Goal: Task Accomplishment & Management: Manage account settings

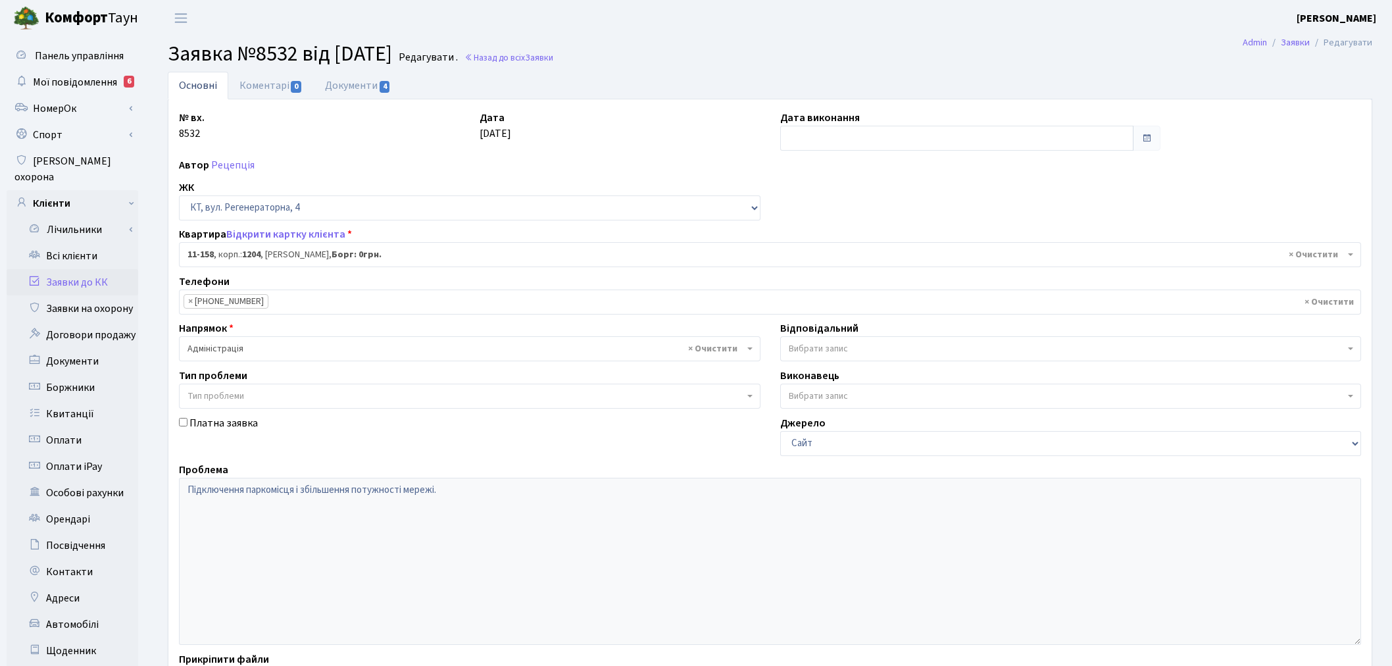
select select "6844"
click at [81, 84] on span "Мої повідомлення" at bounding box center [75, 82] width 84 height 14
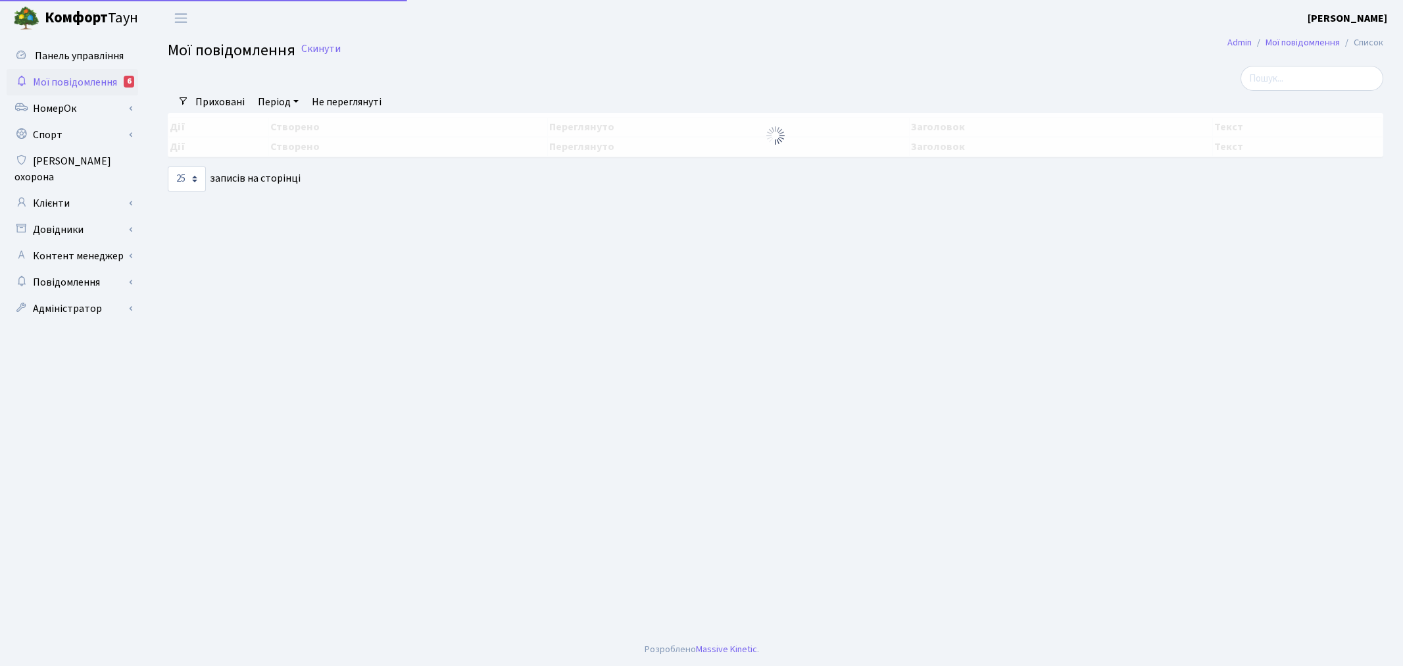
select select "25"
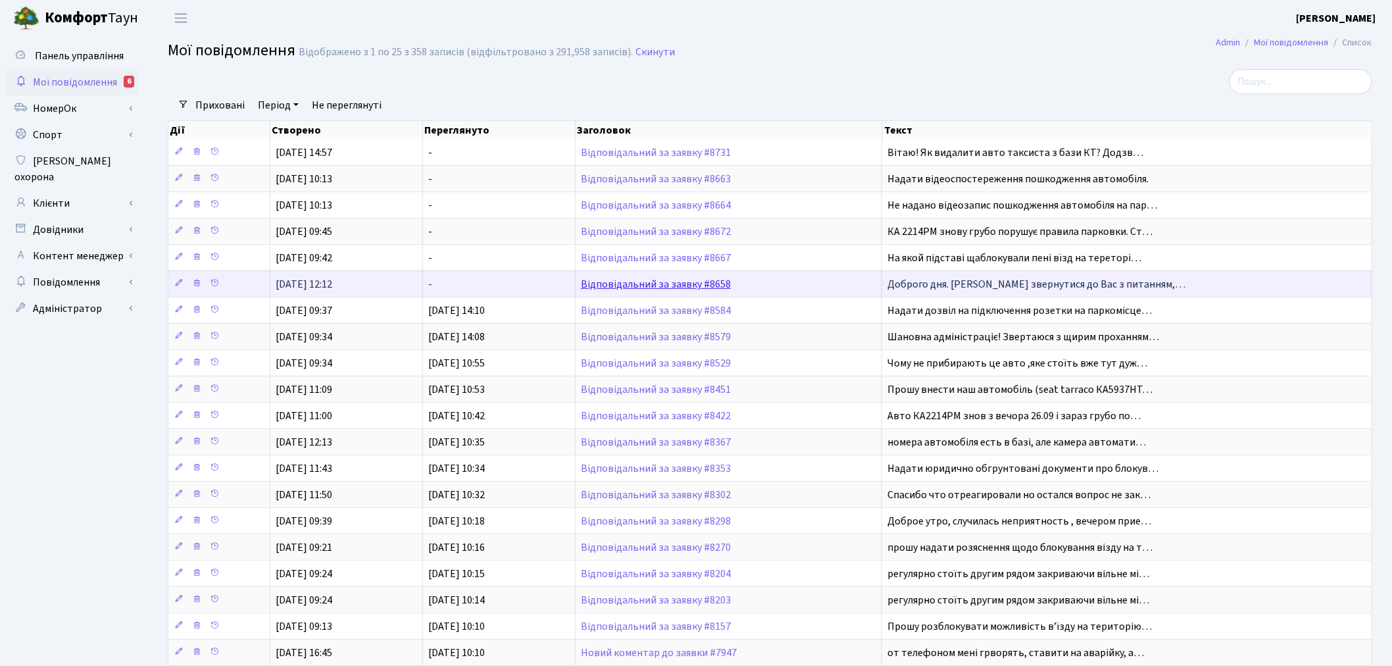
click at [687, 284] on link "Відповідальний за заявку #8658" at bounding box center [656, 284] width 150 height 14
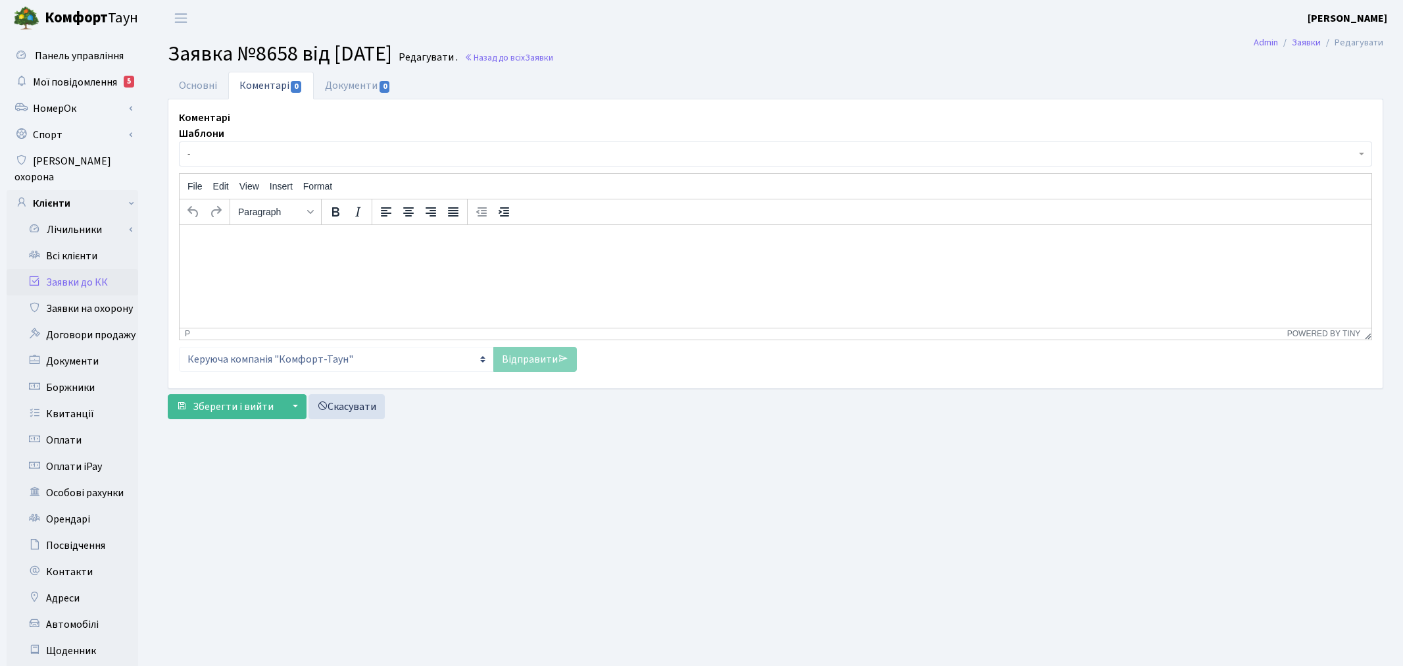
select select "15774"
select select "66"
click at [192, 89] on link "Основні" at bounding box center [198, 85] width 61 height 27
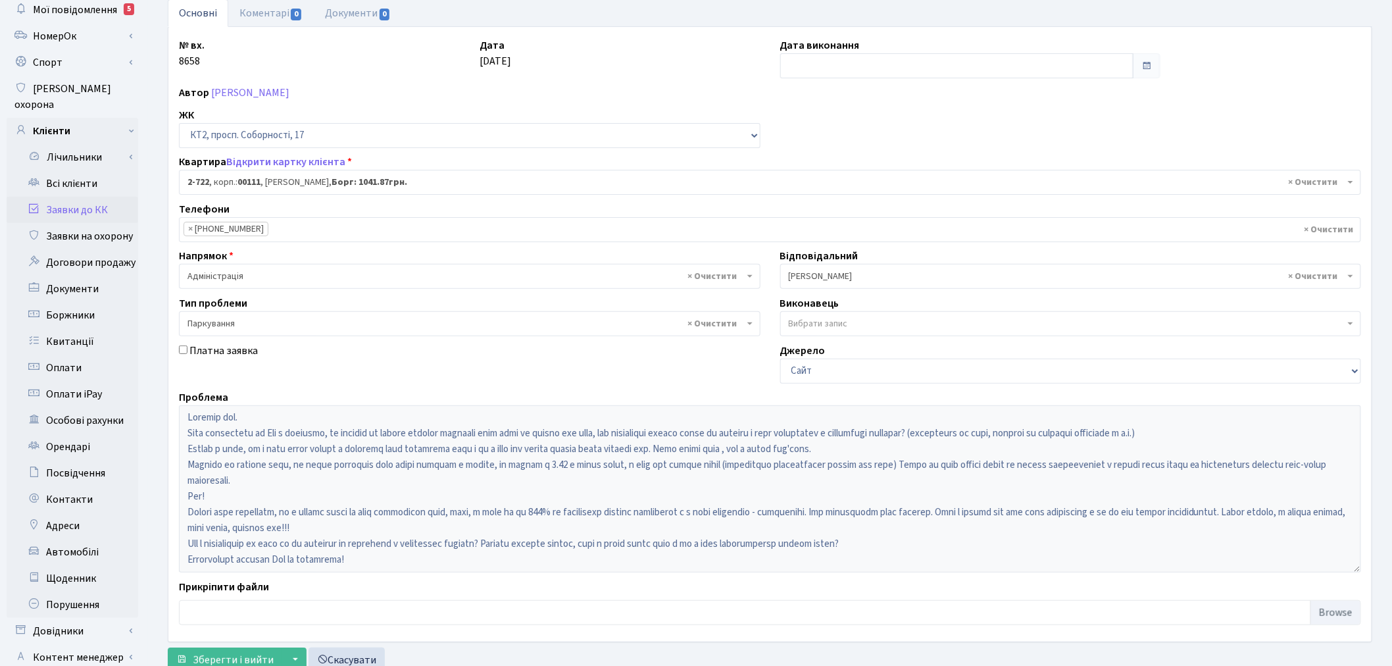
scroll to position [73, 0]
click at [283, 12] on link "Коментарі 0" at bounding box center [270, 12] width 85 height 27
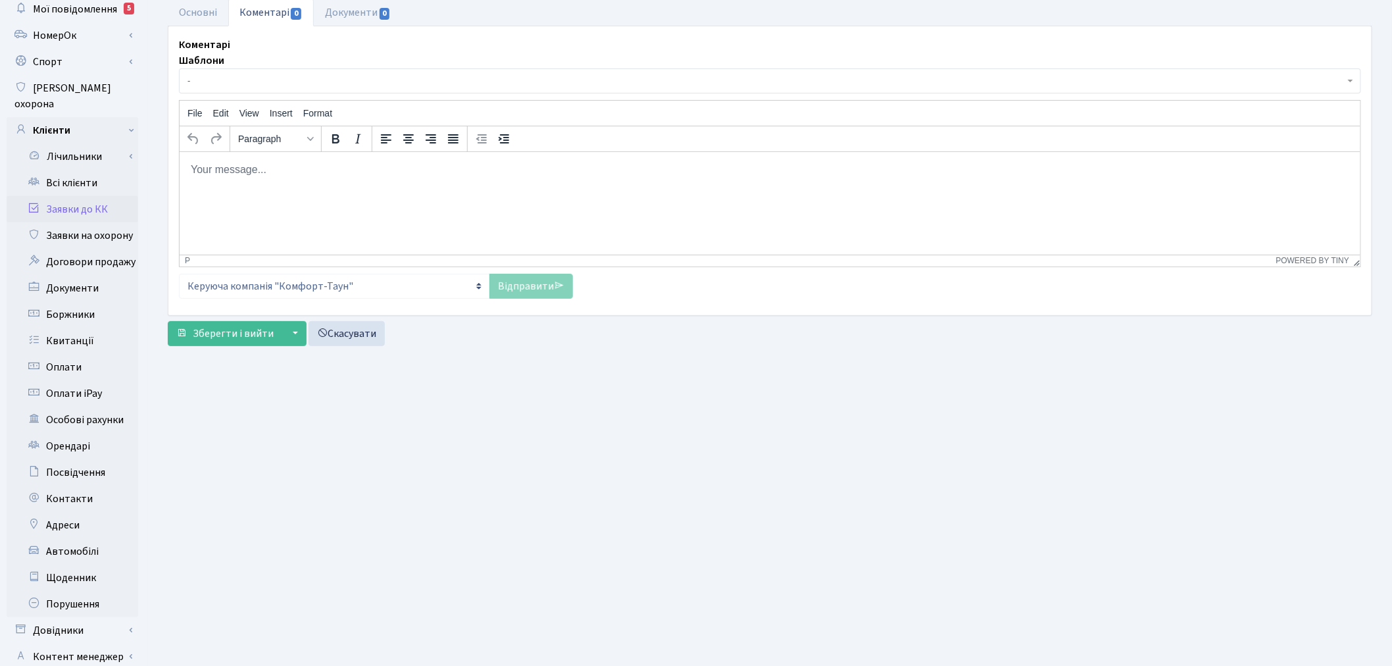
click at [330, 181] on html at bounding box center [769, 169] width 1181 height 36
paste body "Rich Text Area. Press ALT-0 for help."
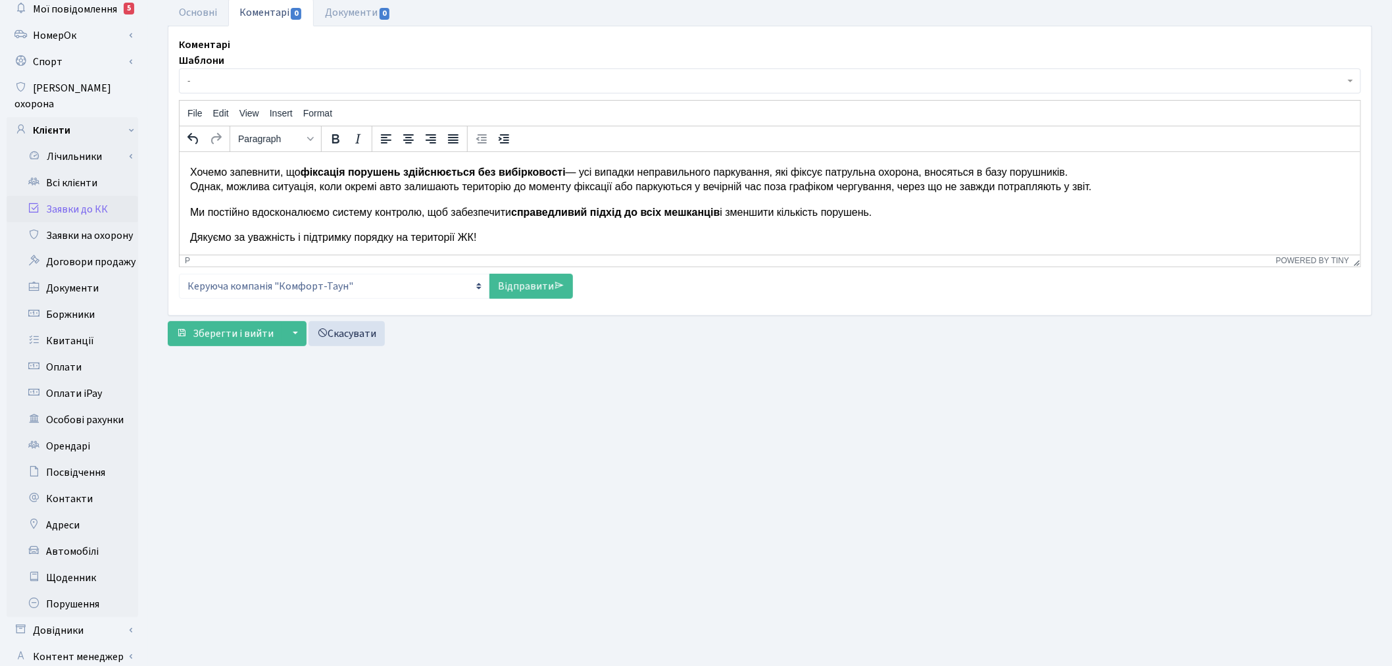
scroll to position [38, 0]
click at [527, 240] on p "Дякуємо за уважність і підтримку порядку на території ЖК!" at bounding box center [768, 236] width 1159 height 14
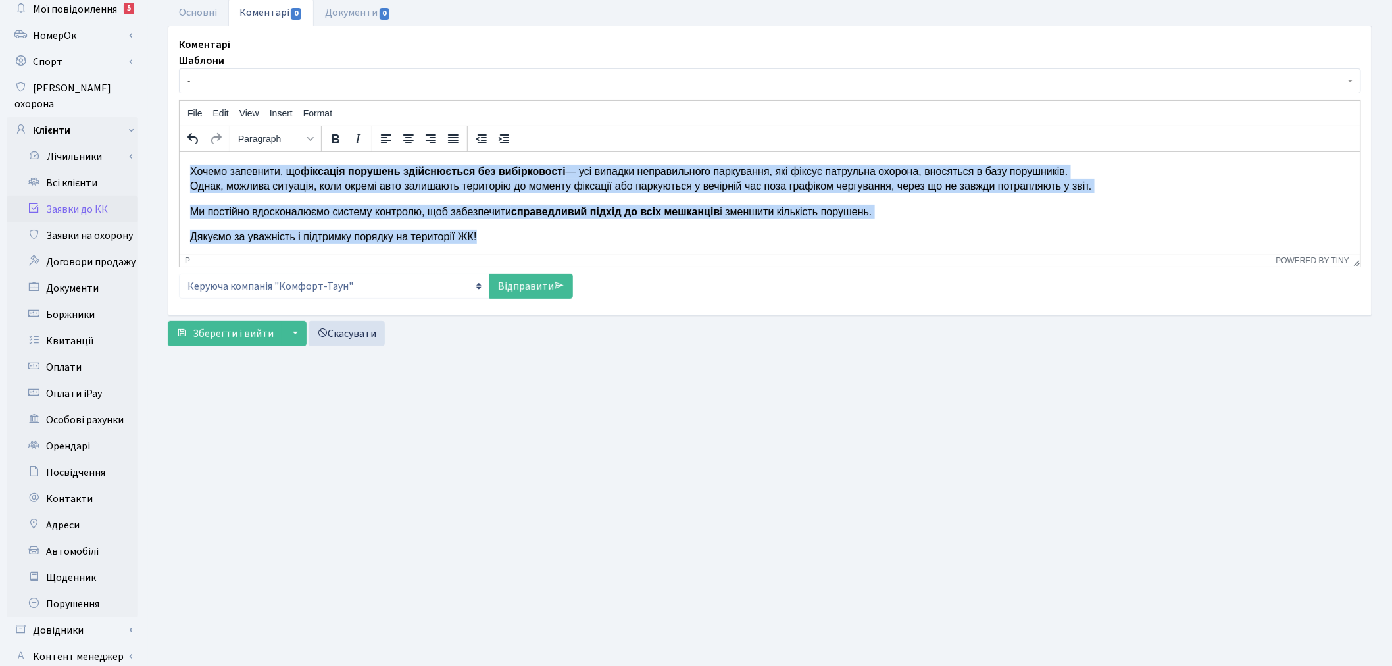
scroll to position [0, 0]
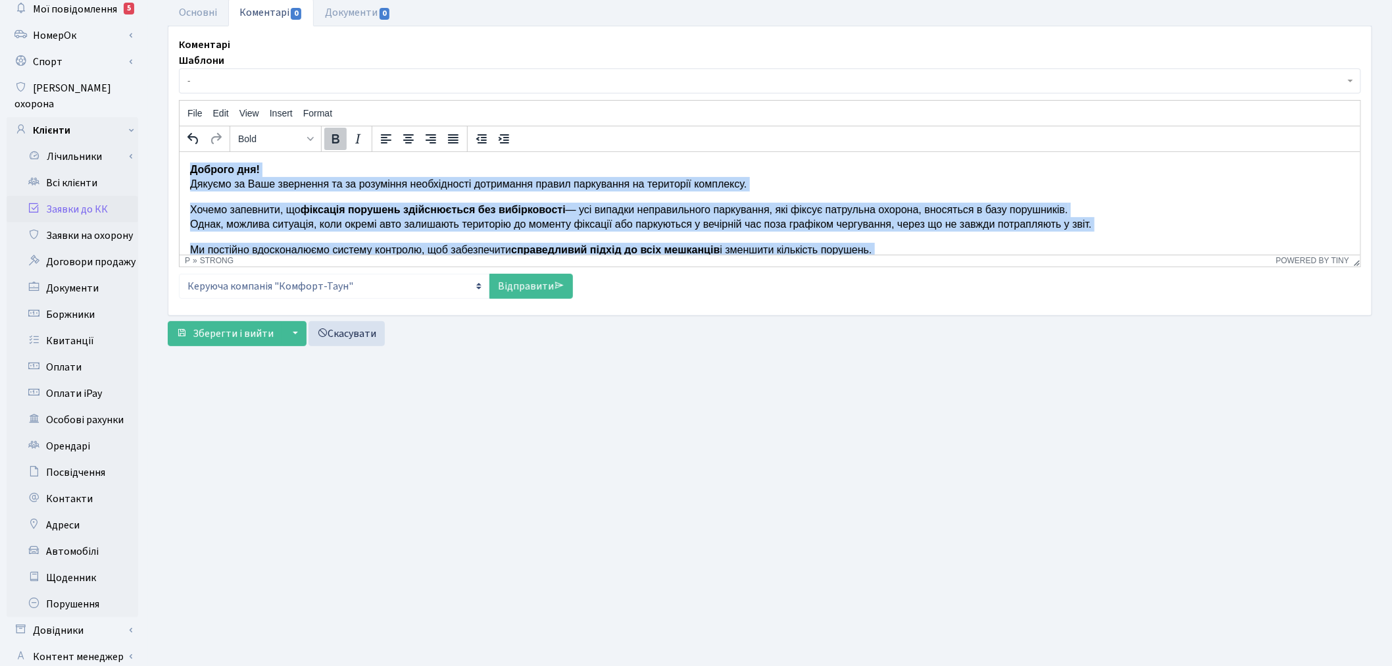
drag, startPoint x: 485, startPoint y: 235, endPoint x: 341, endPoint y: 303, distance: 159.5
click at [179, 151] on html "Доброго дня! Дякуємо за Ваше звернення та за розуміння необхідності дотримання …" at bounding box center [769, 221] width 1181 height 141
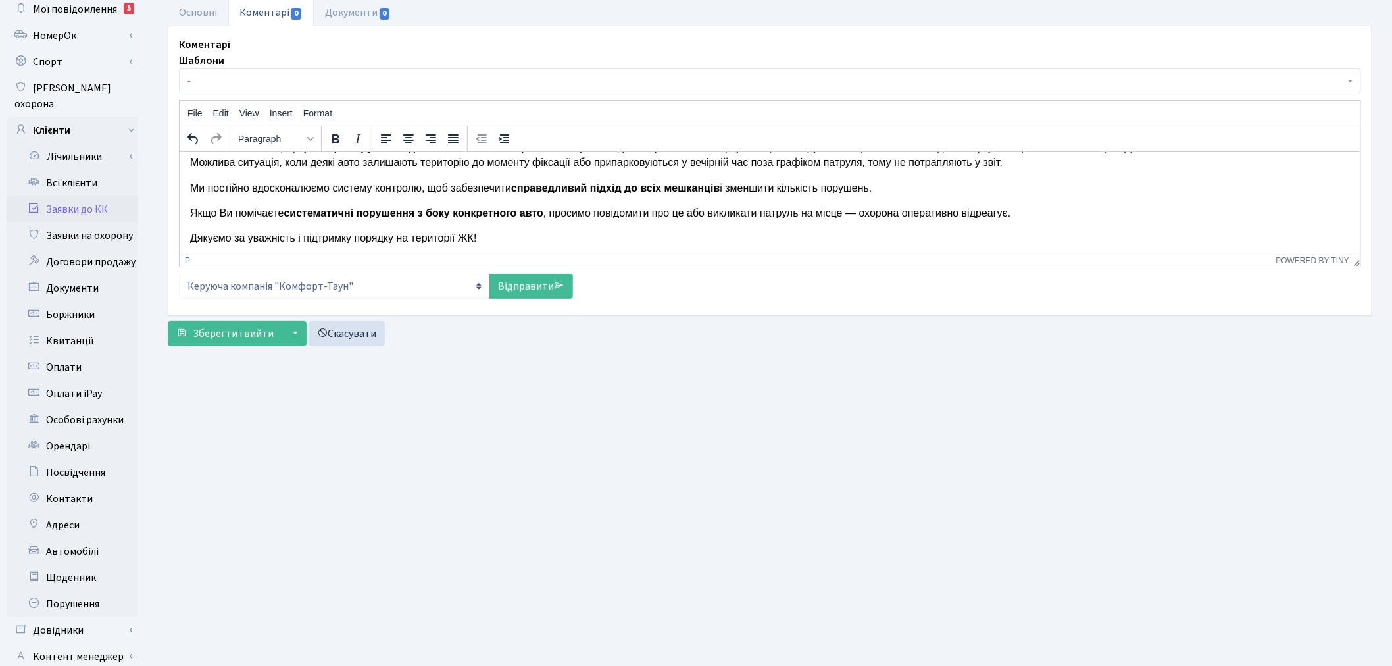
scroll to position [63, 0]
click at [539, 278] on link "Відправити" at bounding box center [531, 286] width 84 height 25
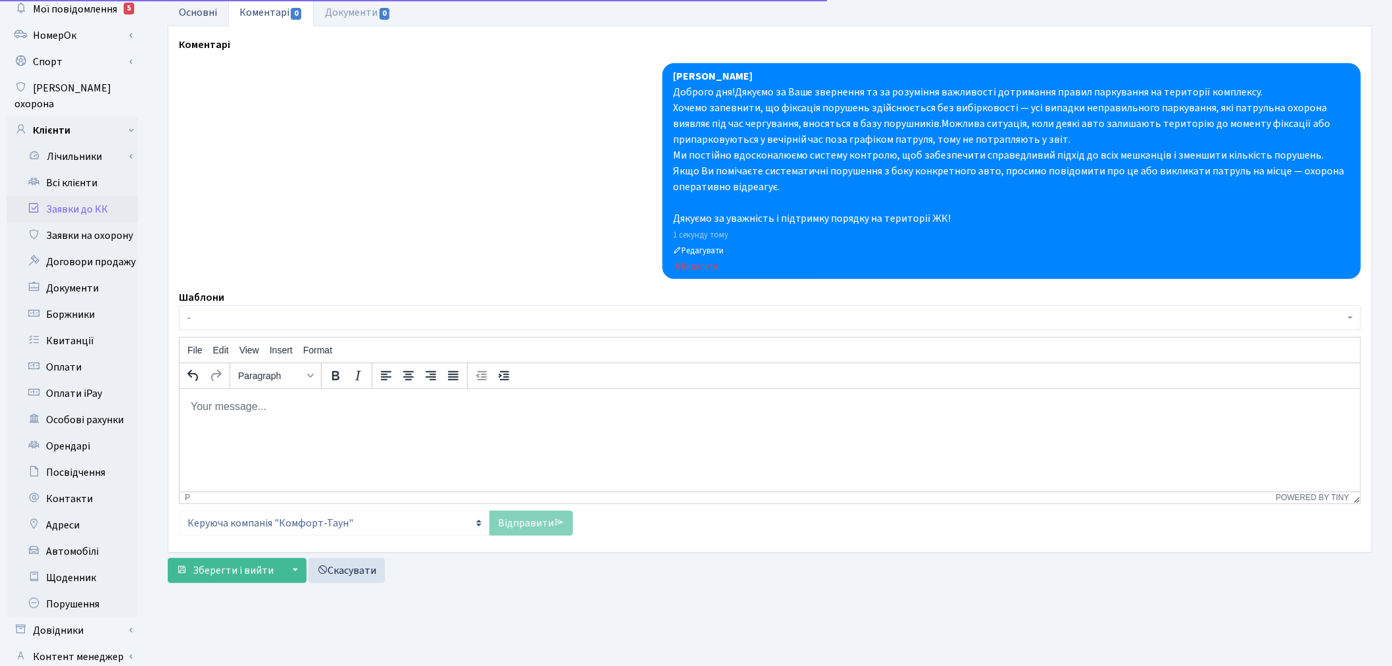
click at [191, 18] on link "Основні" at bounding box center [198, 12] width 61 height 27
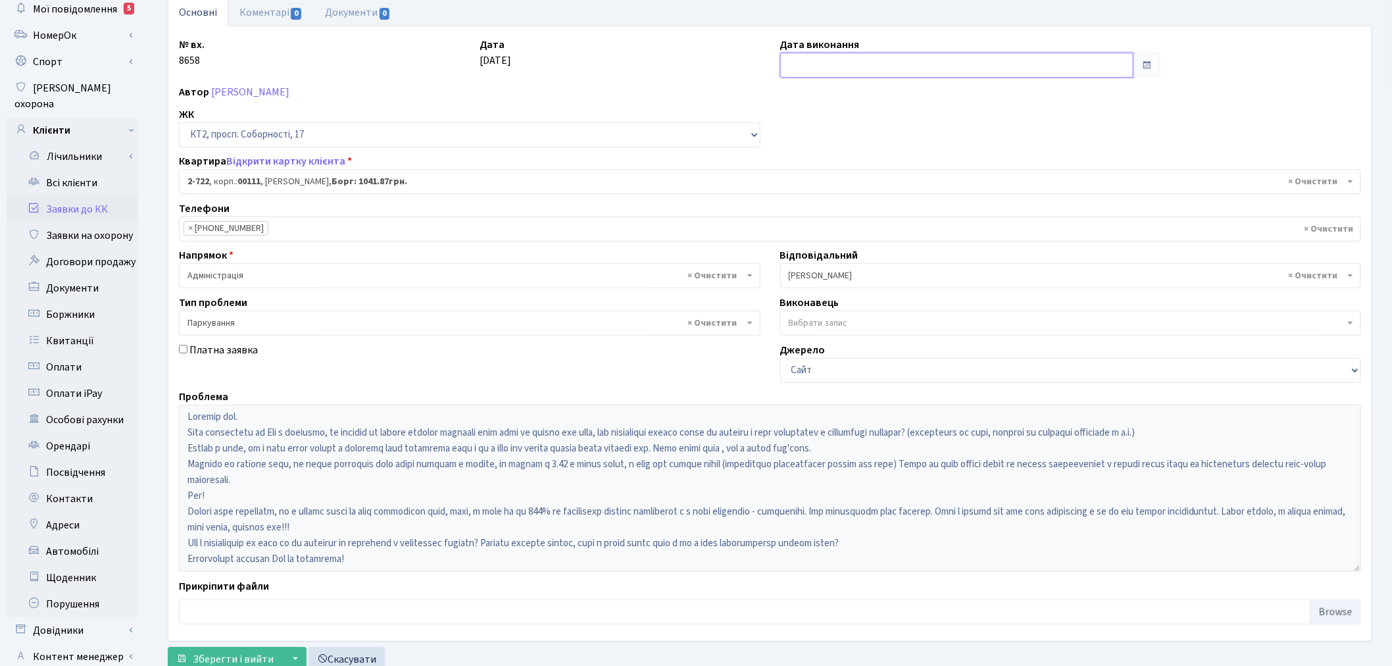
click at [853, 62] on input "text" at bounding box center [957, 65] width 354 height 25
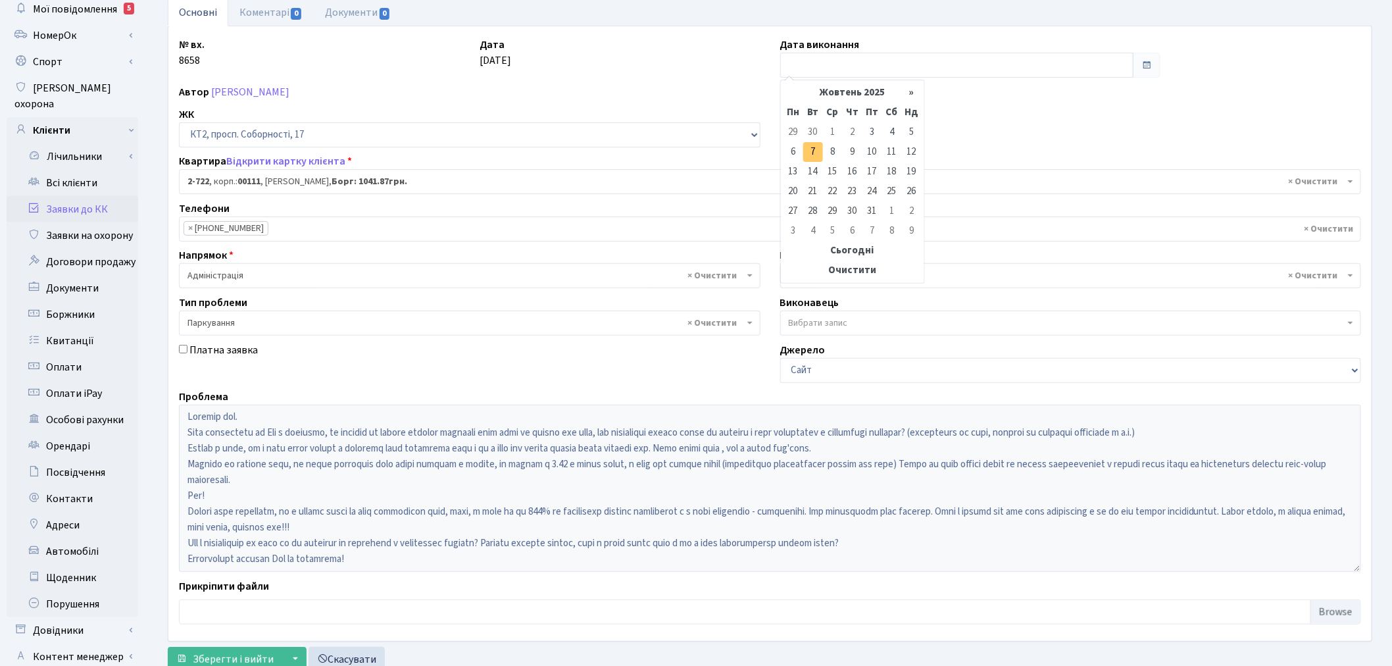
click at [810, 149] on td "7" at bounding box center [813, 152] width 20 height 20
type input "07.10.2025"
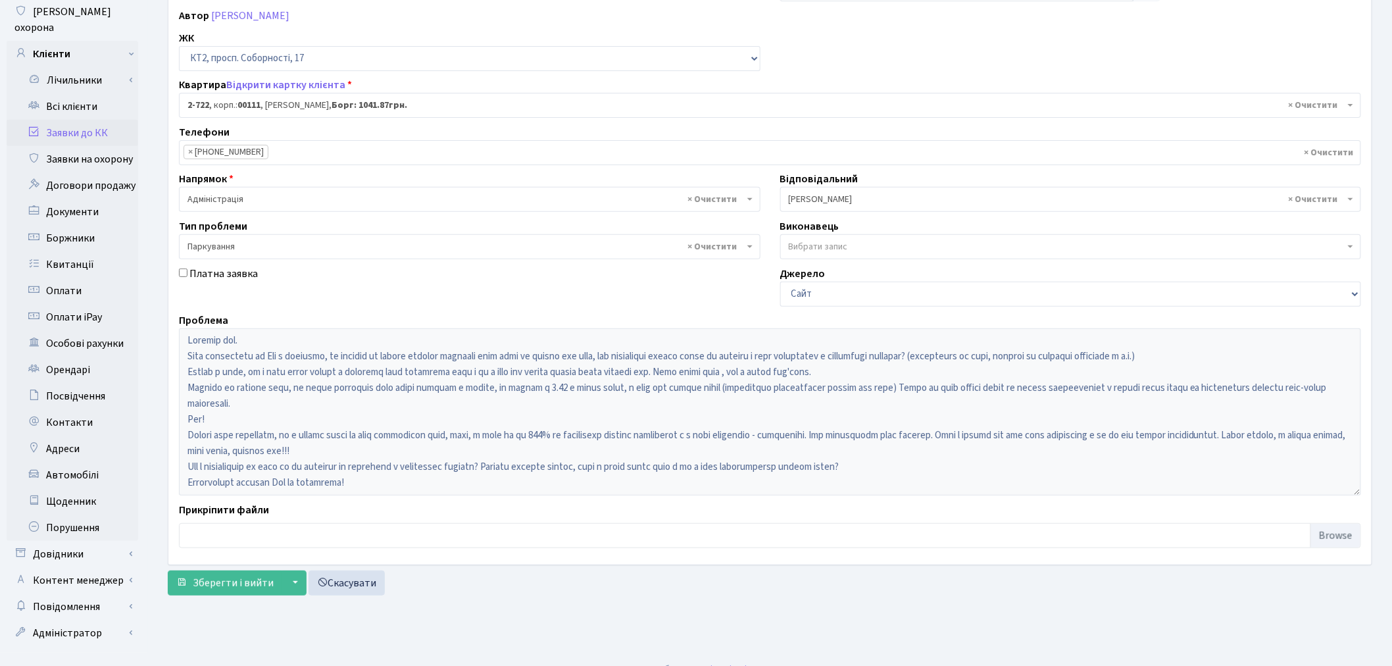
scroll to position [153, 0]
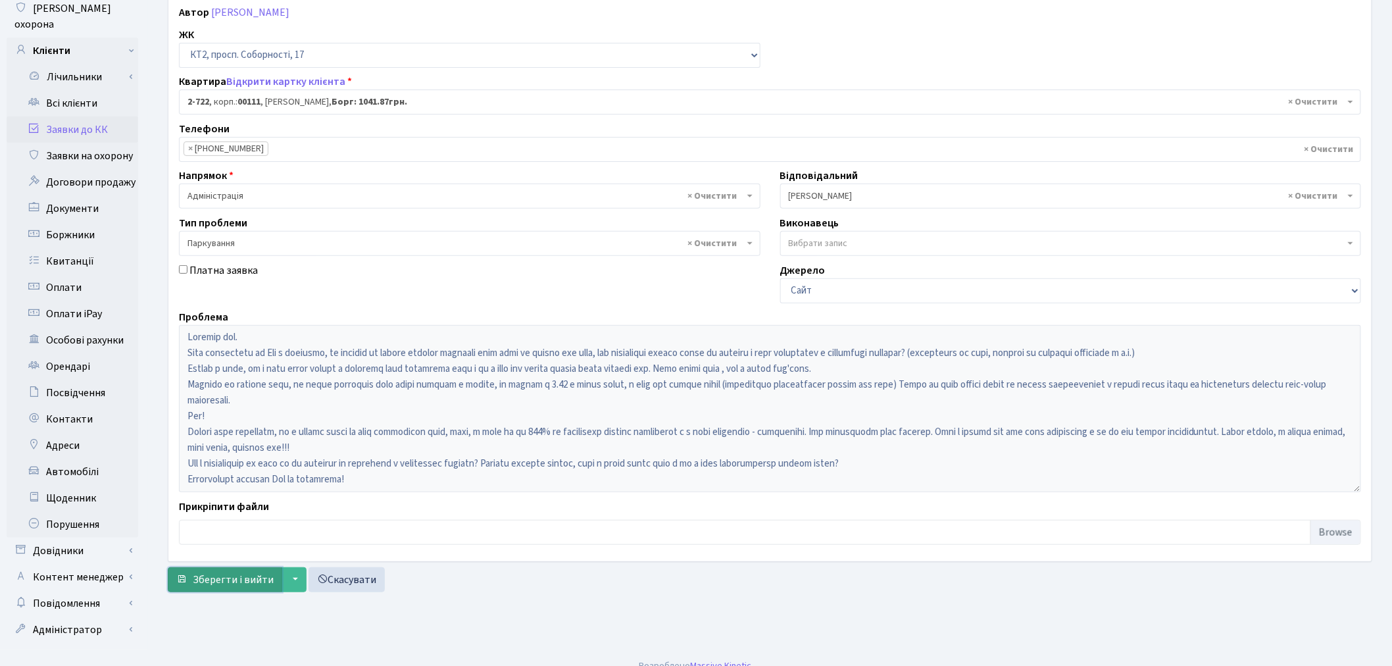
click at [258, 579] on span "Зберегти і вийти" at bounding box center [233, 579] width 81 height 14
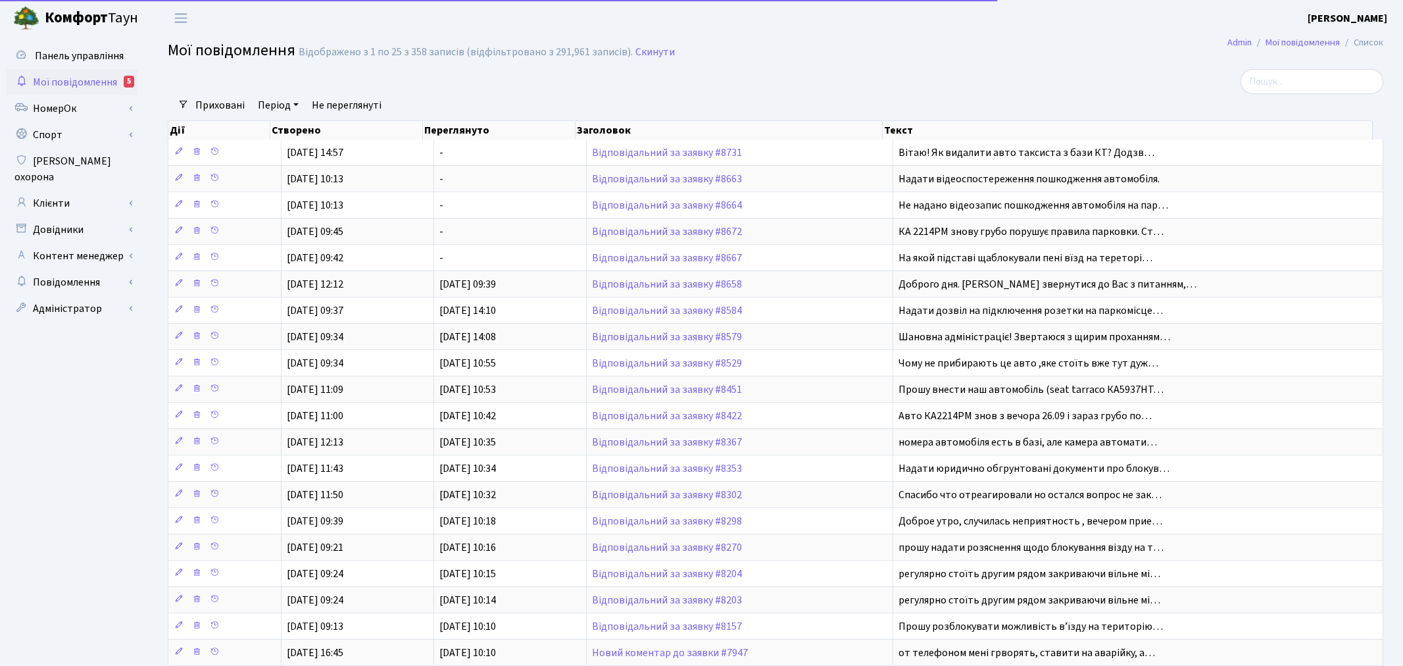
select select "25"
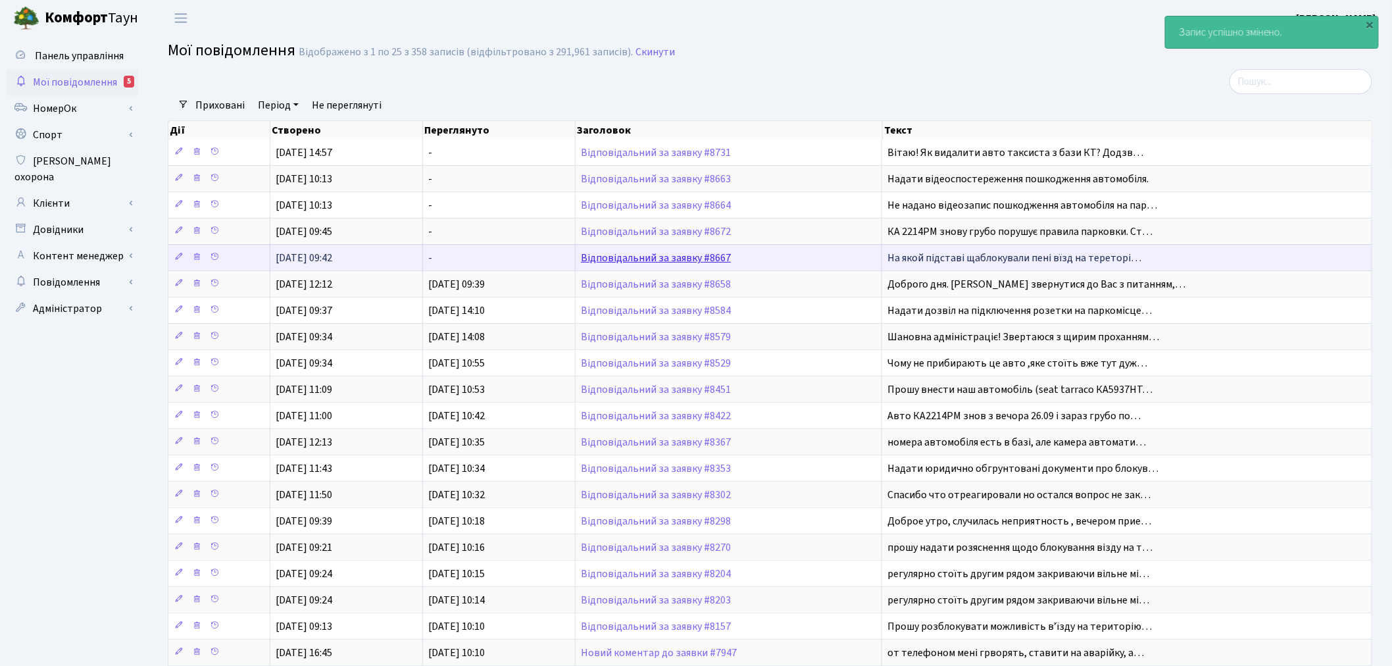
click at [662, 255] on link "Відповідальний за заявку #8667" at bounding box center [656, 258] width 150 height 14
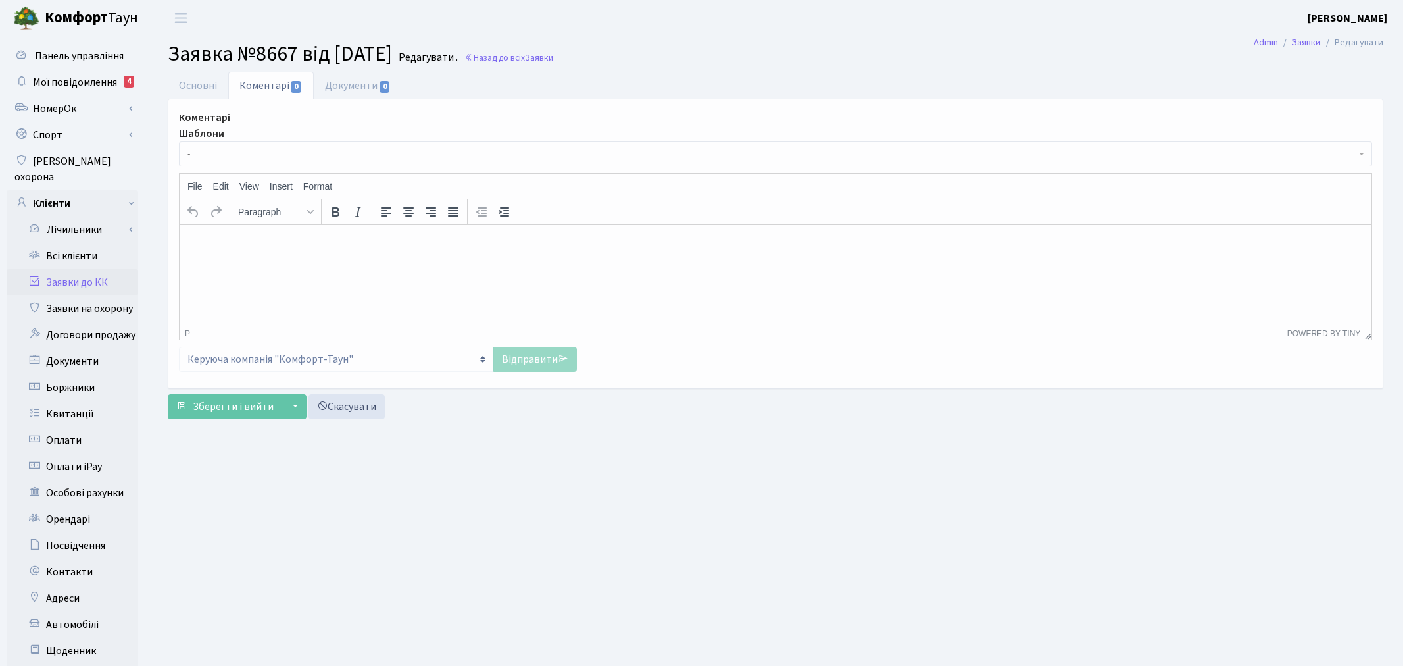
select select "7158"
select select "66"
click at [207, 84] on link "Основні" at bounding box center [198, 85] width 61 height 27
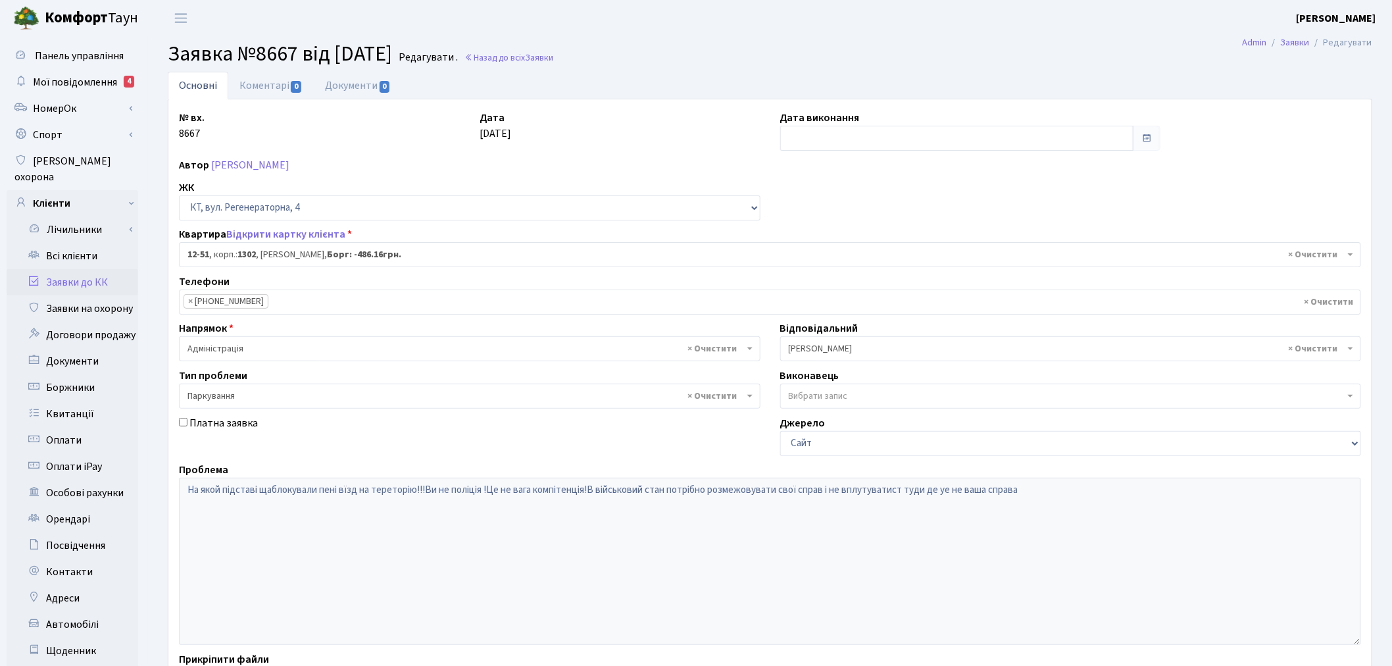
click at [184, 458] on div "№ вх. 8667 Дата 03.10.2025 Дата виконання Автор Туробов Сергій Анатолійович ЖК …" at bounding box center [770, 406] width 1202 height 593
click at [278, 229] on link "Відкрити картку клієнта" at bounding box center [285, 234] width 119 height 14
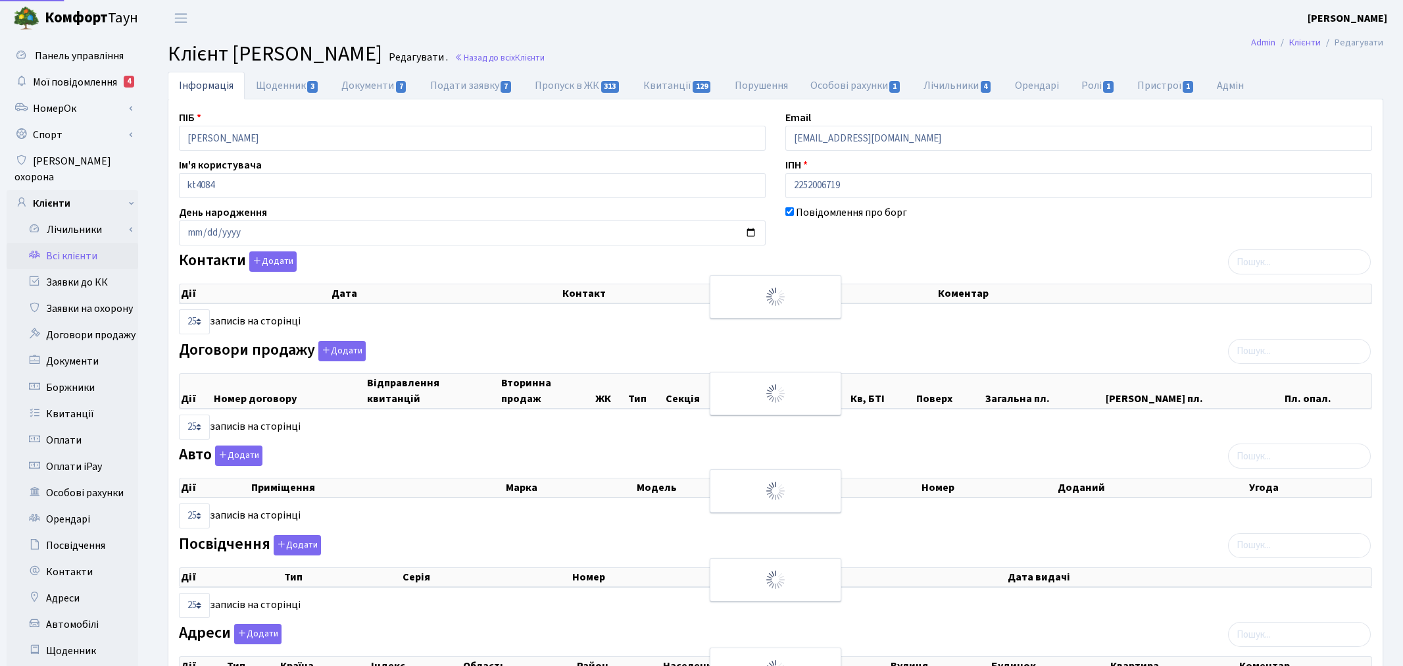
select select "25"
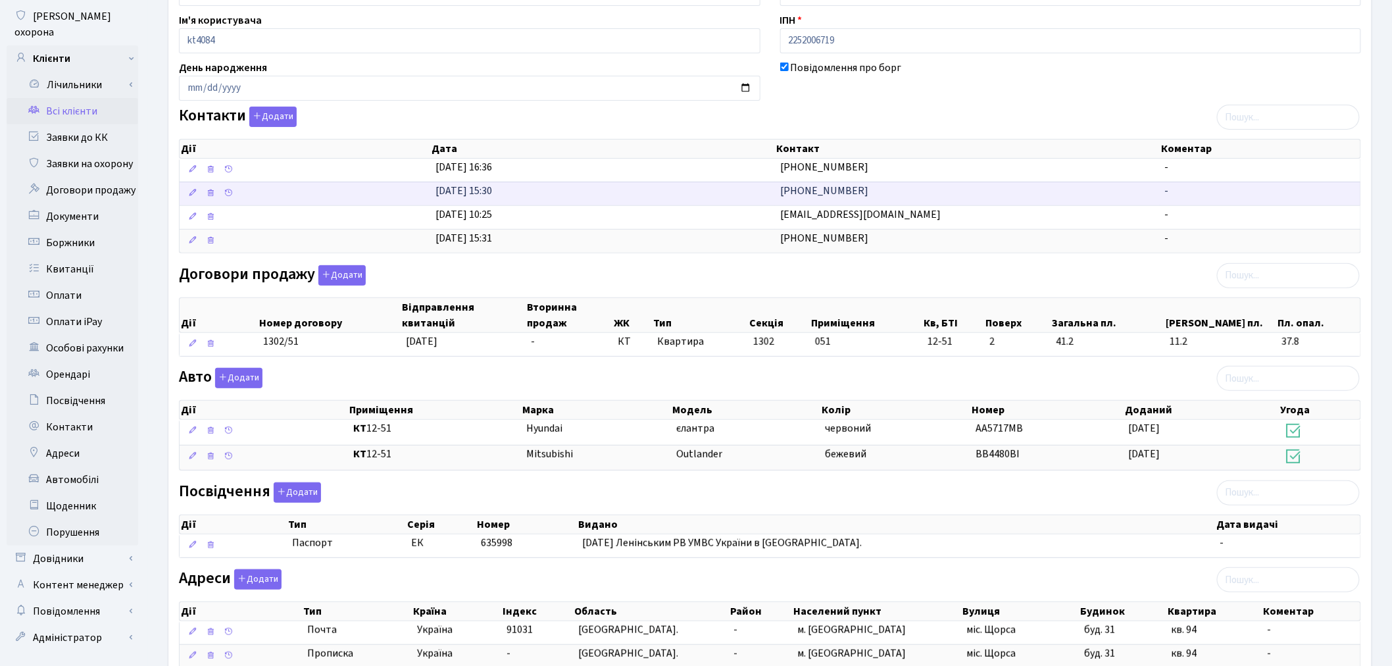
scroll to position [146, 0]
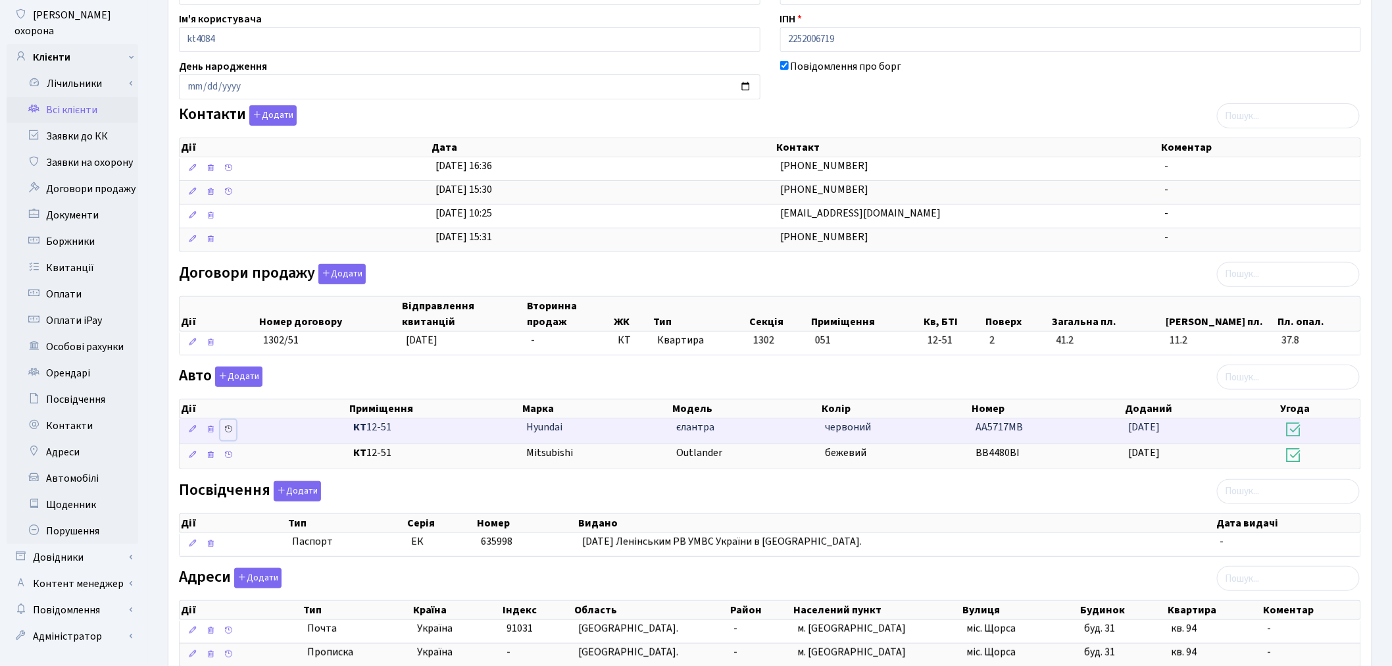
click at [228, 427] on icon at bounding box center [228, 428] width 9 height 9
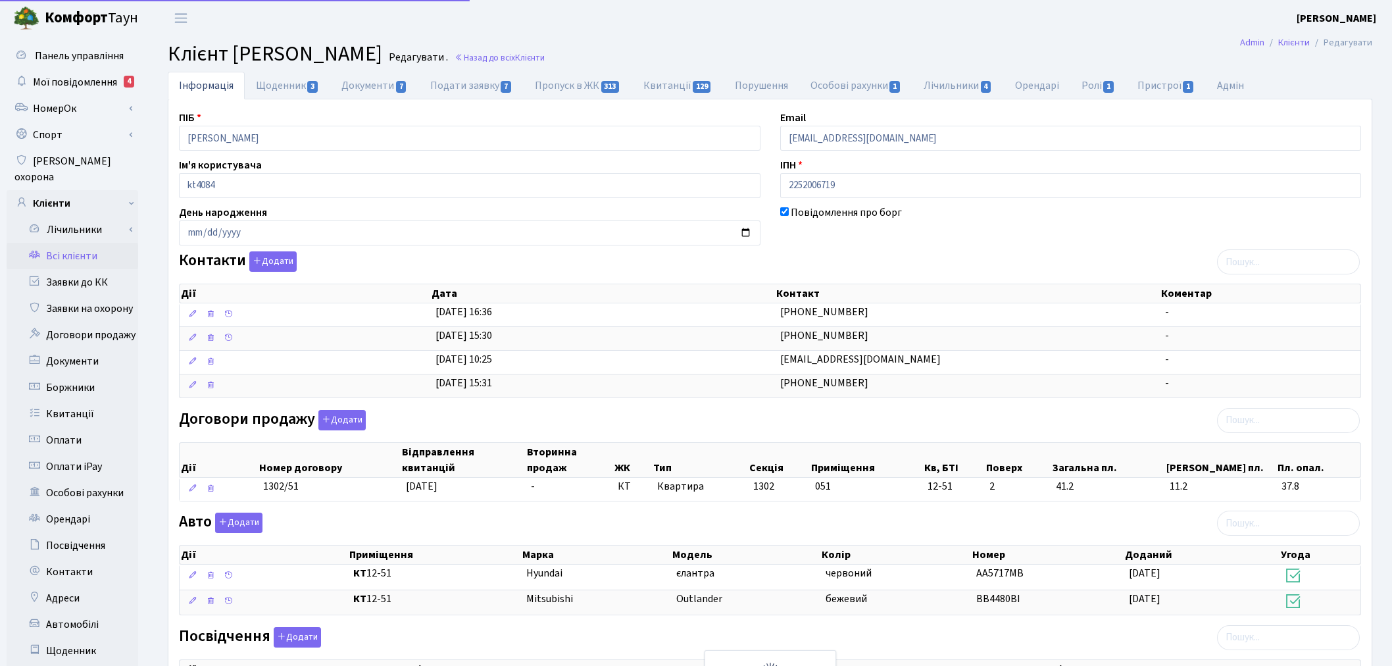
select select "25"
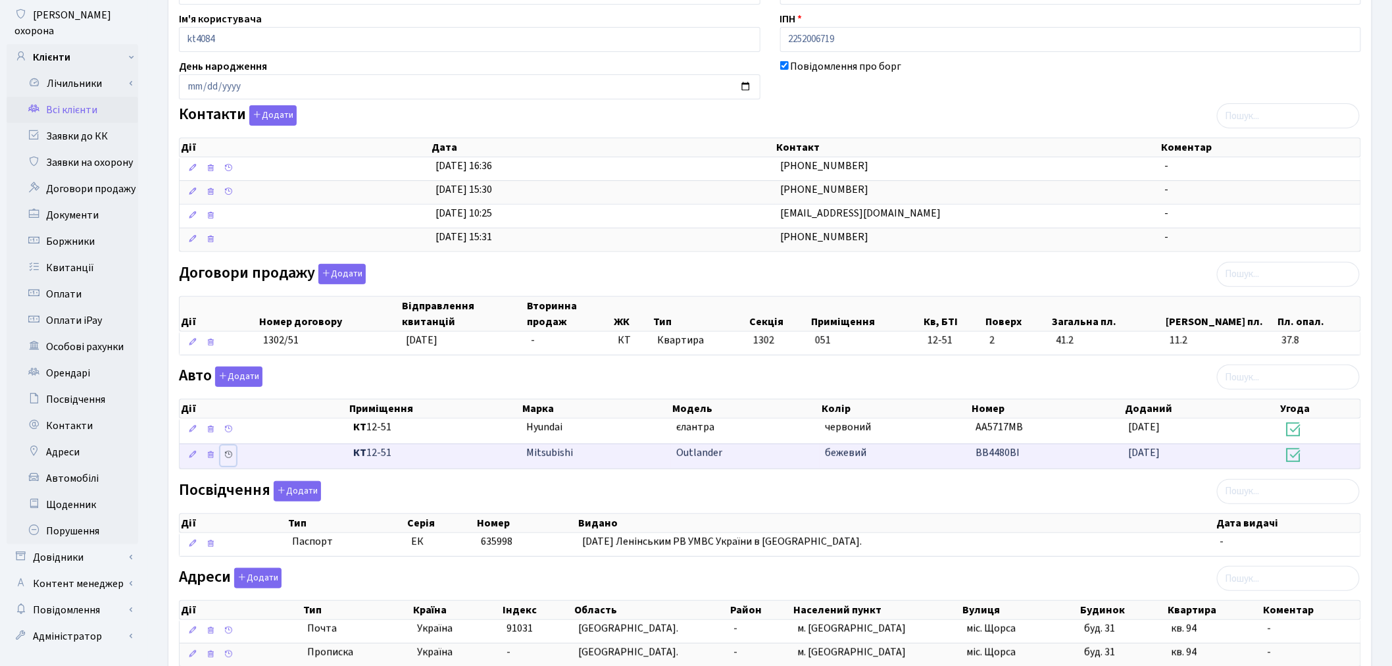
click at [228, 458] on icon at bounding box center [228, 454] width 9 height 9
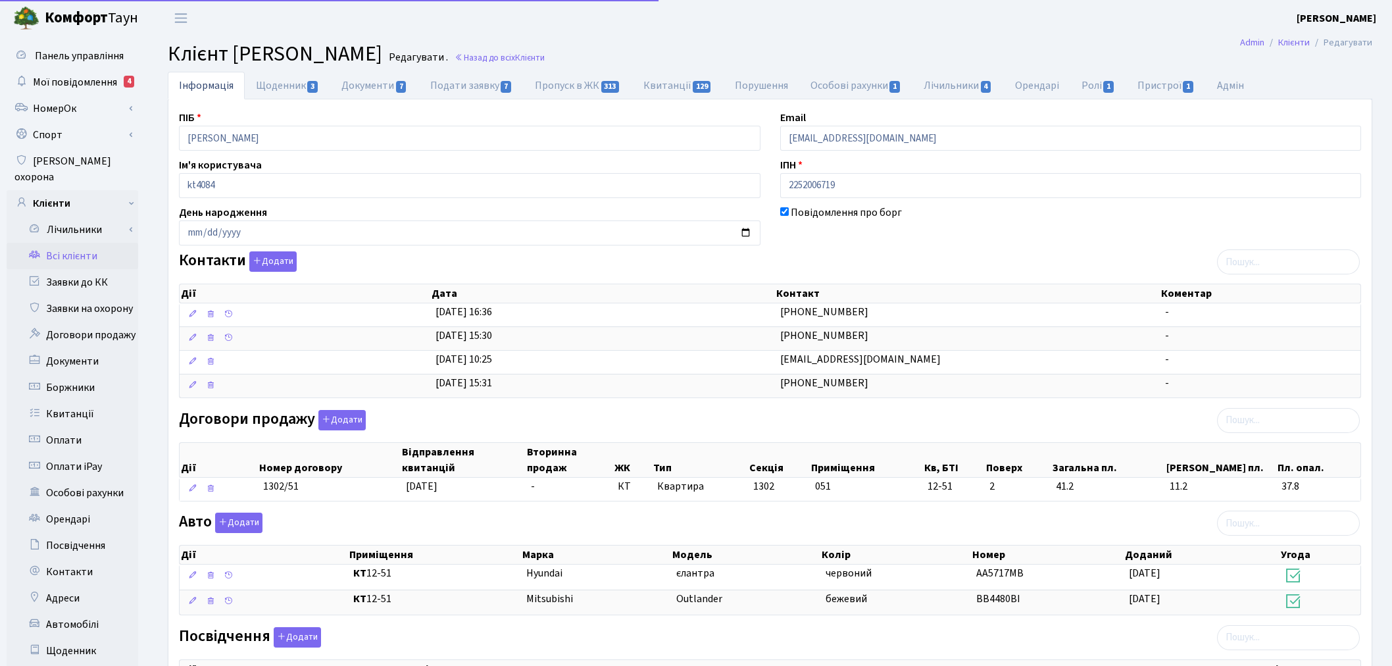
scroll to position [146, 0]
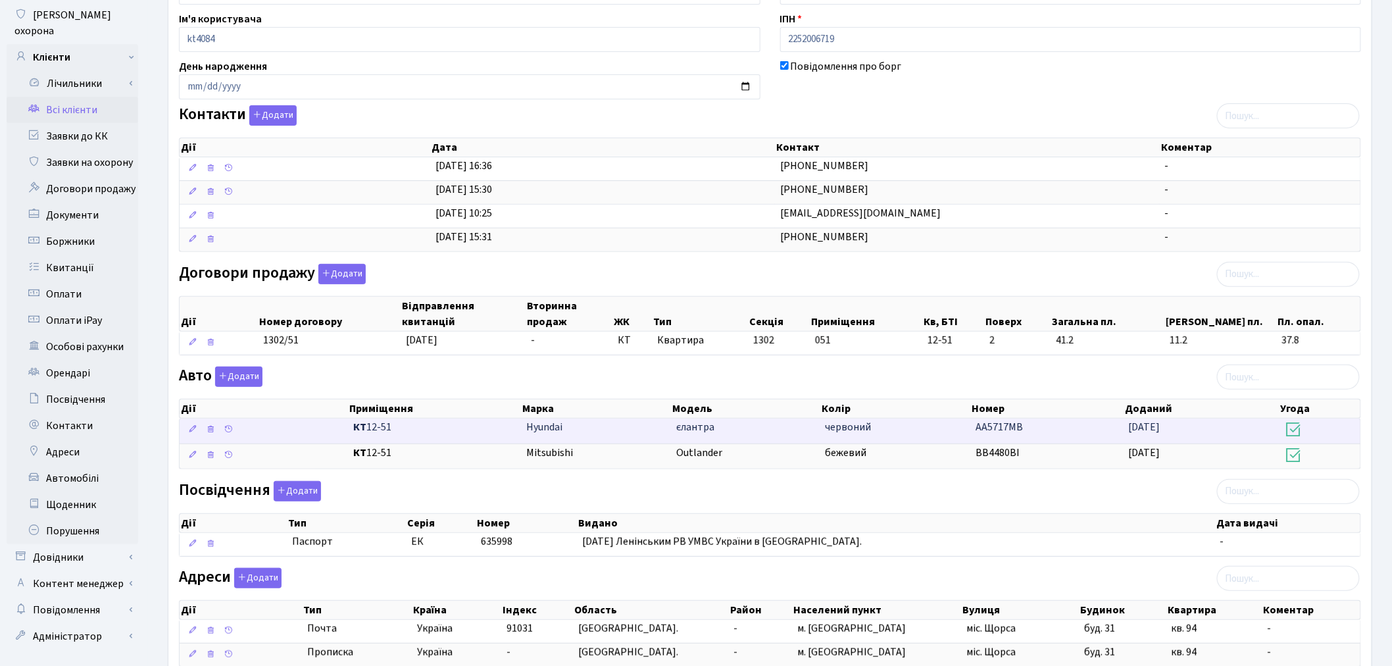
drag, startPoint x: 1023, startPoint y: 431, endPoint x: 970, endPoint y: 429, distance: 53.3
click at [971, 429] on td "АА5717МВ" at bounding box center [1047, 430] width 153 height 25
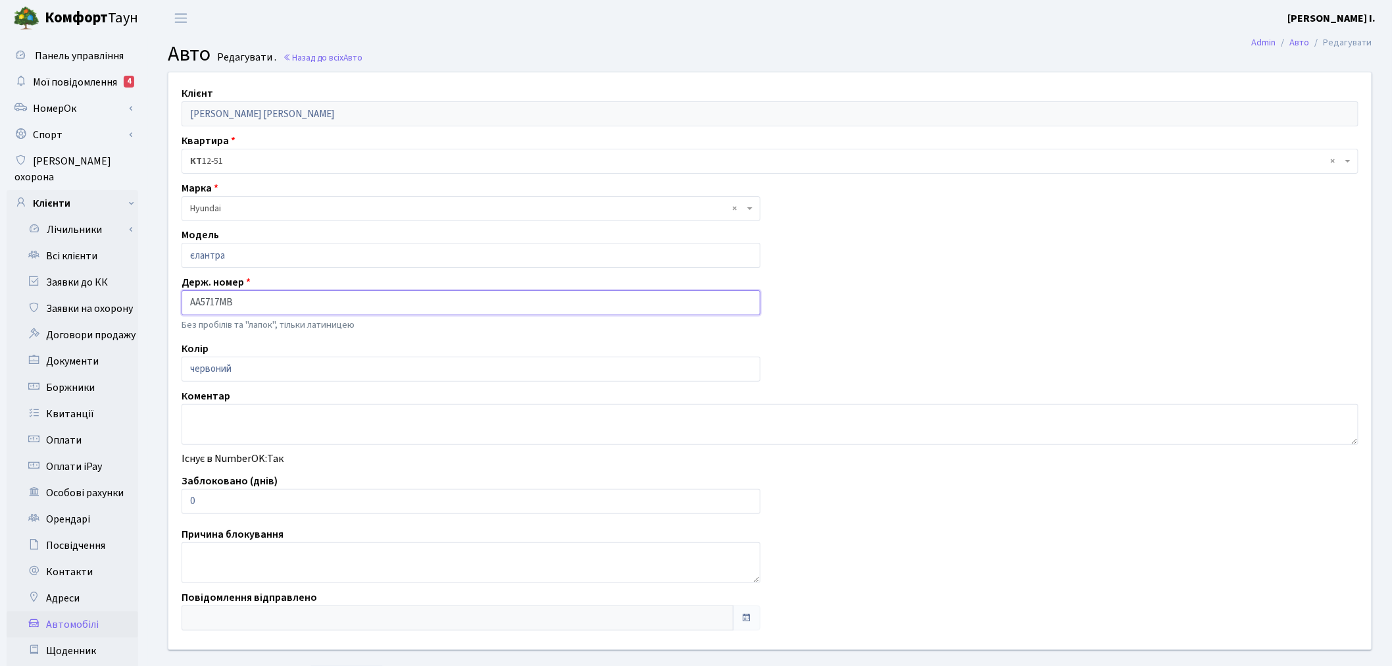
drag, startPoint x: 250, startPoint y: 301, endPoint x: 192, endPoint y: 295, distance: 58.2
click at [192, 295] on input "АА5717МВ" at bounding box center [471, 302] width 579 height 25
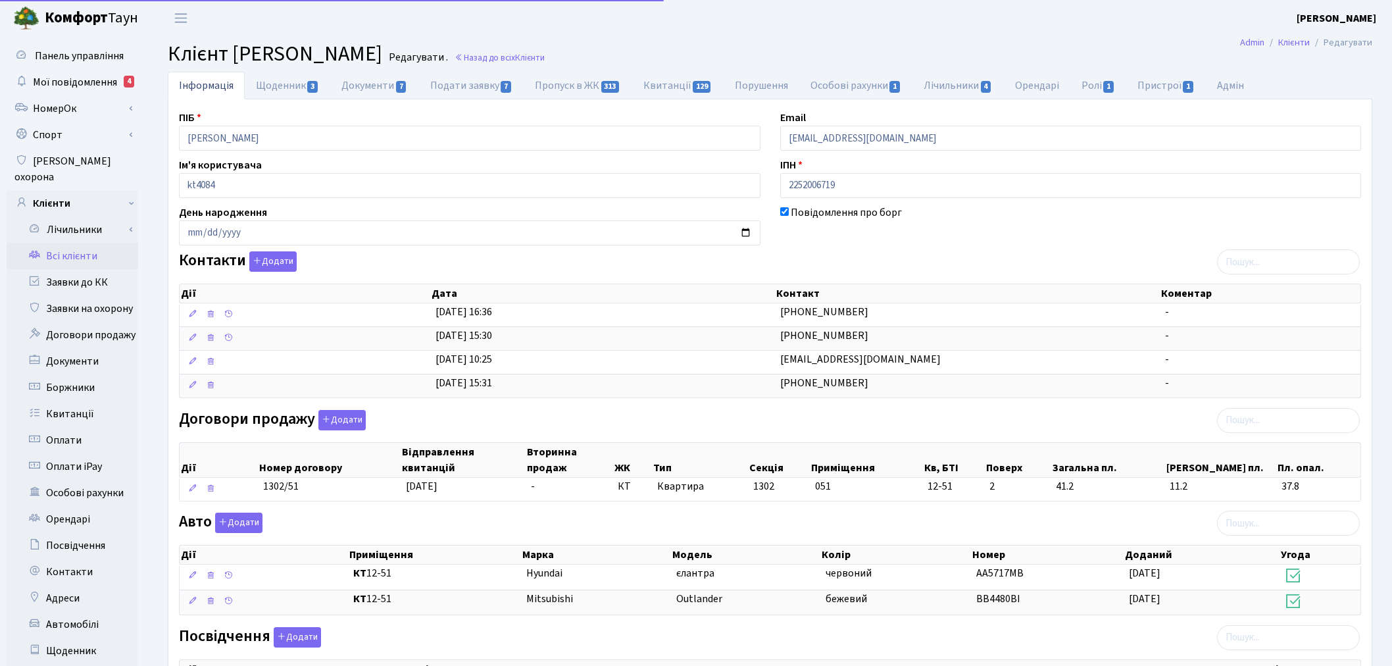
scroll to position [129, 0]
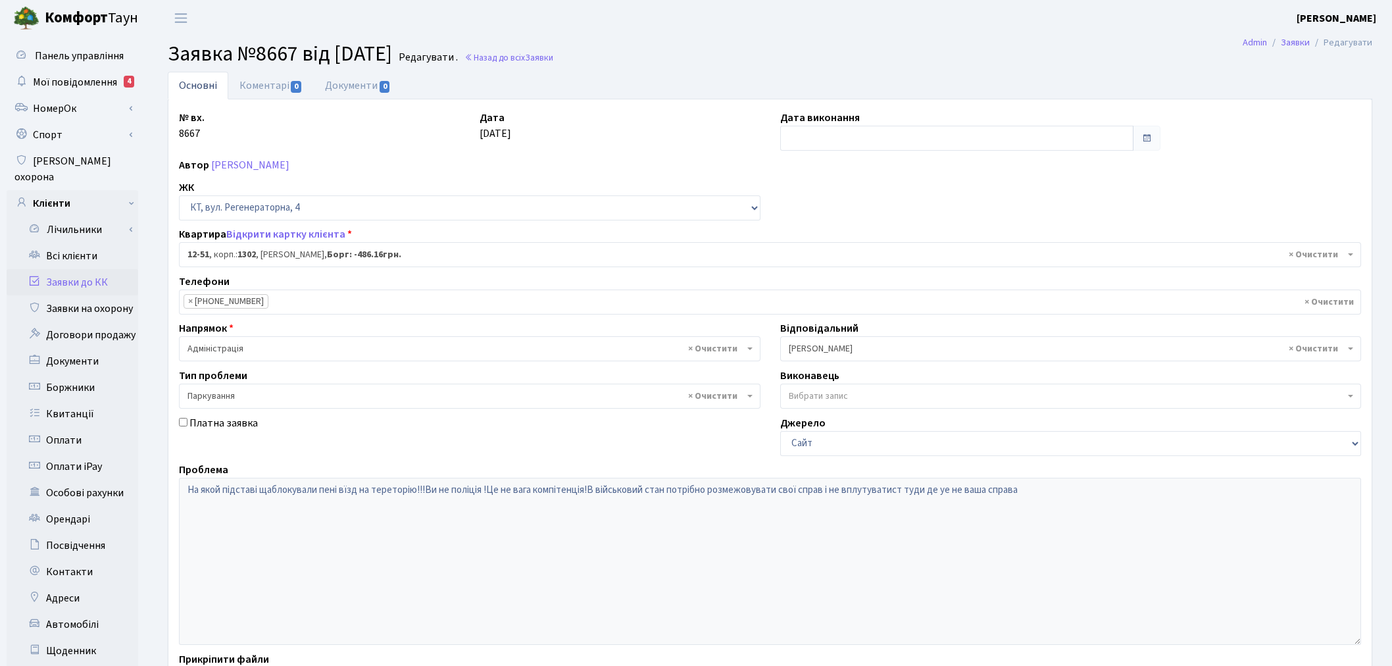
select select "7158"
select select "66"
click at [292, 69] on main "Admin Заявки Редагувати Заявка №8667 від [DATE] Редагувати . Назад до всіх Заяв…" at bounding box center [770, 419] width 1244 height 766
click at [285, 85] on link "Коментарі 0" at bounding box center [270, 85] width 85 height 27
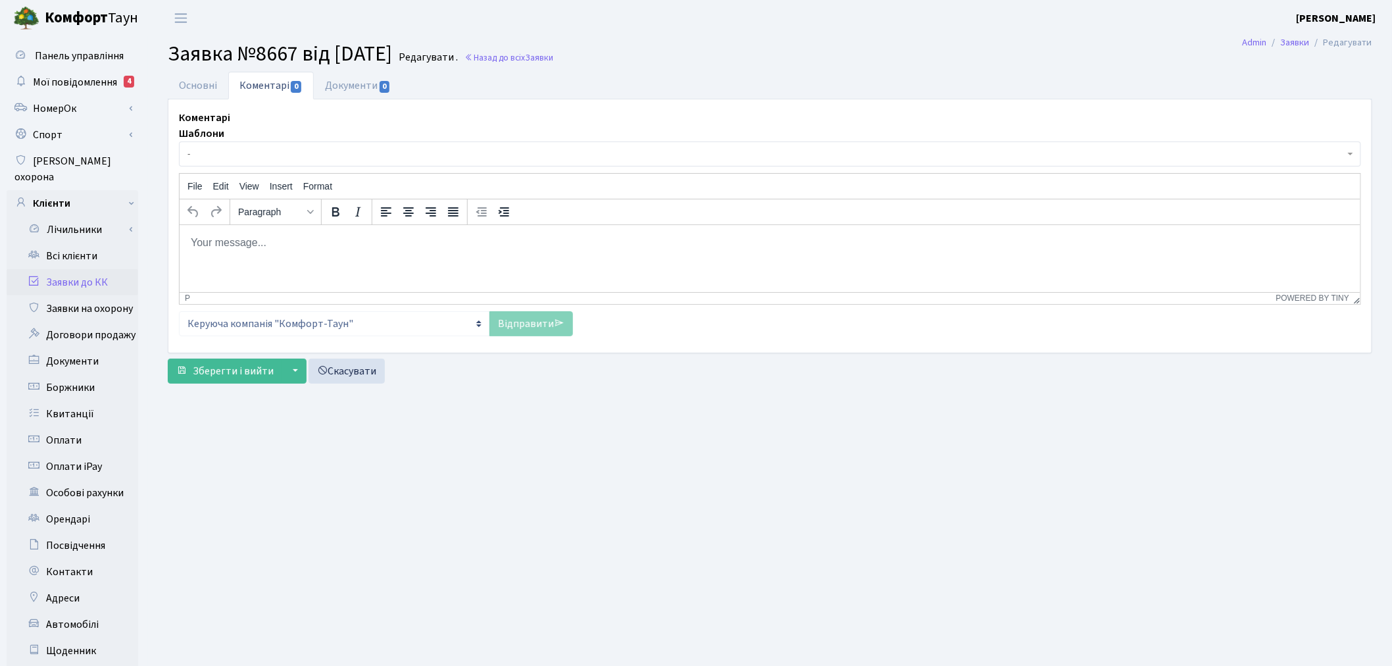
click at [331, 260] on html at bounding box center [769, 242] width 1181 height 36
paste body "Rich Text Area. Press ALT-0 for help."
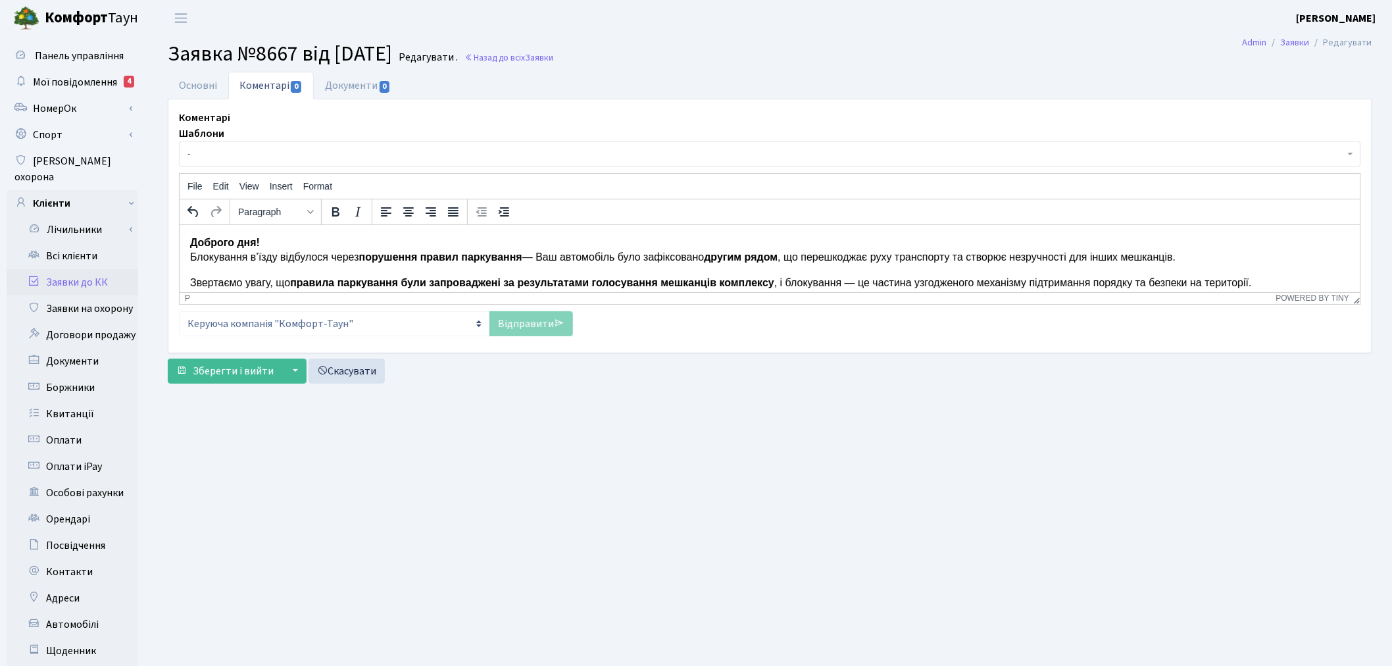
scroll to position [23, 0]
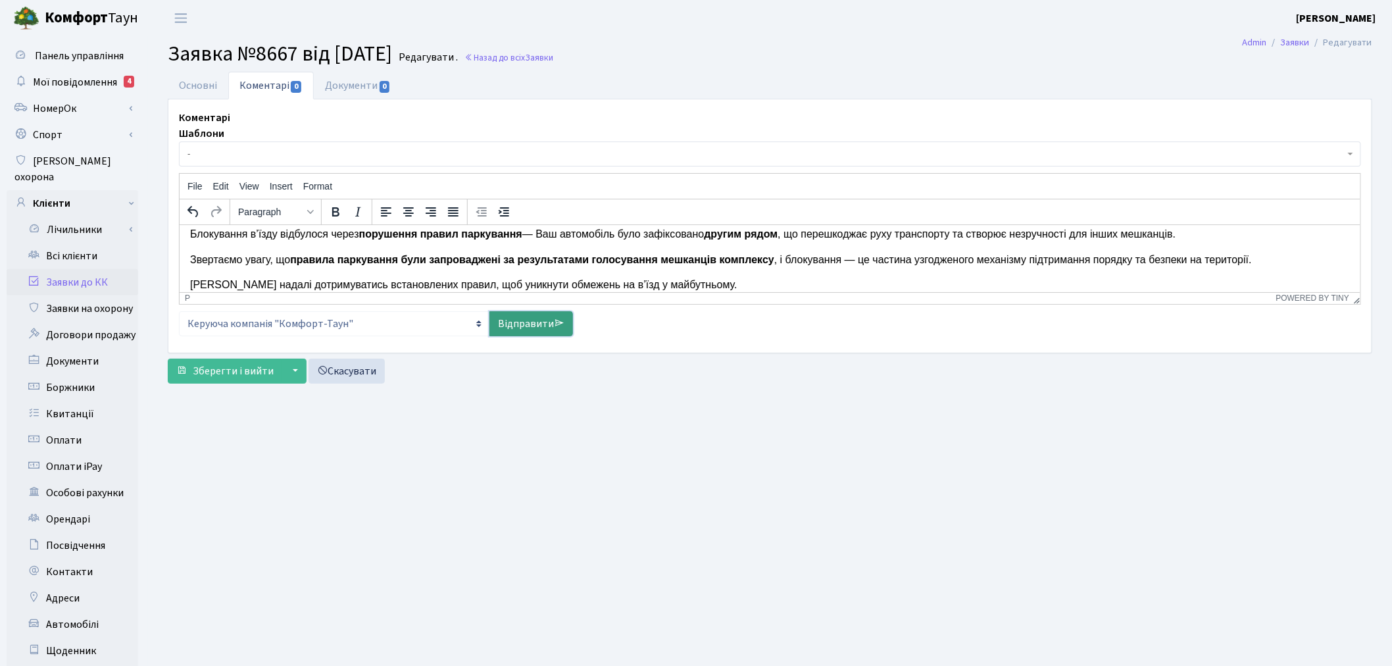
click at [541, 325] on link "Відправити" at bounding box center [531, 323] width 84 height 25
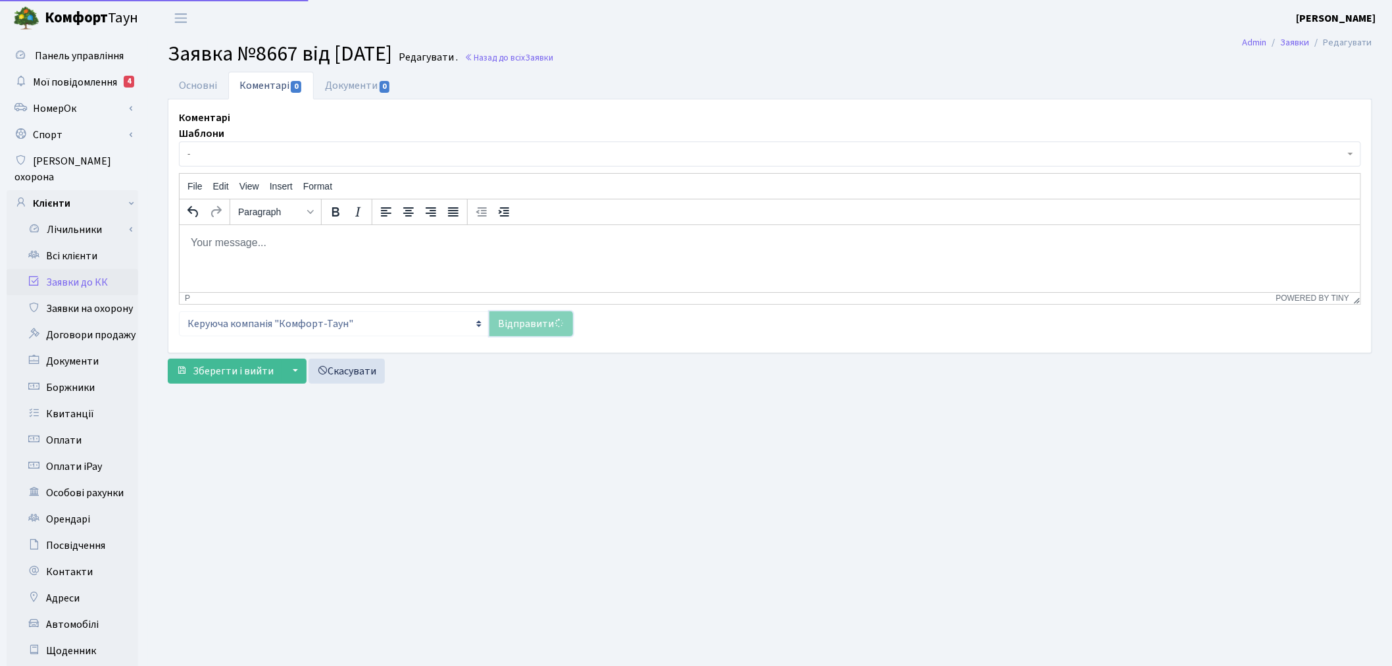
scroll to position [0, 0]
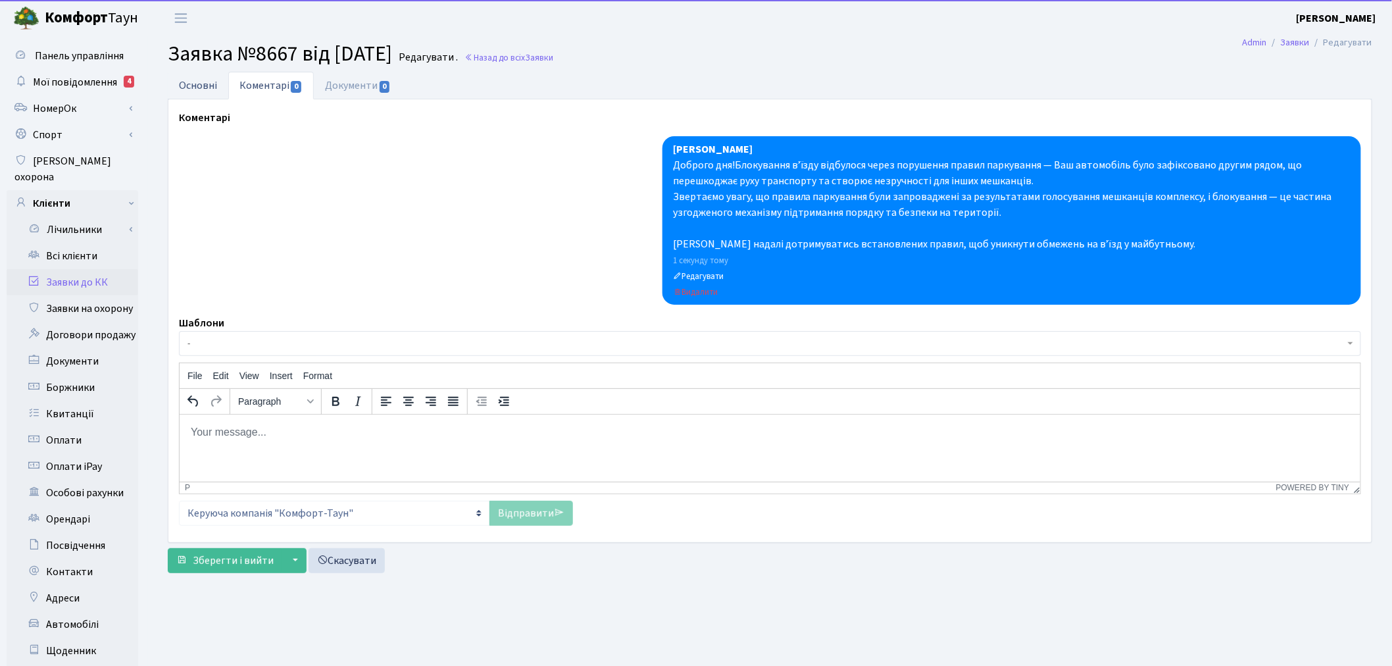
click at [215, 92] on link "Основні" at bounding box center [198, 85] width 61 height 27
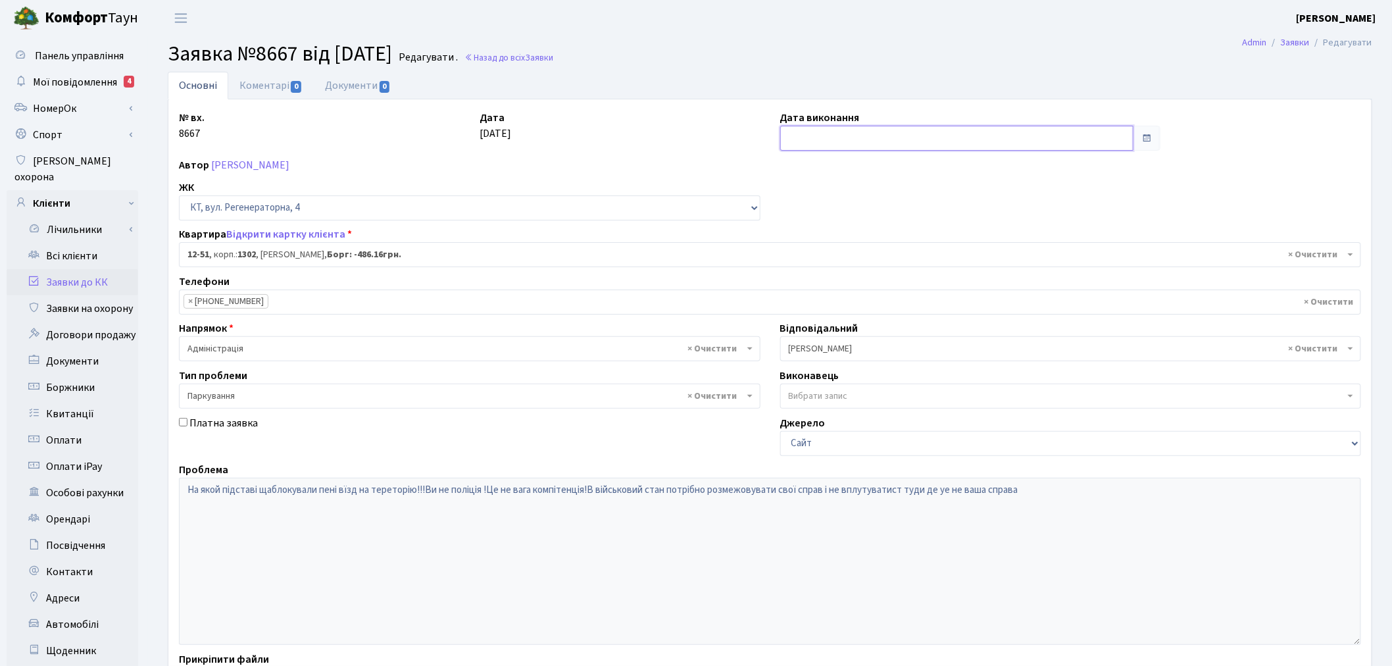
click at [871, 146] on input "text" at bounding box center [957, 138] width 354 height 25
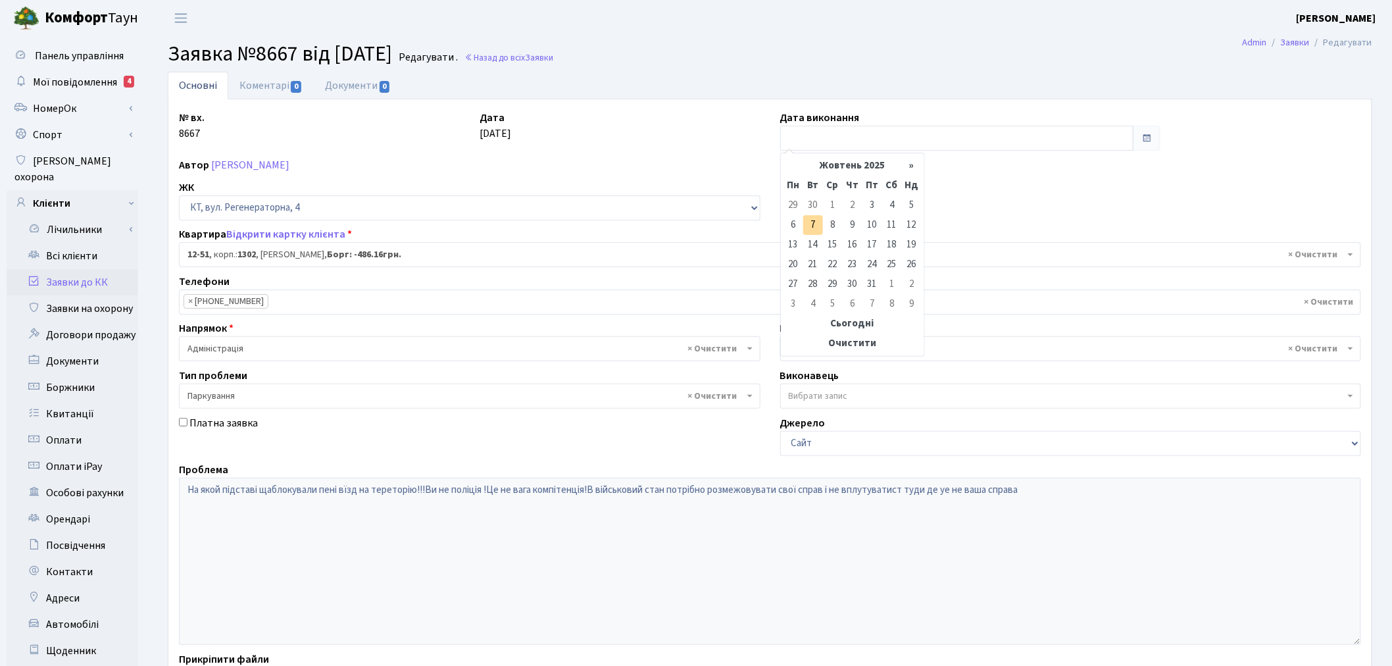
drag, startPoint x: 814, startPoint y: 224, endPoint x: 805, endPoint y: 232, distance: 11.6
click at [813, 224] on td "7" at bounding box center [813, 225] width 20 height 20
type input "07.10.2025"
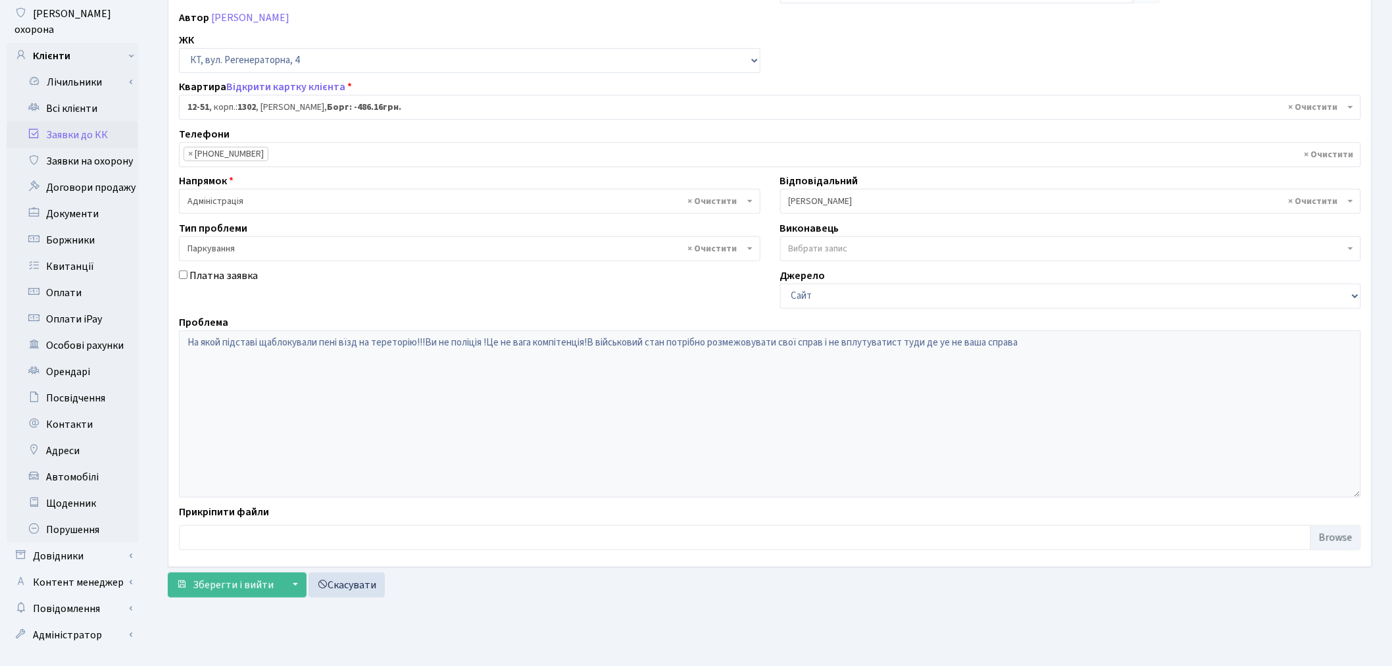
scroll to position [153, 0]
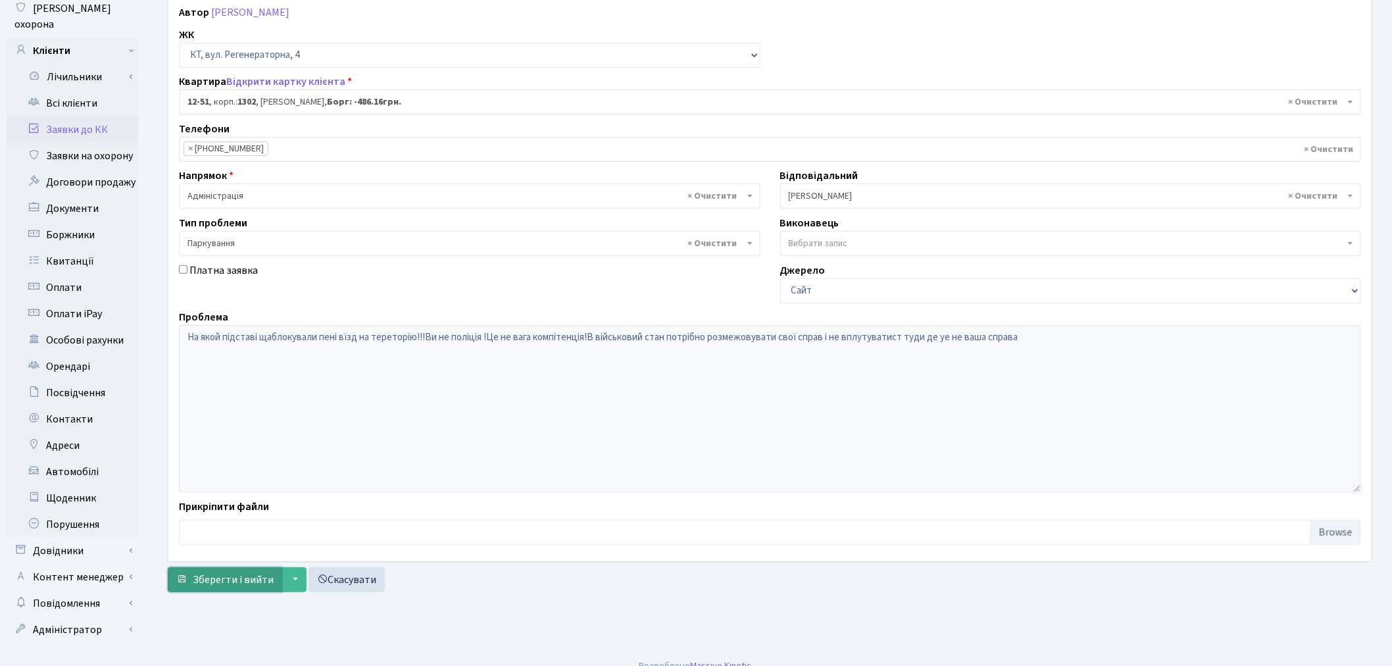
click at [229, 581] on span "Зберегти і вийти" at bounding box center [233, 579] width 81 height 14
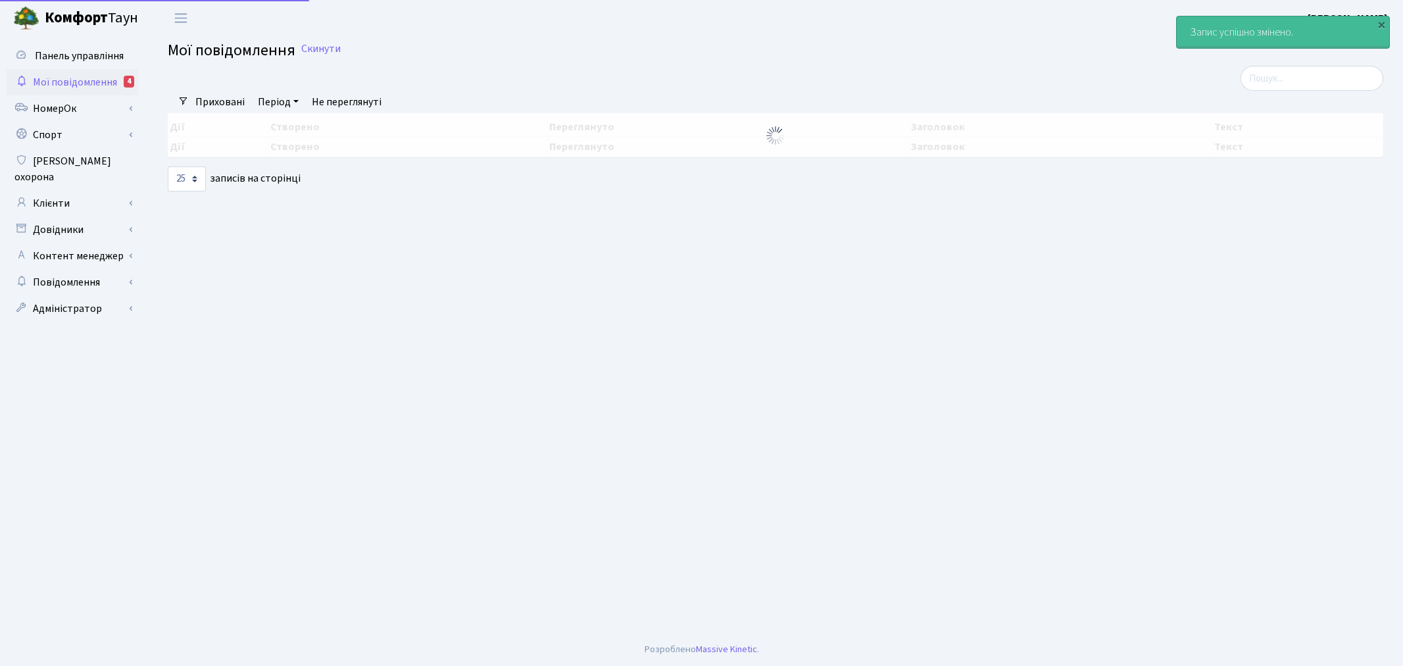
select select "25"
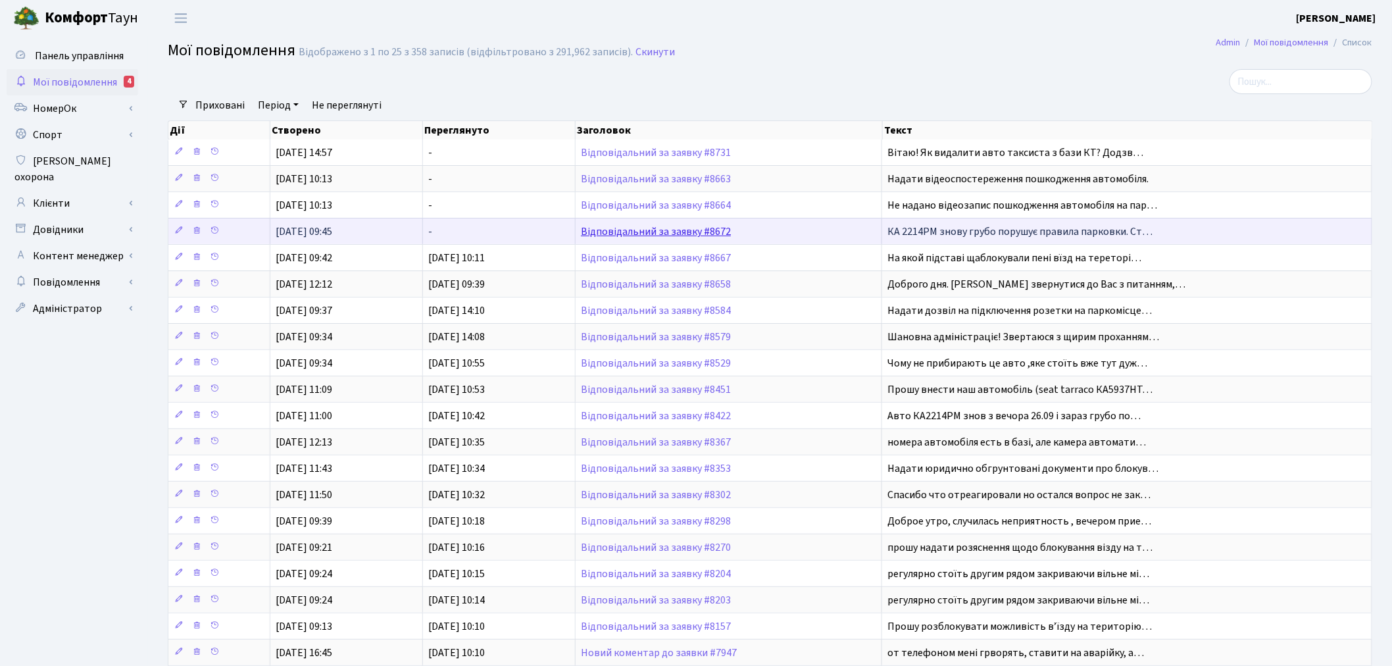
click at [702, 233] on link "Відповідальний за заявку #8672" at bounding box center [656, 231] width 150 height 14
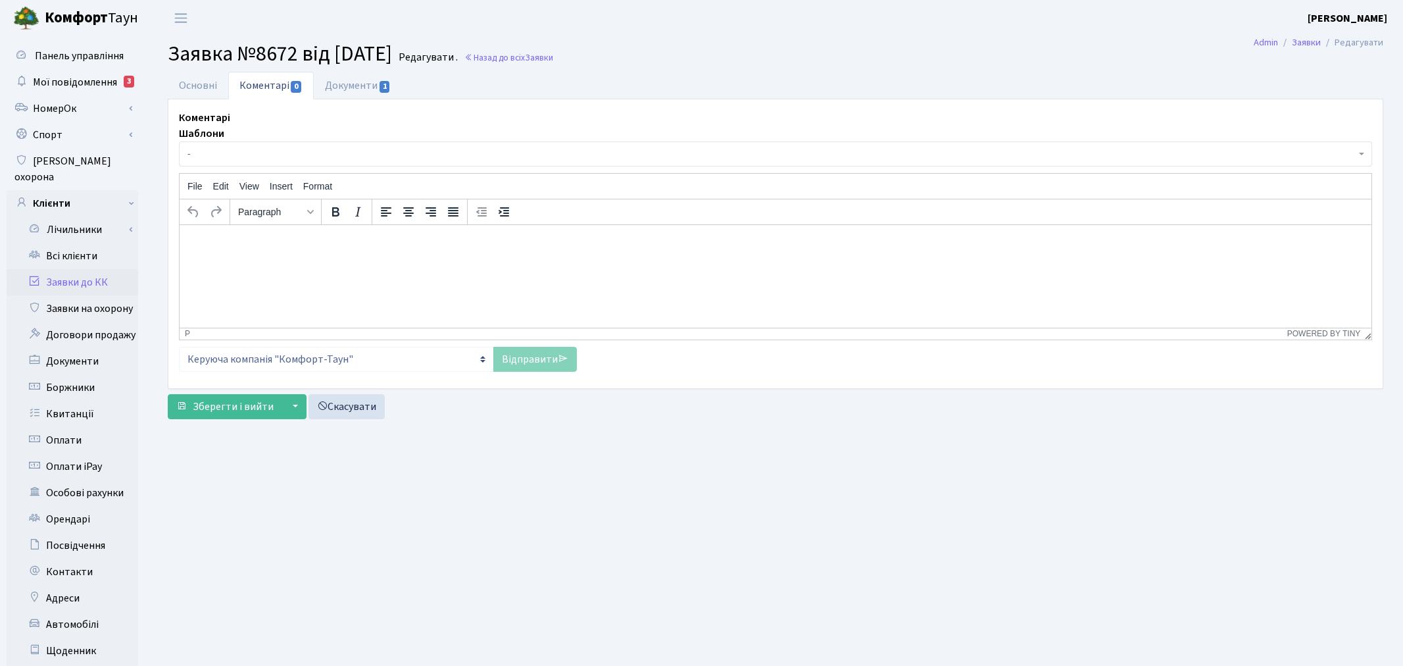
select select "9016"
select select "66"
click at [207, 84] on link "Основні" at bounding box center [198, 85] width 61 height 27
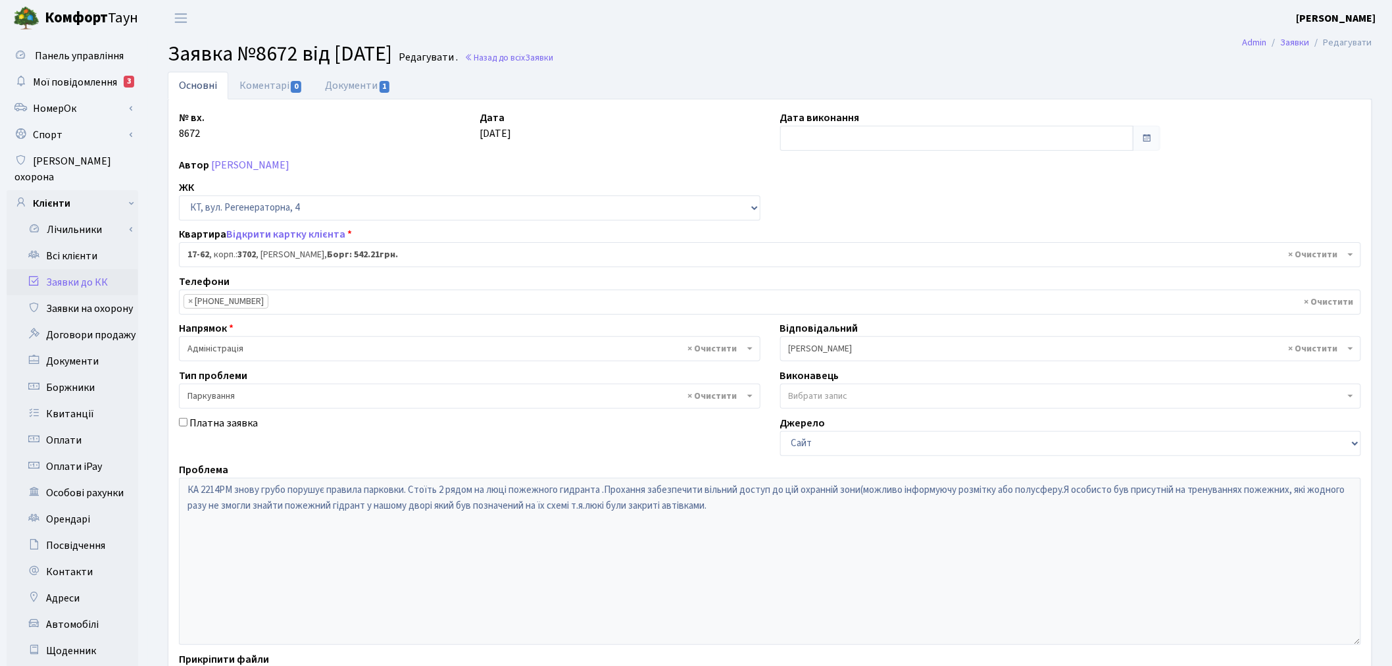
click at [160, 462] on div "Основні Коментарі 0 Документи 1 № вх. 8672 Дата 04.10.2025 Дата виконання Автор…" at bounding box center [770, 411] width 1224 height 679
click at [289, 87] on link "Коментарі 0" at bounding box center [270, 85] width 85 height 27
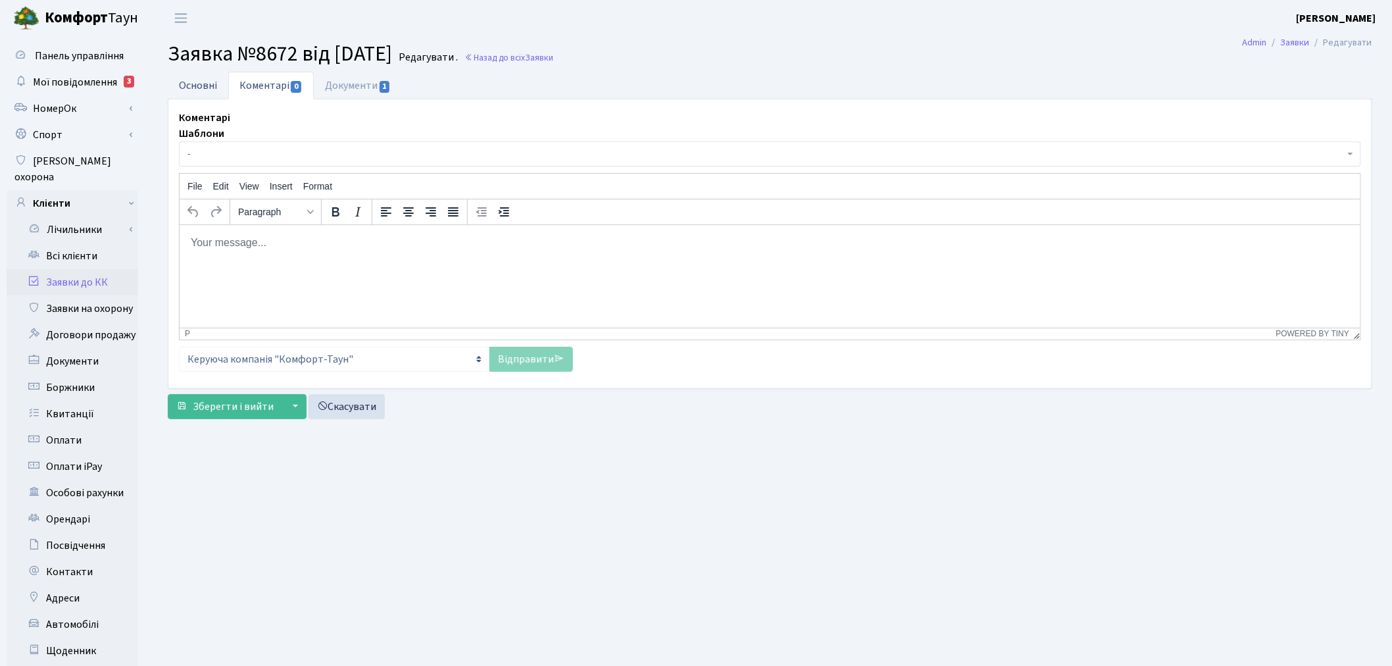
click at [213, 84] on link "Основні" at bounding box center [198, 85] width 61 height 27
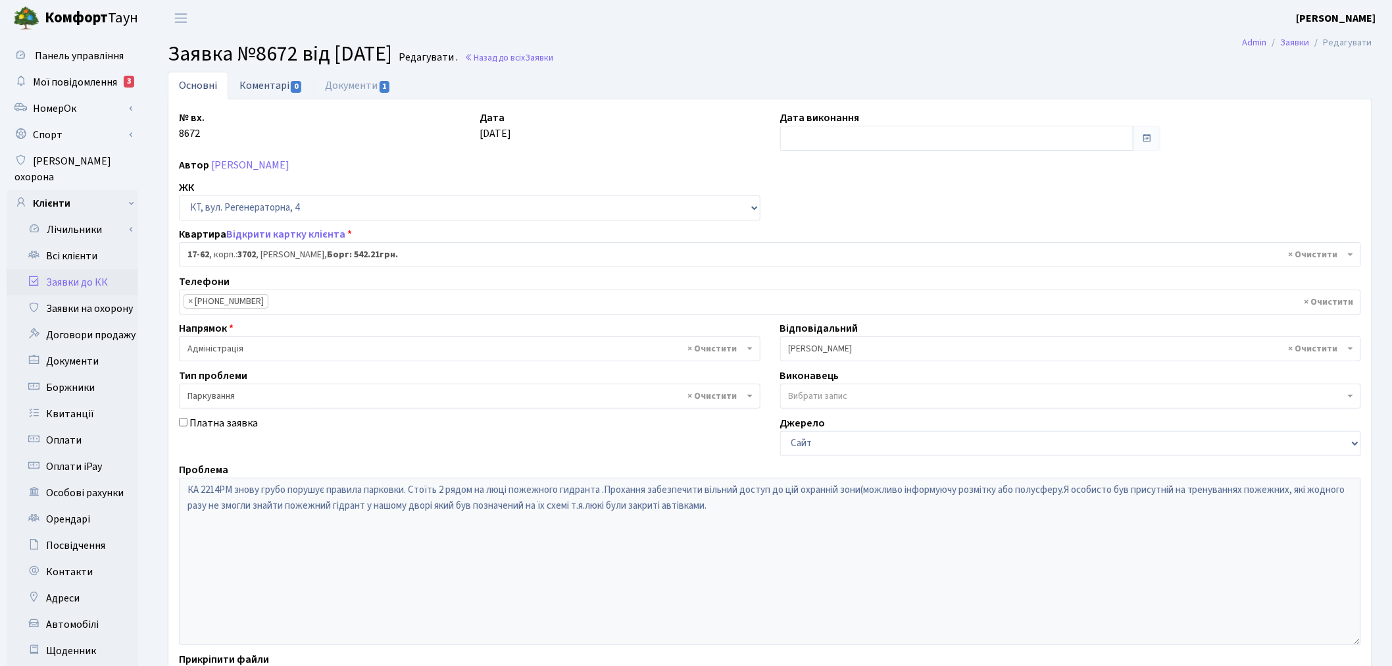
click at [293, 81] on span "0" at bounding box center [296, 87] width 11 height 12
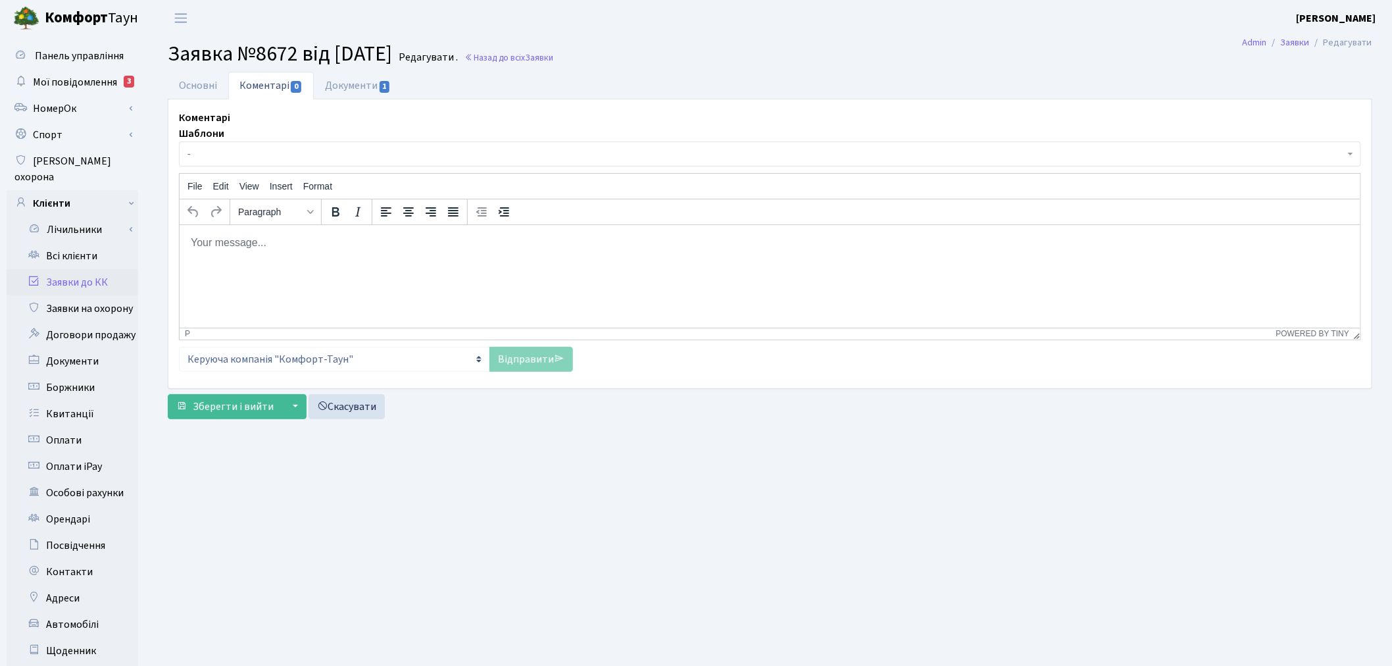
click at [281, 230] on html at bounding box center [769, 242] width 1181 height 36
paste body "Rich Text Area. Press ALT-0 for help."
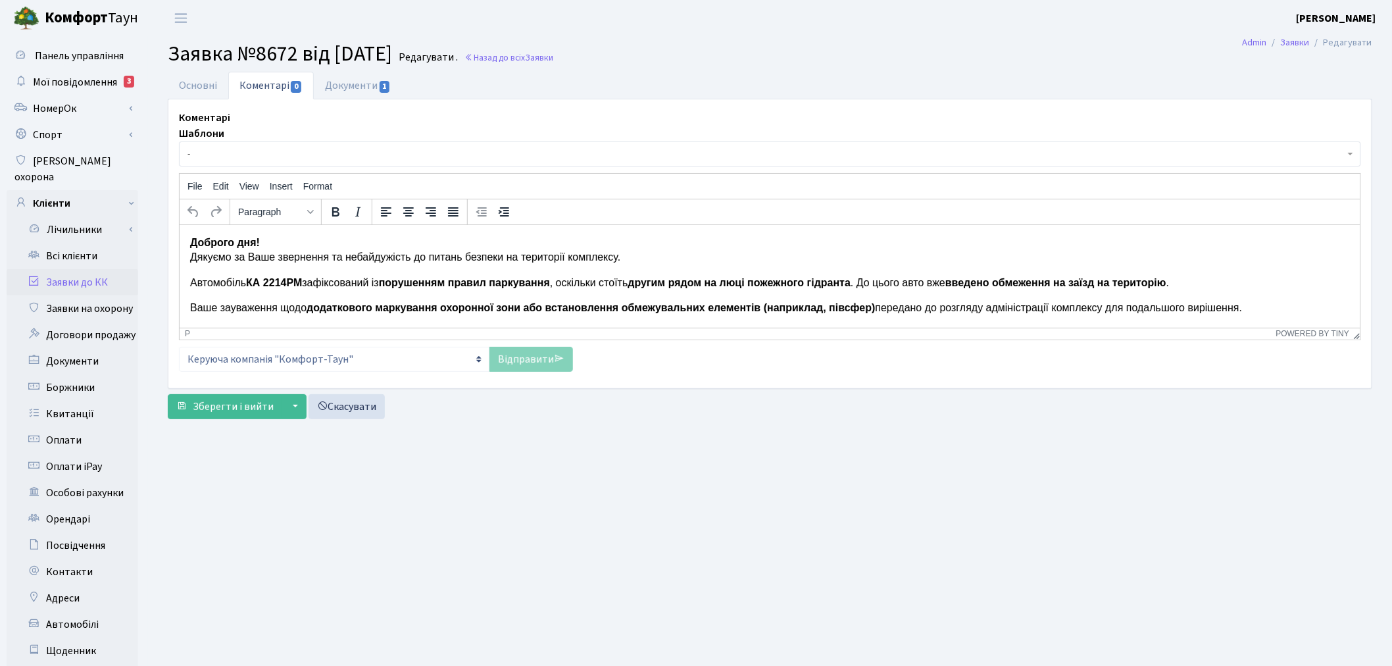
scroll to position [14, 0]
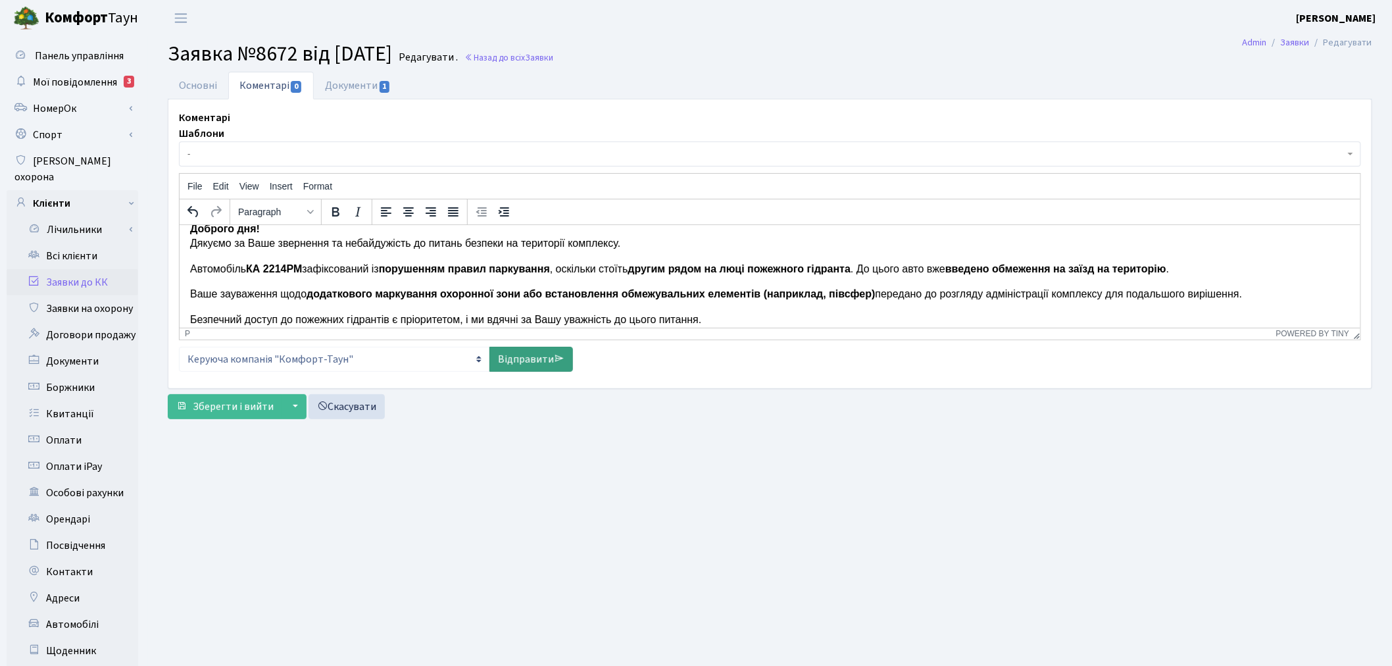
click at [557, 364] on icon at bounding box center [559, 358] width 11 height 11
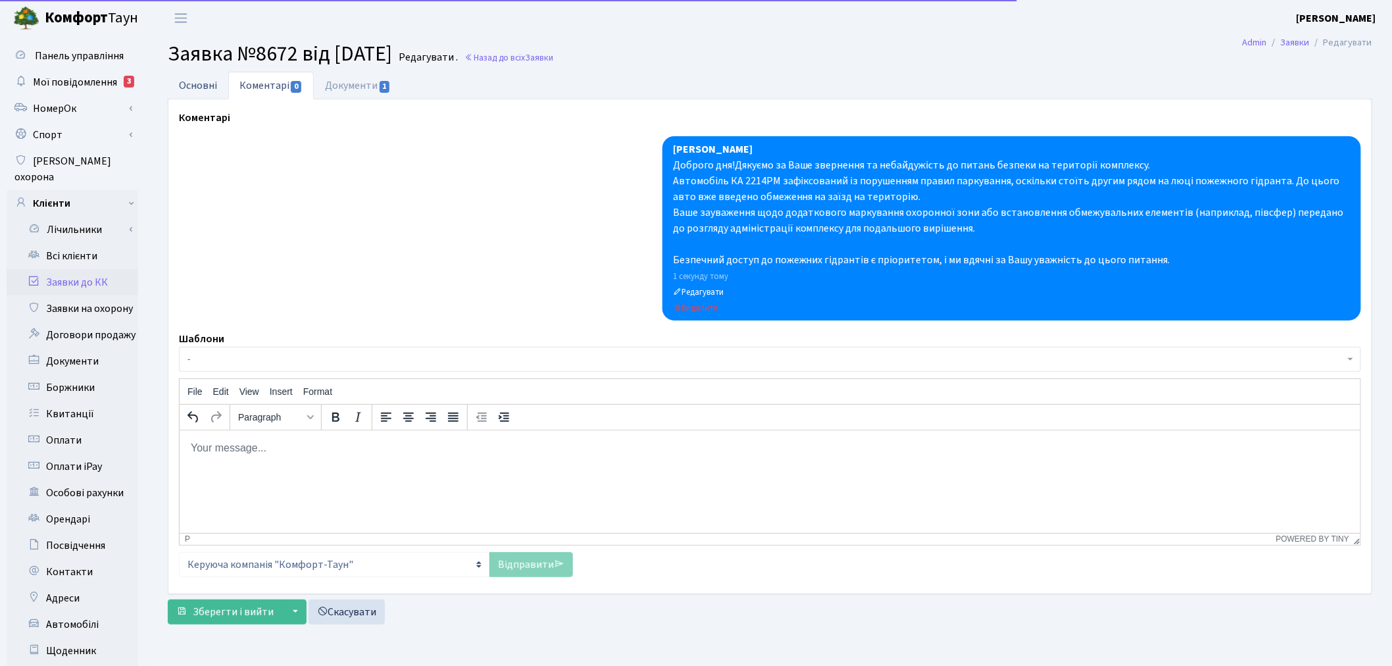
click at [174, 83] on link "Основні" at bounding box center [198, 85] width 61 height 27
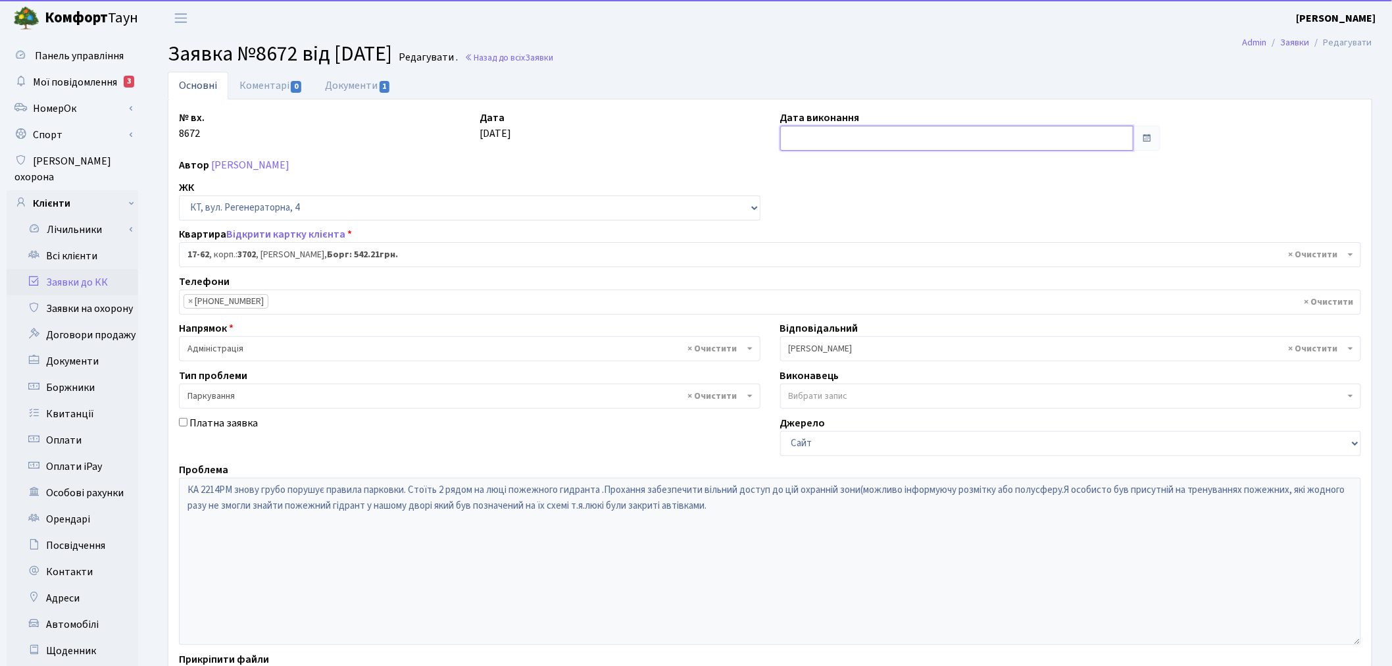
click at [825, 139] on input "text" at bounding box center [957, 138] width 354 height 25
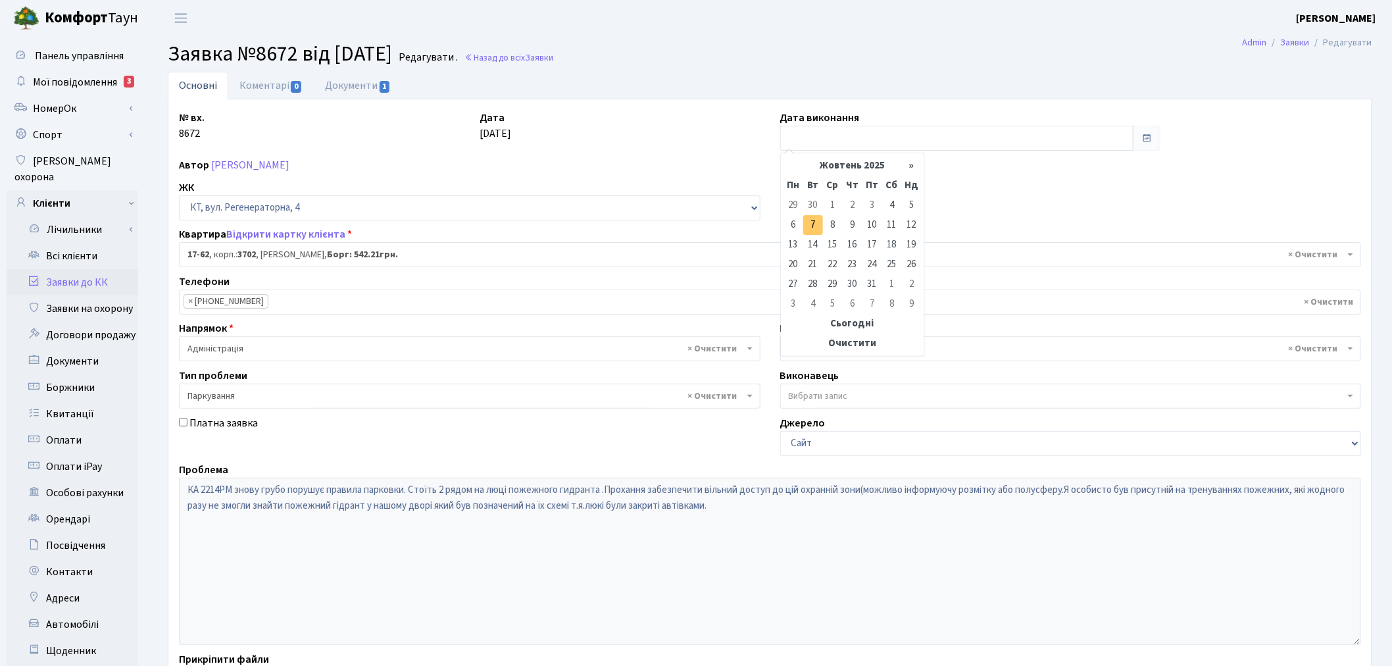
click at [810, 222] on td "7" at bounding box center [813, 225] width 20 height 20
type input "07.10.2025"
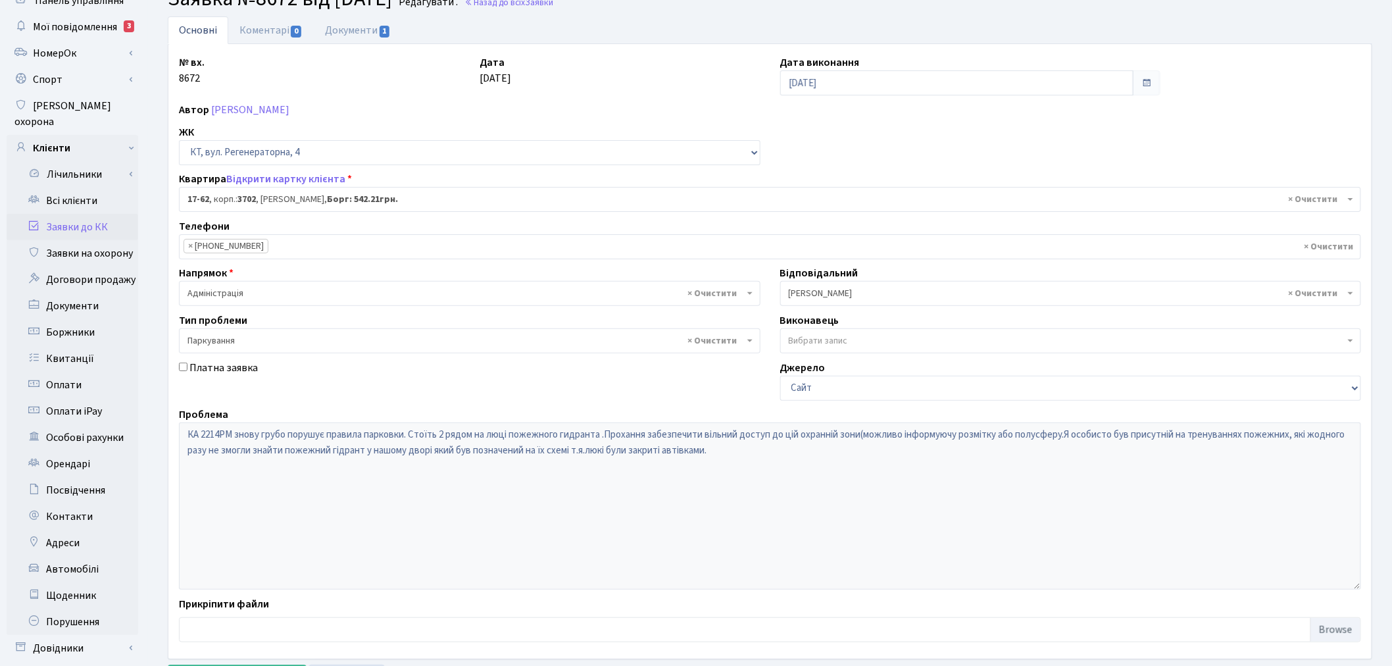
scroll to position [153, 0]
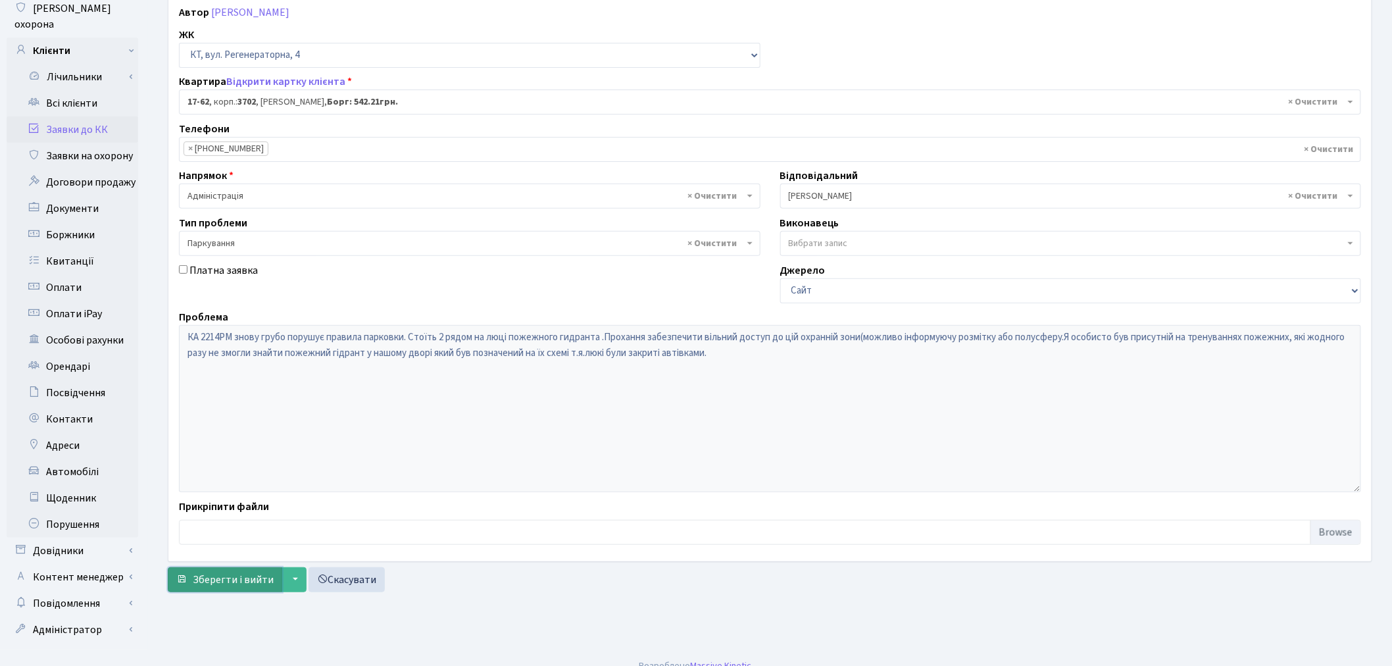
click at [242, 582] on span "Зберегти і вийти" at bounding box center [233, 579] width 81 height 14
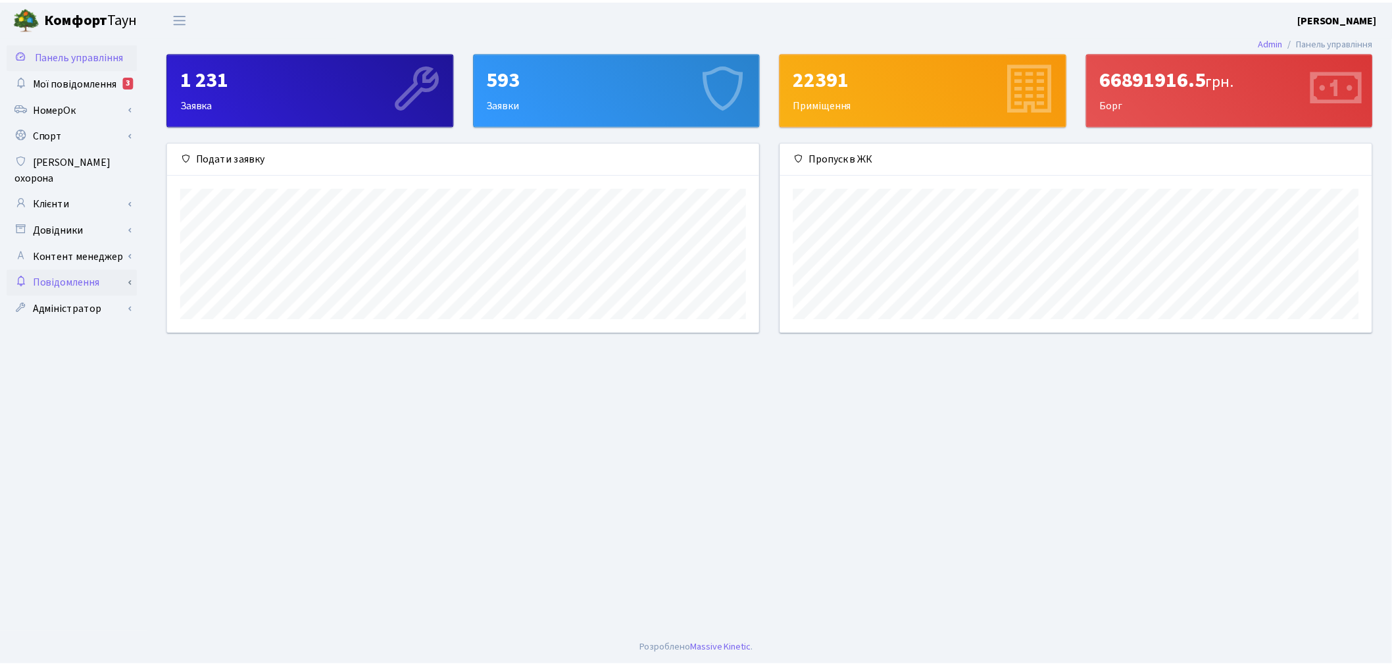
scroll to position [189, 597]
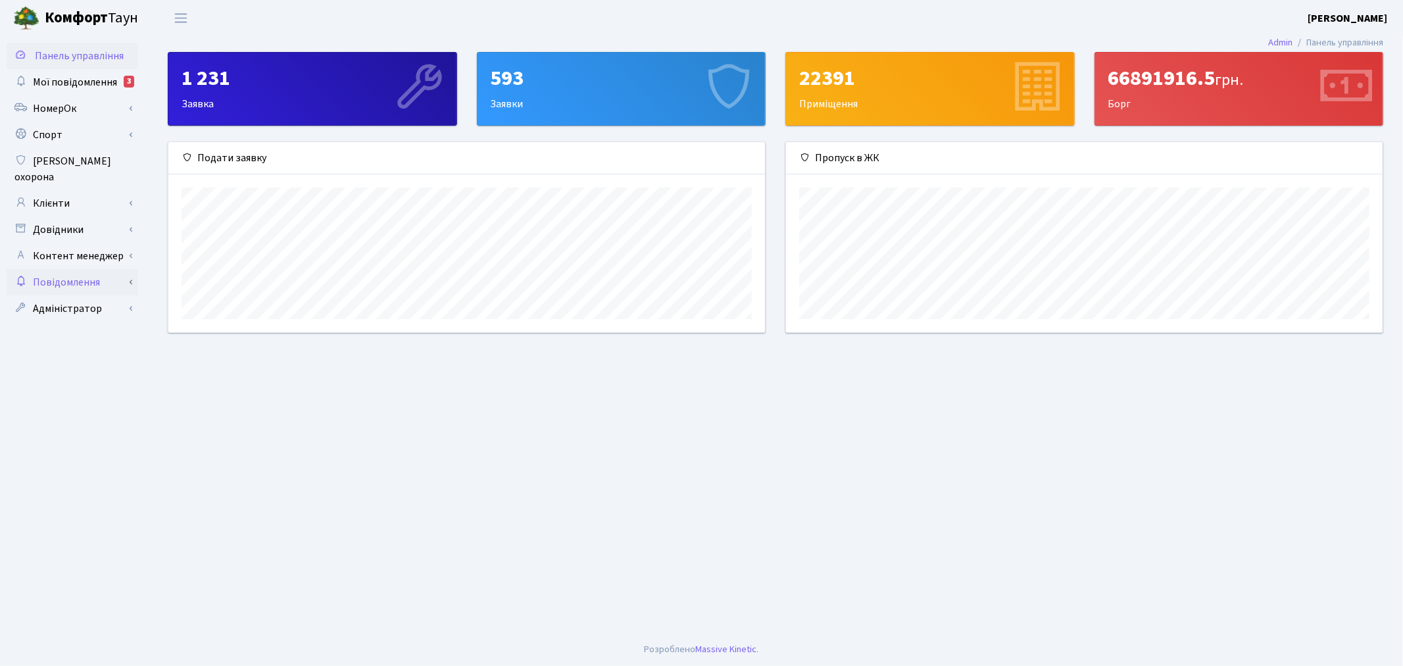
click at [129, 272] on link "Повідомлення" at bounding box center [73, 282] width 132 height 26
click at [130, 270] on link "Повідомлення" at bounding box center [73, 282] width 132 height 26
click at [137, 295] on link "Адміністратор" at bounding box center [73, 308] width 132 height 26
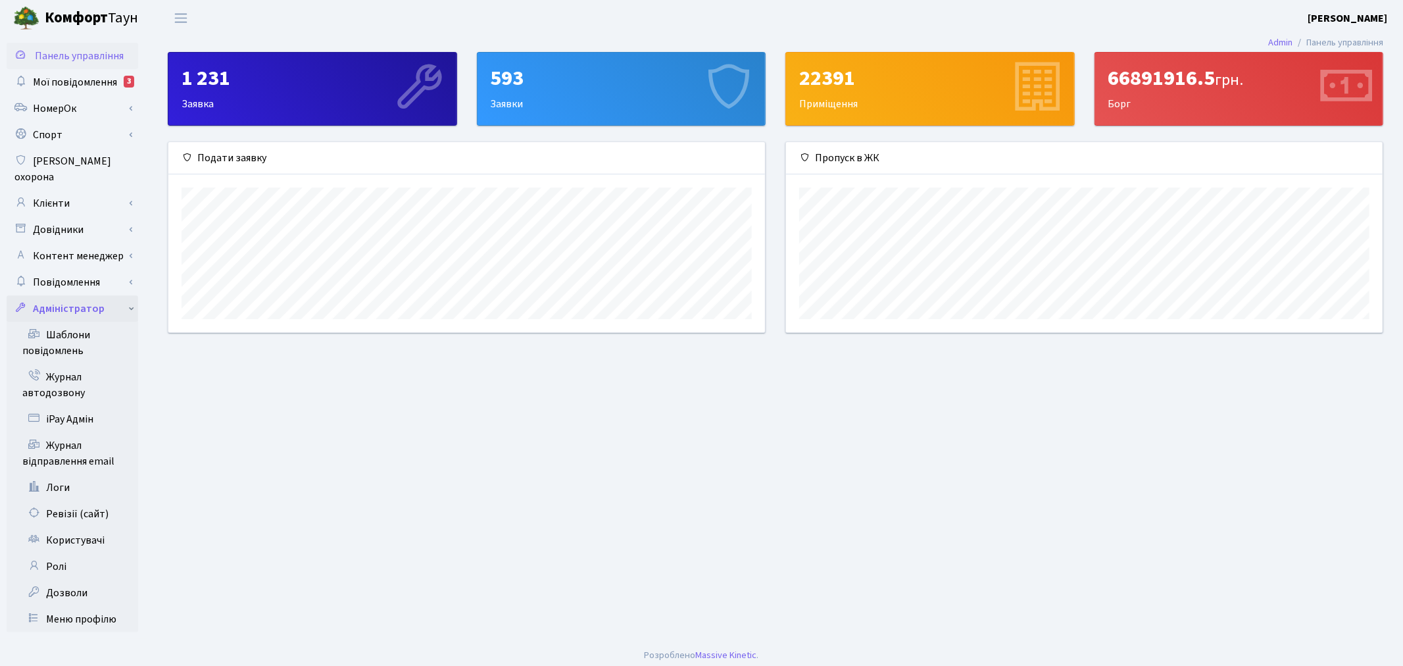
click at [127, 295] on link "Адміністратор" at bounding box center [73, 308] width 132 height 26
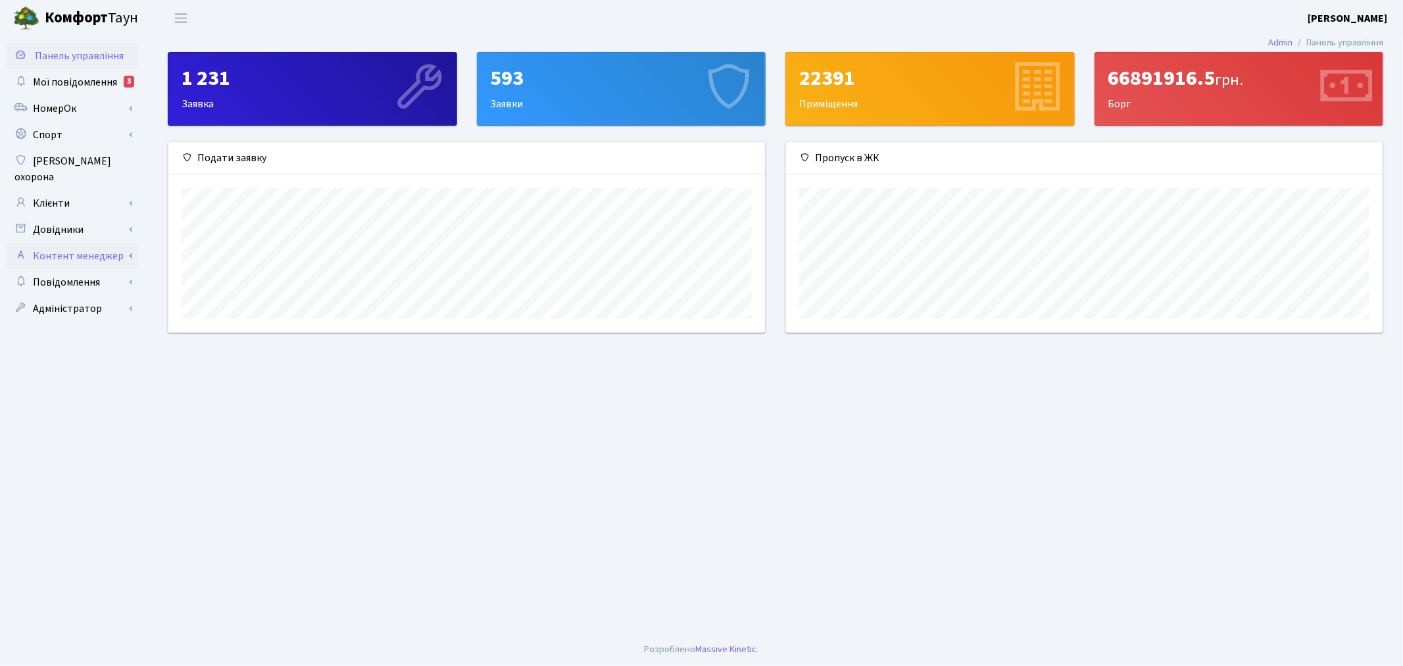
click at [128, 243] on link "Контент менеджер" at bounding box center [73, 256] width 132 height 26
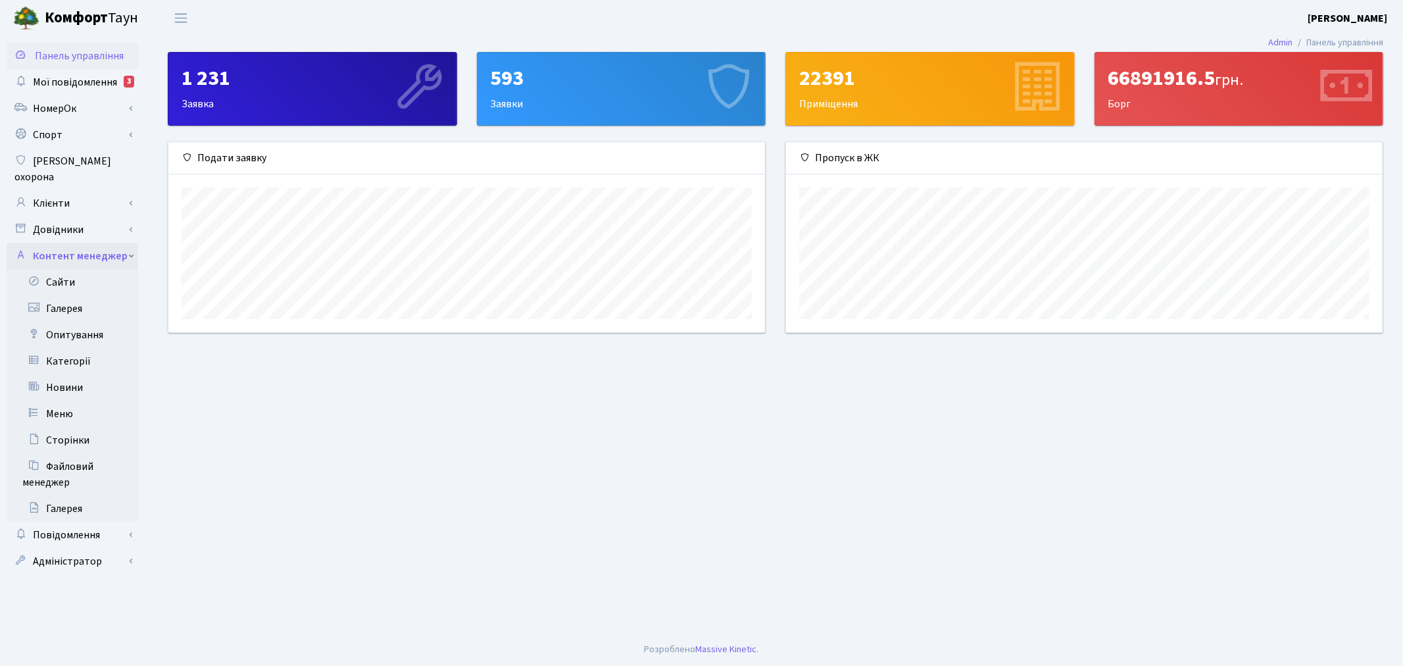
click at [128, 243] on link "Контент менеджер" at bounding box center [73, 256] width 132 height 26
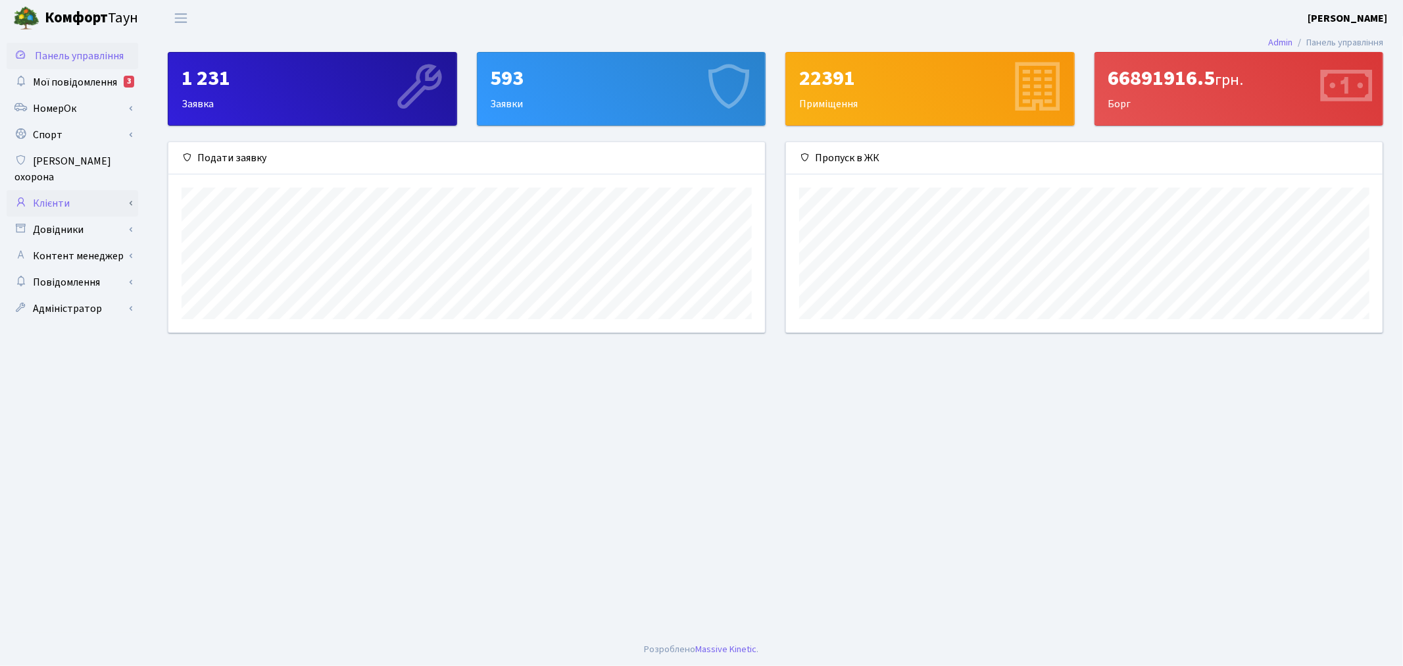
click at [137, 190] on link "Клієнти" at bounding box center [73, 203] width 132 height 26
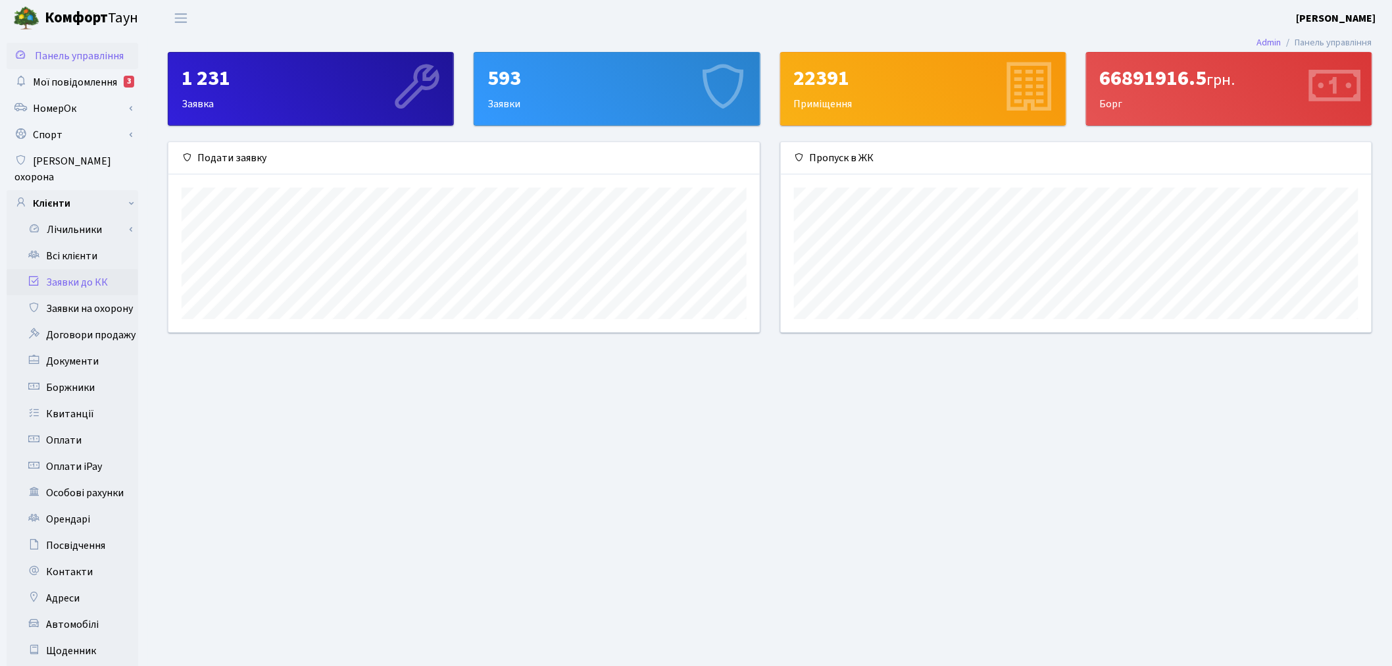
scroll to position [657482, 657081]
click at [76, 611] on link "Автомобілі" at bounding box center [73, 624] width 132 height 26
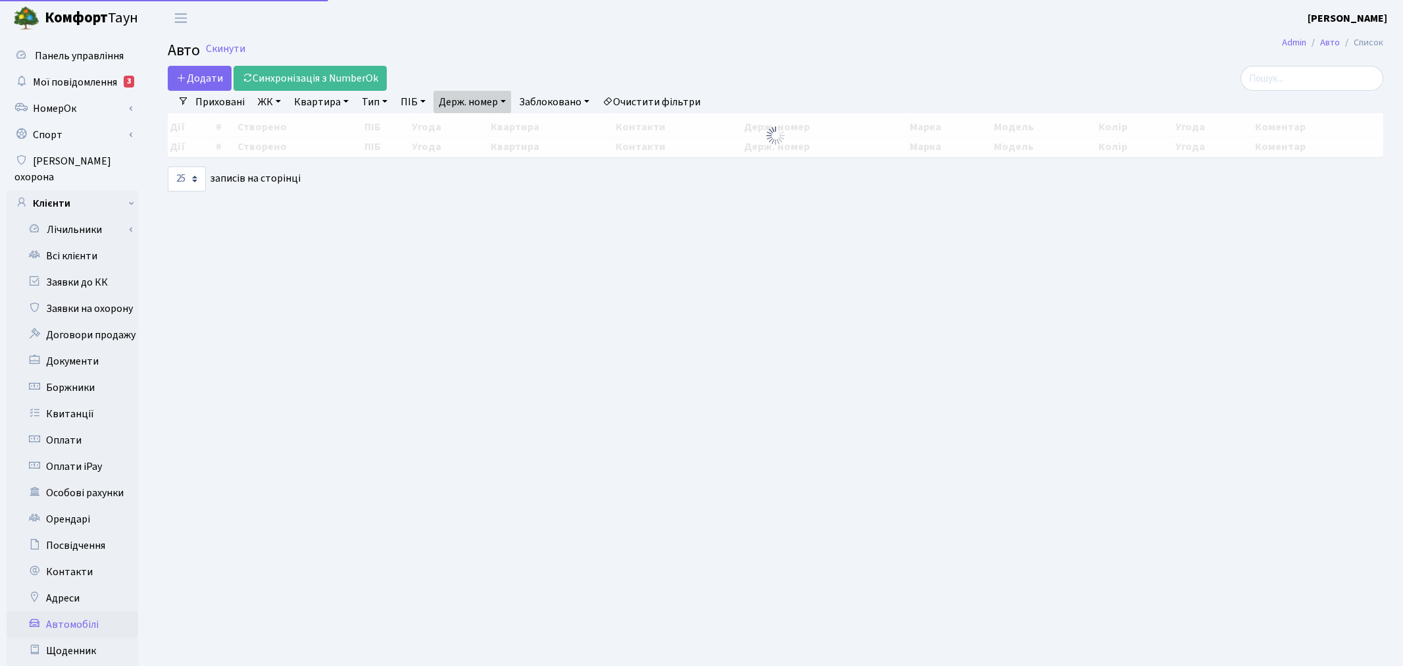
select select "25"
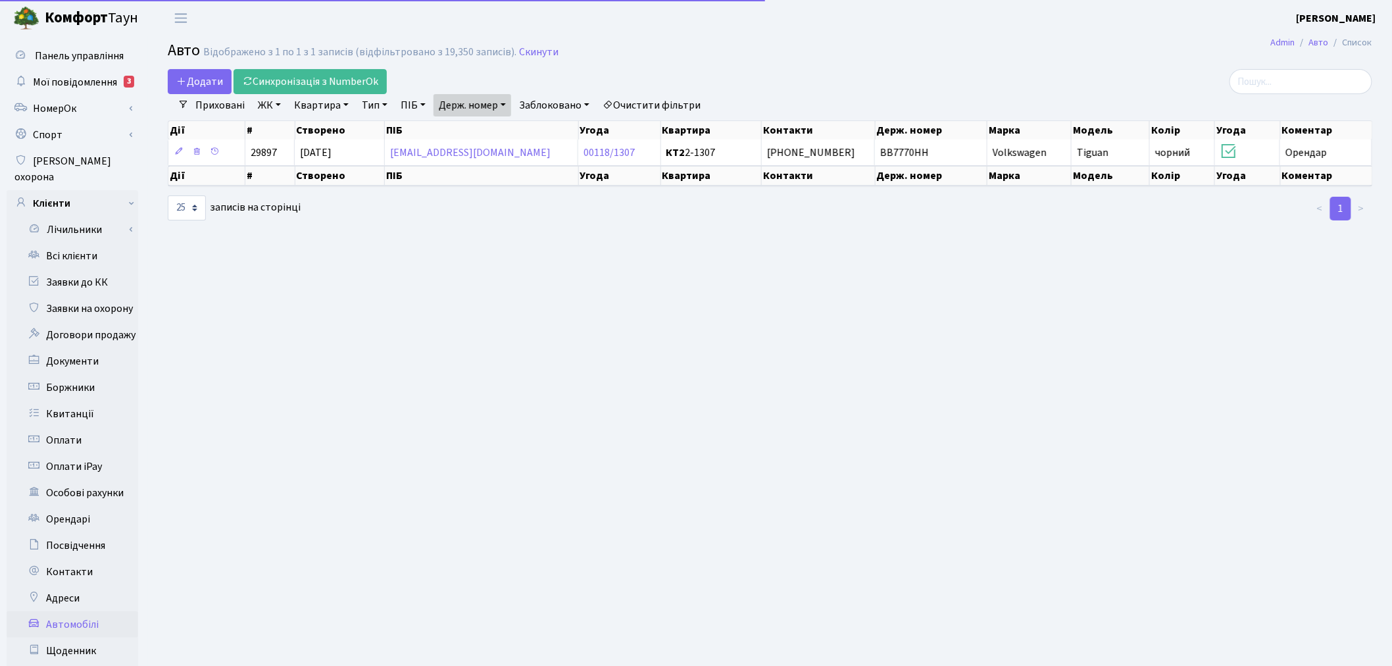
click at [489, 110] on link "Держ. номер" at bounding box center [472, 105] width 78 height 22
click at [504, 132] on input "ВВ7770НН" at bounding box center [472, 130] width 77 height 25
paste input "А 2214РМ"
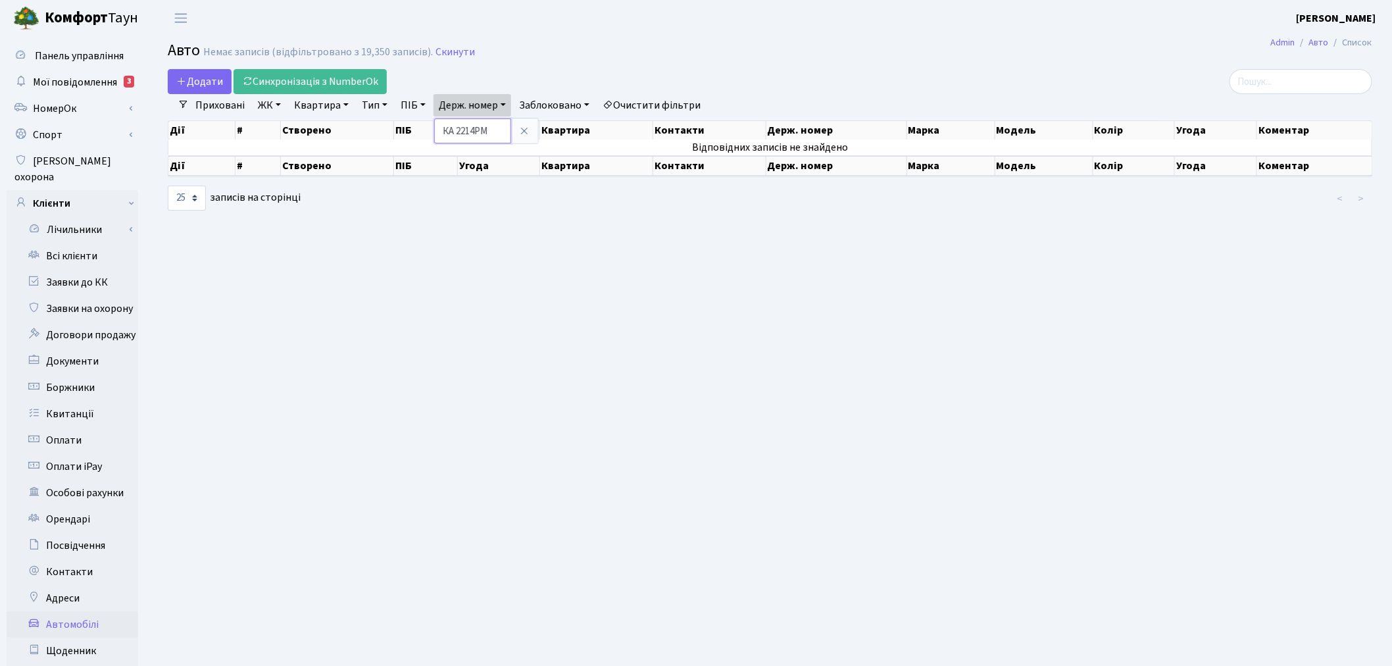
click at [459, 134] on input "КА 2214РМ" at bounding box center [472, 130] width 77 height 25
click at [495, 132] on input "КА2214РМ" at bounding box center [472, 130] width 77 height 25
click at [460, 130] on input "КА2214РМ" at bounding box center [472, 130] width 77 height 25
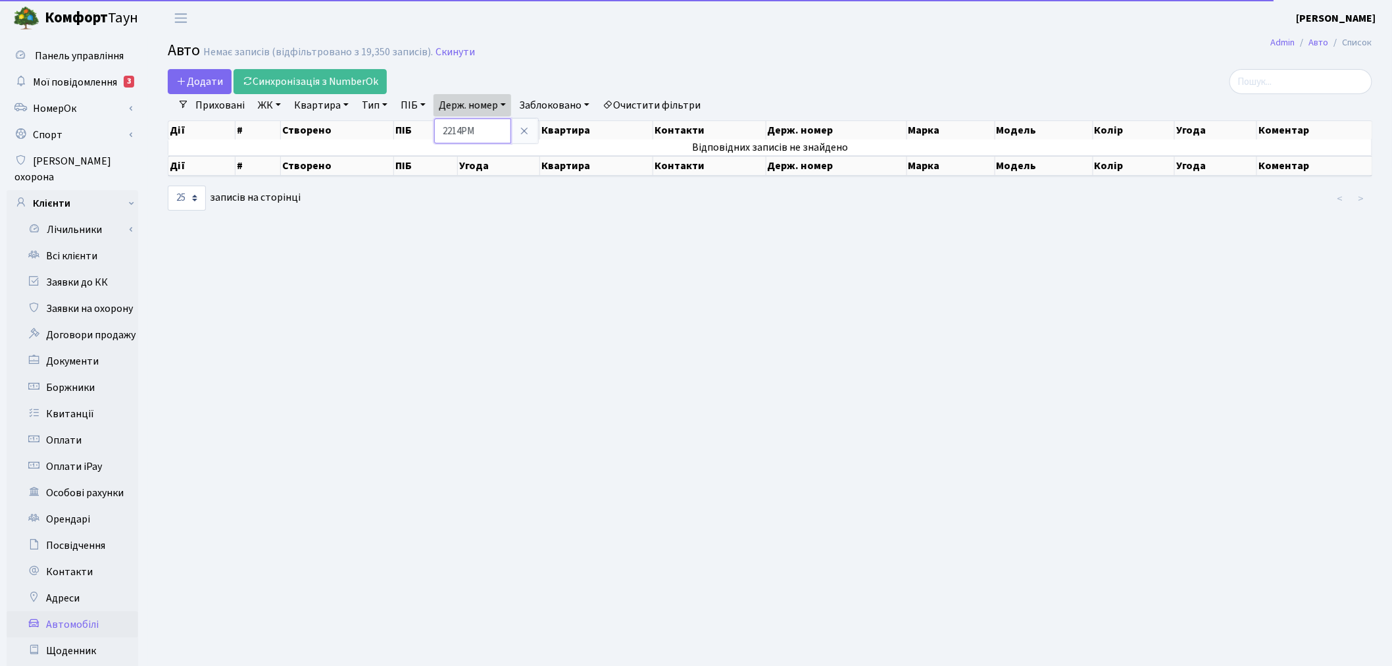
click at [484, 132] on input "2214РМ" at bounding box center [472, 130] width 77 height 25
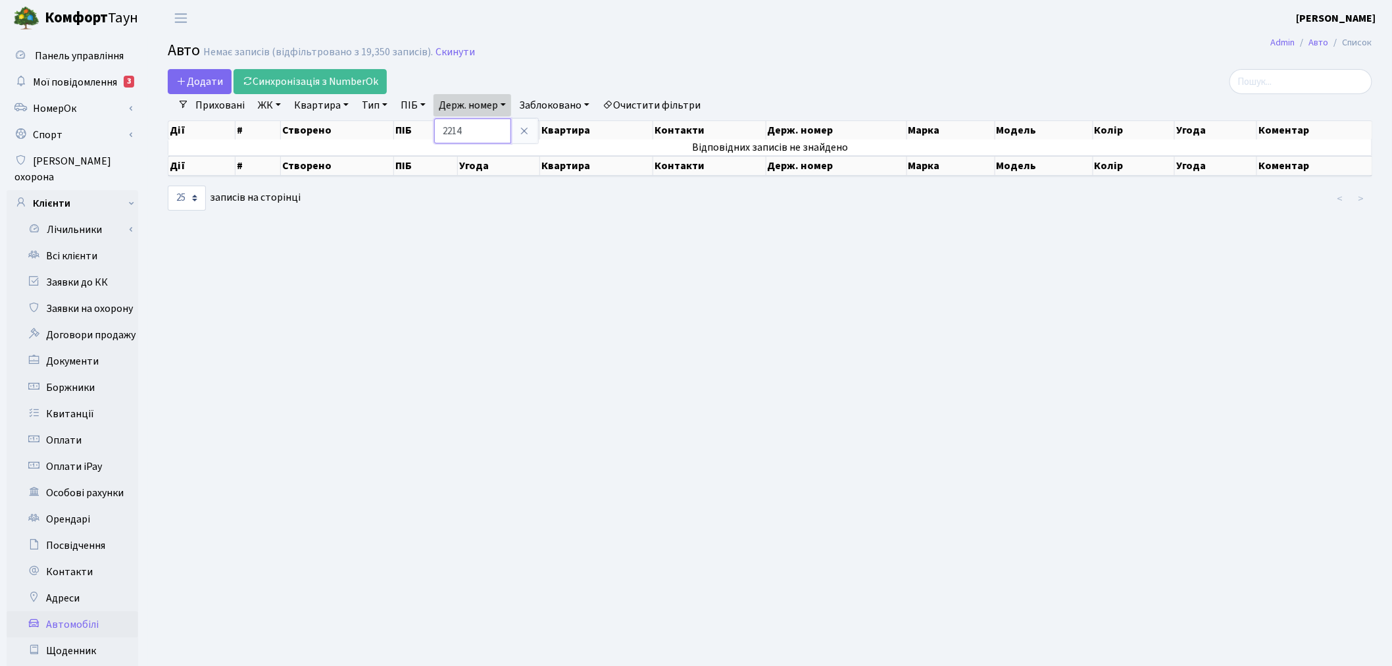
type input "2214"
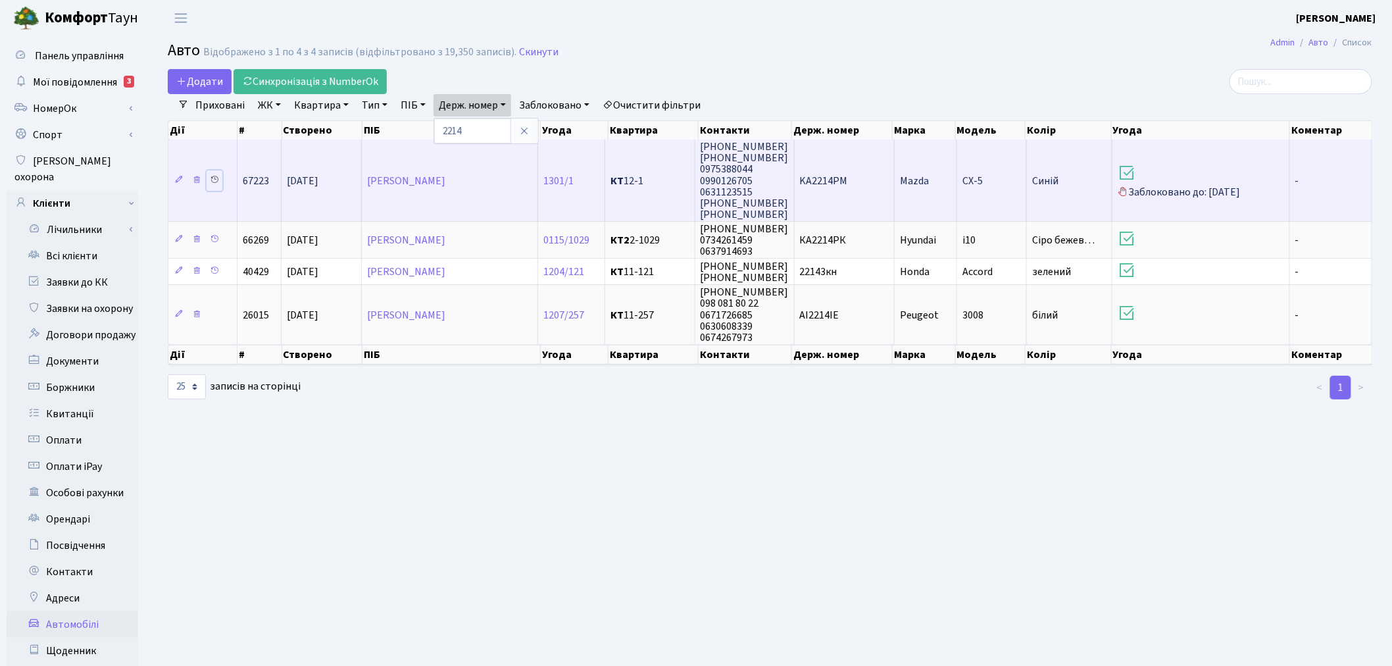
click at [216, 175] on icon at bounding box center [214, 179] width 9 height 9
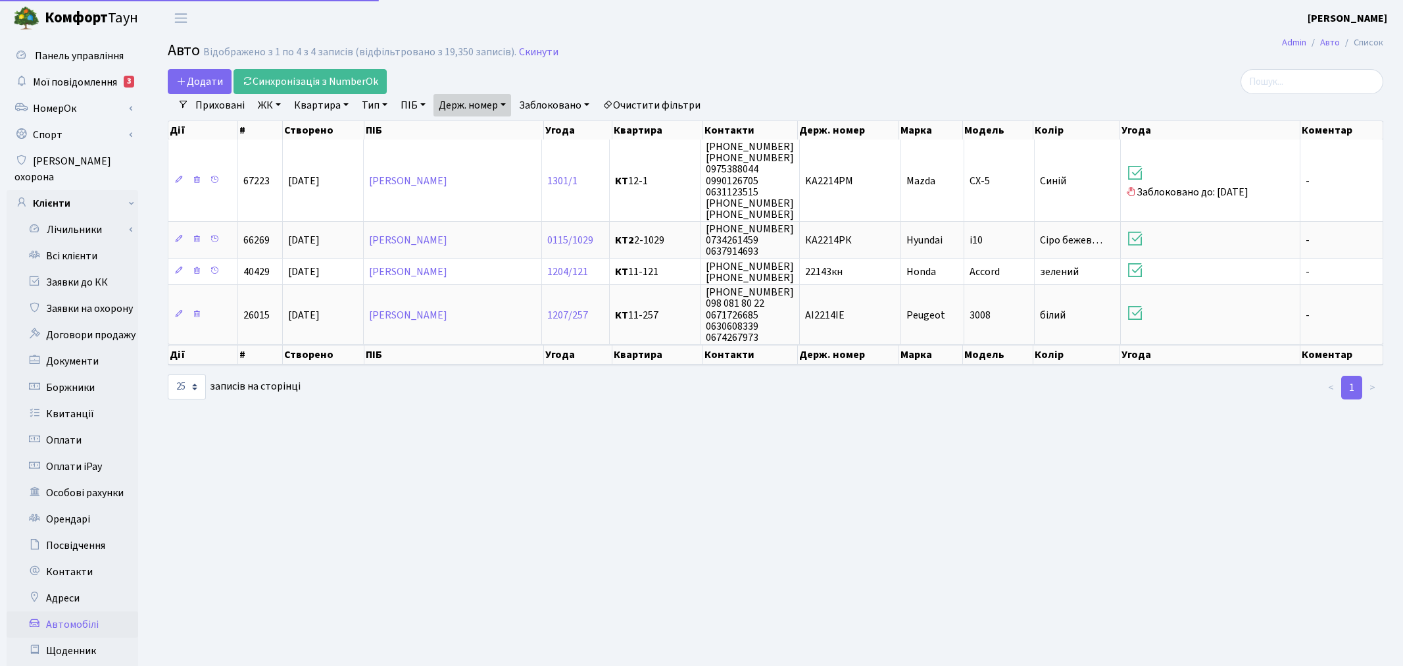
select select "25"
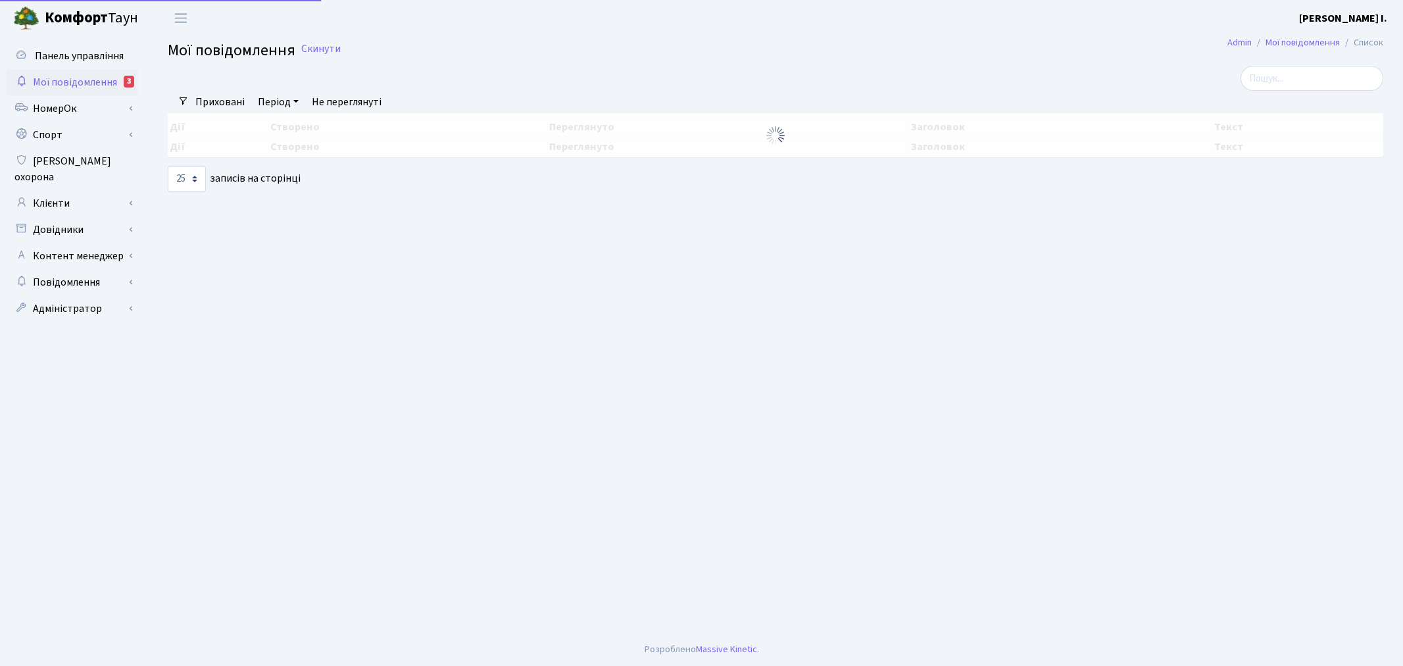
select select "25"
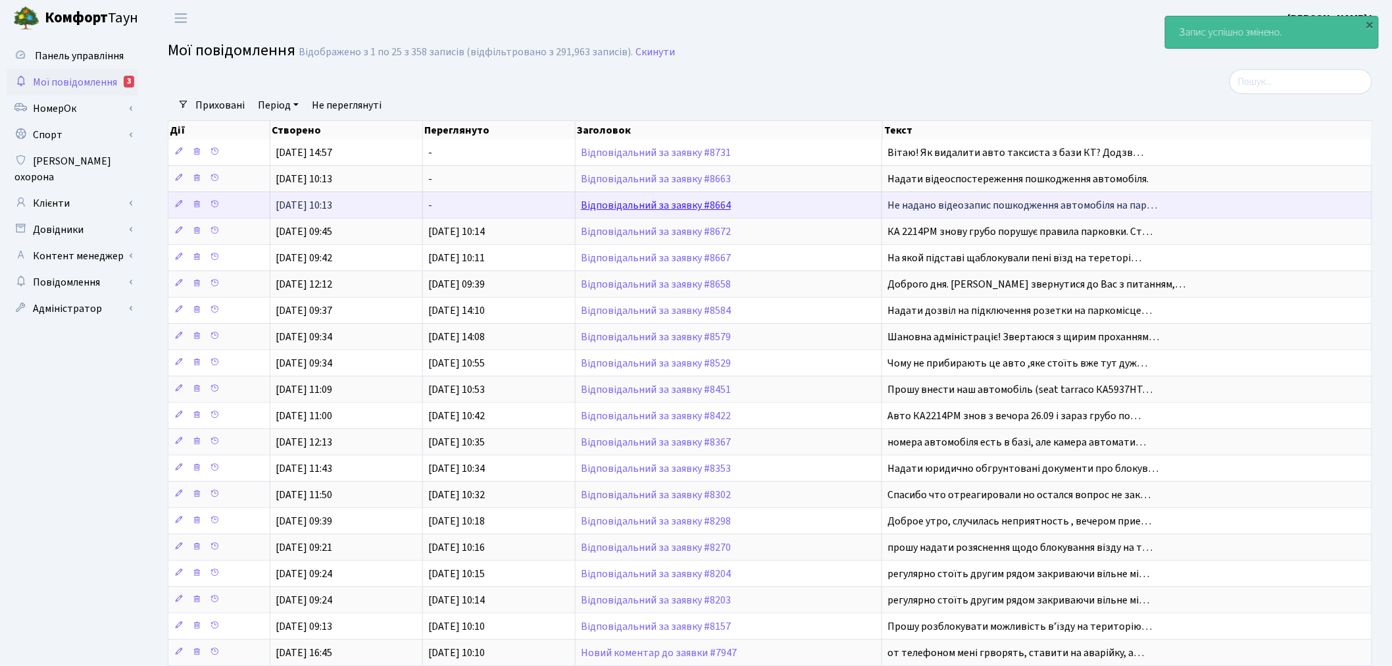
click at [673, 205] on link "Відповідальний за заявку #8664" at bounding box center [656, 205] width 150 height 14
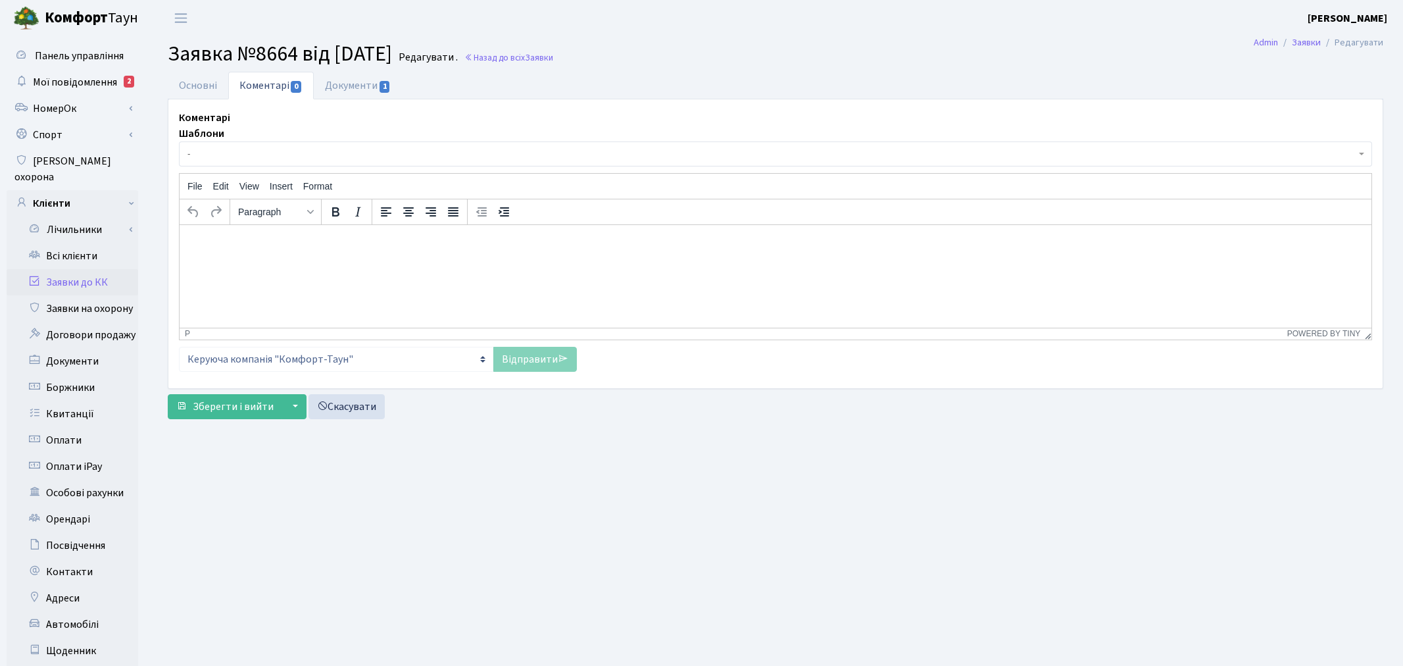
select select "2238"
click at [207, 79] on link "Основні" at bounding box center [198, 85] width 61 height 27
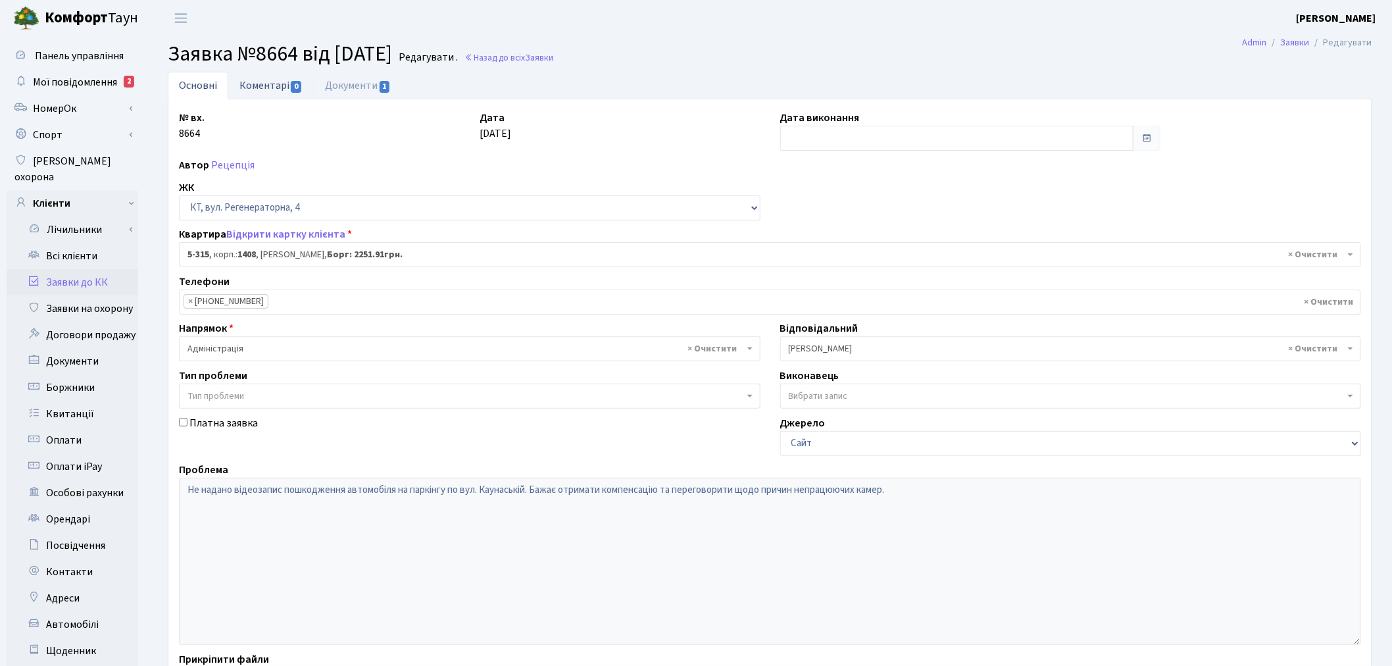
click at [273, 88] on link "Коментарі 0" at bounding box center [270, 85] width 85 height 27
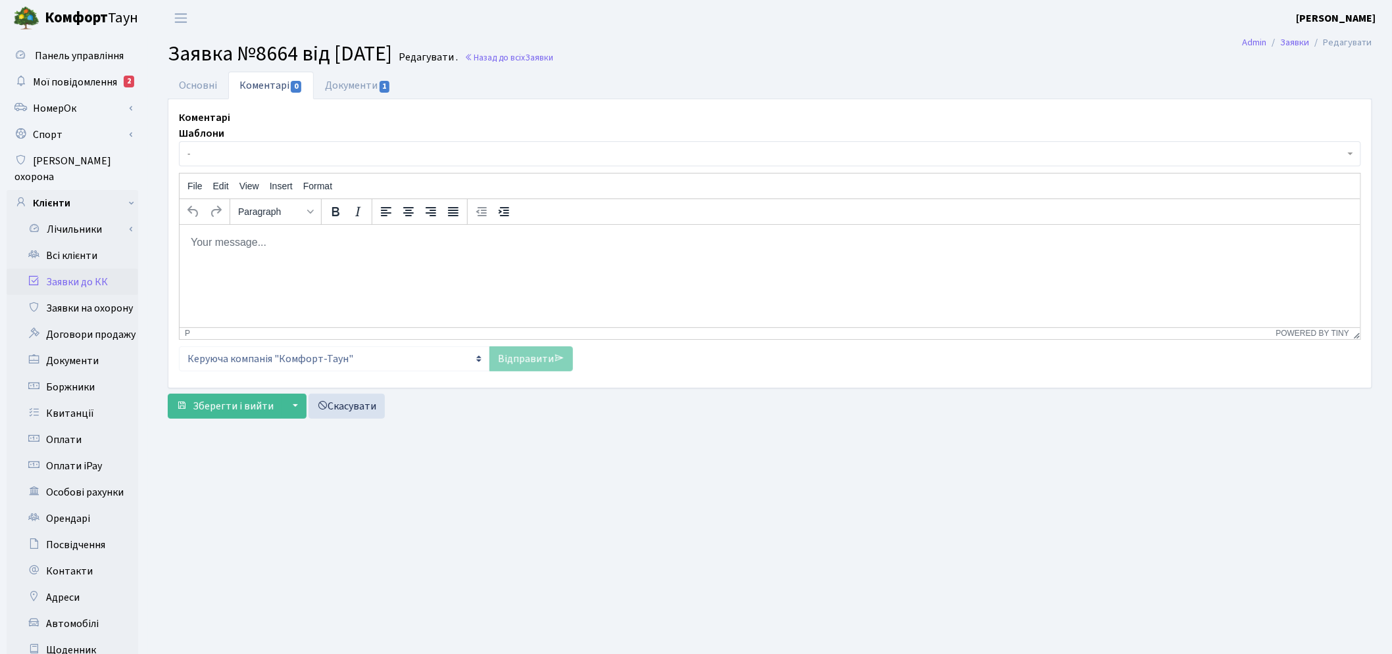
click at [272, 156] on span "-" at bounding box center [765, 153] width 1157 height 13
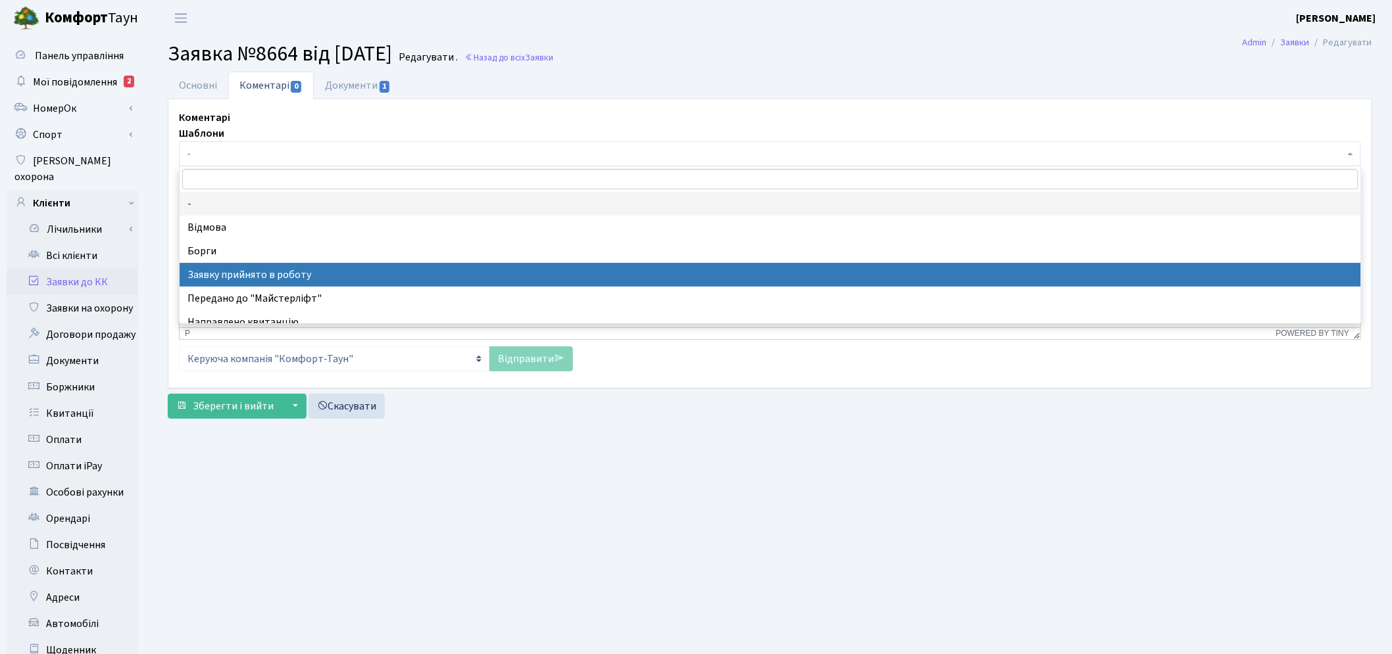
select select "7"
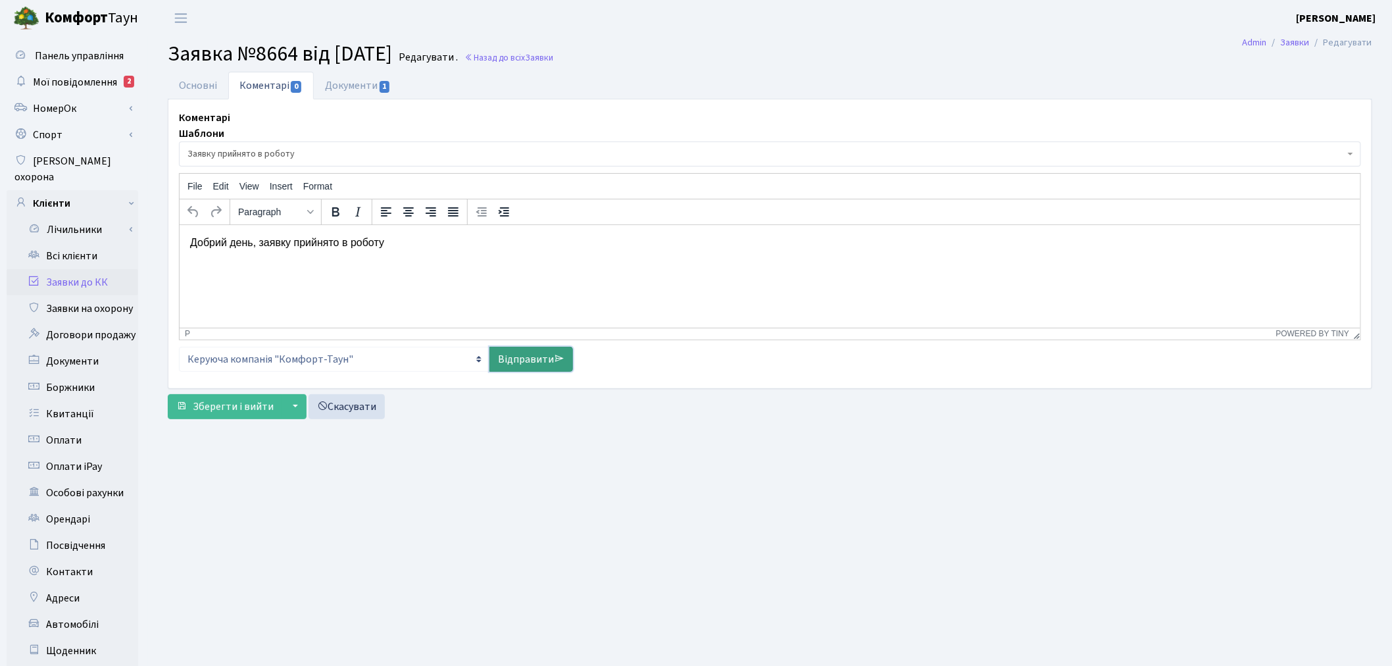
click at [544, 357] on link "Відправити" at bounding box center [531, 359] width 84 height 25
select select
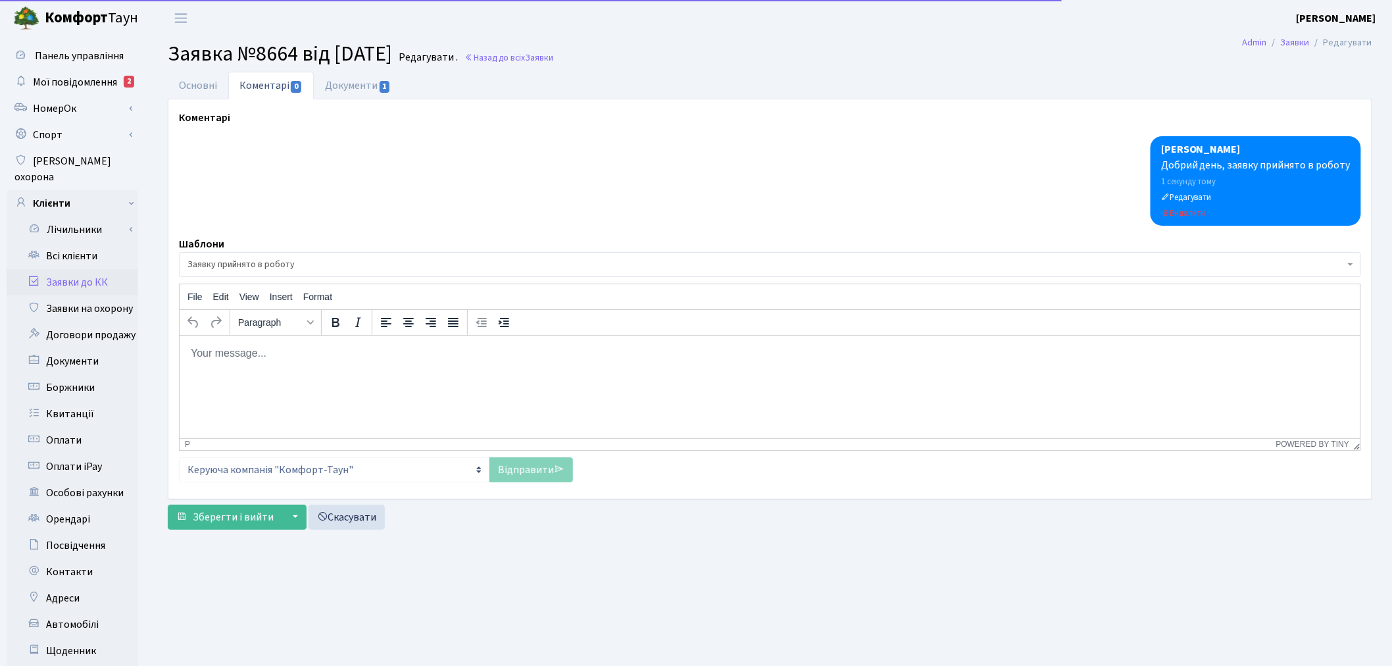
click at [95, 269] on link "Заявки до КК" at bounding box center [73, 282] width 132 height 26
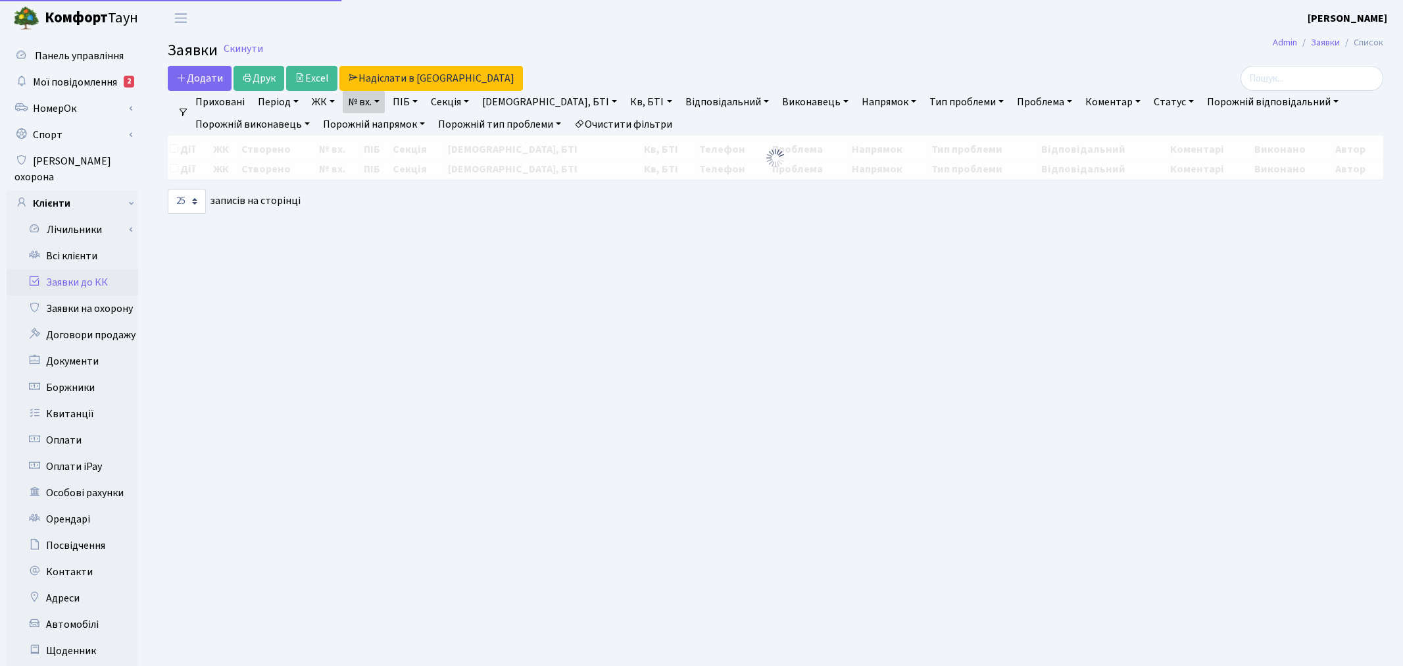
select select "25"
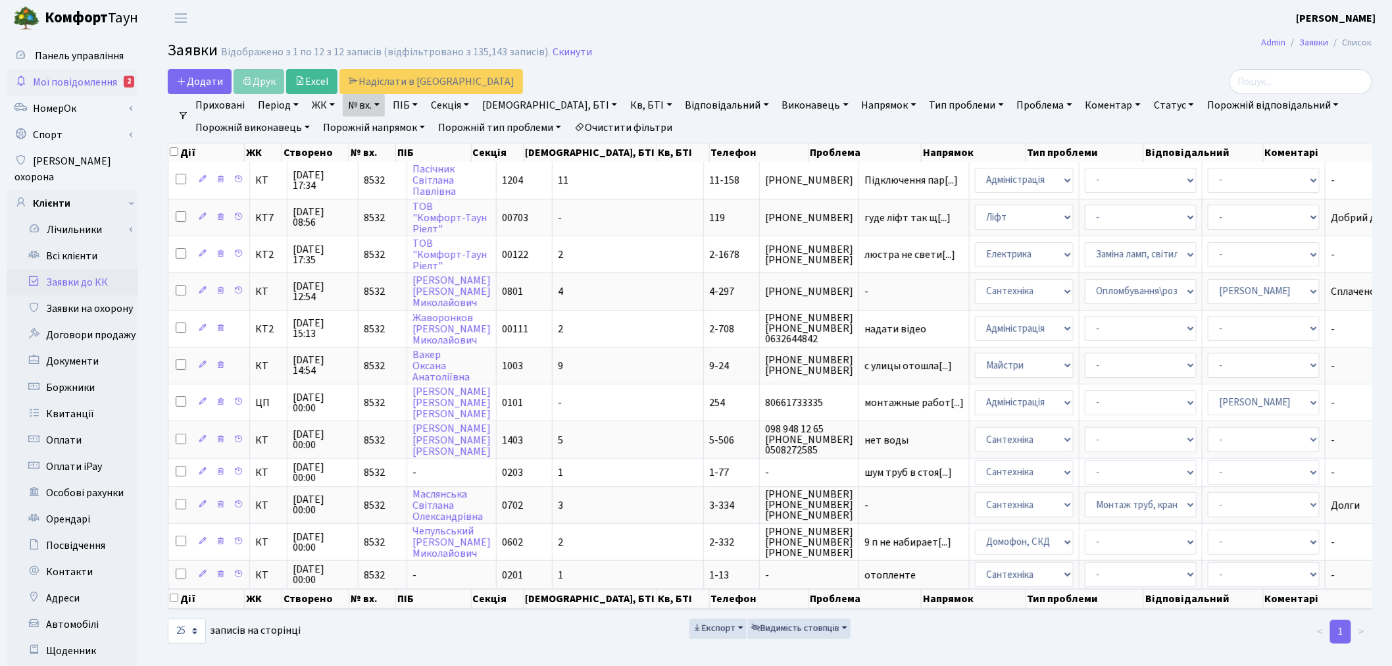
click at [109, 81] on span "Мої повідомлення" at bounding box center [75, 82] width 84 height 14
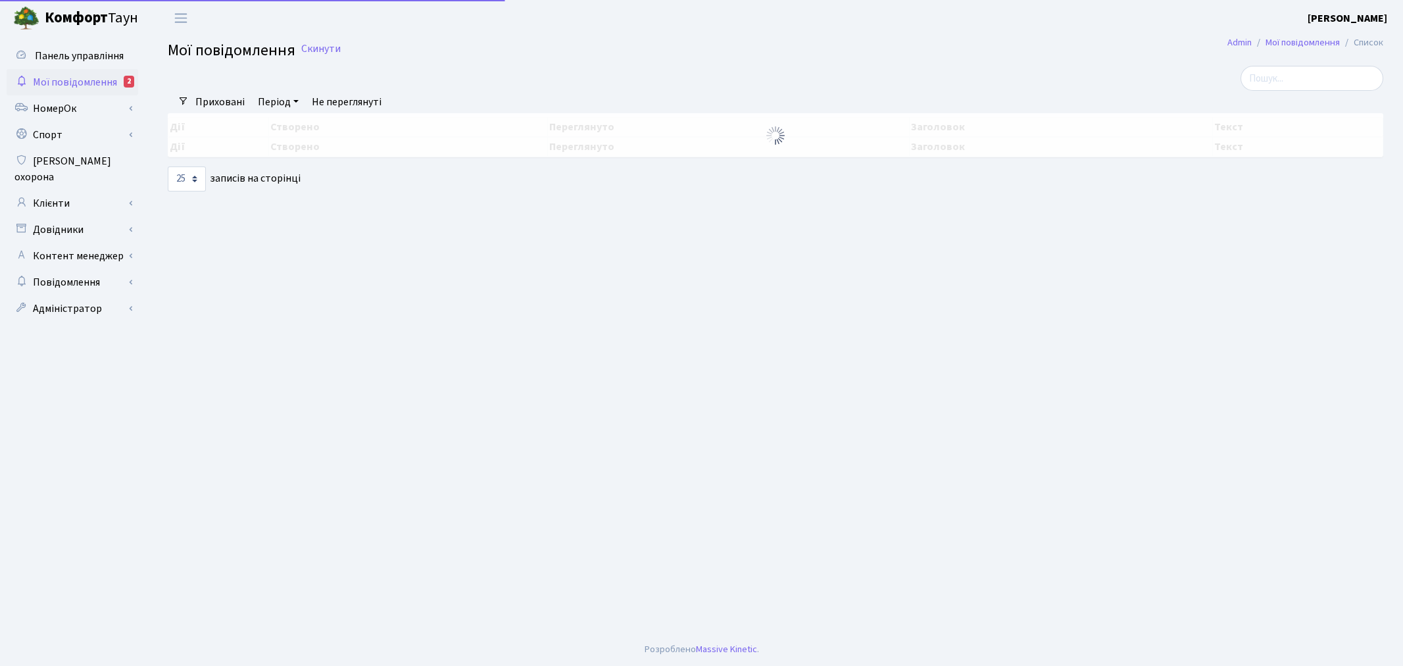
select select "25"
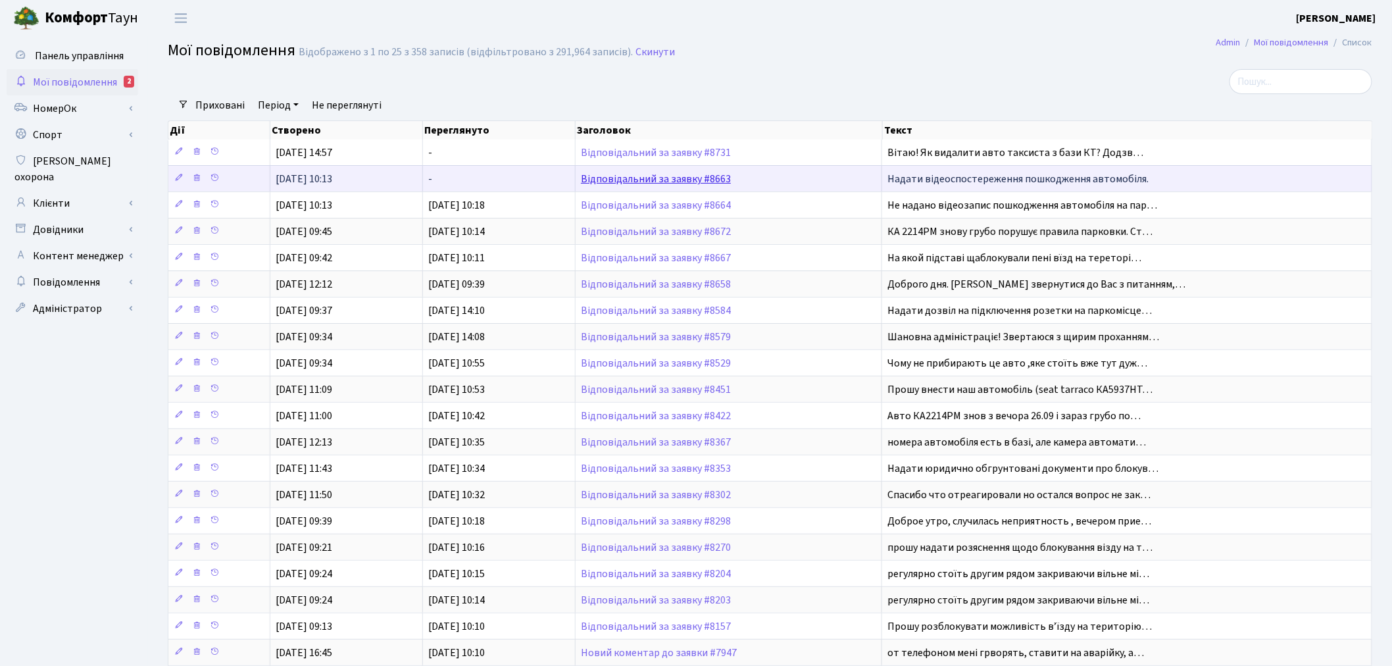
click at [695, 176] on link "Відповідальний за заявку #8663" at bounding box center [656, 179] width 150 height 14
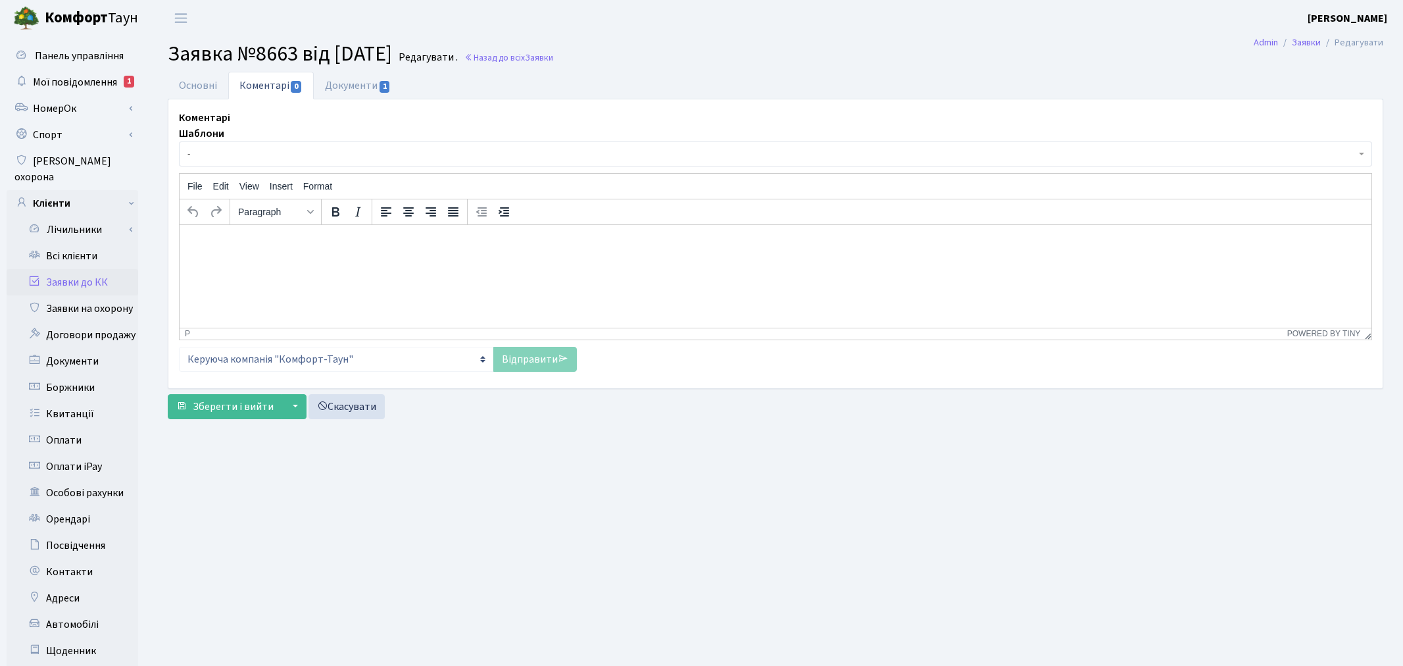
select select "12761"
select select "45"
click at [226, 87] on ul "Основні Коментарі 0 Документи 1" at bounding box center [770, 86] width 1204 height 28
click at [208, 85] on link "Основні" at bounding box center [198, 85] width 61 height 27
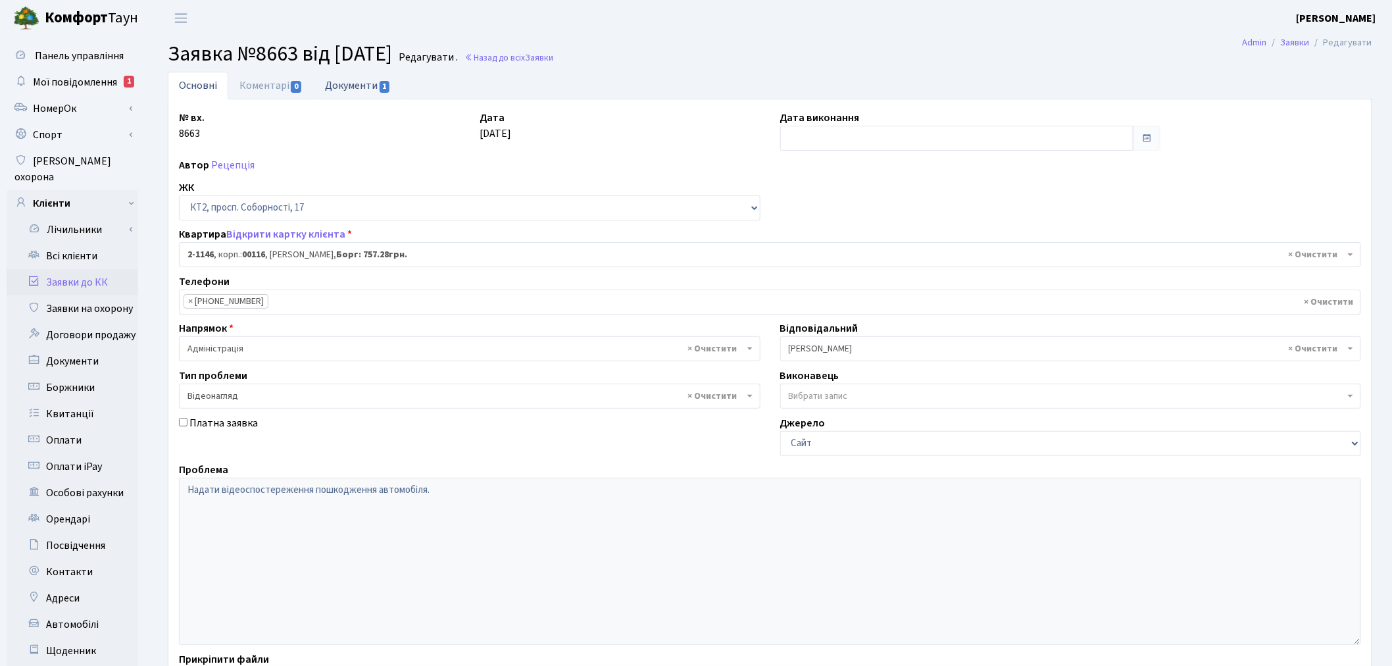
click at [351, 87] on link "Документи 1" at bounding box center [358, 85] width 88 height 27
select select "25"
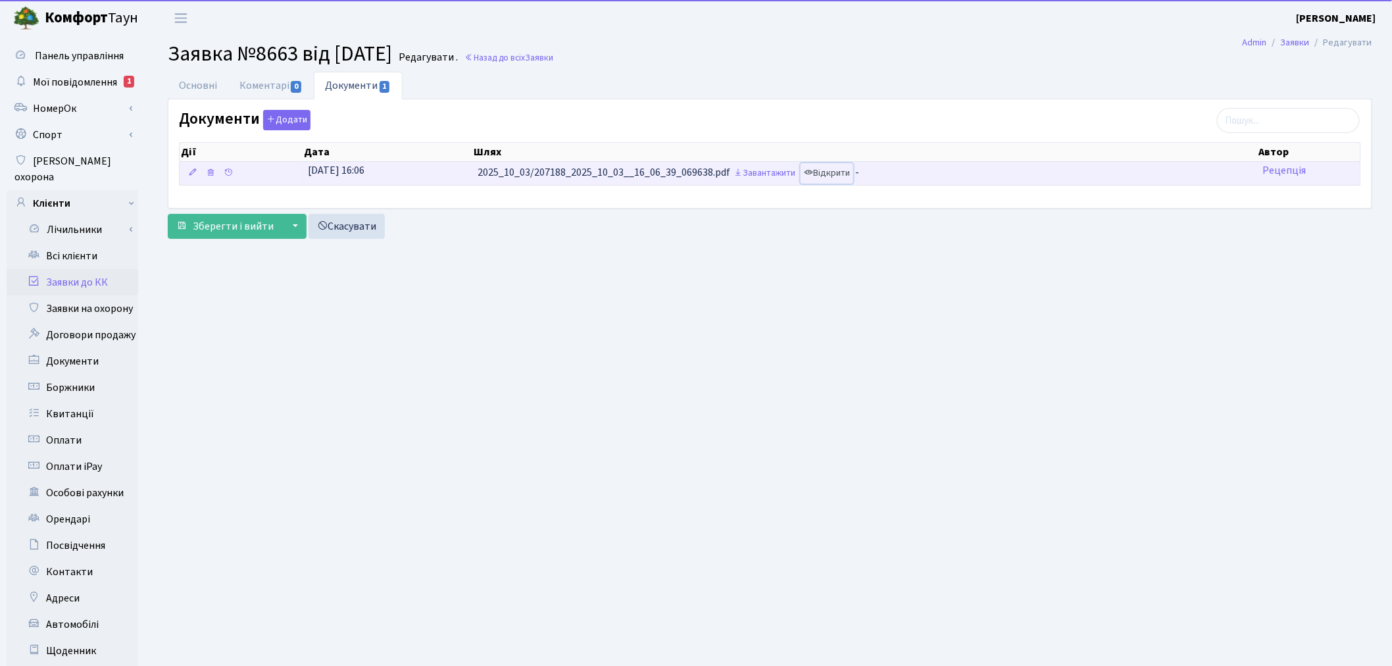
click at [825, 174] on link "Відкрити" at bounding box center [826, 173] width 53 height 20
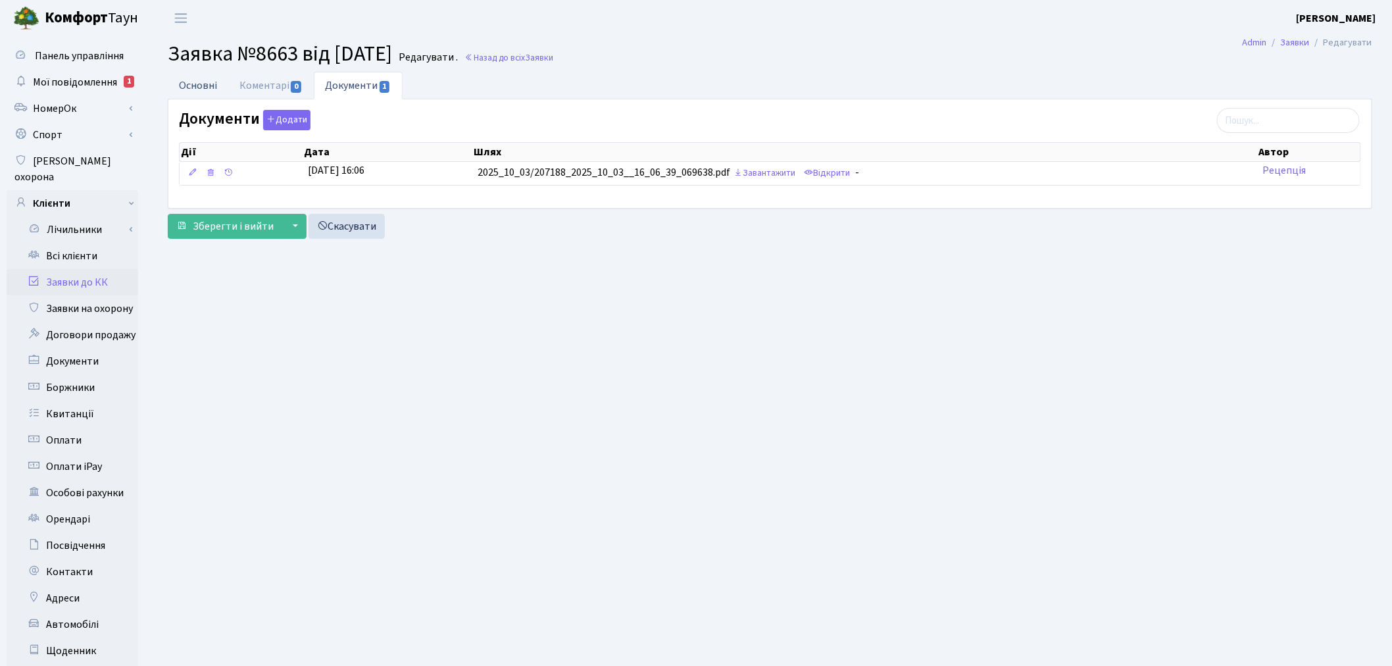
click at [176, 88] on link "Основні" at bounding box center [198, 85] width 61 height 27
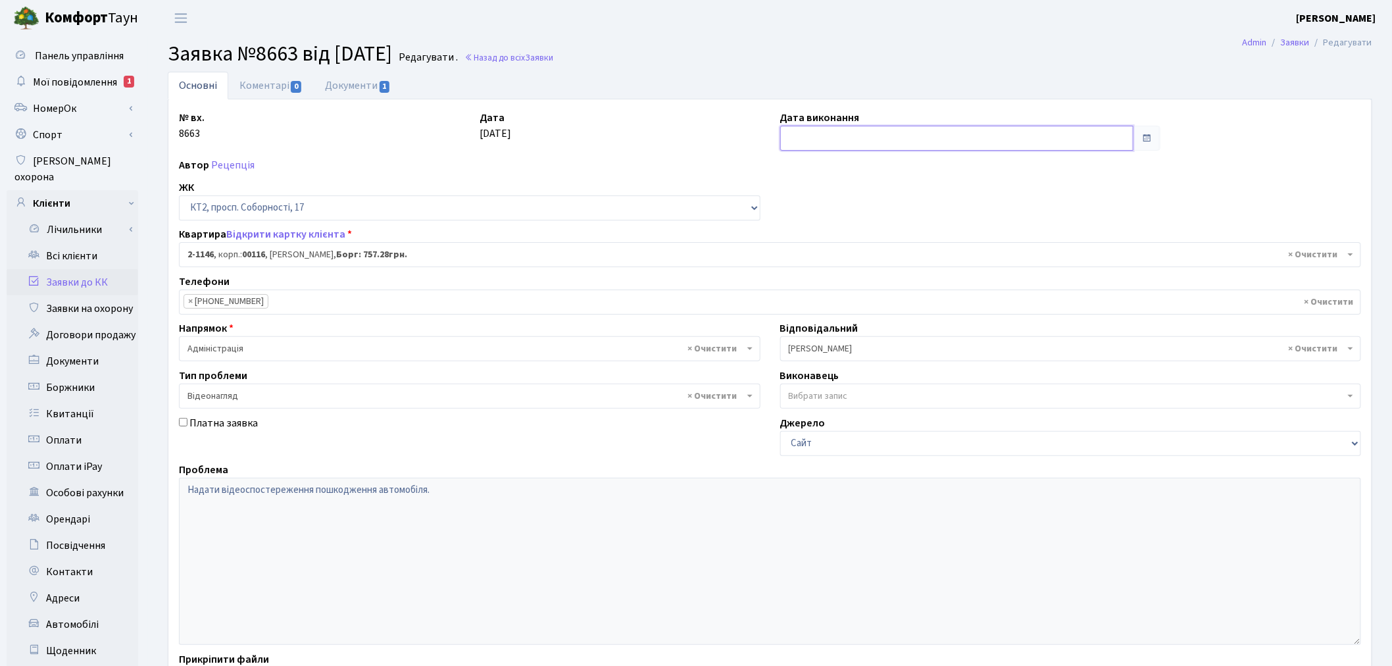
click at [870, 146] on input "text" at bounding box center [957, 138] width 354 height 25
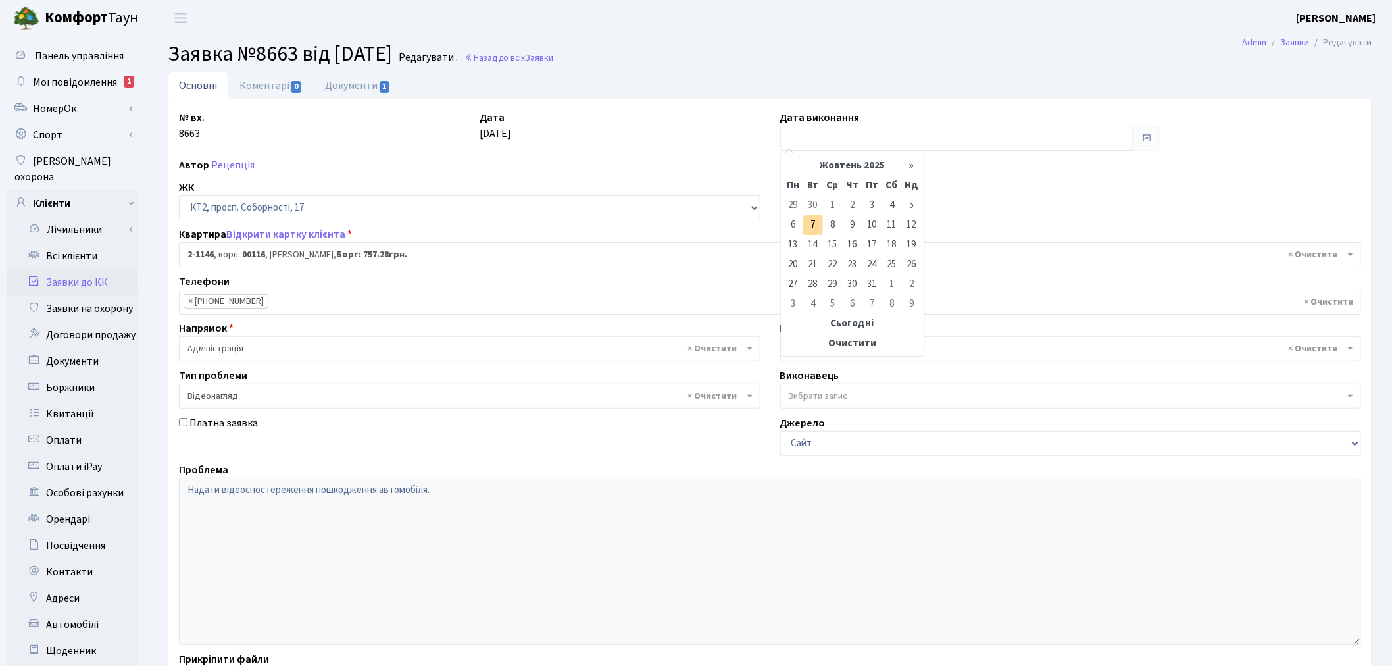
click at [816, 222] on td "7" at bounding box center [813, 225] width 20 height 20
type input "07.10.2025"
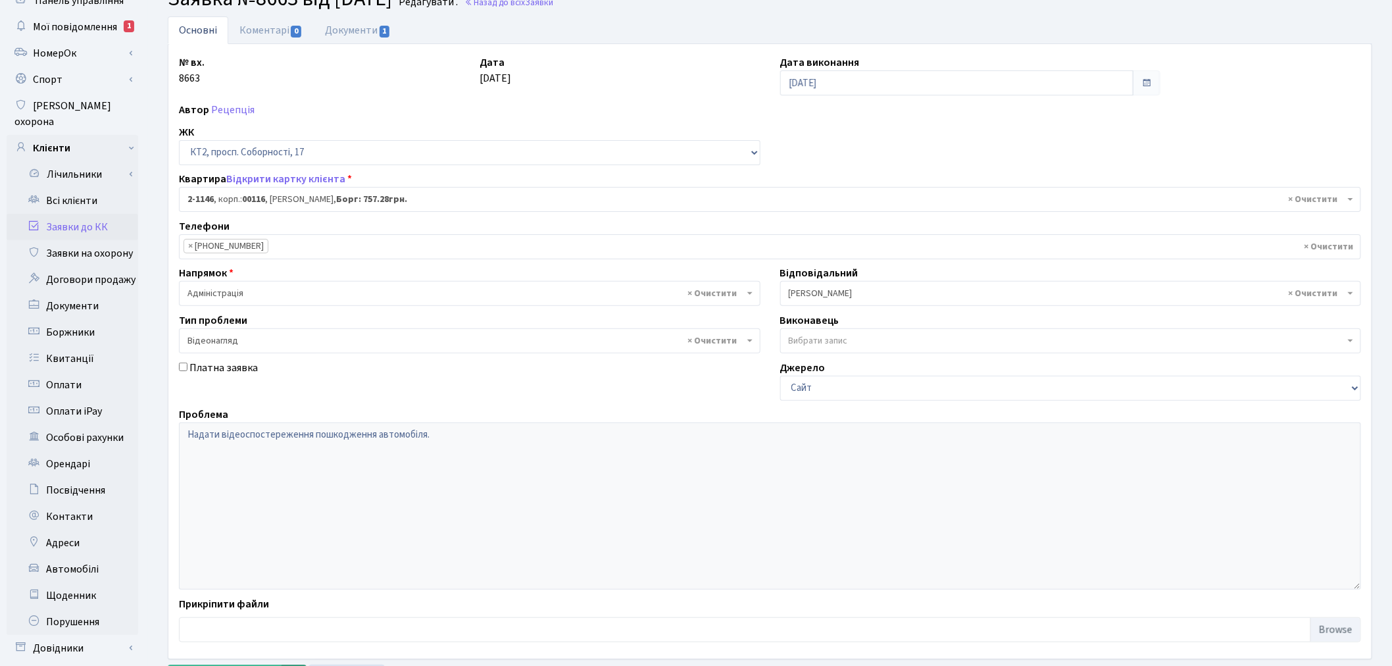
scroll to position [153, 0]
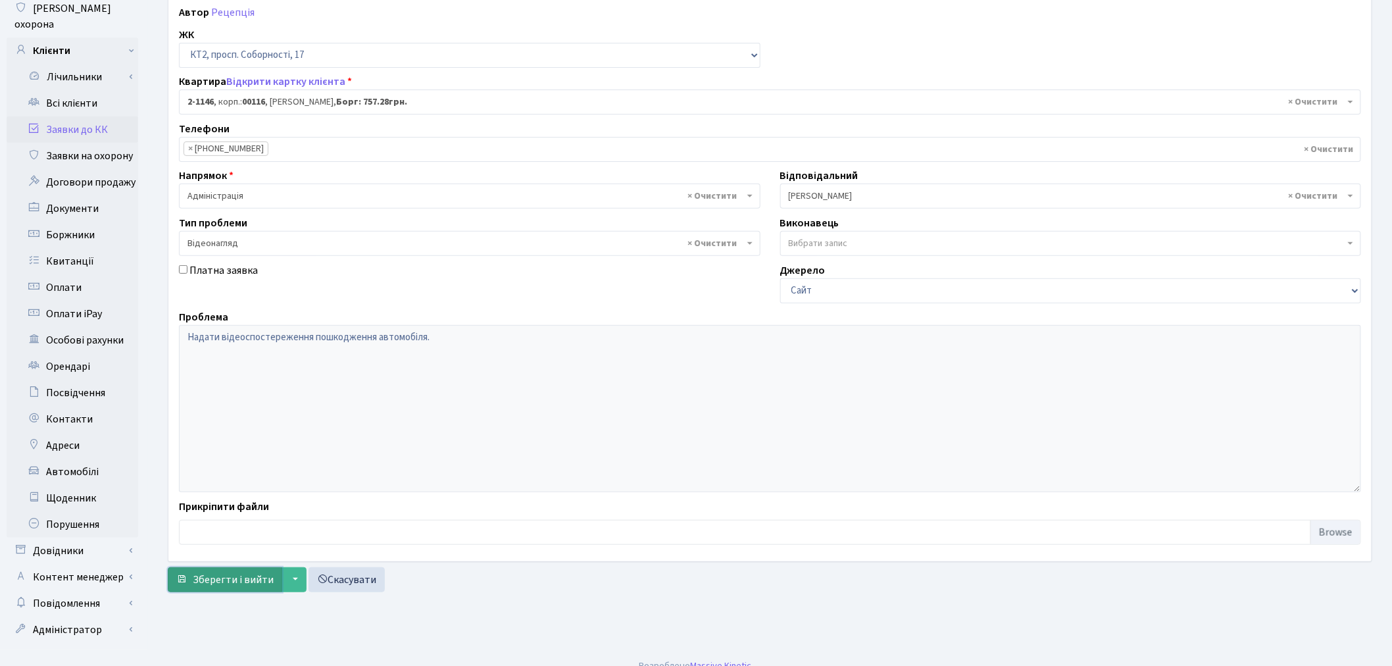
click at [241, 579] on span "Зберегти і вийти" at bounding box center [233, 579] width 81 height 14
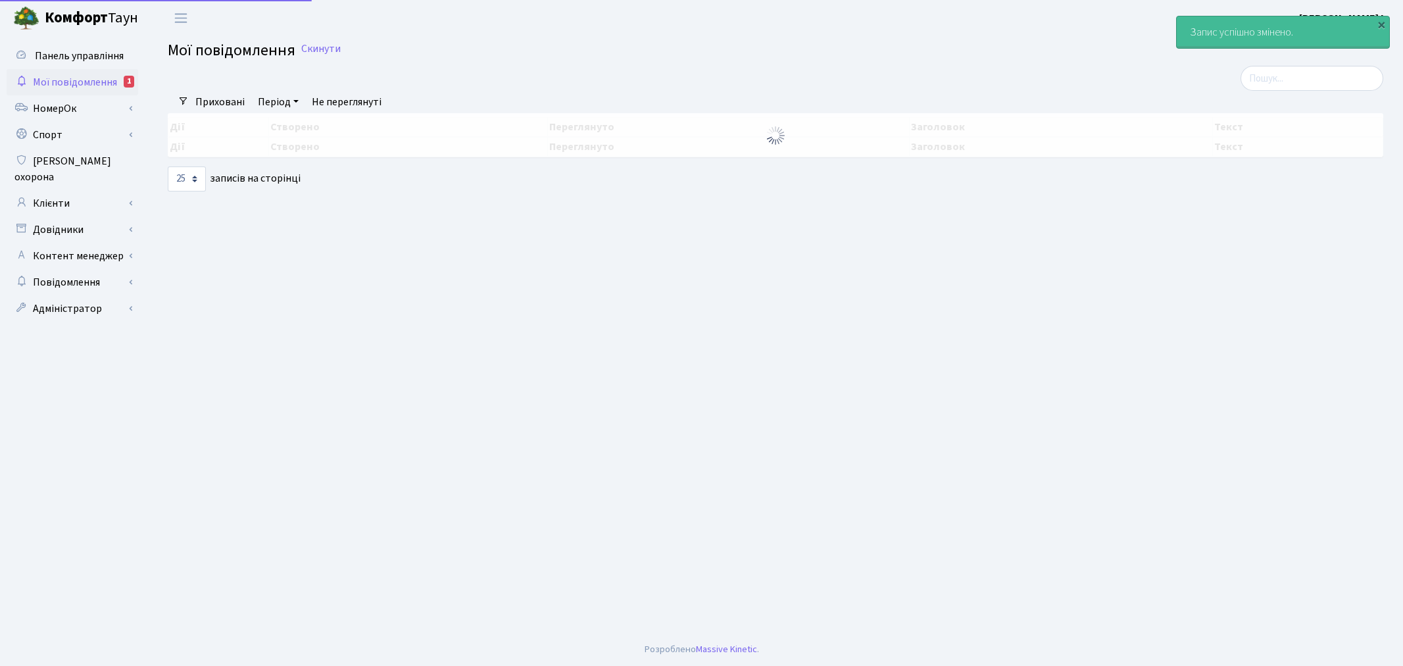
select select "25"
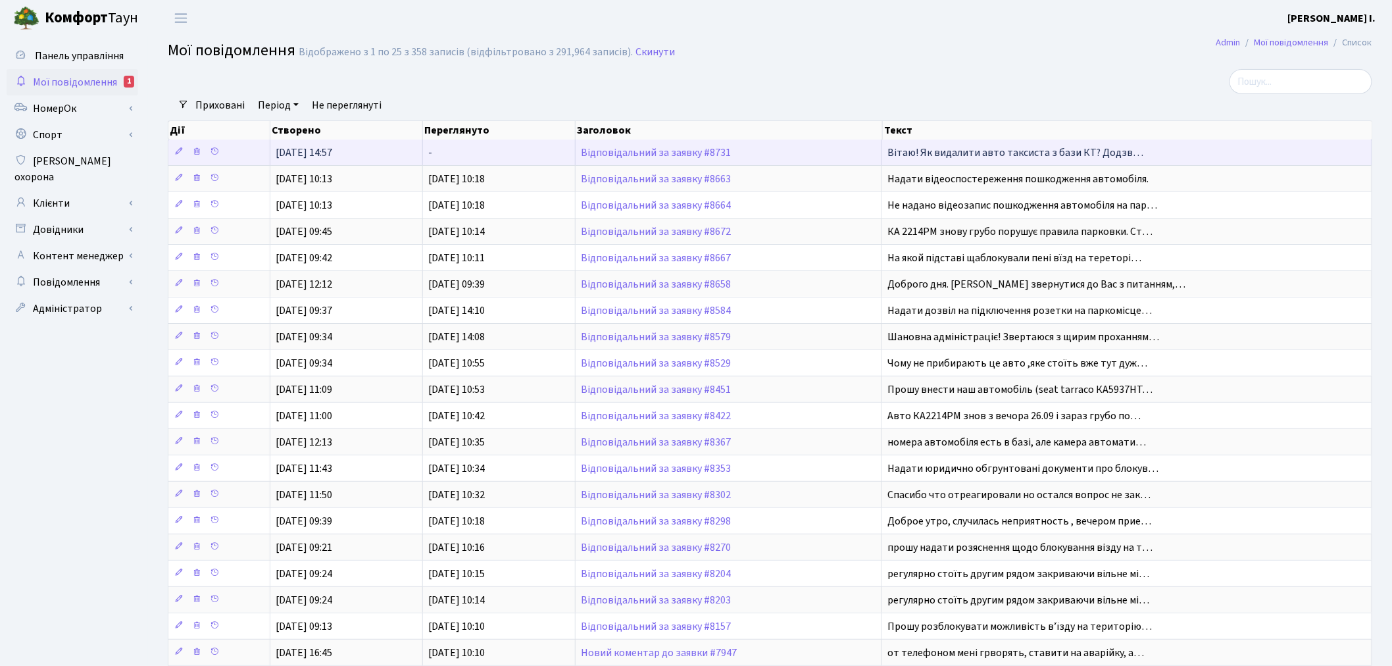
click at [960, 153] on span "Вітаю! Як видалити авто таксиста з бази КТ? Додзв…" at bounding box center [1015, 152] width 256 height 14
click at [697, 149] on link "Відповідальний за заявку #8731" at bounding box center [656, 152] width 150 height 14
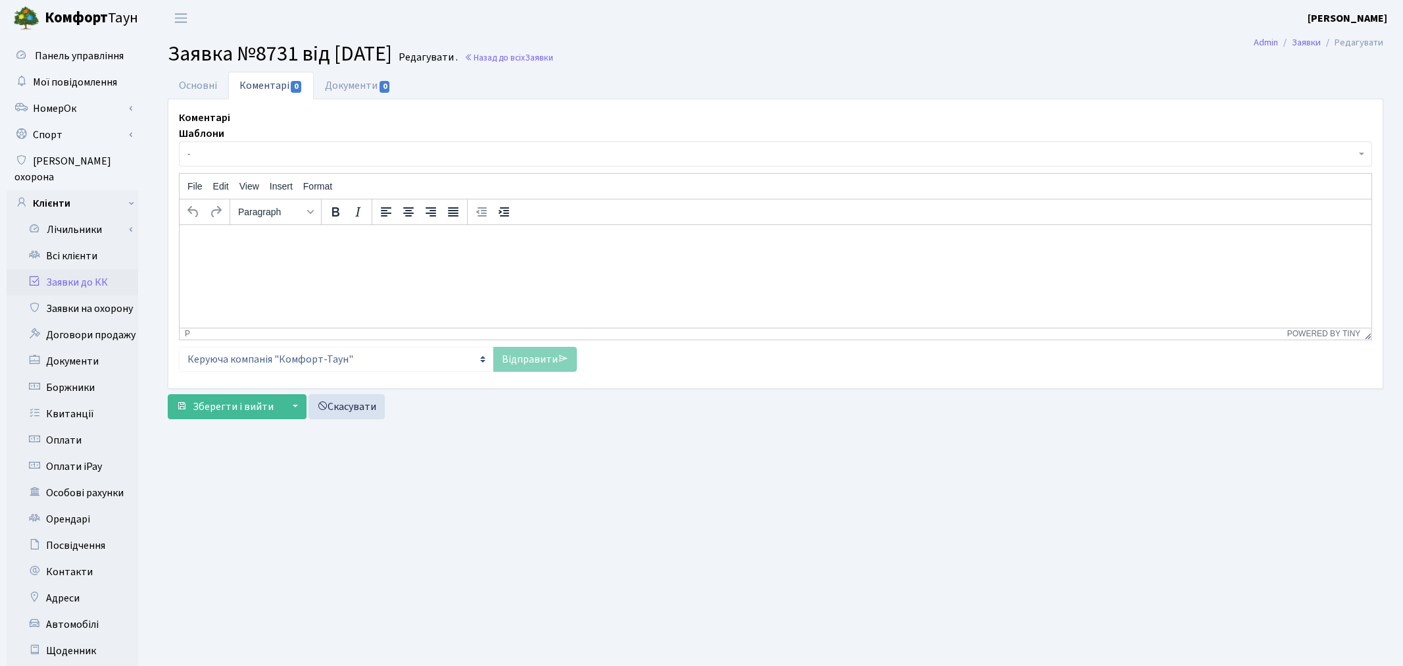
select select "864"
select select "66"
click at [203, 85] on link "Основні" at bounding box center [198, 85] width 61 height 27
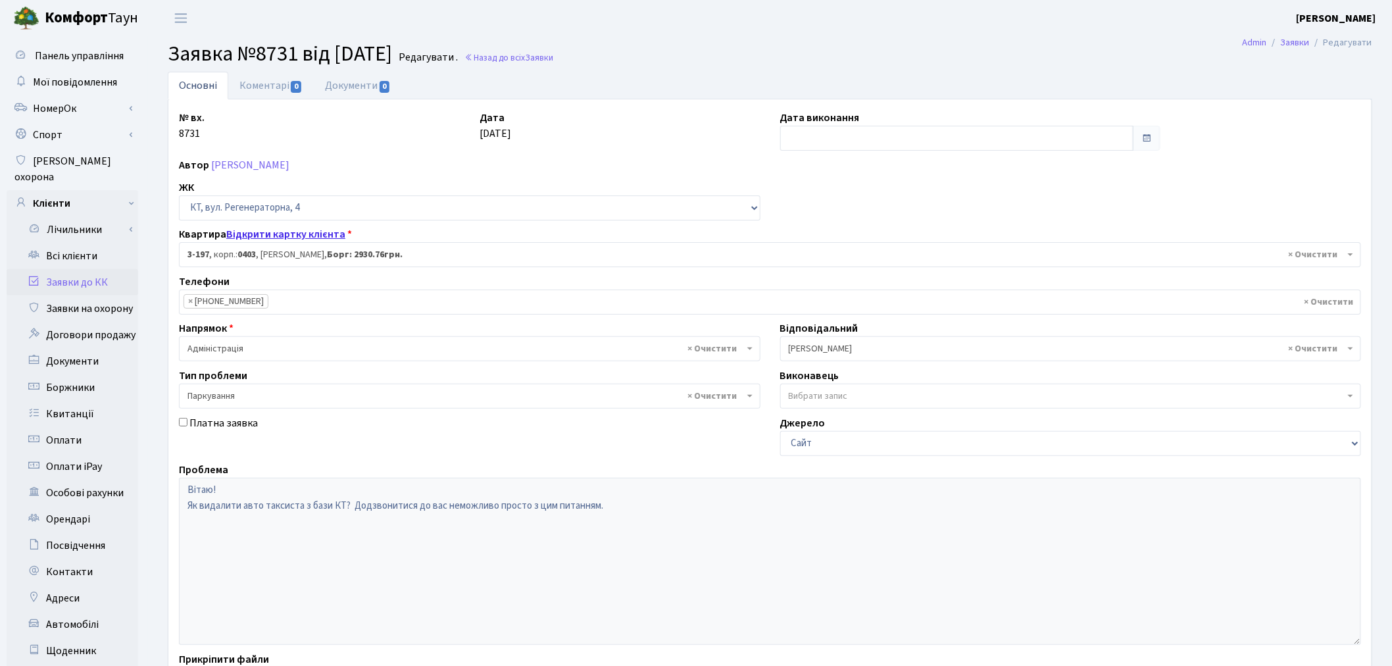
click at [319, 237] on link "Відкрити картку клієнта" at bounding box center [285, 234] width 119 height 14
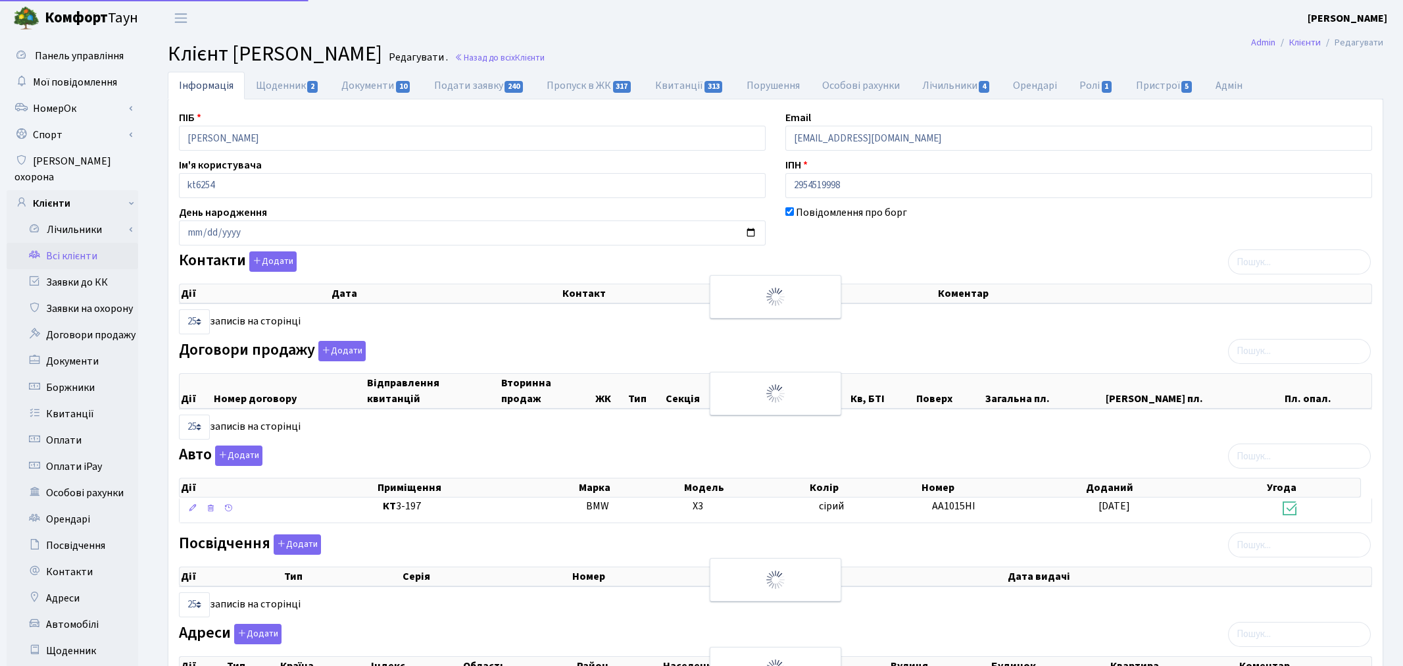
select select "25"
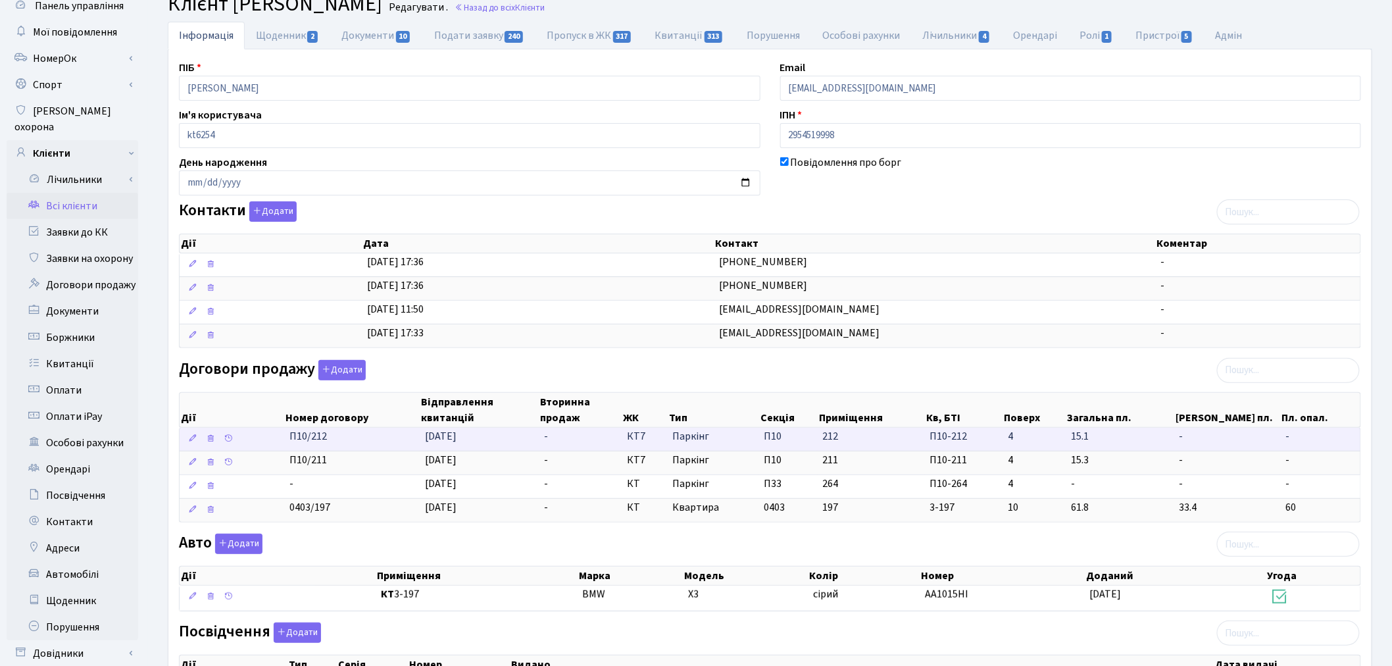
scroll to position [73, 0]
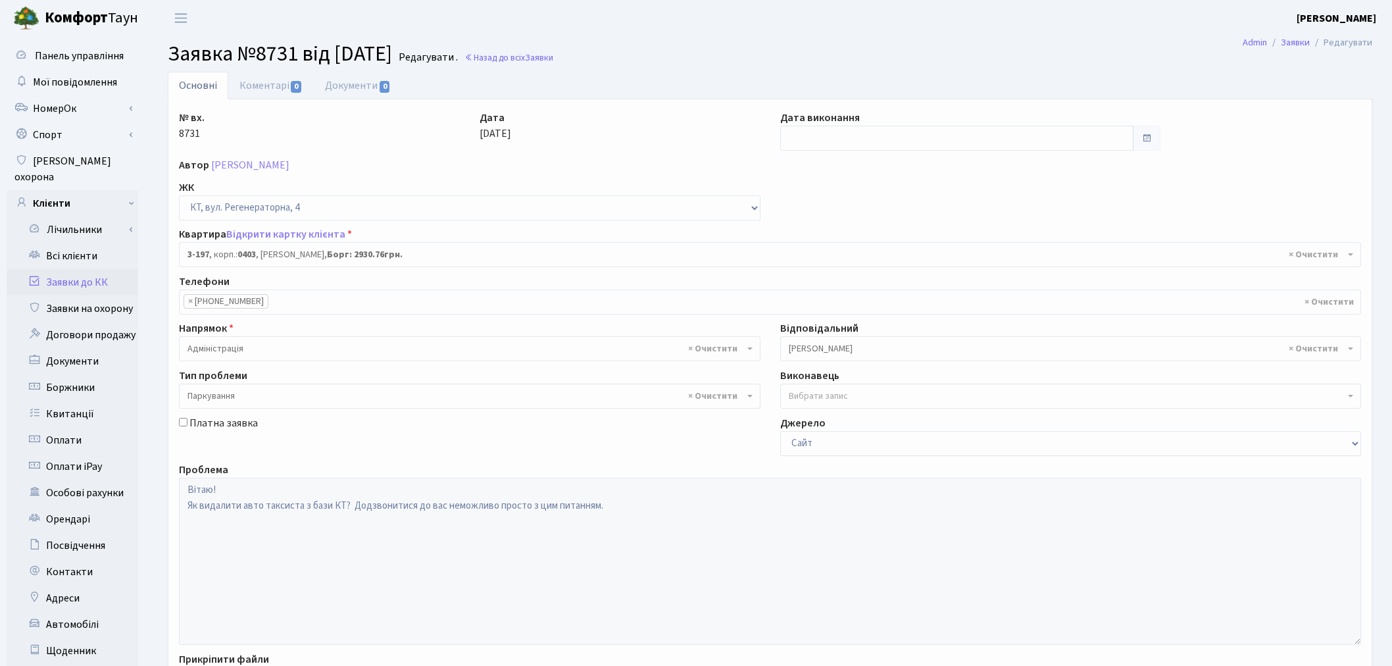
select select "864"
select select "66"
click at [825, 133] on input "text" at bounding box center [957, 138] width 354 height 25
click at [806, 226] on td "7" at bounding box center [813, 225] width 20 height 20
type input "07.10.2025"
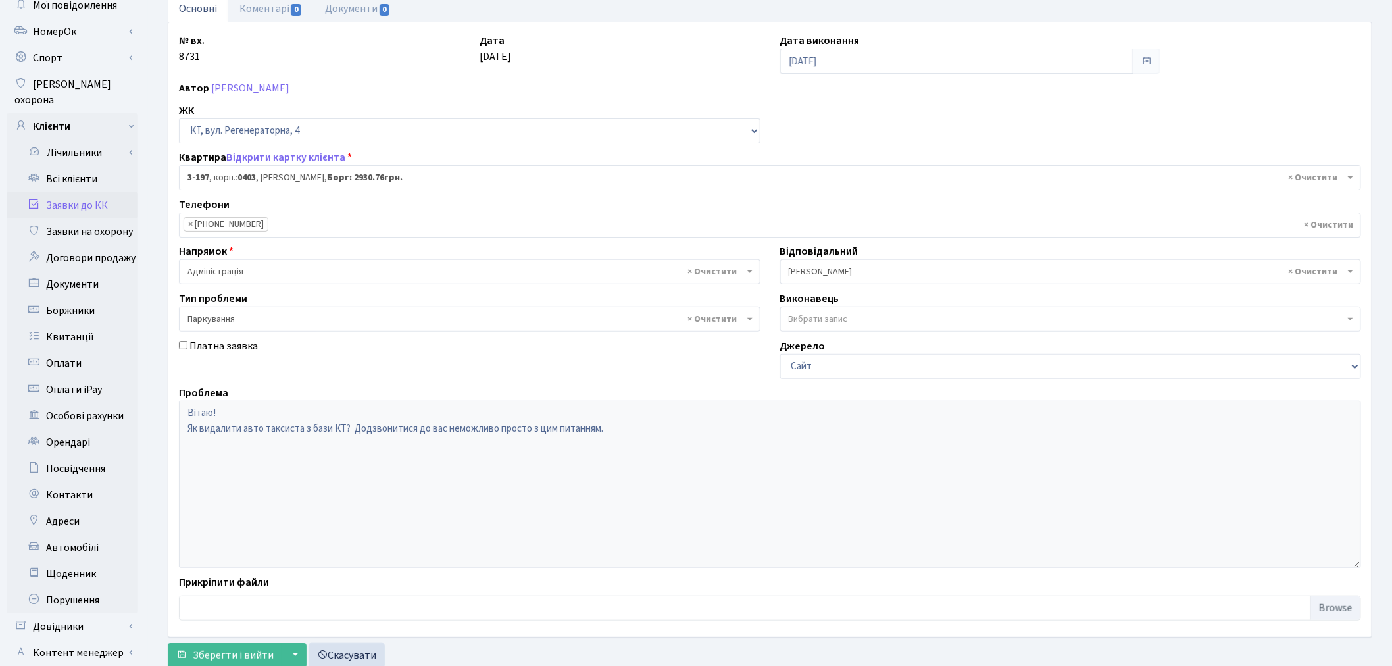
scroll to position [153, 0]
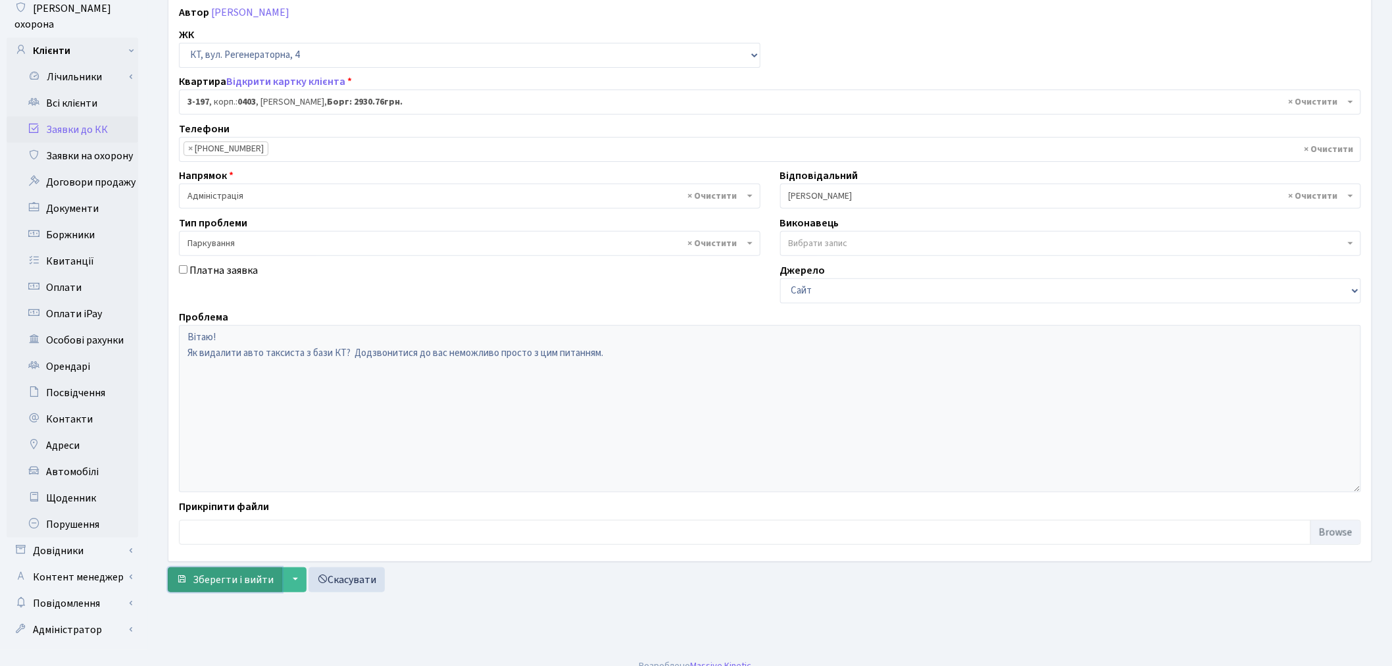
click at [226, 575] on span "Зберегти і вийти" at bounding box center [233, 579] width 81 height 14
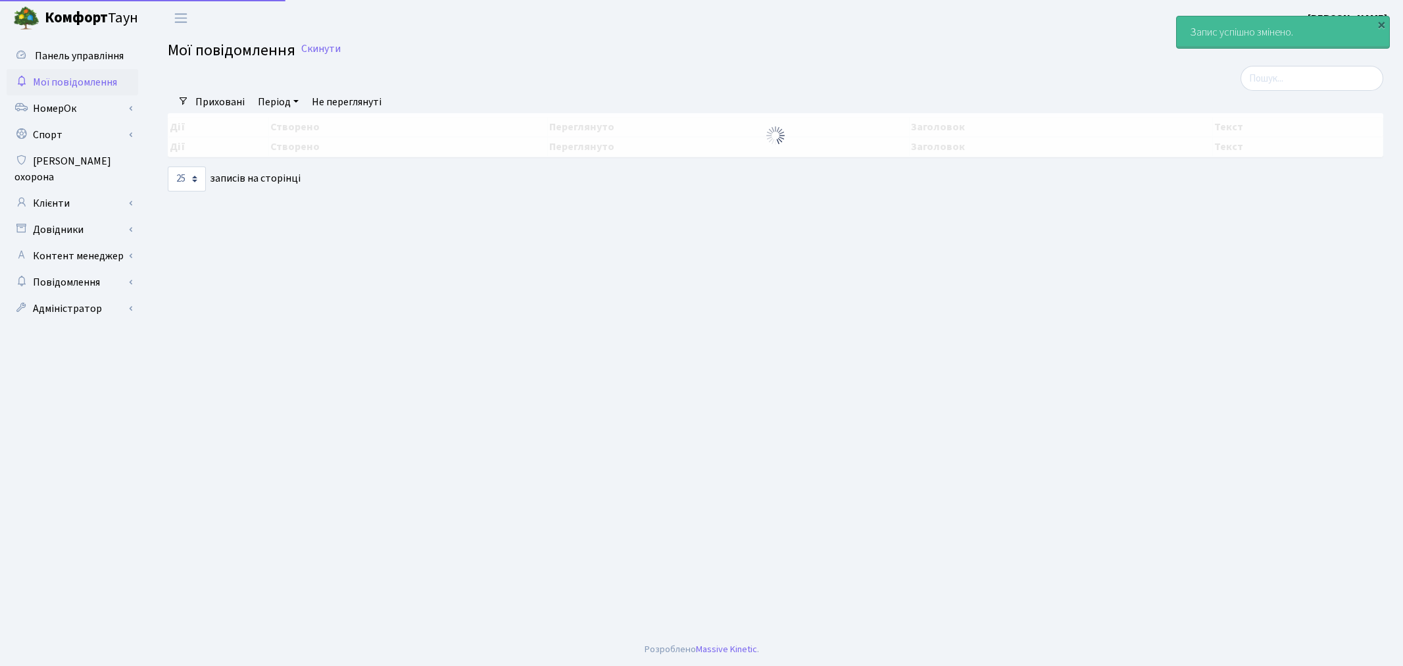
select select "25"
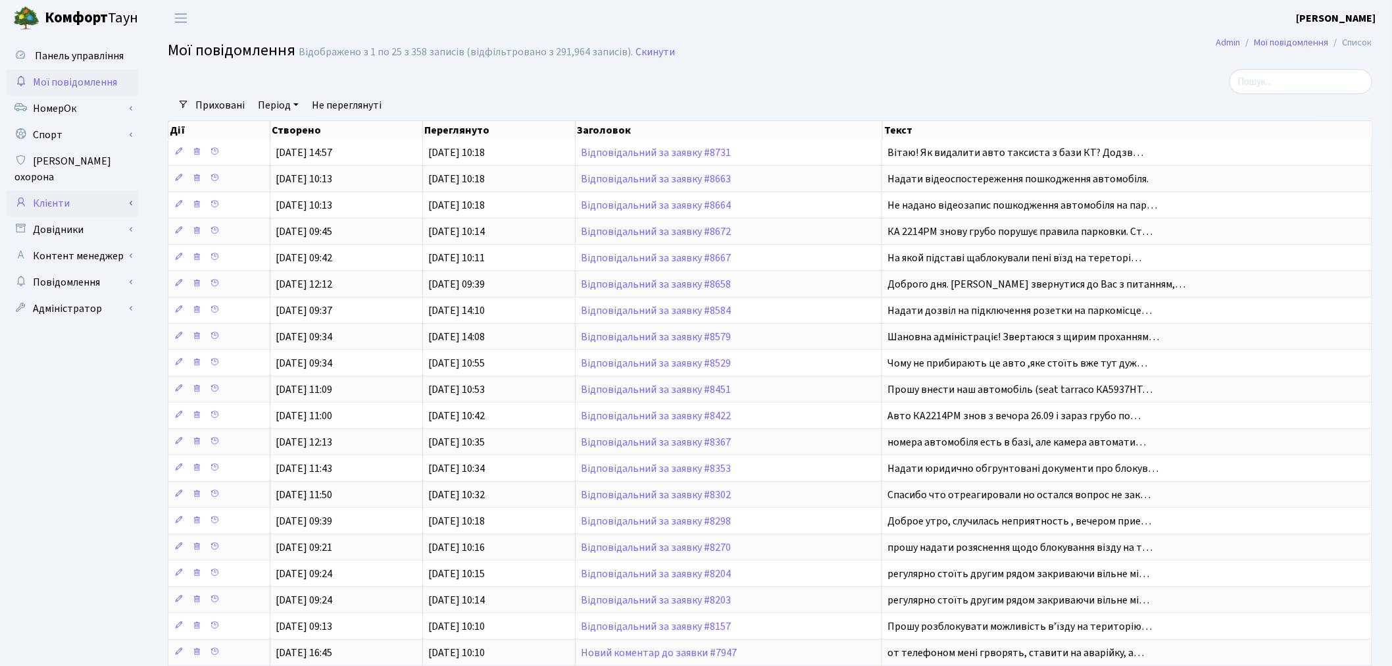
click at [72, 190] on link "Клієнти" at bounding box center [73, 203] width 132 height 26
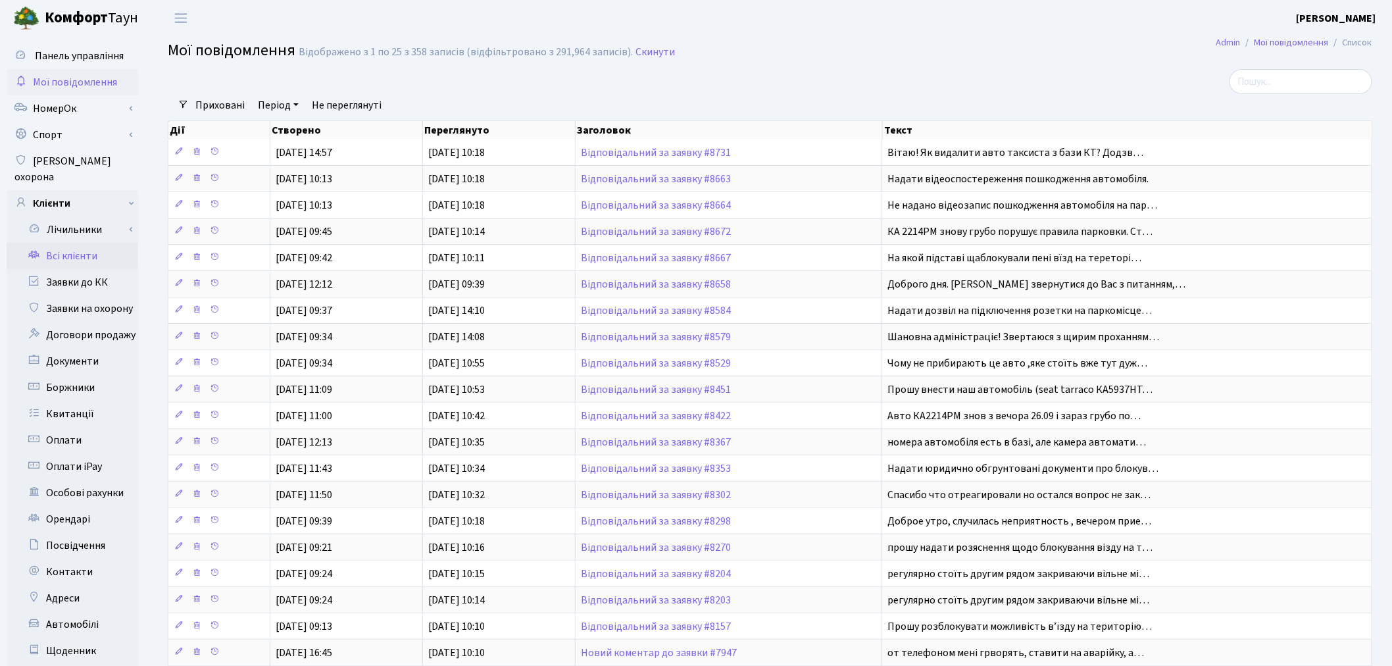
click at [88, 245] on link "Всі клієнти" at bounding box center [73, 256] width 132 height 26
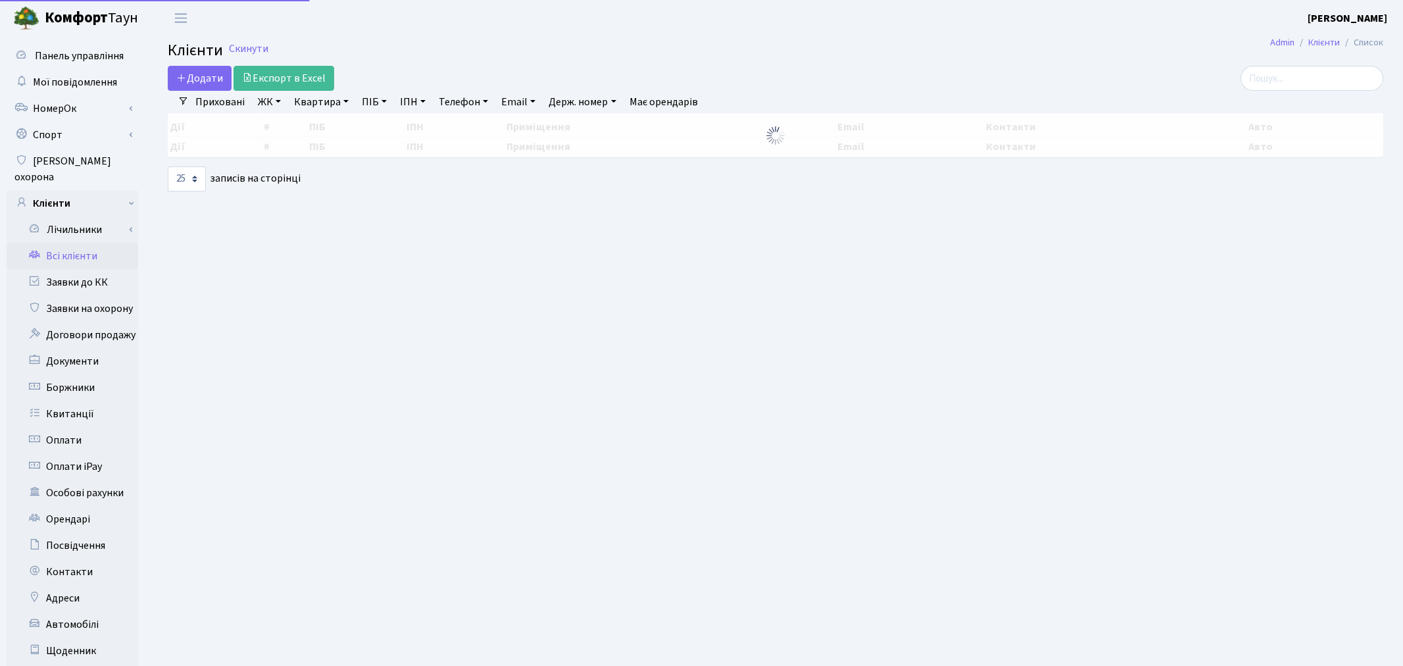
select select "25"
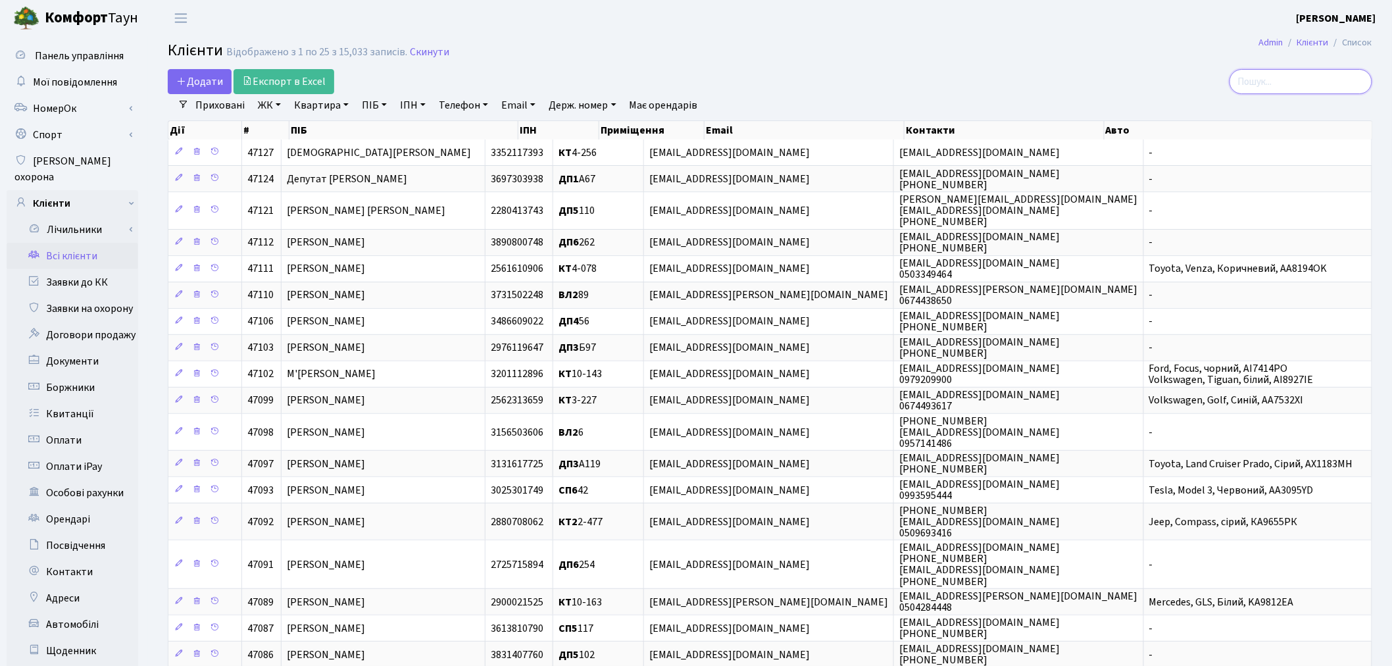
click at [1334, 74] on input "search" at bounding box center [1300, 81] width 143 height 25
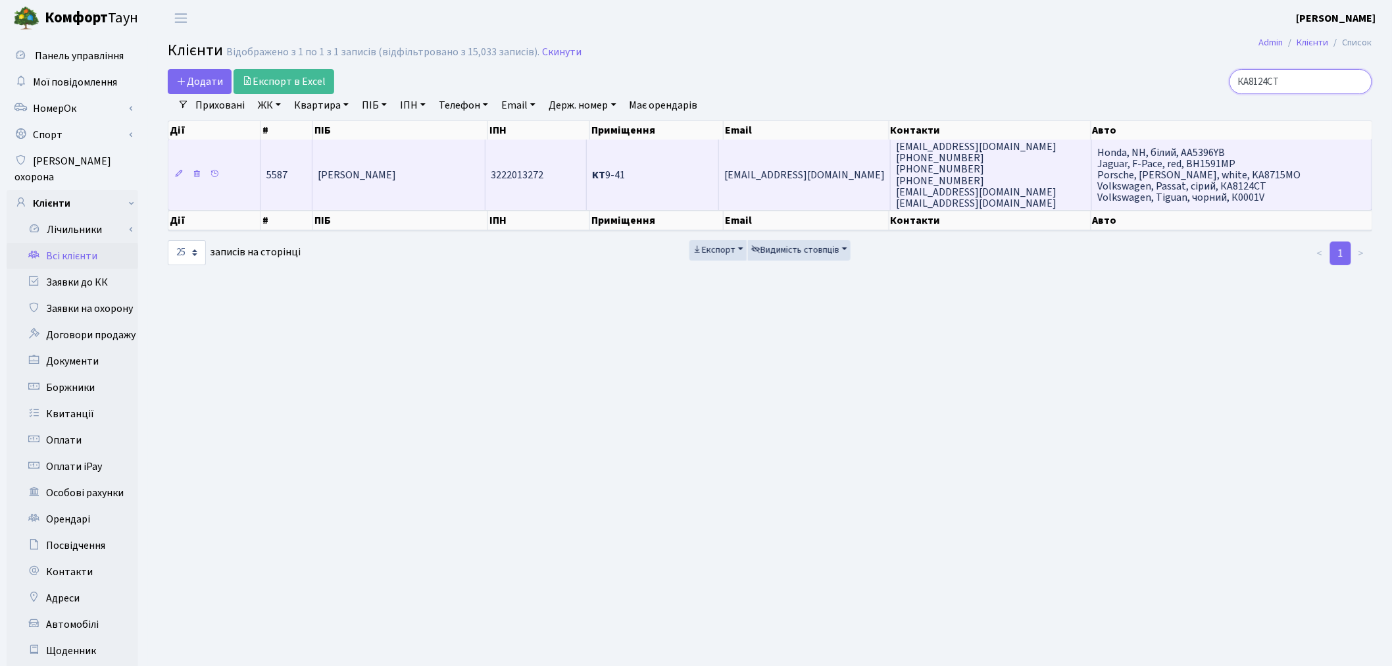
type input "КА8124СТ"
click at [1035, 176] on td "neo.lexx02@gmail.com +380 66 472 09 71 (097) 807-59-47 (097) 728-95-79 alyona_n…" at bounding box center [990, 174] width 201 height 70
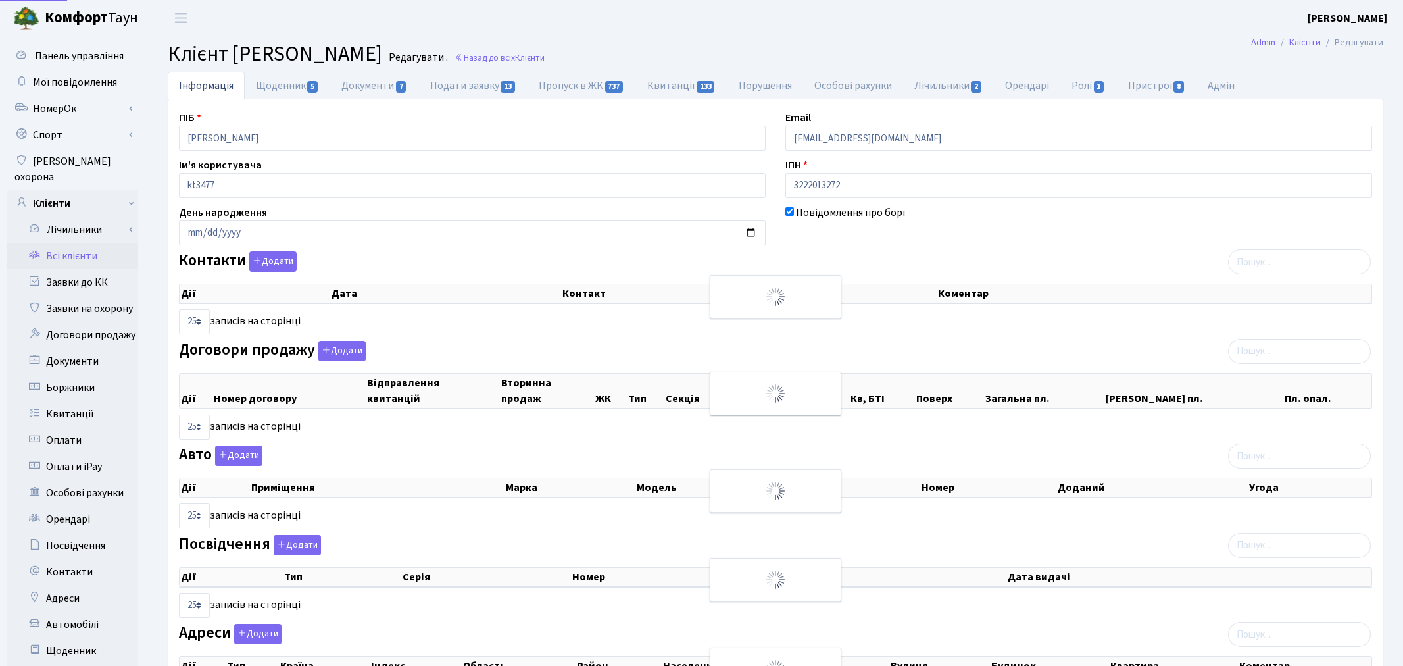
select select "25"
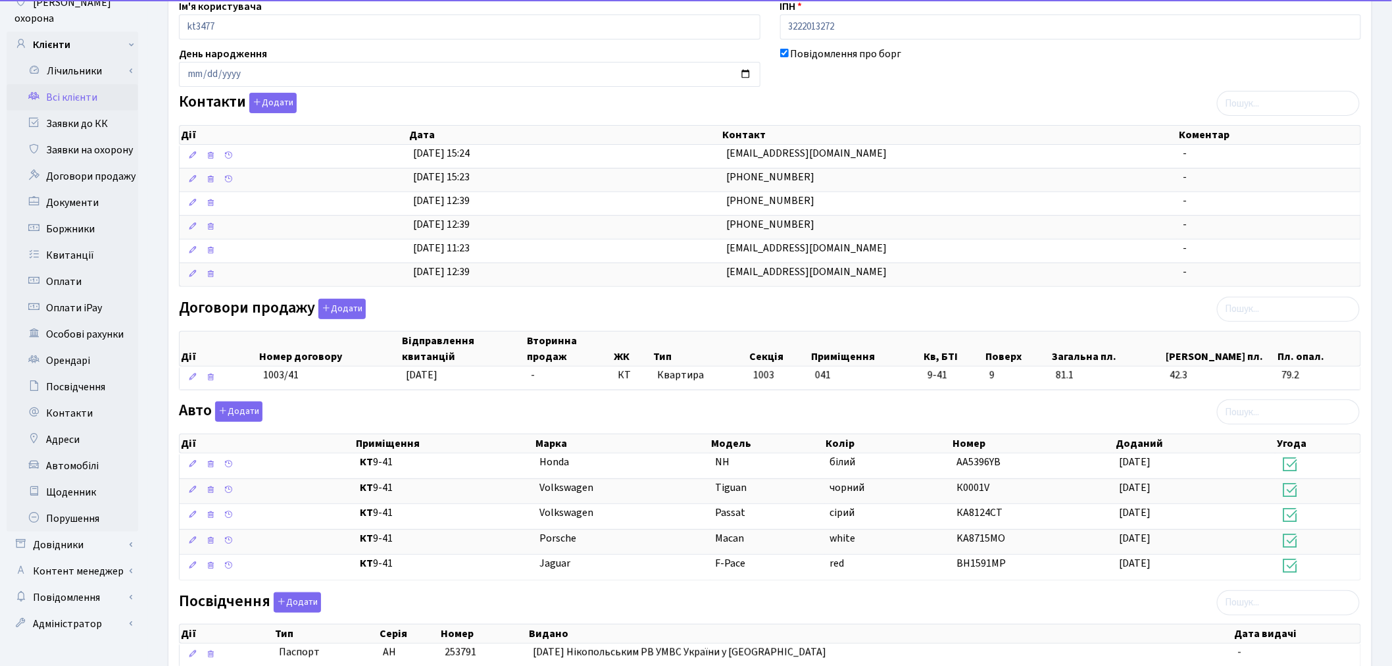
scroll to position [365, 0]
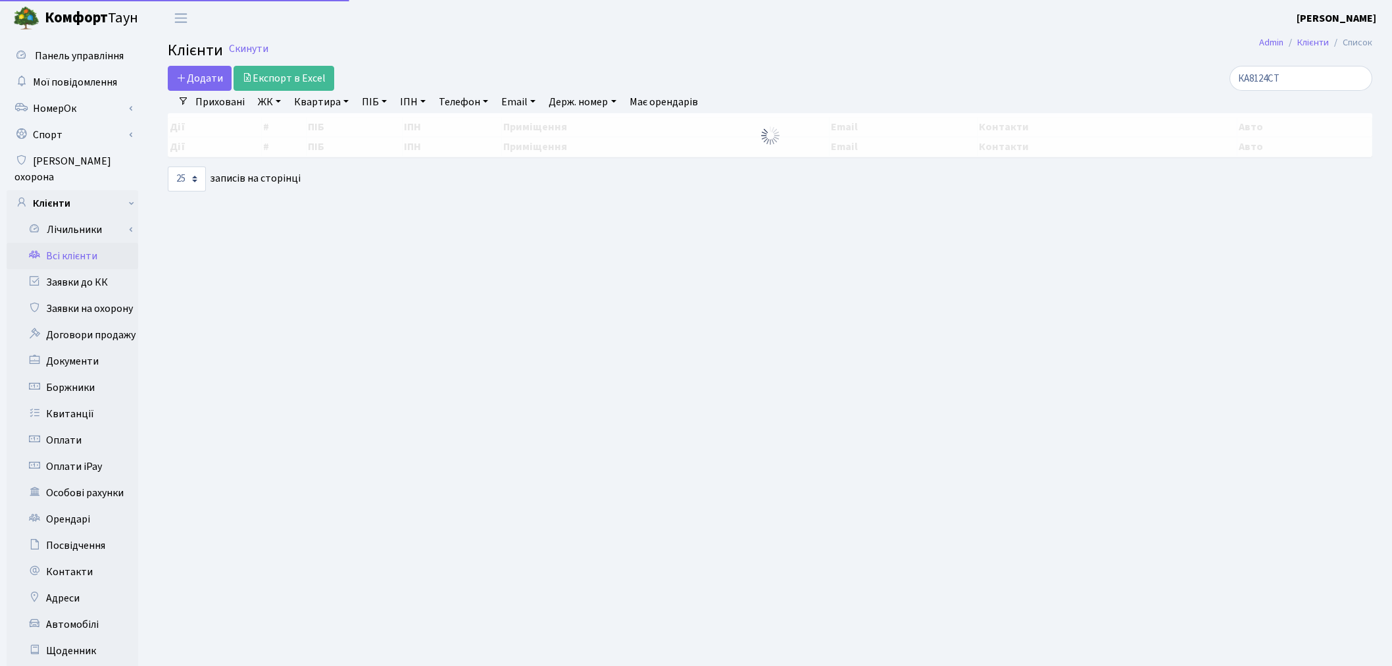
select select "25"
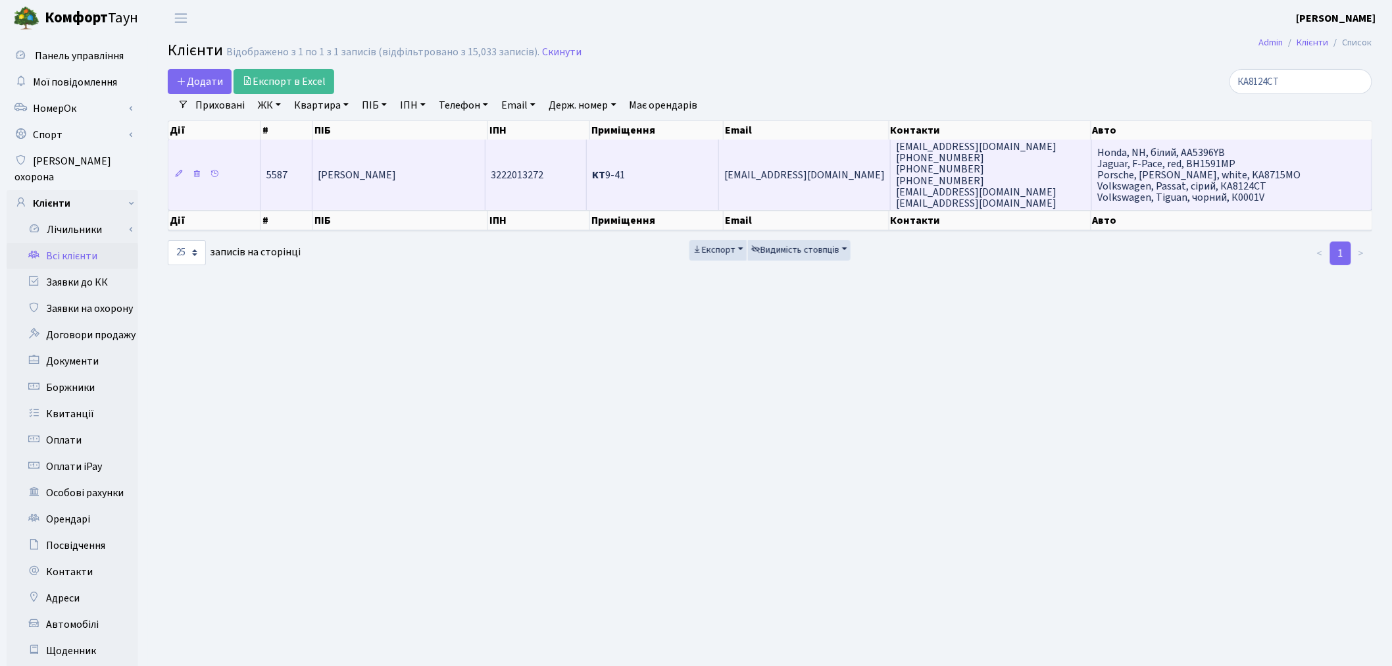
click at [816, 189] on td "[EMAIL_ADDRESS][DOMAIN_NAME]" at bounding box center [805, 174] width 172 height 70
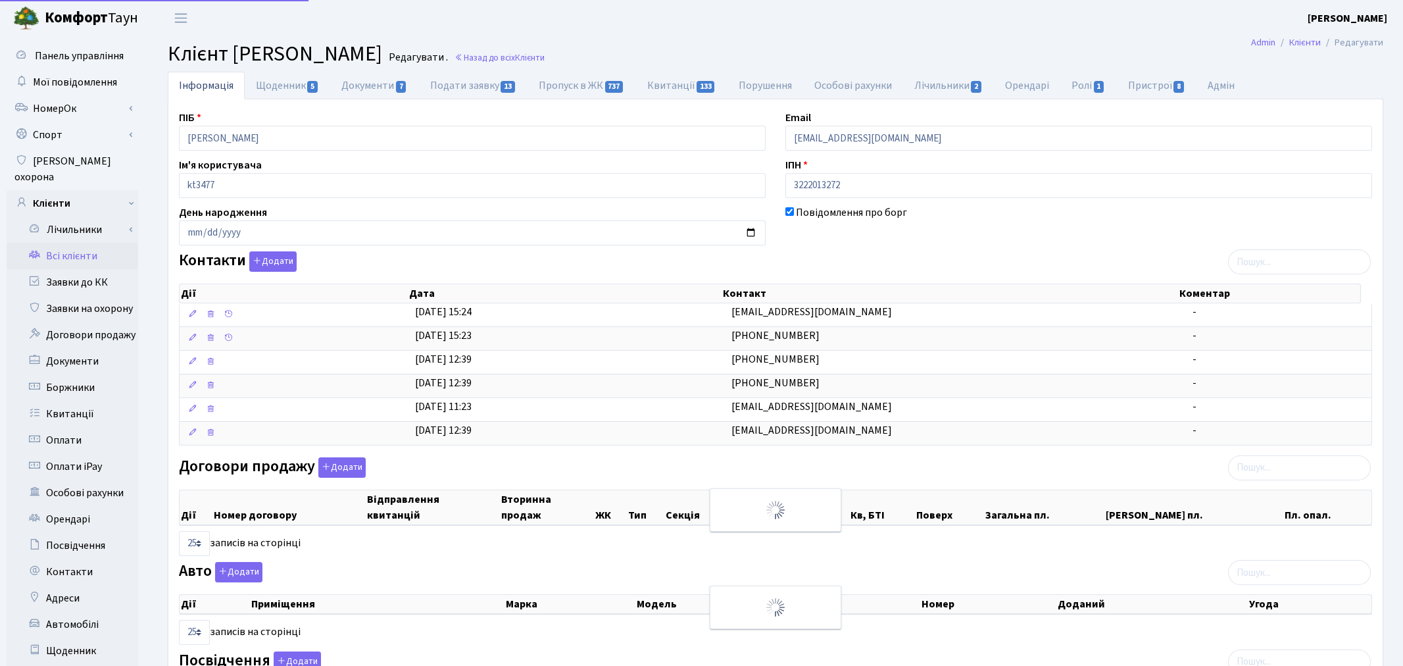
select select "25"
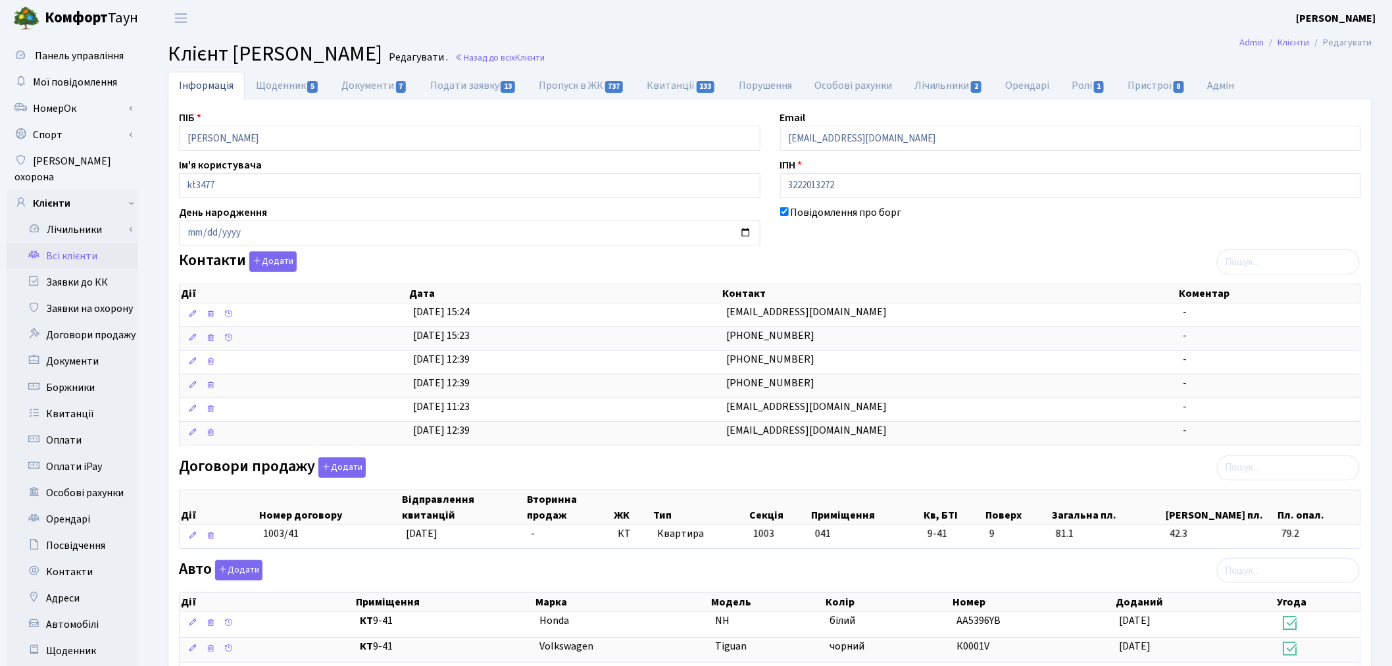
scroll to position [292, 0]
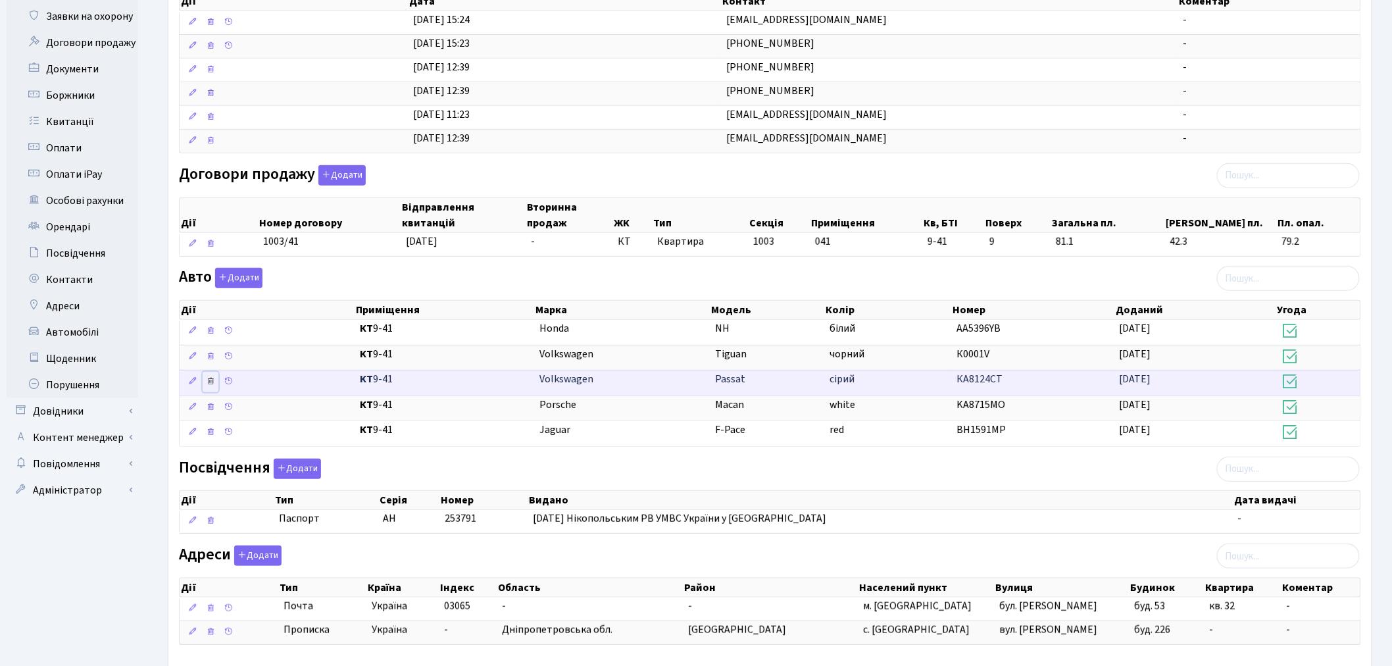
click at [208, 385] on icon at bounding box center [210, 380] width 9 height 9
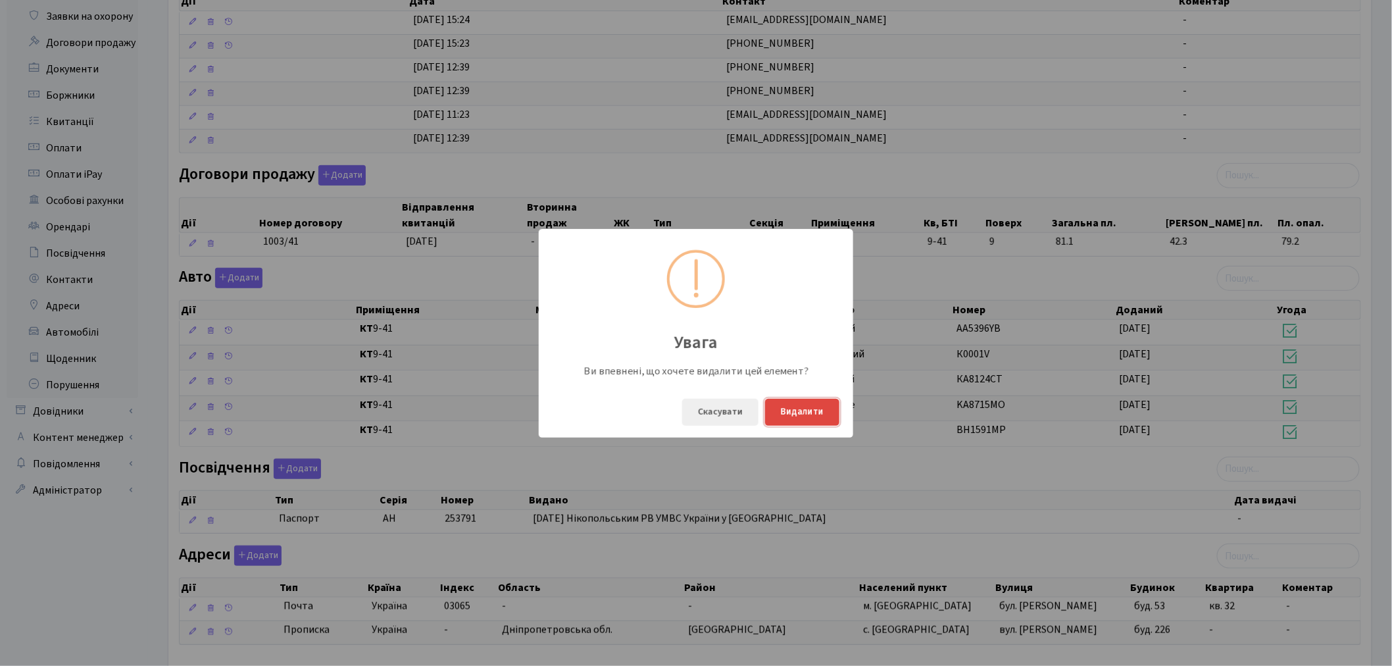
click at [829, 412] on button "Видалити" at bounding box center [802, 412] width 74 height 27
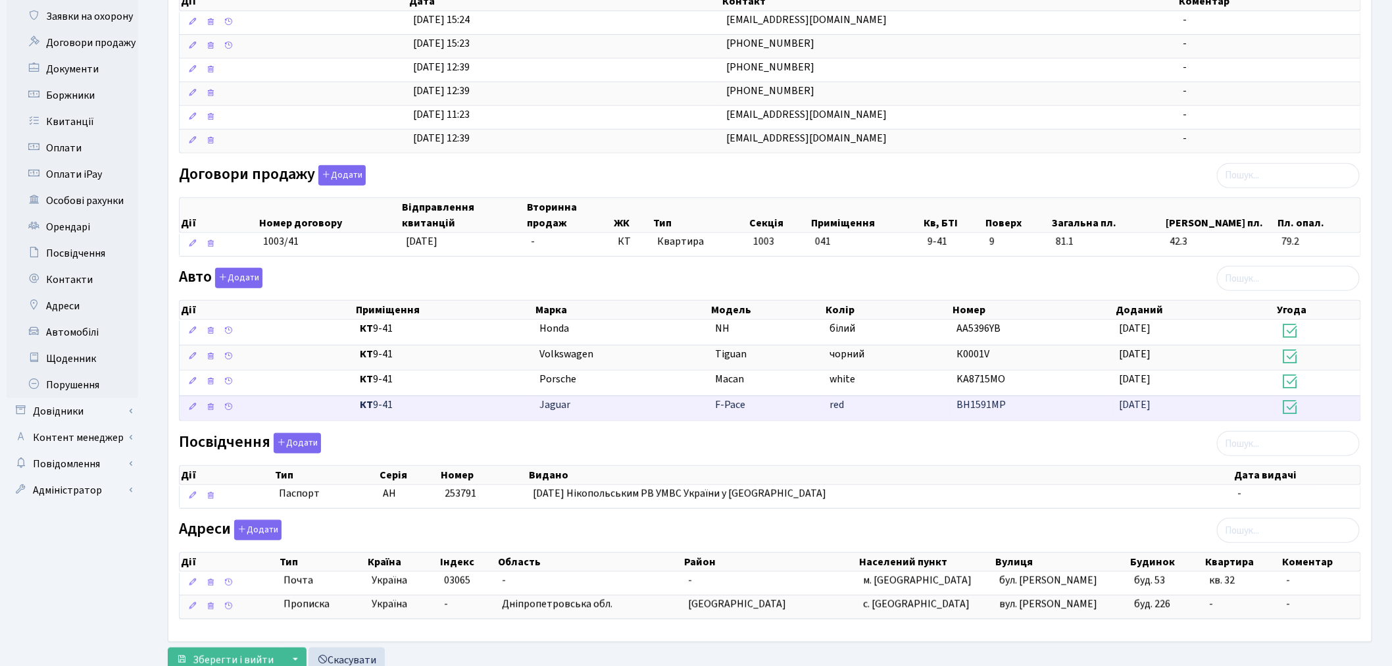
drag, startPoint x: 1007, startPoint y: 404, endPoint x: 958, endPoint y: 404, distance: 49.3
click at [958, 404] on td "ВН1591МР" at bounding box center [1032, 408] width 163 height 26
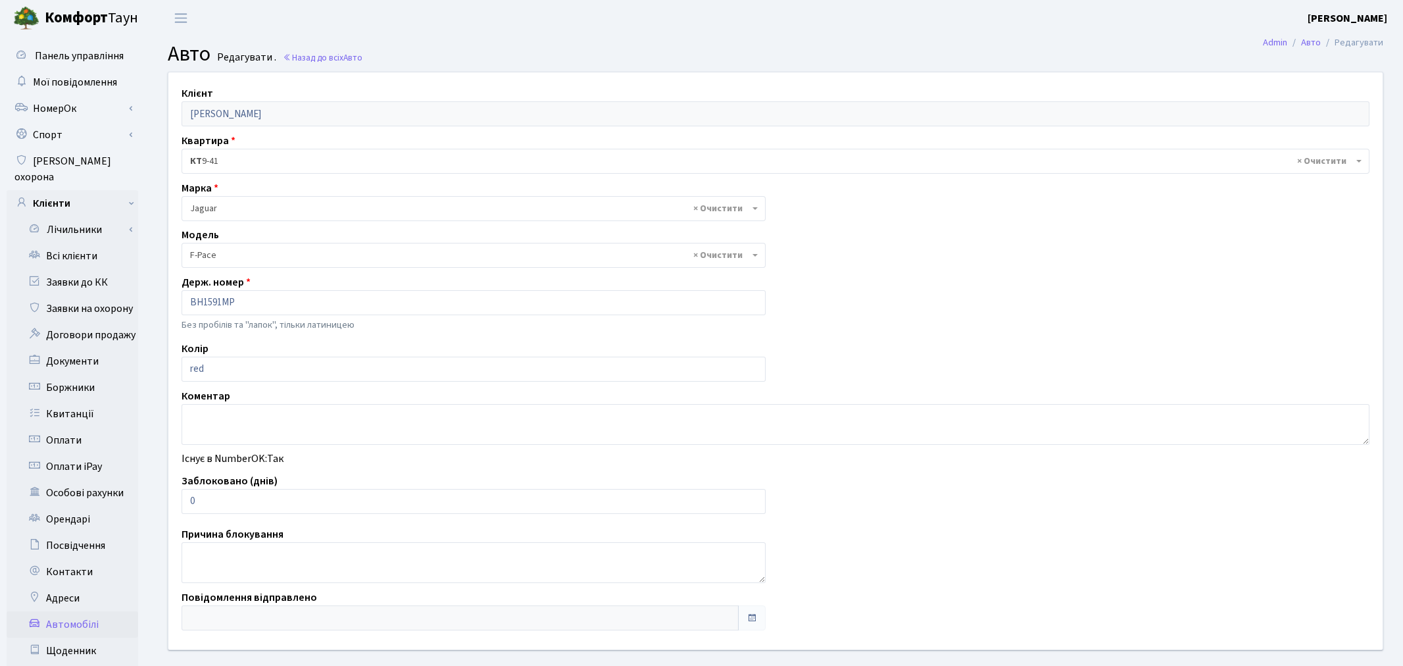
select select "1116"
drag, startPoint x: 270, startPoint y: 306, endPoint x: 169, endPoint y: 297, distance: 101.1
click at [169, 297] on div "Клієнт Доруда Іван Ігоревич Квартира - <b>КТ</b>&nbsp;&nbsp;&nbsp;&nbsp;9-41 × …" at bounding box center [769, 360] width 1223 height 577
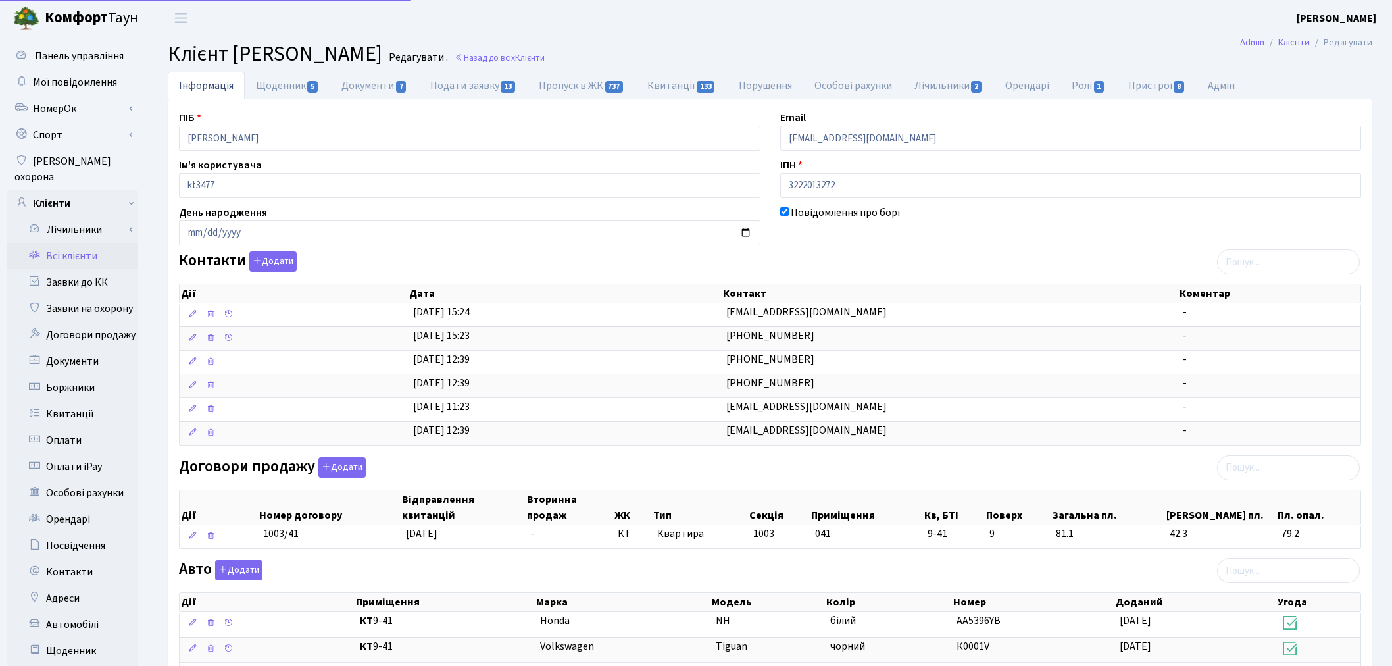
scroll to position [129, 0]
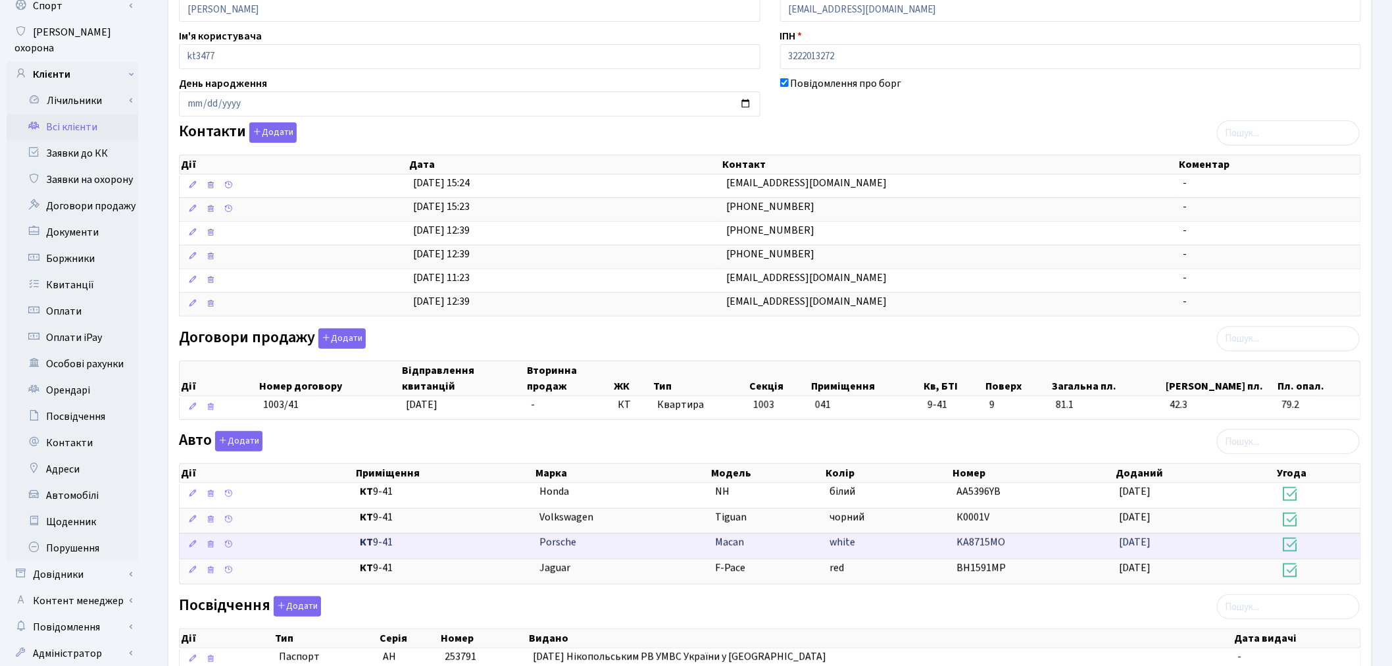
drag, startPoint x: 1006, startPoint y: 545, endPoint x: 957, endPoint y: 543, distance: 49.4
click at [957, 543] on td "KA8715MO" at bounding box center [1032, 546] width 163 height 26
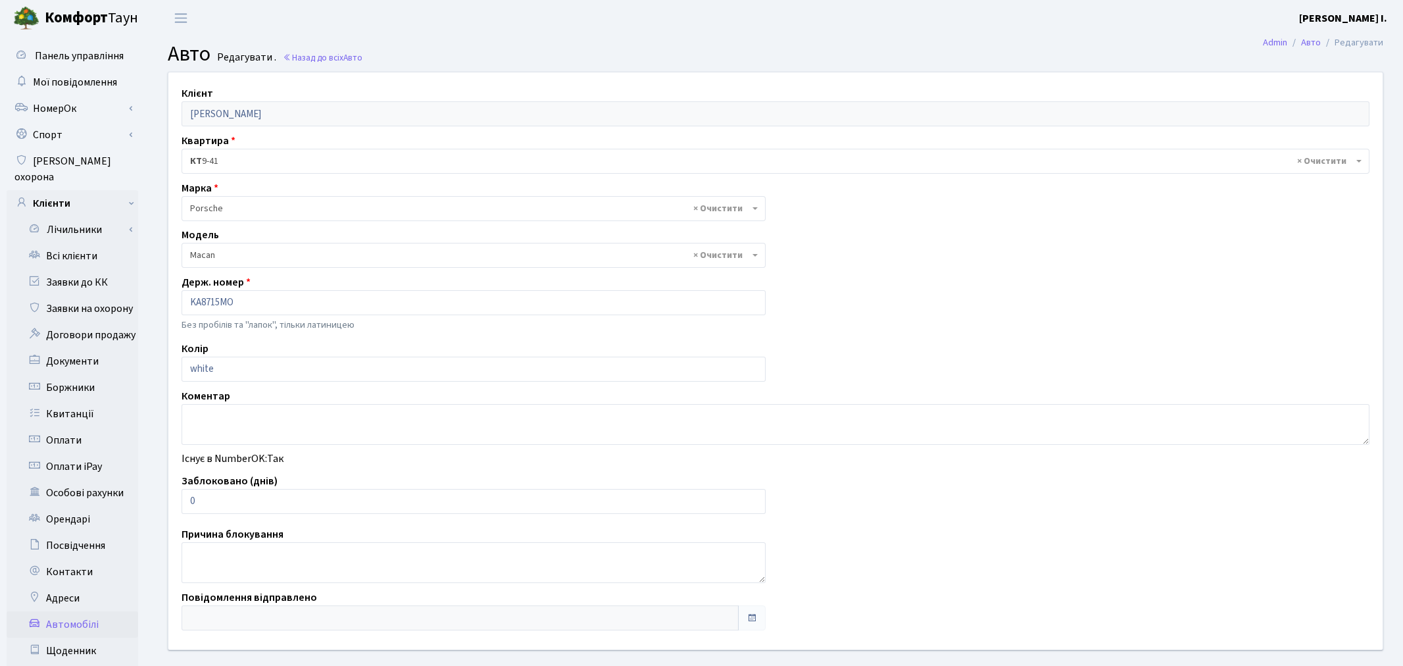
select select "1965"
drag, startPoint x: 251, startPoint y: 309, endPoint x: 176, endPoint y: 306, distance: 75.0
click at [176, 306] on div "Держ. номер KA8715MO Без пробілів та "лапок", тільки латиницею" at bounding box center [471, 304] width 598 height 61
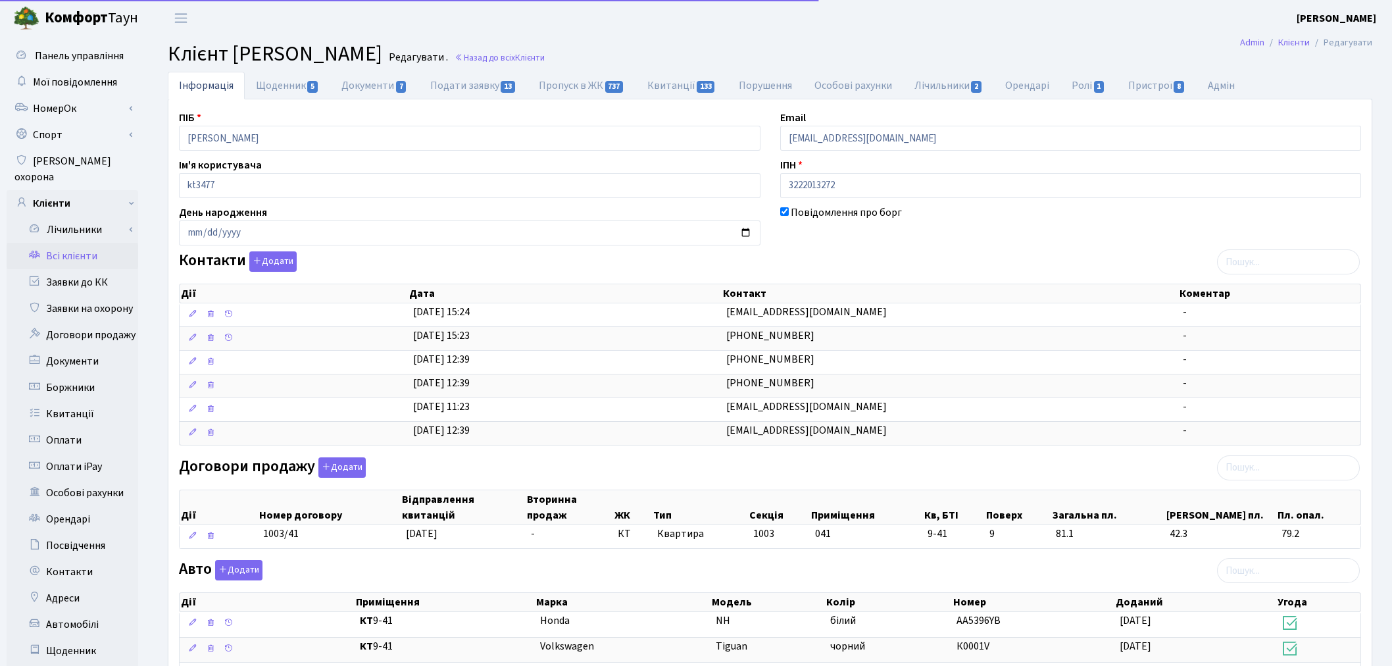
scroll to position [129, 0]
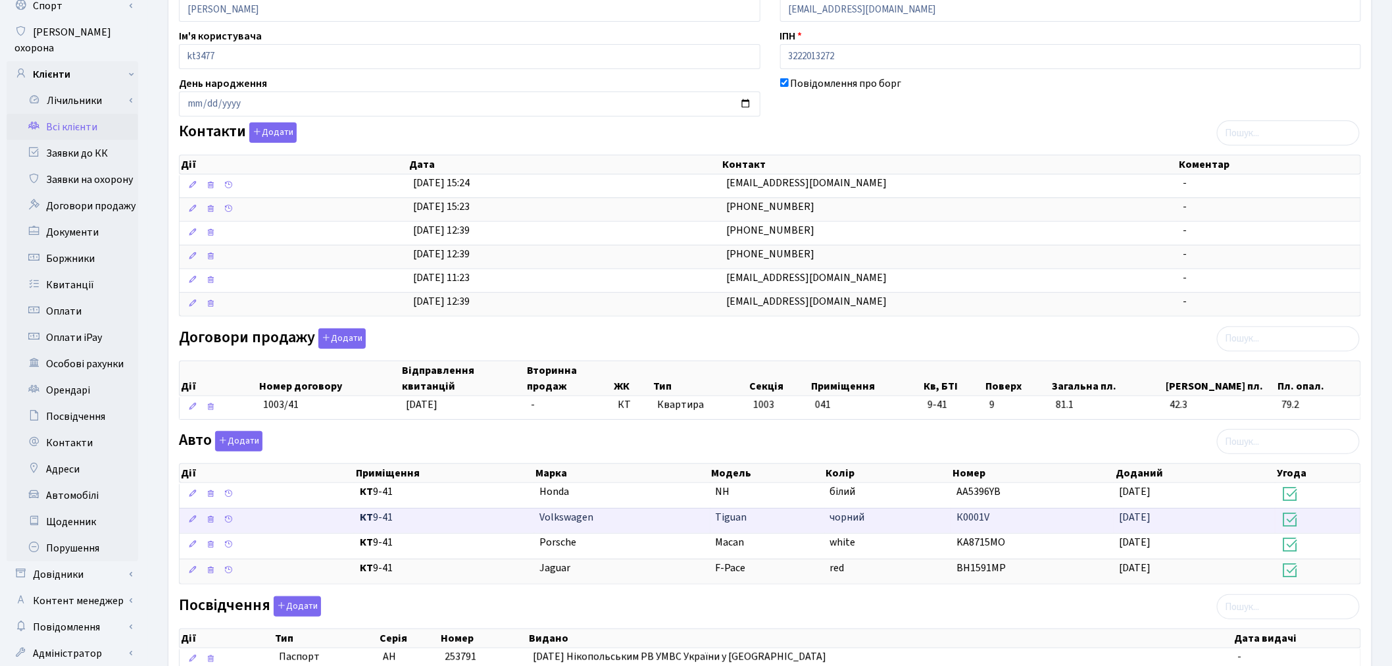
drag, startPoint x: 1001, startPoint y: 522, endPoint x: 958, endPoint y: 517, distance: 43.6
click at [950, 518] on \<\/span\>\a "КТ 9-41 Volkswagen Tiguan чорний К0001V 30.08.2025" at bounding box center [770, 521] width 1181 height 26
copy \<\/span\>\a "К0001V"
click at [974, 437] on div "Авто Додати Дії Приміщення Марка Модель Колір Номер Доданий Угода Дії" at bounding box center [770, 510] width 1202 height 158
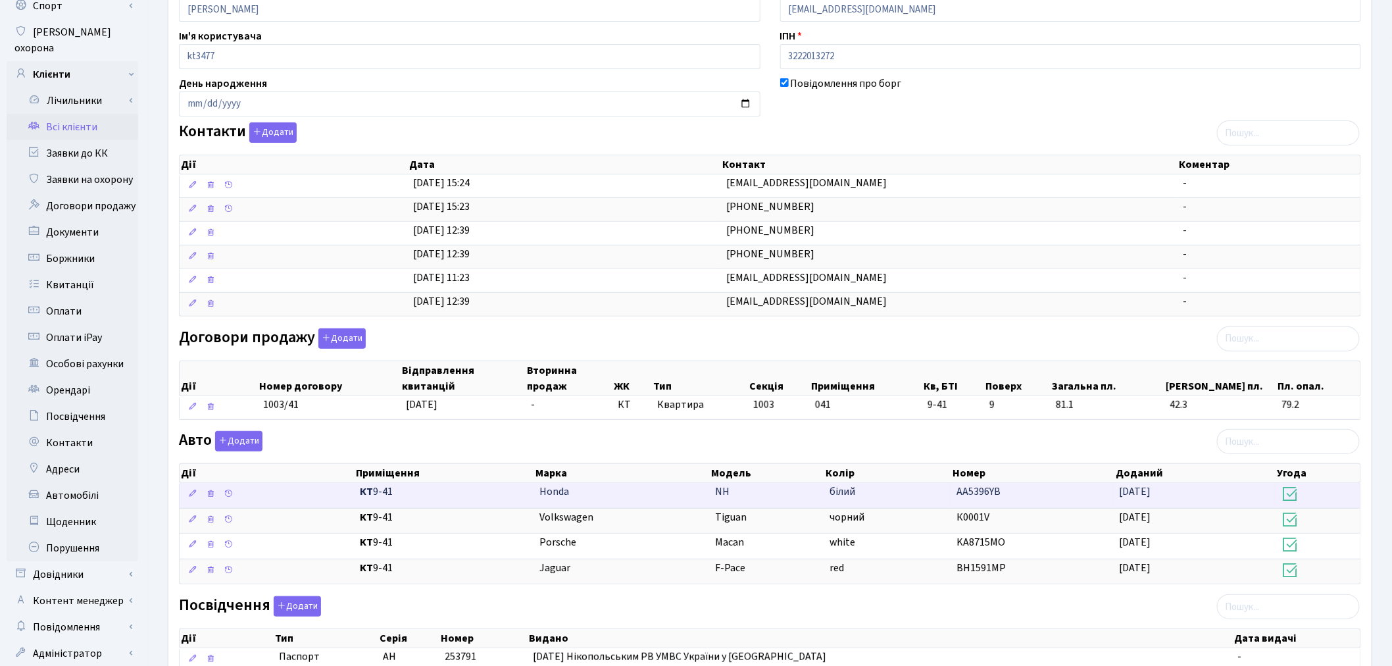
drag, startPoint x: 1006, startPoint y: 495, endPoint x: 957, endPoint y: 493, distance: 49.4
click at [957, 493] on td "АА5396YB" at bounding box center [1032, 495] width 163 height 25
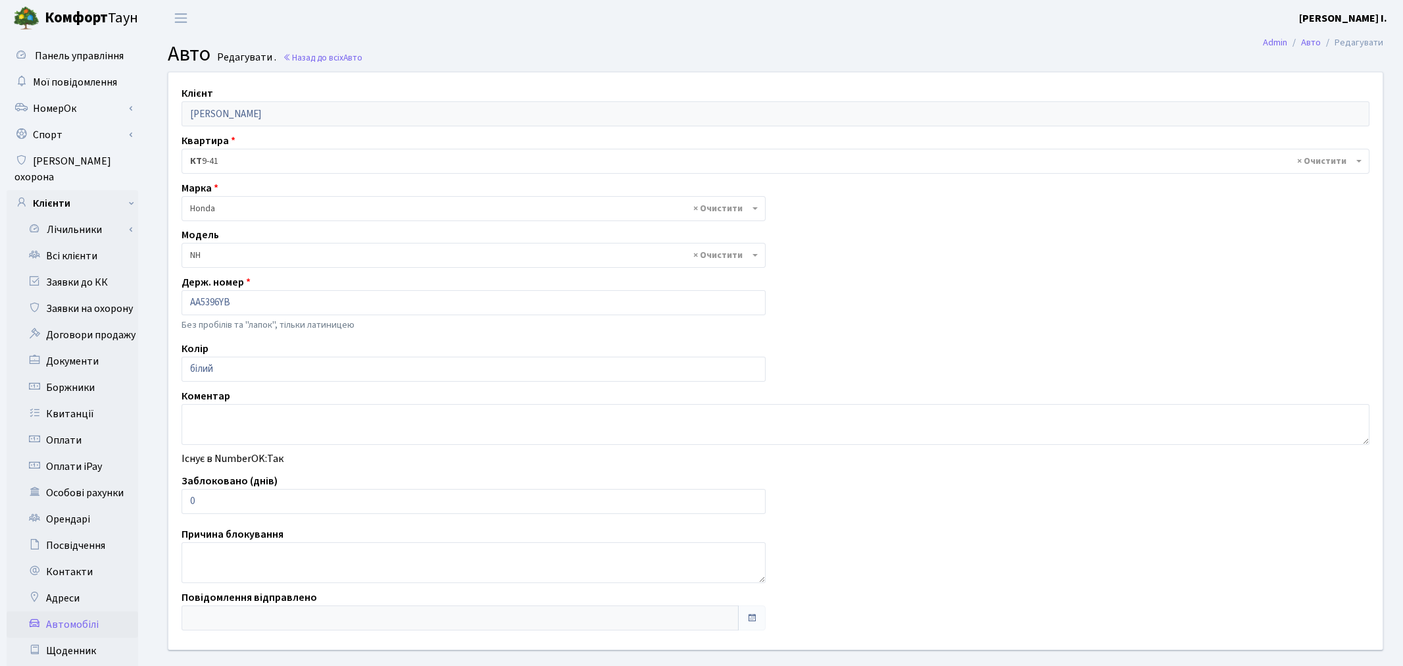
select select "935"
drag, startPoint x: 235, startPoint y: 299, endPoint x: 193, endPoint y: 300, distance: 42.1
click at [193, 300] on input "АА5396YB" at bounding box center [471, 302] width 579 height 25
click at [241, 303] on input "АА5396YB" at bounding box center [471, 302] width 579 height 25
drag, startPoint x: 241, startPoint y: 303, endPoint x: 191, endPoint y: 298, distance: 50.2
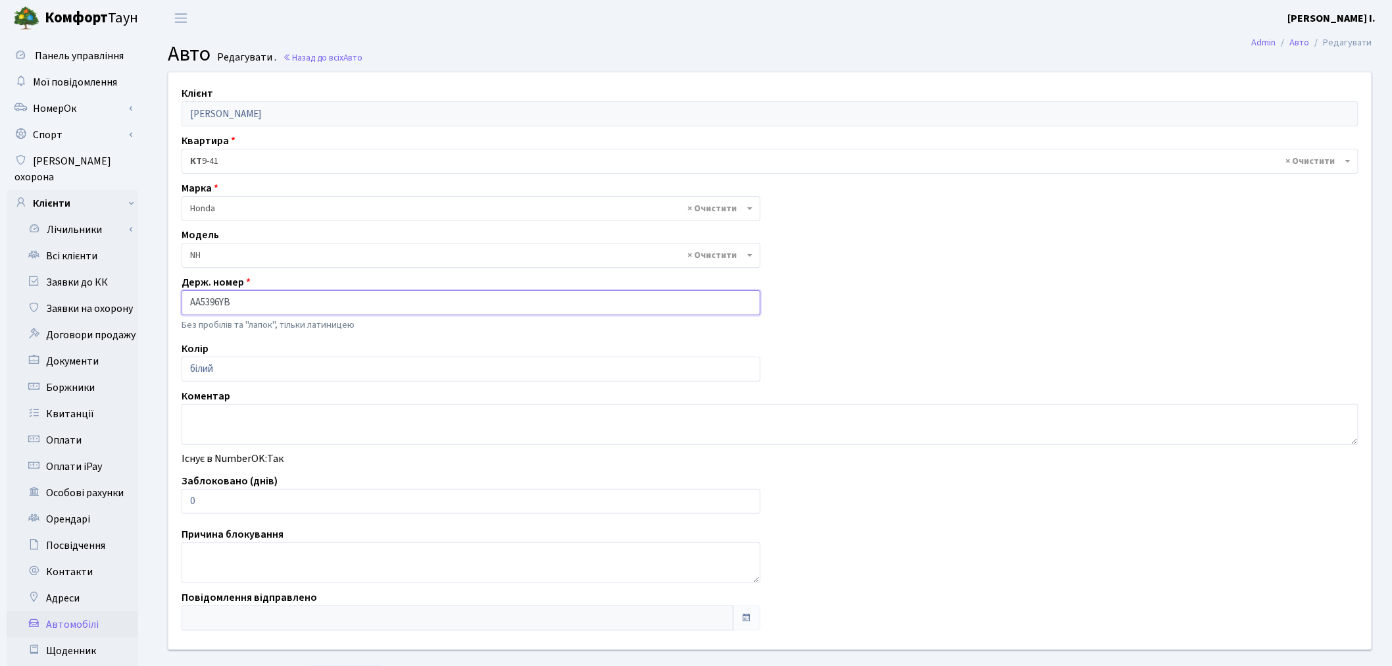
click at [191, 298] on input "АА5396YB" at bounding box center [471, 302] width 579 height 25
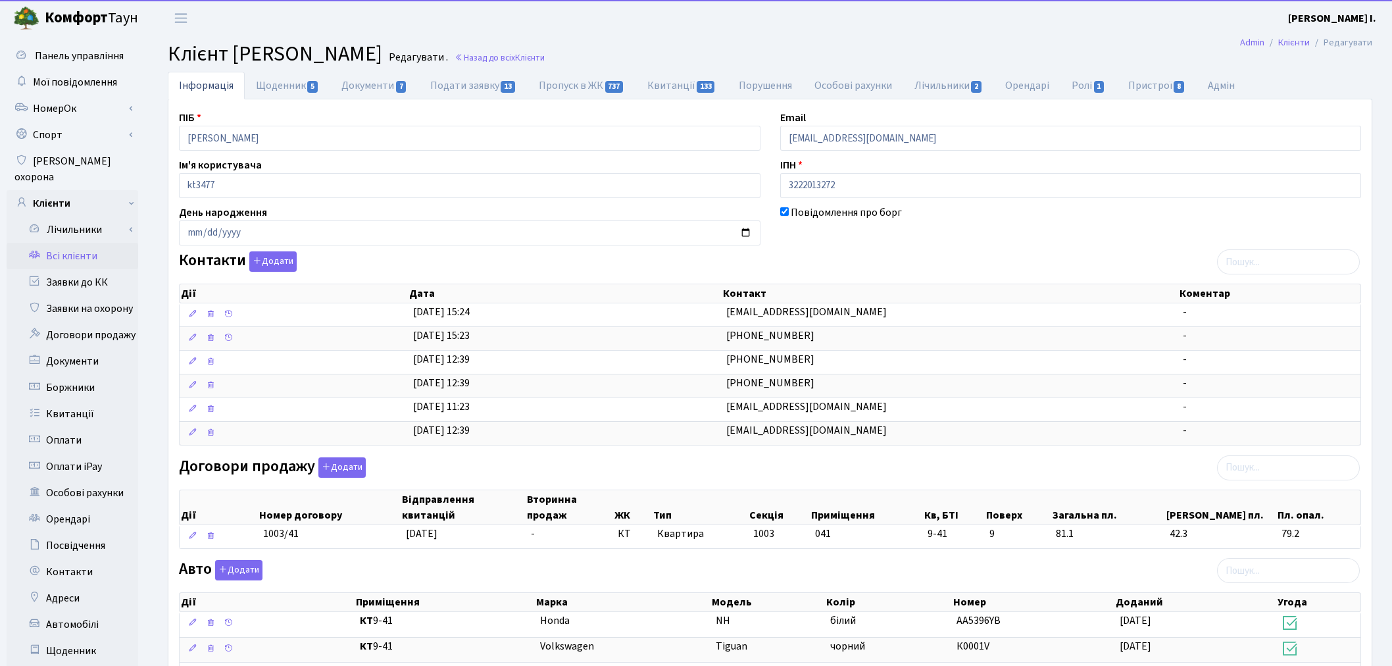
scroll to position [129, 0]
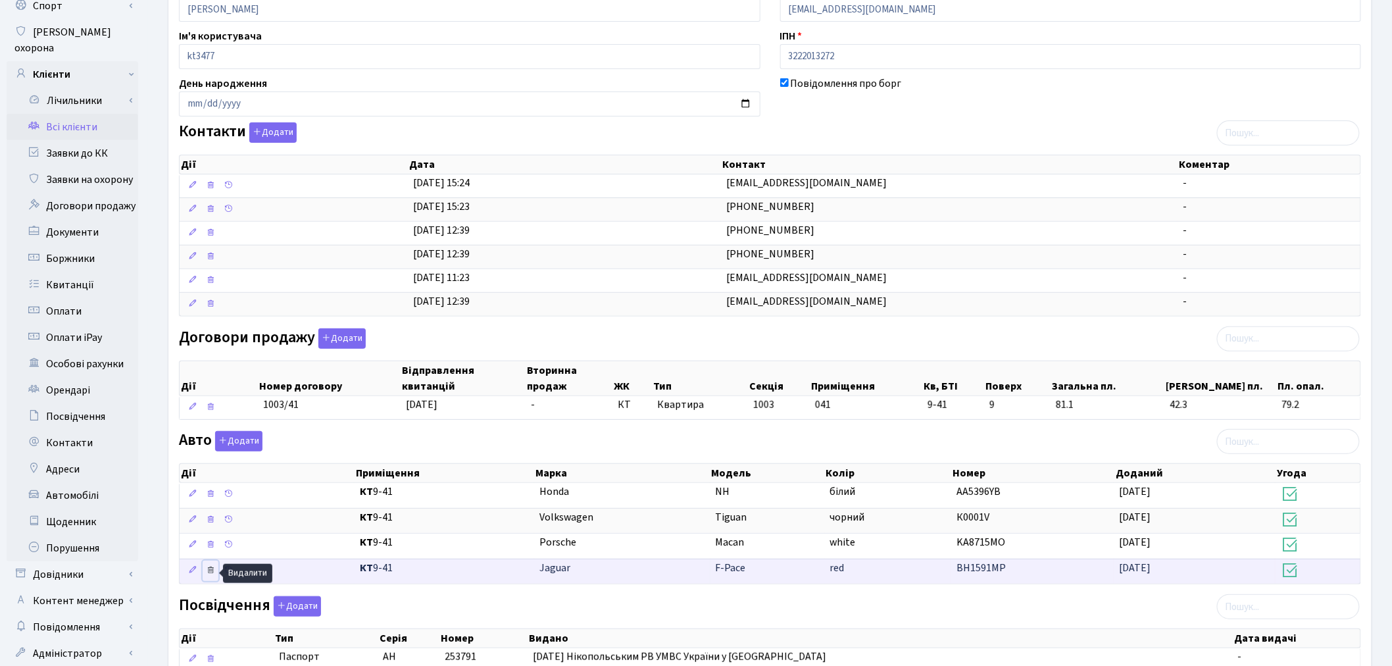
click at [210, 571] on icon at bounding box center [210, 569] width 9 height 9
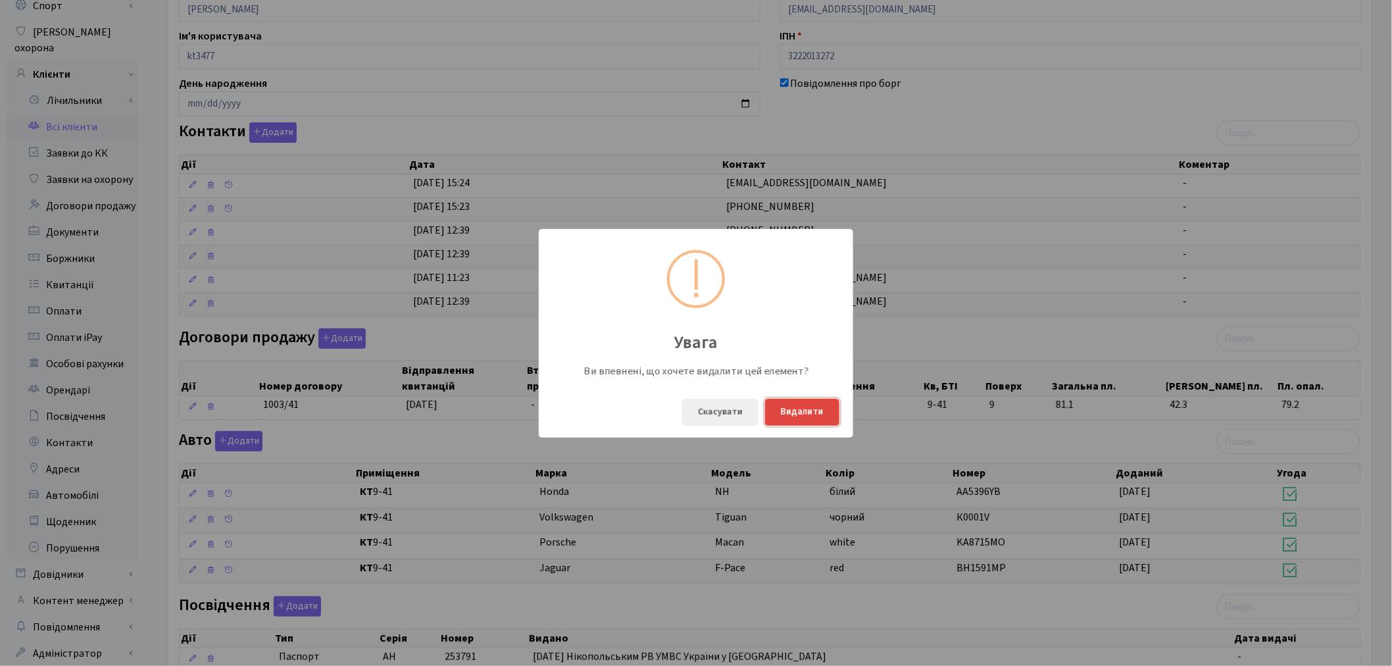
click at [816, 414] on button "Видалити" at bounding box center [802, 412] width 74 height 27
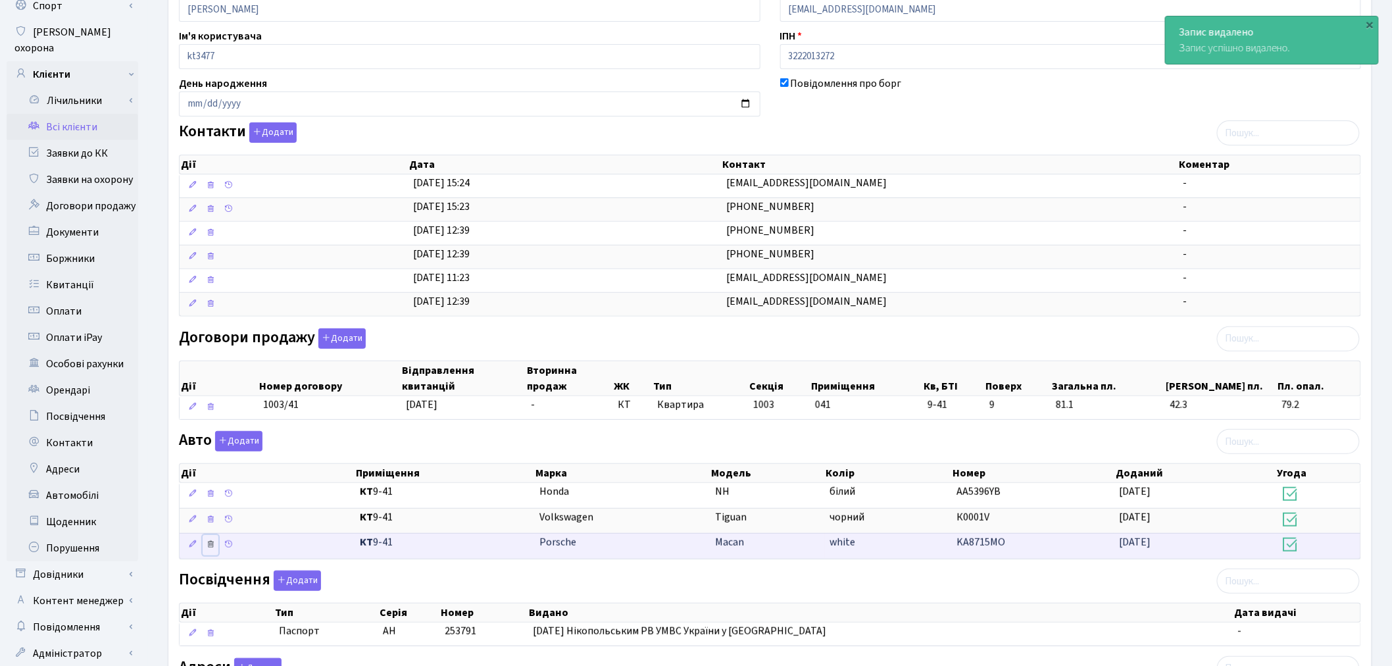
click at [213, 546] on icon at bounding box center [210, 543] width 9 height 9
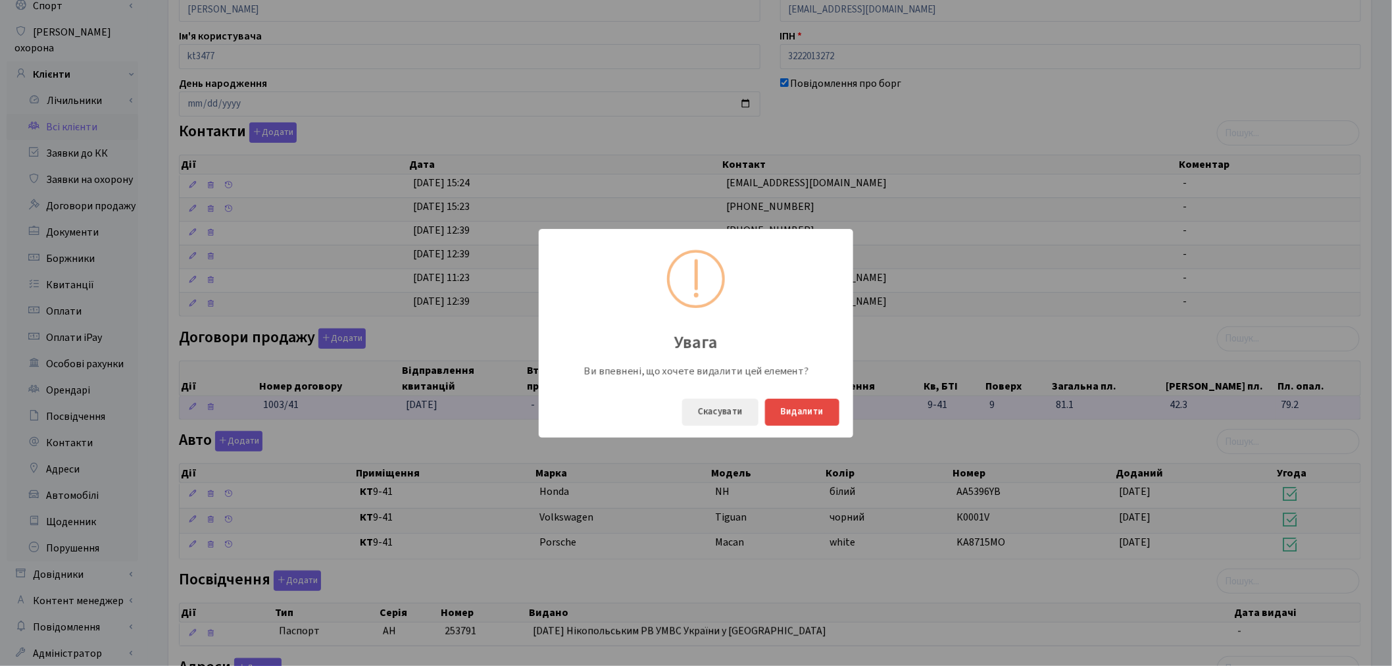
click at [718, 408] on button "Скасувати" at bounding box center [720, 412] width 76 height 27
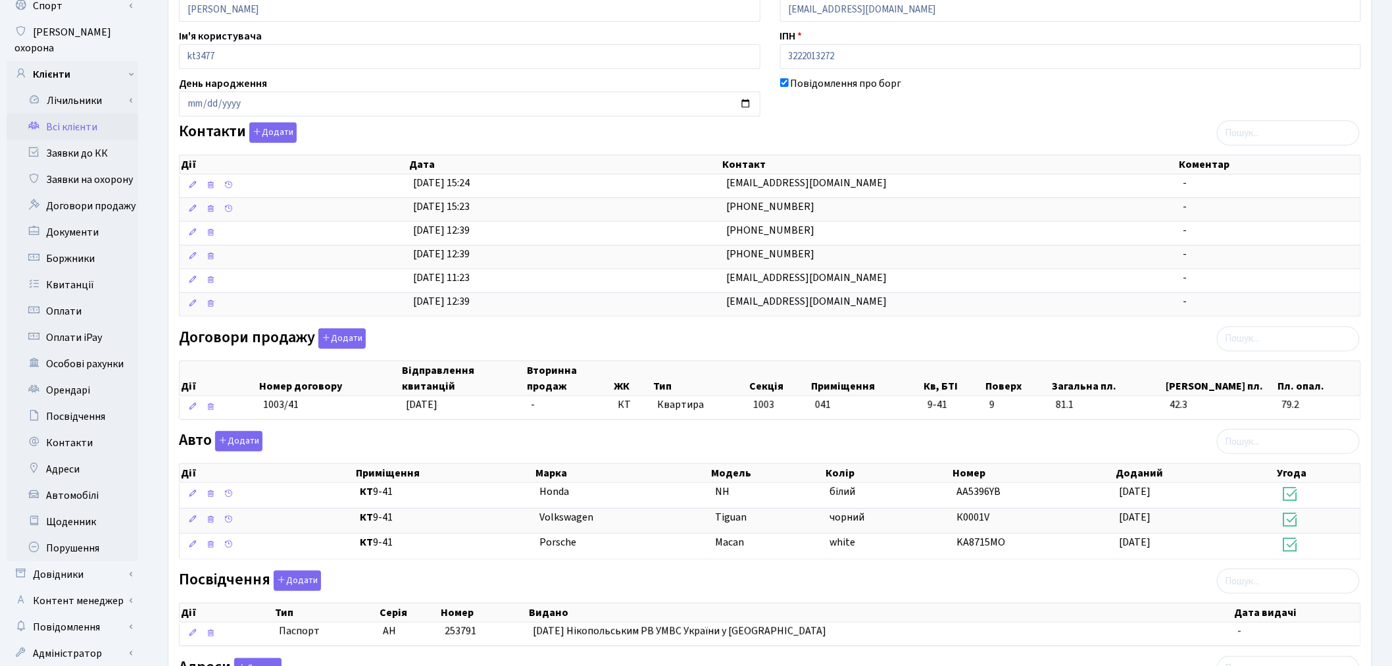
click at [906, 601] on div "Дії Тип Серія Номер Видано Дата видачі" at bounding box center [770, 610] width 1182 height 24
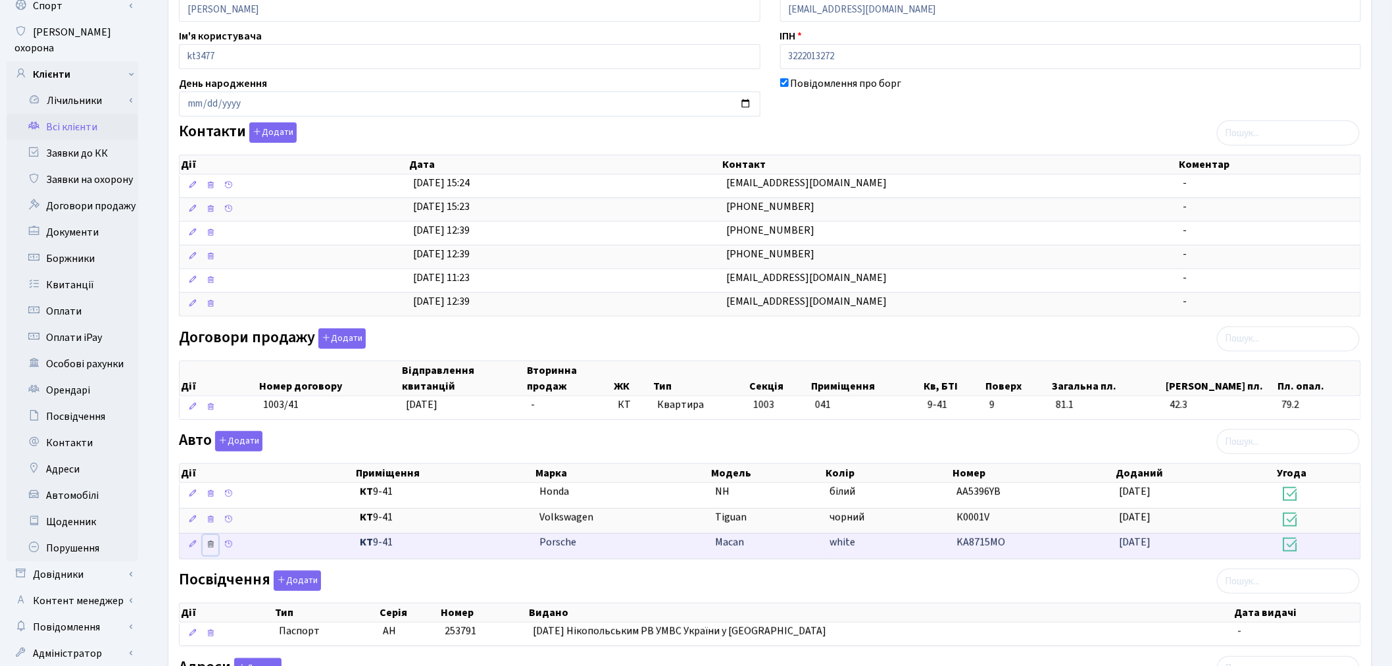
click at [213, 542] on icon at bounding box center [210, 543] width 9 height 9
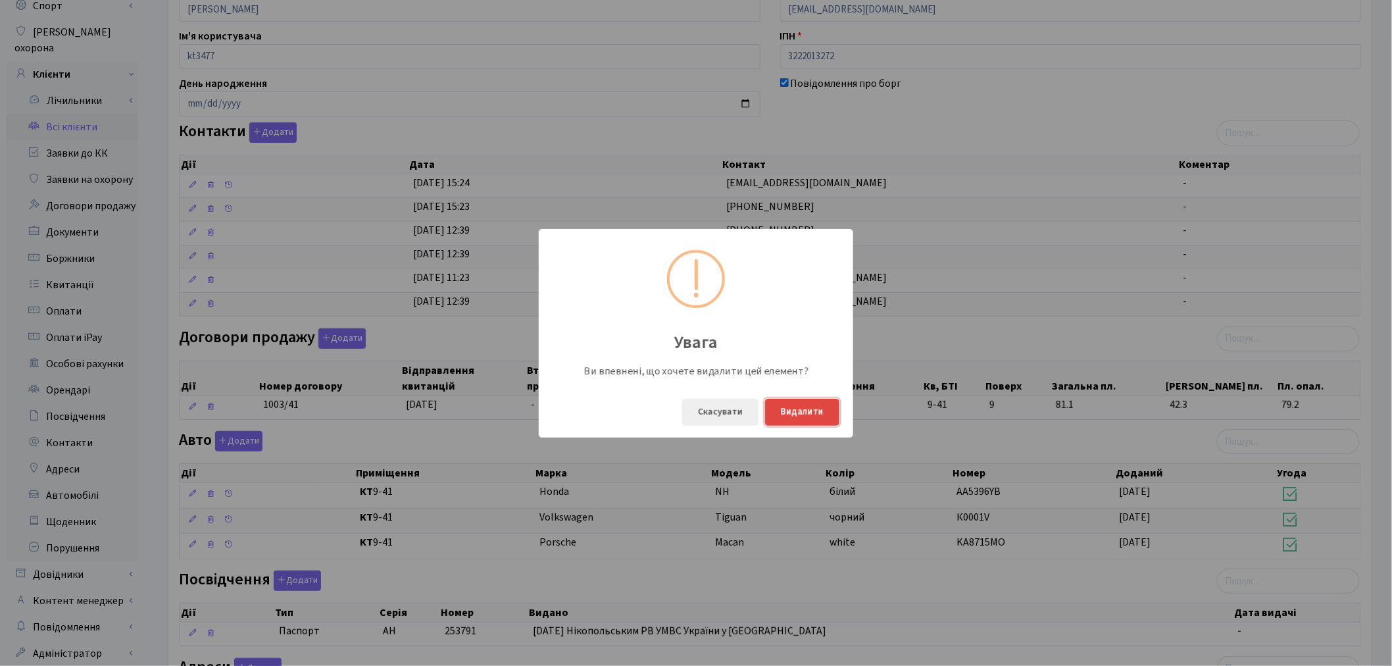
click at [823, 409] on button "Видалити" at bounding box center [802, 412] width 74 height 27
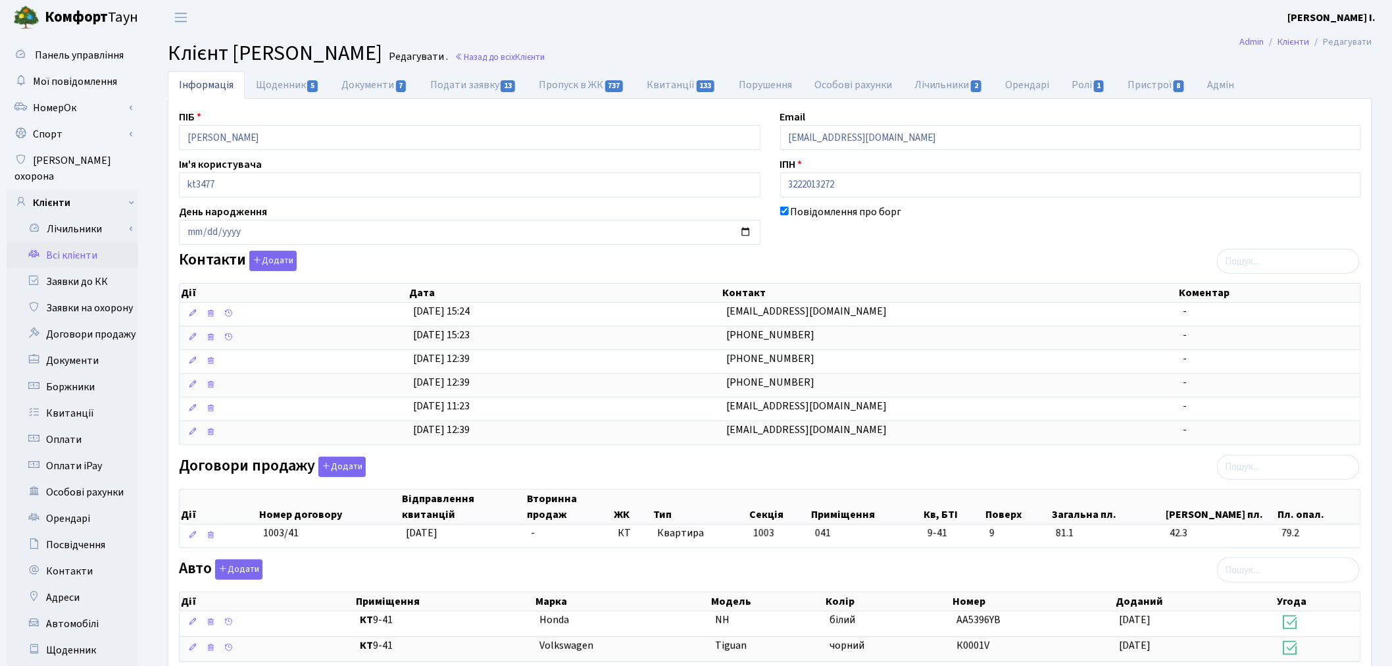
scroll to position [0, 0]
click at [1083, 86] on link "Ролі 1" at bounding box center [1088, 85] width 56 height 27
select select "25"
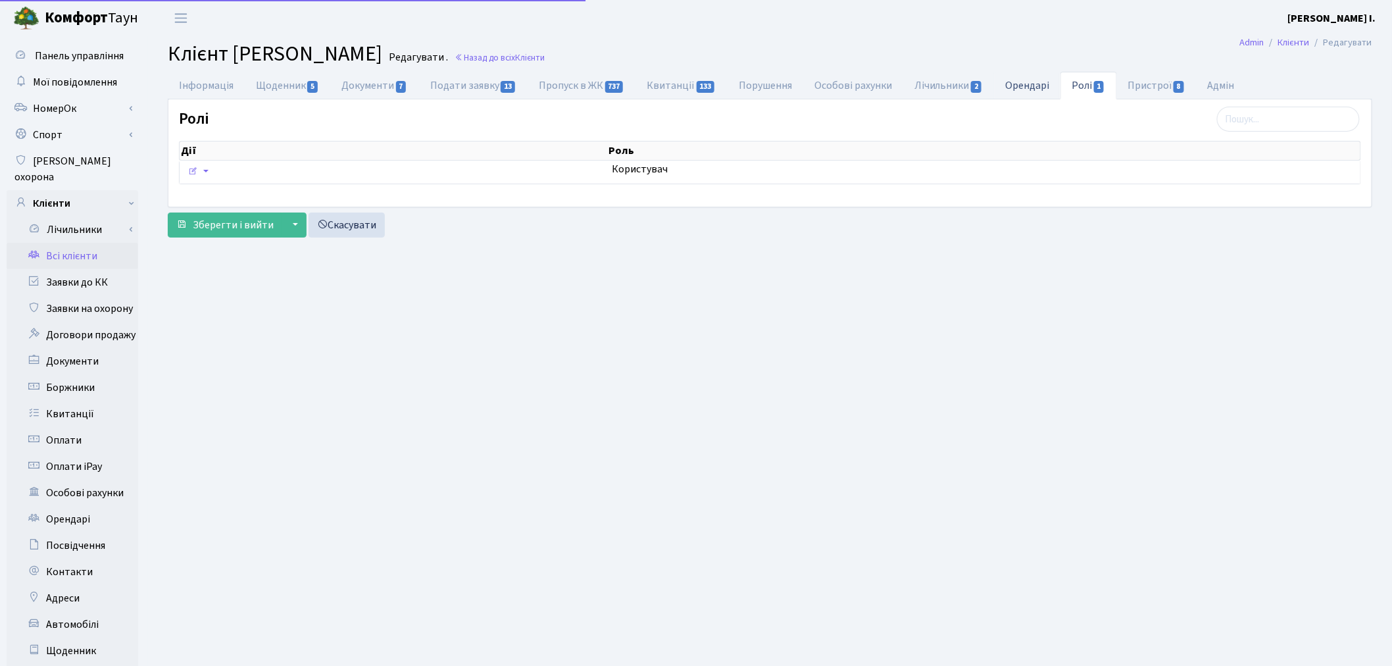
click at [1039, 84] on link "Орендарі" at bounding box center [1027, 85] width 66 height 27
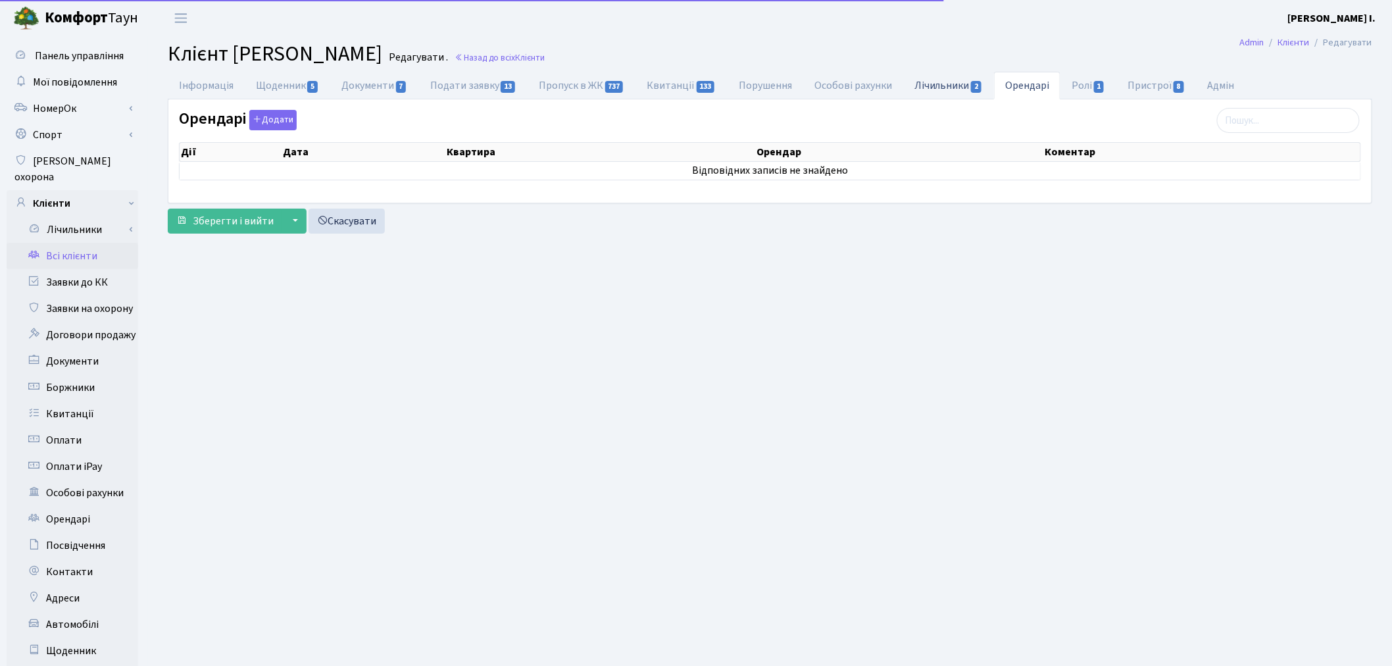
click at [954, 84] on link "Лічильники 2" at bounding box center [948, 85] width 91 height 27
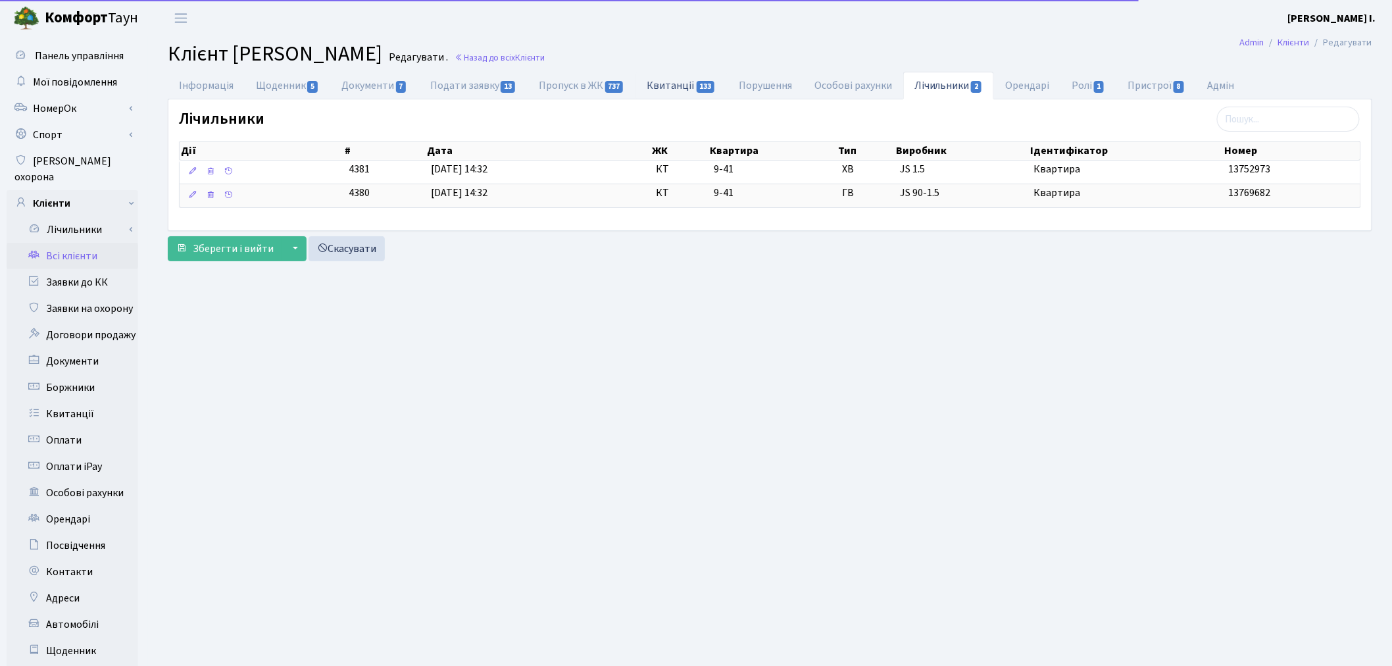
click at [700, 89] on span "133" at bounding box center [705, 87] width 18 height 12
select select "25"
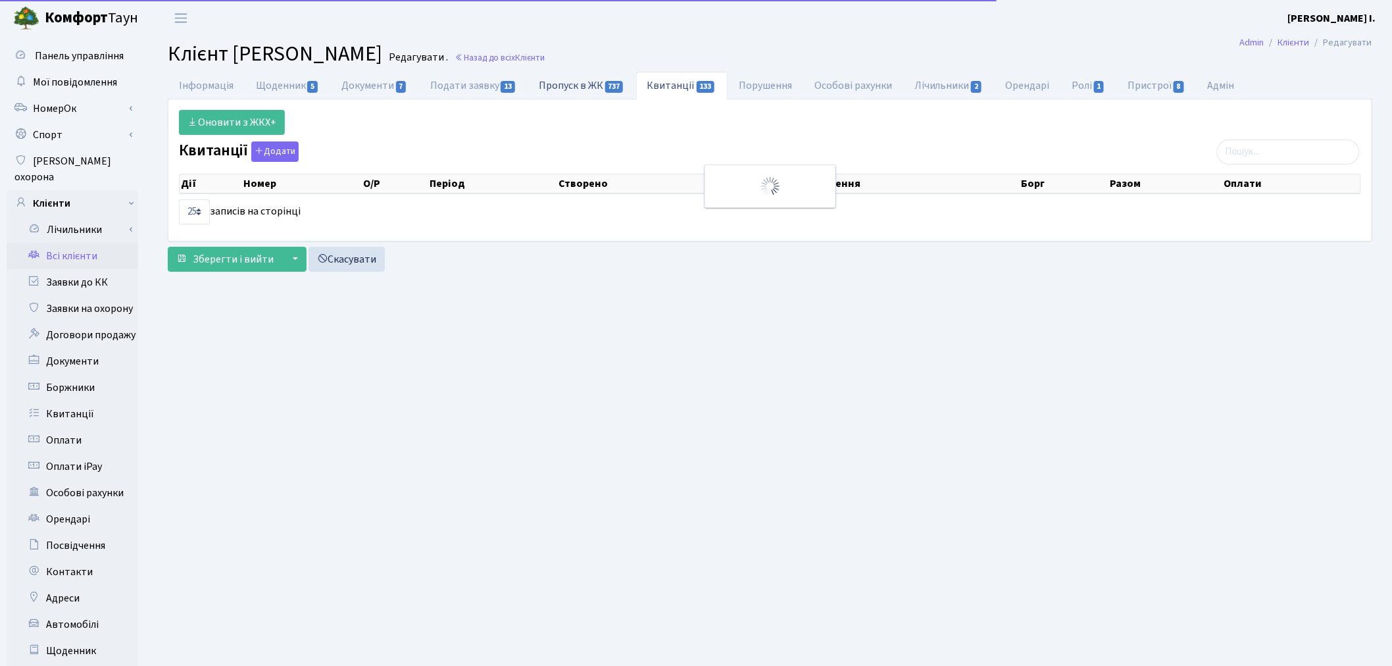
click at [597, 89] on link "Пропуск в ЖК 737" at bounding box center [581, 85] width 108 height 27
select select "25"
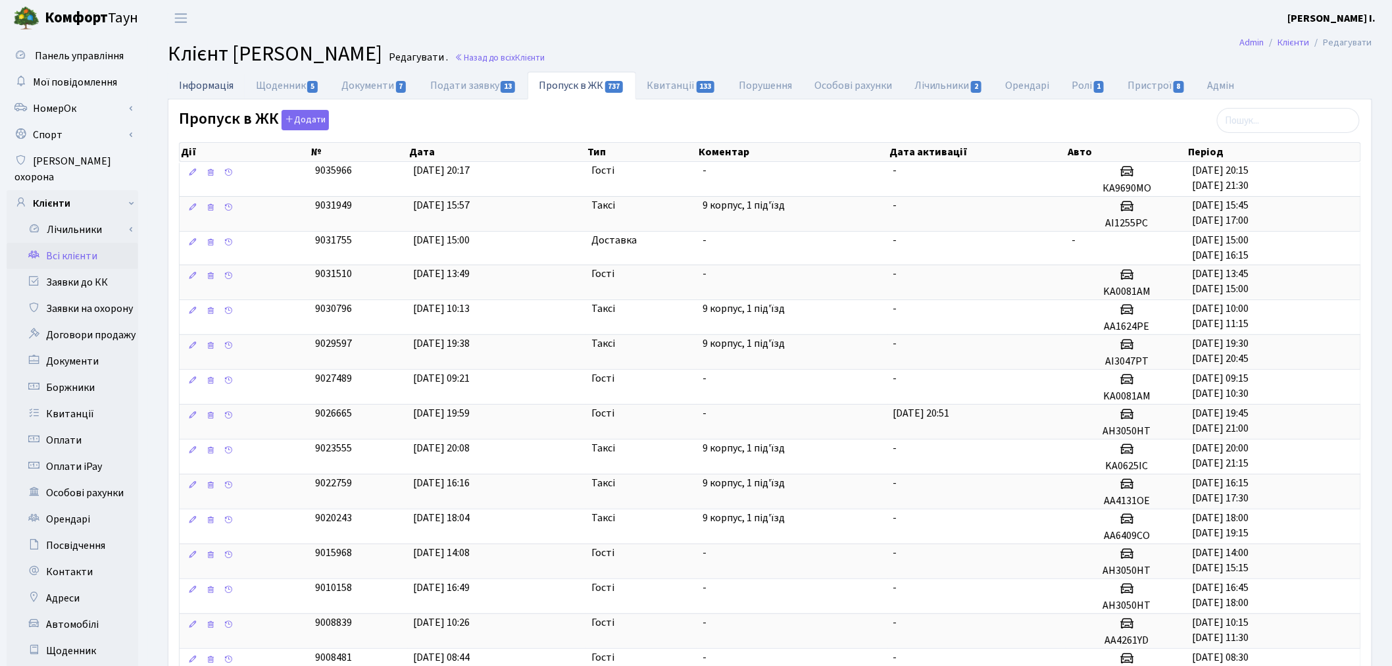
click at [197, 76] on link "Інформація" at bounding box center [206, 85] width 77 height 27
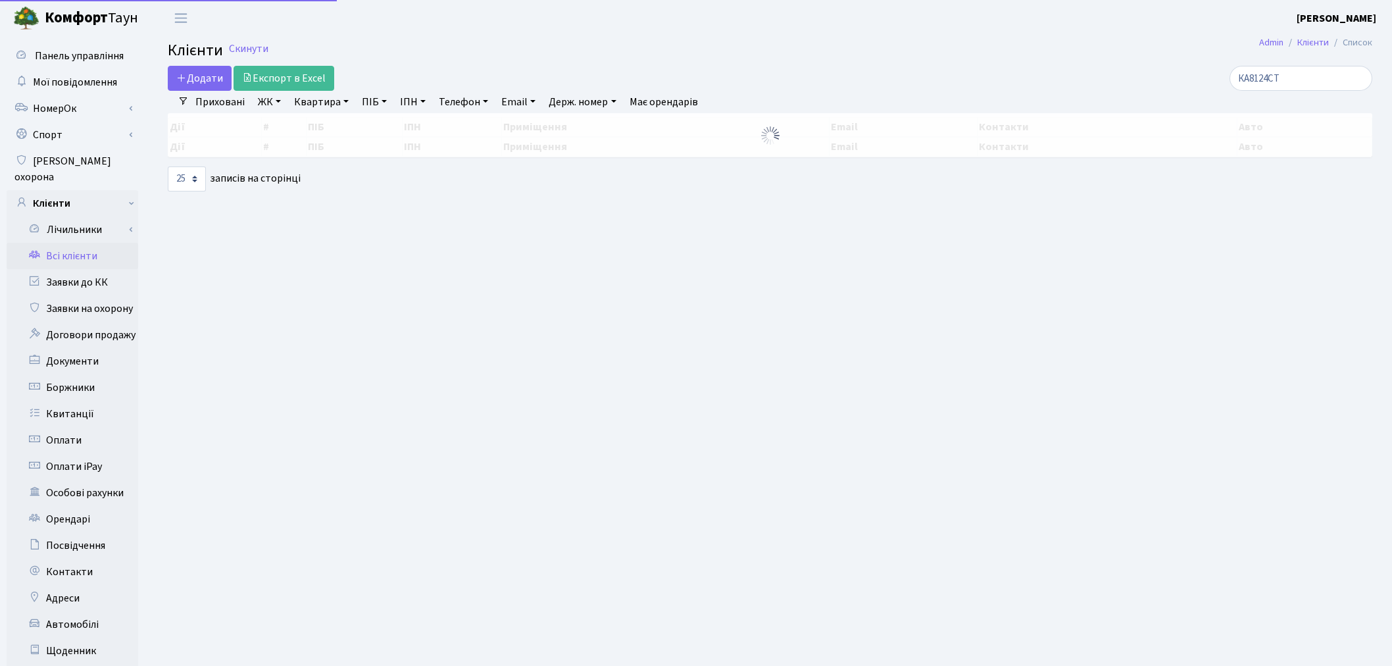
select select "25"
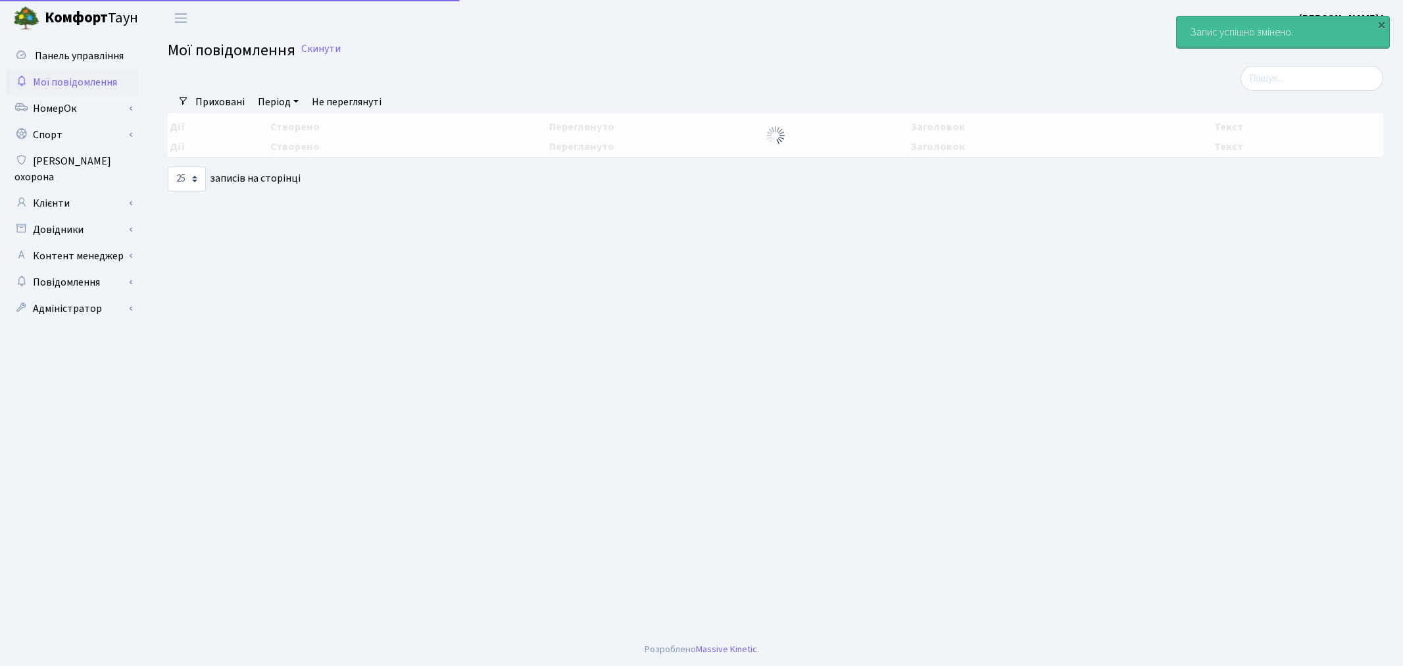
select select "25"
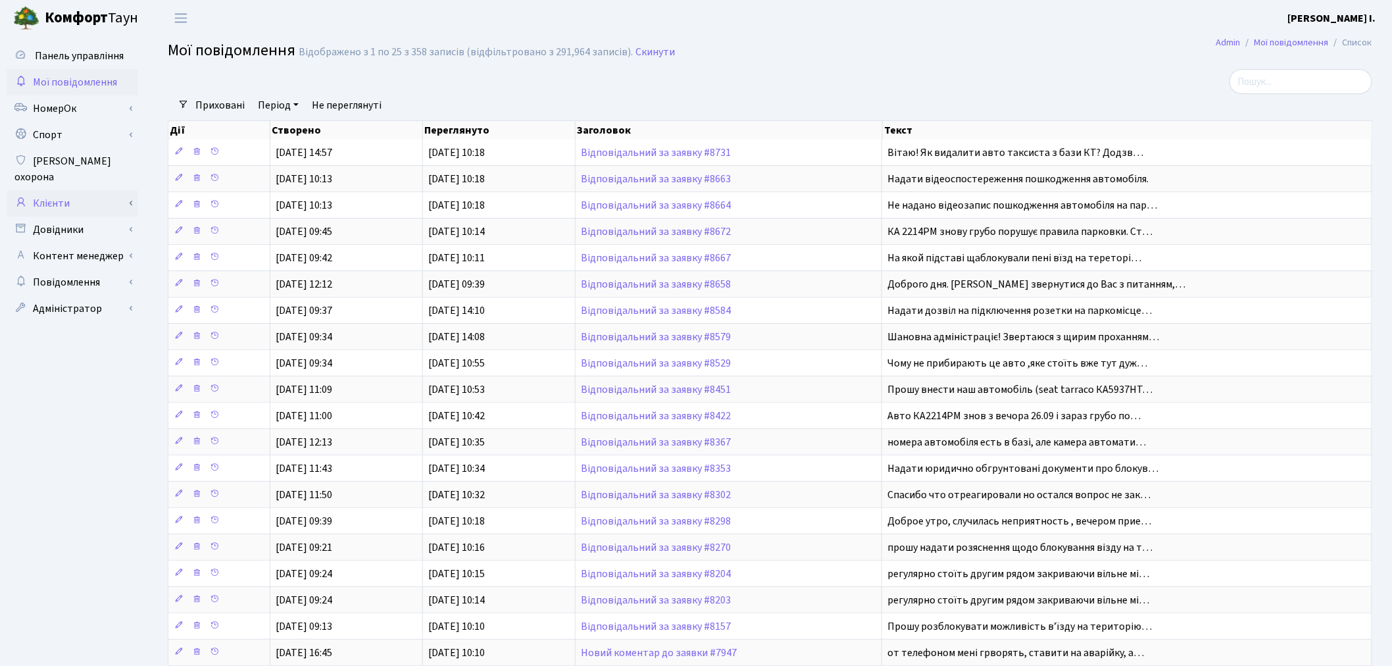
click at [102, 195] on link "Клієнти" at bounding box center [73, 203] width 132 height 26
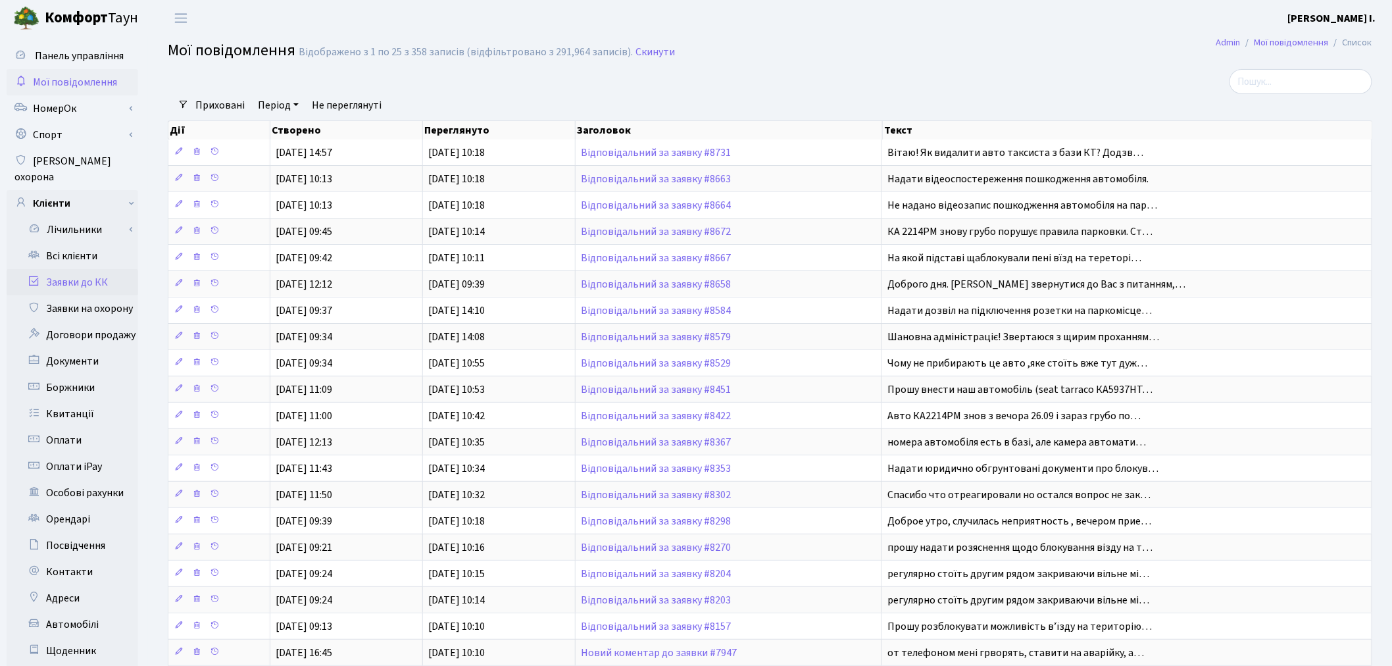
click at [93, 269] on link "Заявки до КК" at bounding box center [73, 282] width 132 height 26
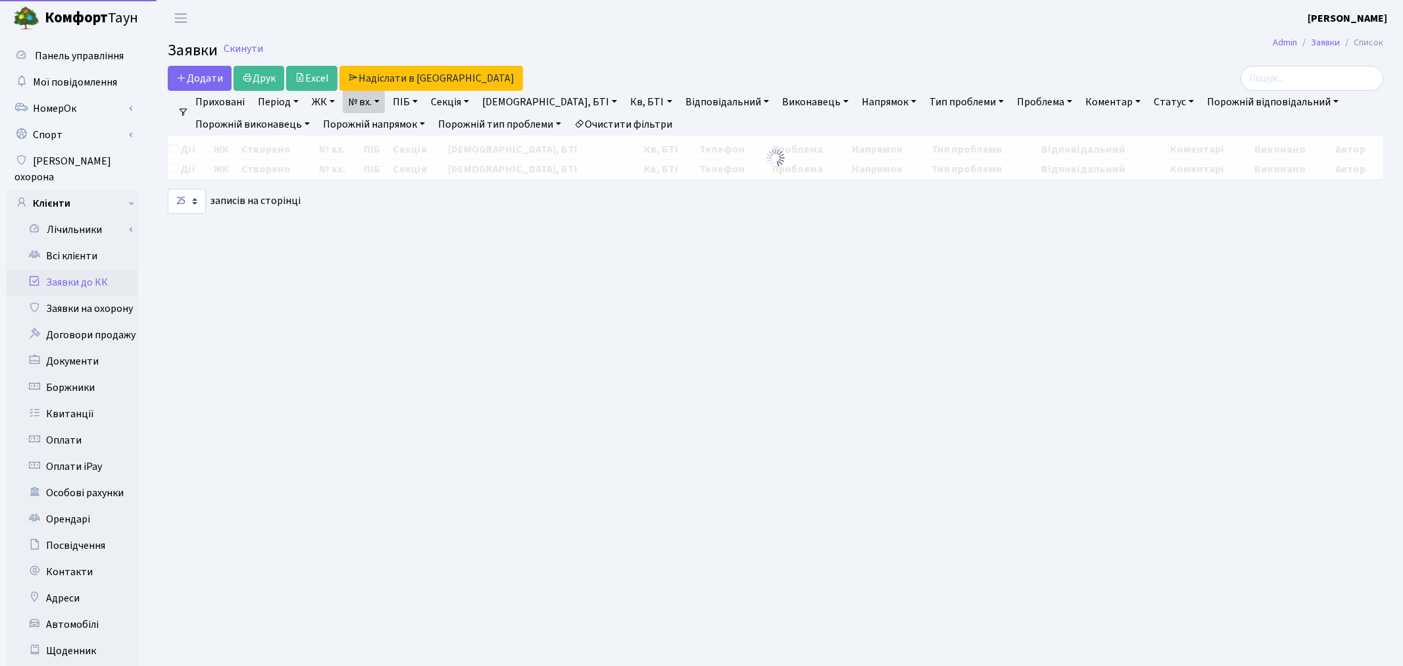
select select "25"
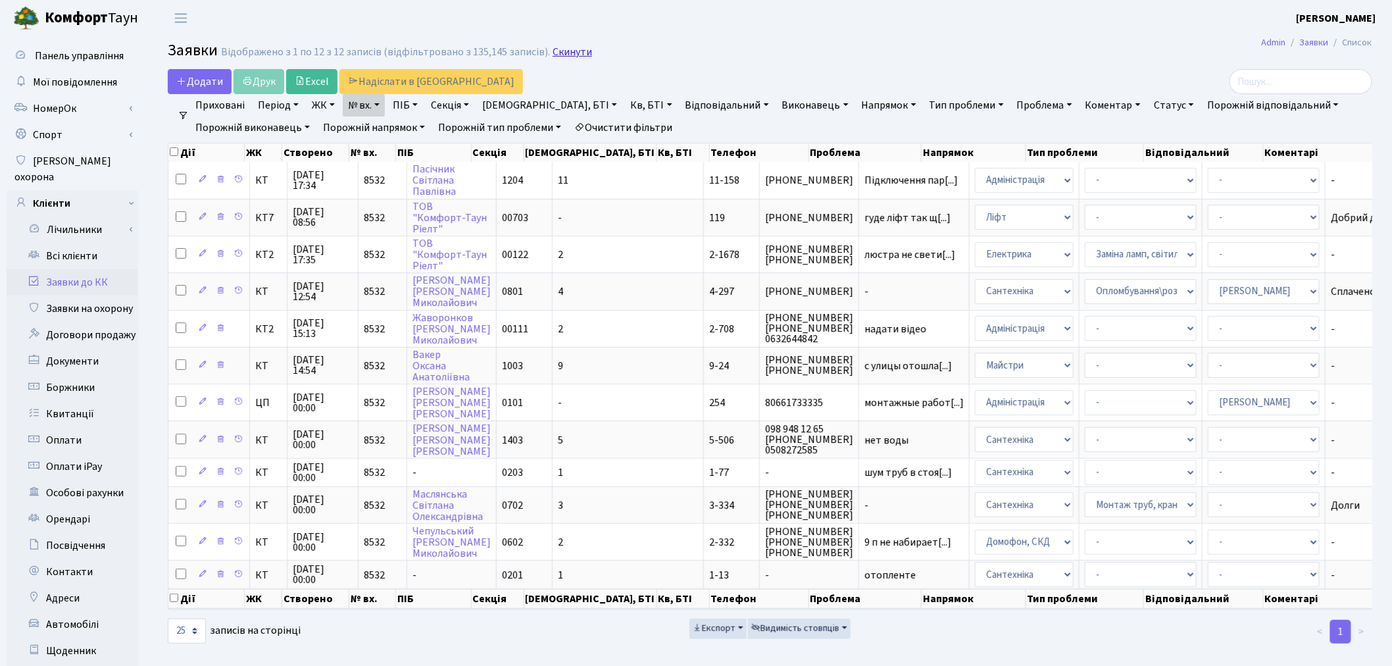
click at [564, 55] on link "Скинути" at bounding box center [571, 52] width 39 height 12
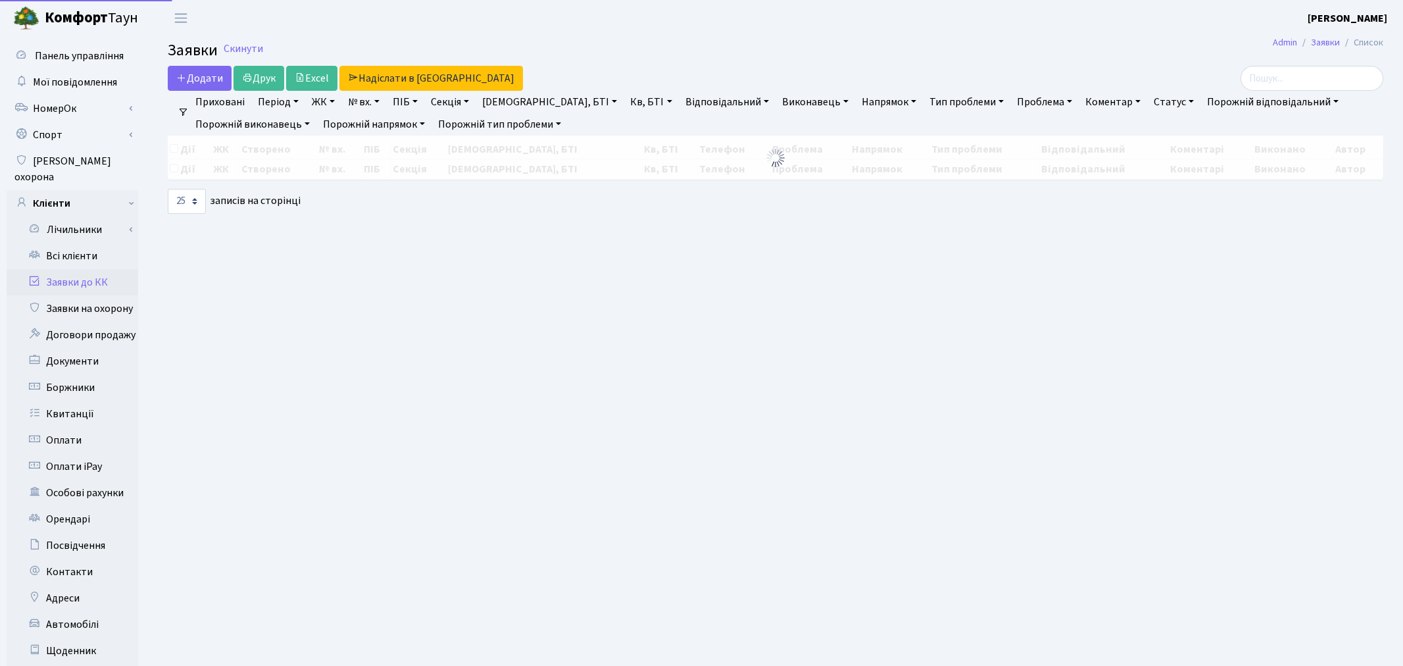
select select "25"
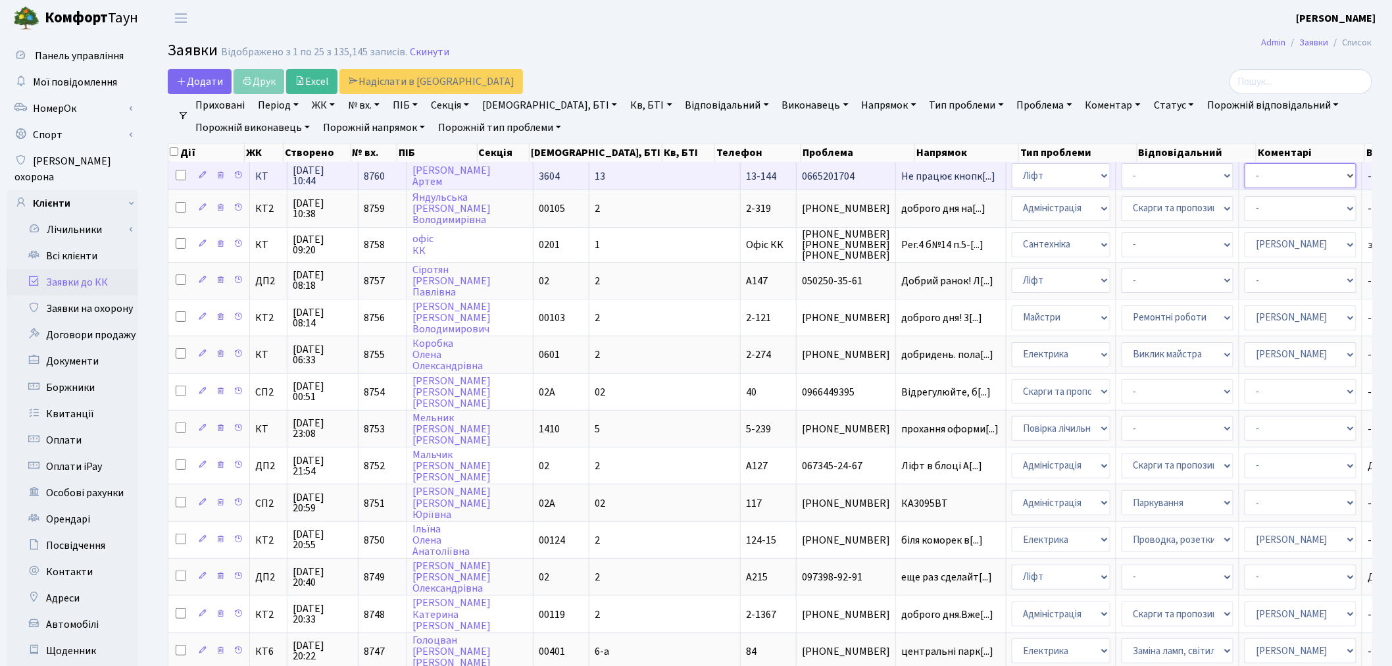
click at [1244, 182] on select "- Адміністратор ЖК ДП Адміністратор ЖК КТ Адміністратор ЖК СП [PERSON_NAME] [PE…" at bounding box center [1300, 175] width 112 height 25
select select "11"
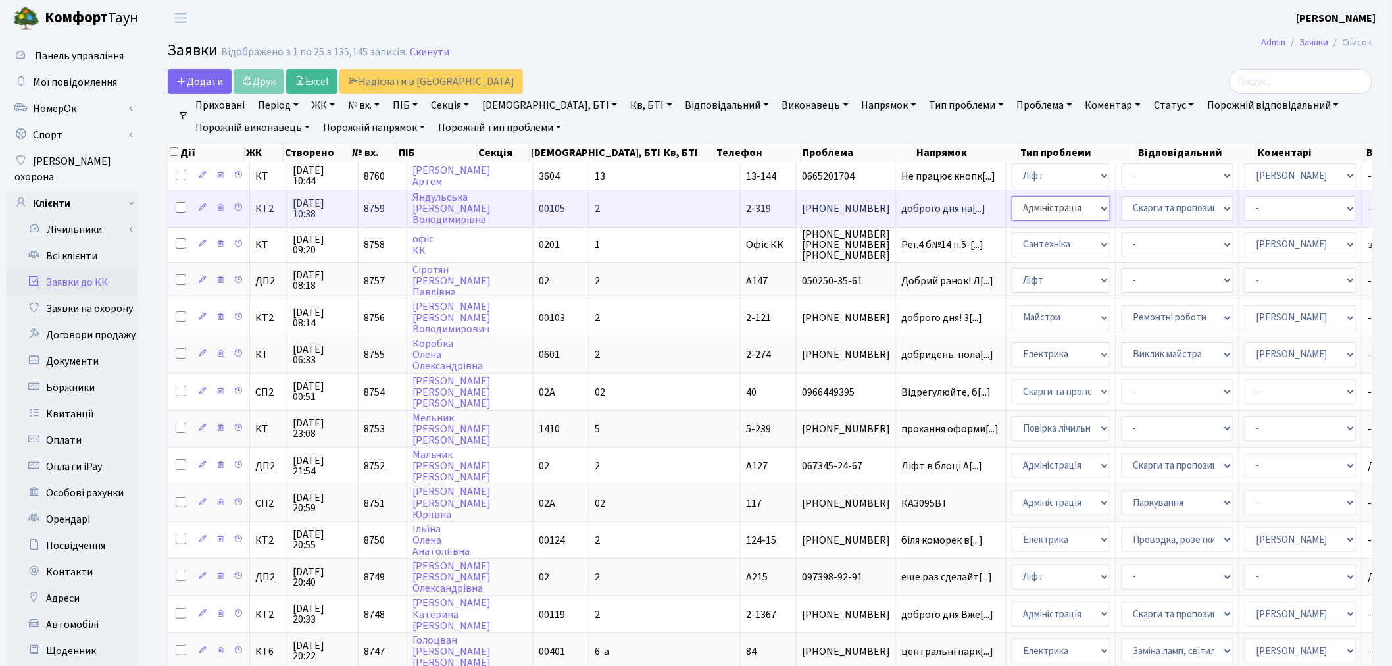
click at [1012, 207] on select "- Адміністрація Домофон, СКД Ліфт Майстри Сантехніка Економічний відділ Електри…" at bounding box center [1061, 208] width 99 height 25
select select "1"
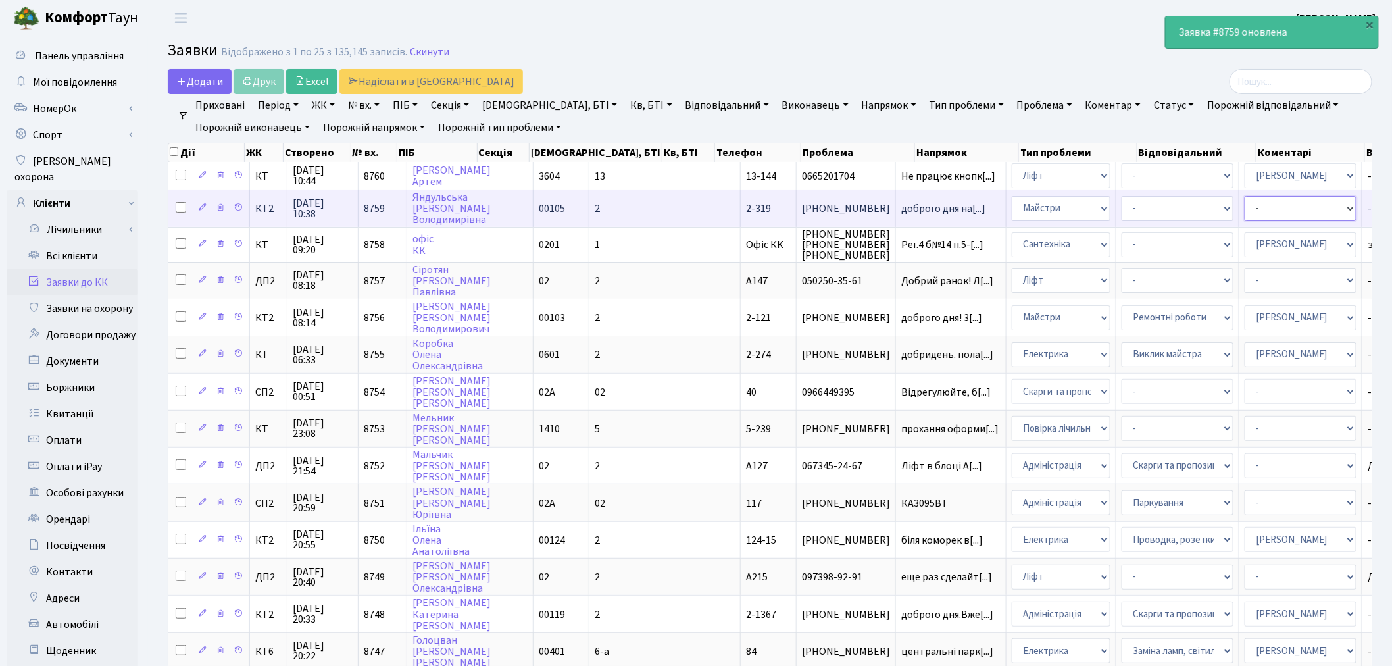
click at [1244, 209] on select "- Адміністратор ЖК ДП Адміністратор ЖК КТ Адміністратор ЖК СП Вижул В. В. Горді…" at bounding box center [1300, 208] width 112 height 25
select select "42"
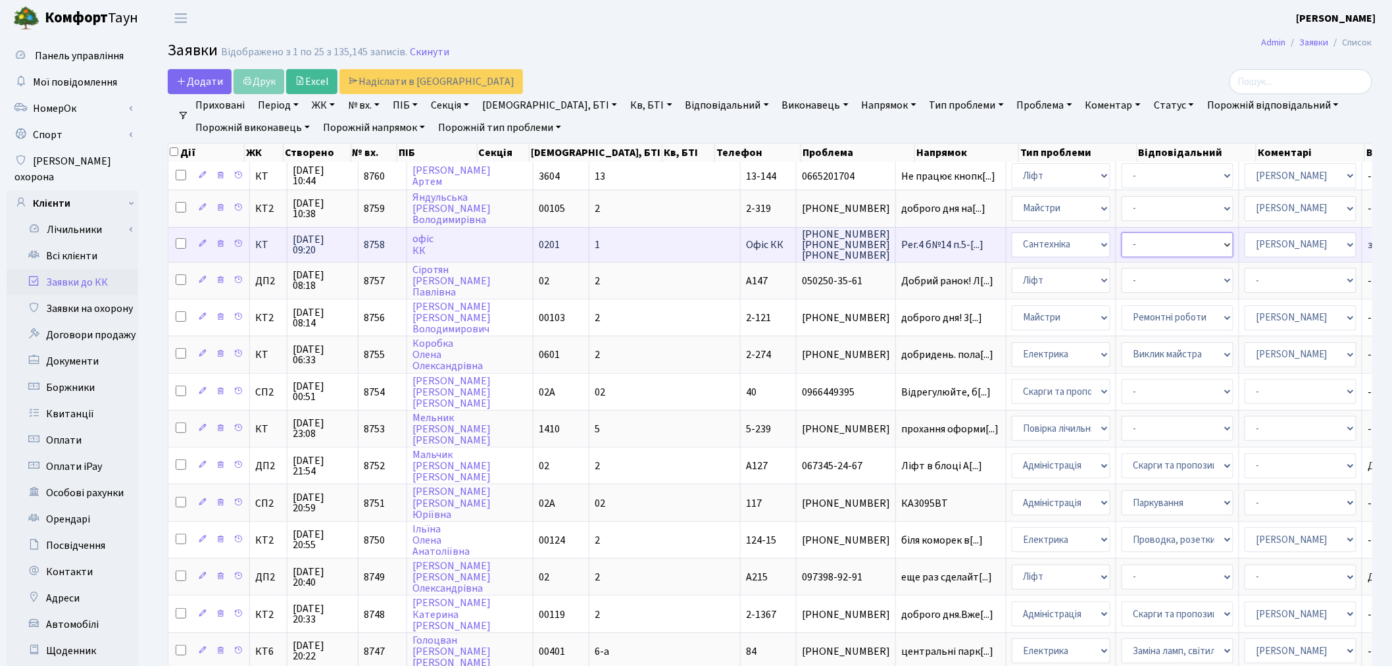
click at [1121, 241] on select "- Виклик майстра Замовлення технічних умов Заміна елементу інженерного вузла те…" at bounding box center [1177, 244] width 112 height 25
select select "32"
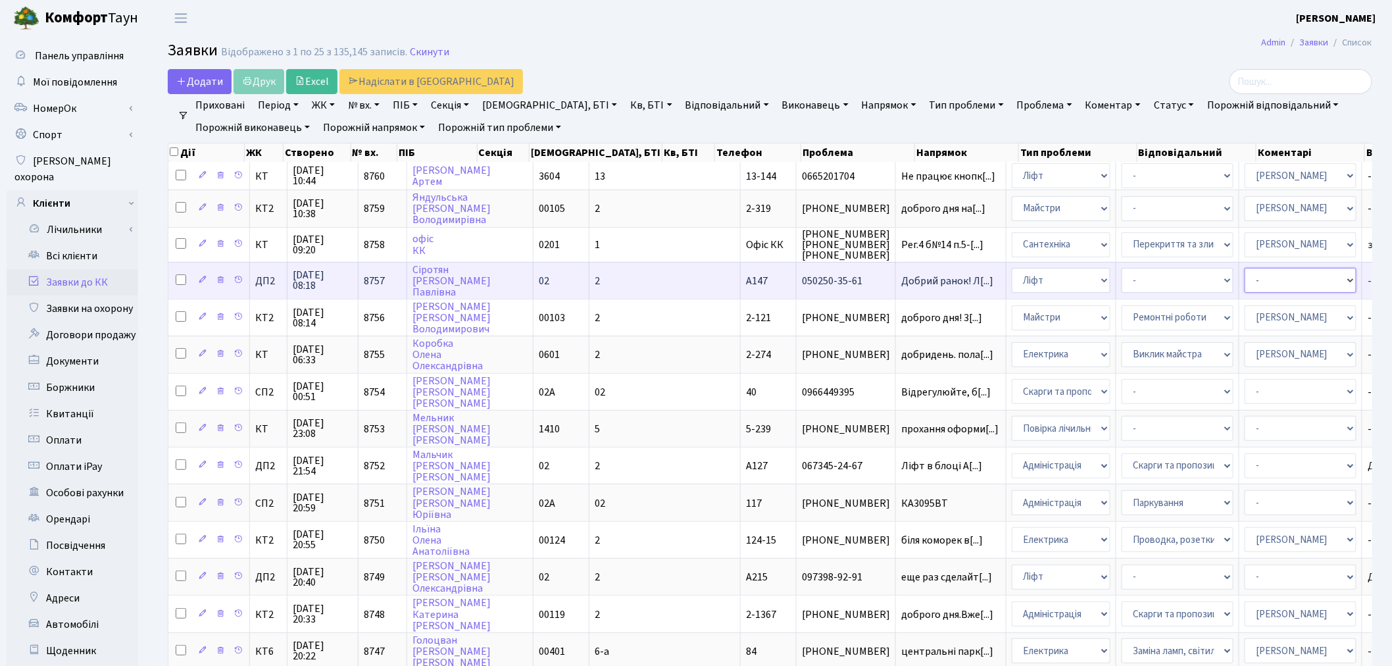
click at [1244, 280] on select "- Адміністратор ЖК ДП Адміністратор ЖК КТ Адміністратор ЖК СП [PERSON_NAME] [PE…" at bounding box center [1300, 280] width 112 height 25
select select "94"
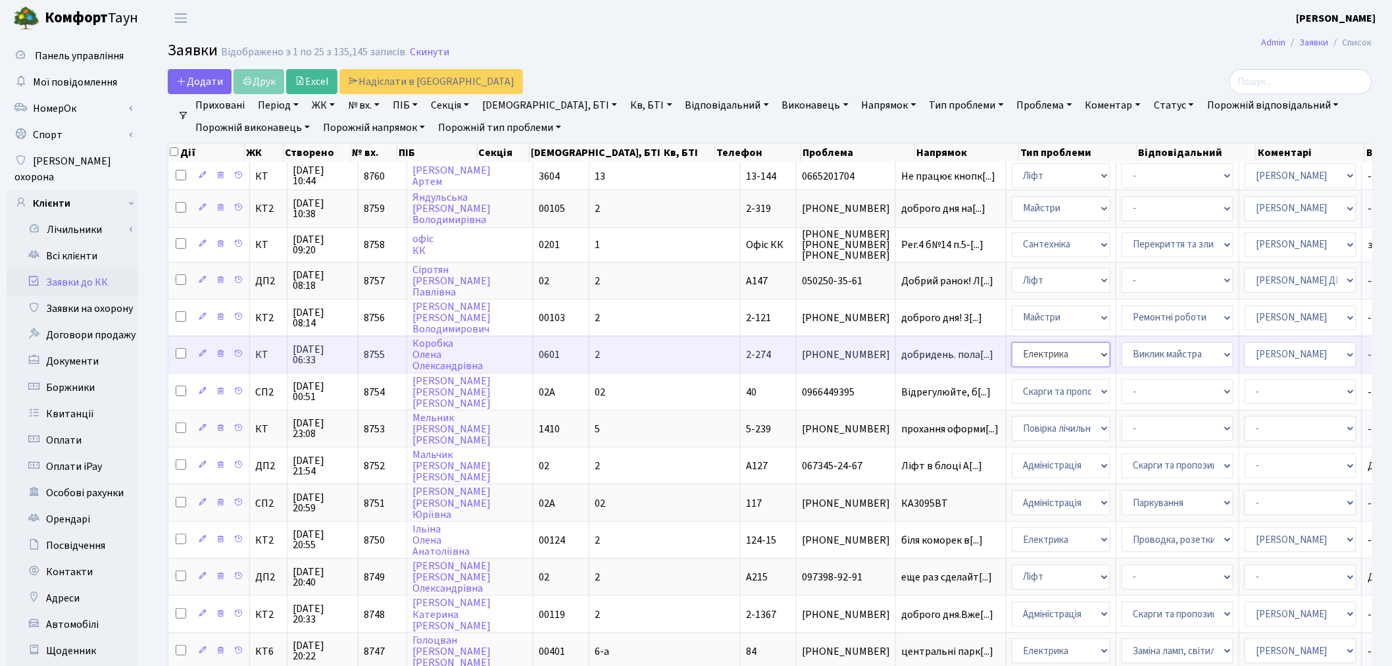
click at [1012, 349] on select "- Адміністрація Домофон, СКД Ліфт Майстри Сантехніка Економічний відділ Електри…" at bounding box center [1061, 354] width 99 height 25
click at [1012, 351] on select "- Адміністрація Домофон, СКД Ліфт Майстри Сантехніка Економічний відділ Електри…" at bounding box center [1061, 354] width 99 height 25
click at [1121, 357] on select "- Виклик майстра Монтаж/демонтаж електролічильника Опломбування\розпломбування …" at bounding box center [1177, 354] width 112 height 25
select select "40"
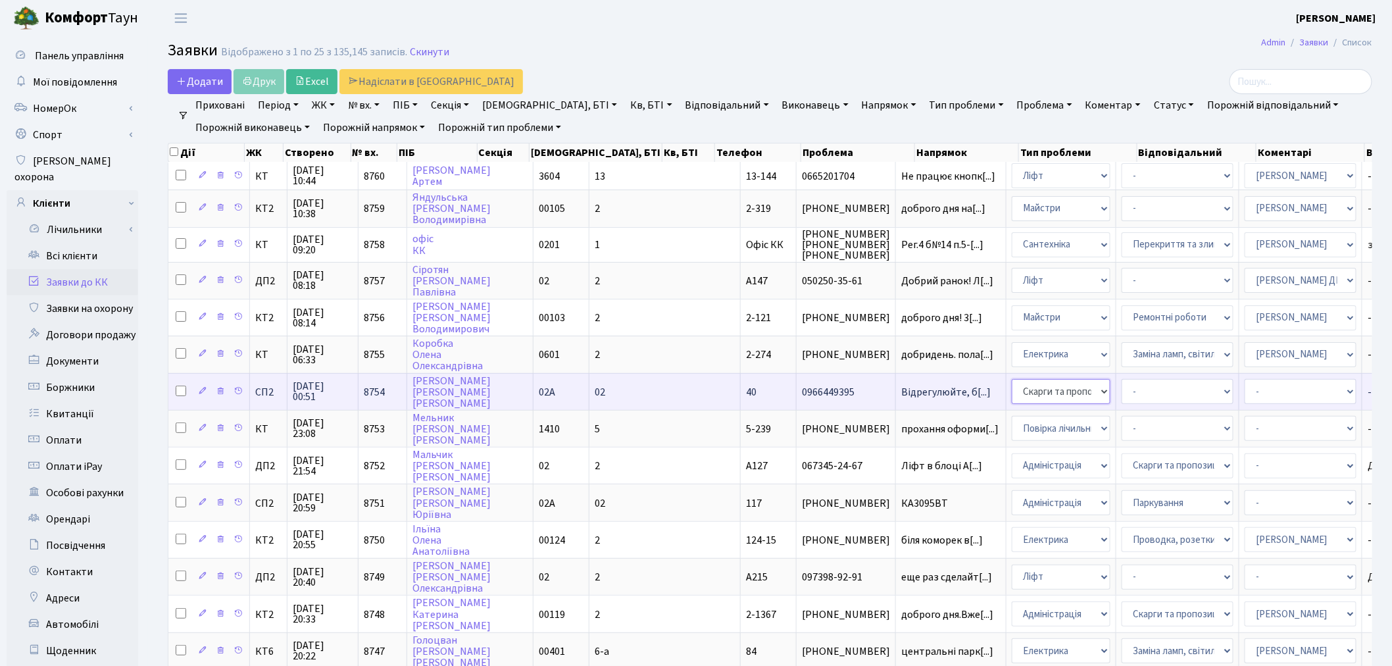
click at [1012, 384] on select "- Адміністрація Домофон, СКД Ліфт Майстри Сантехніка Економічний відділ Електри…" at bounding box center [1061, 391] width 99 height 25
select select "3"
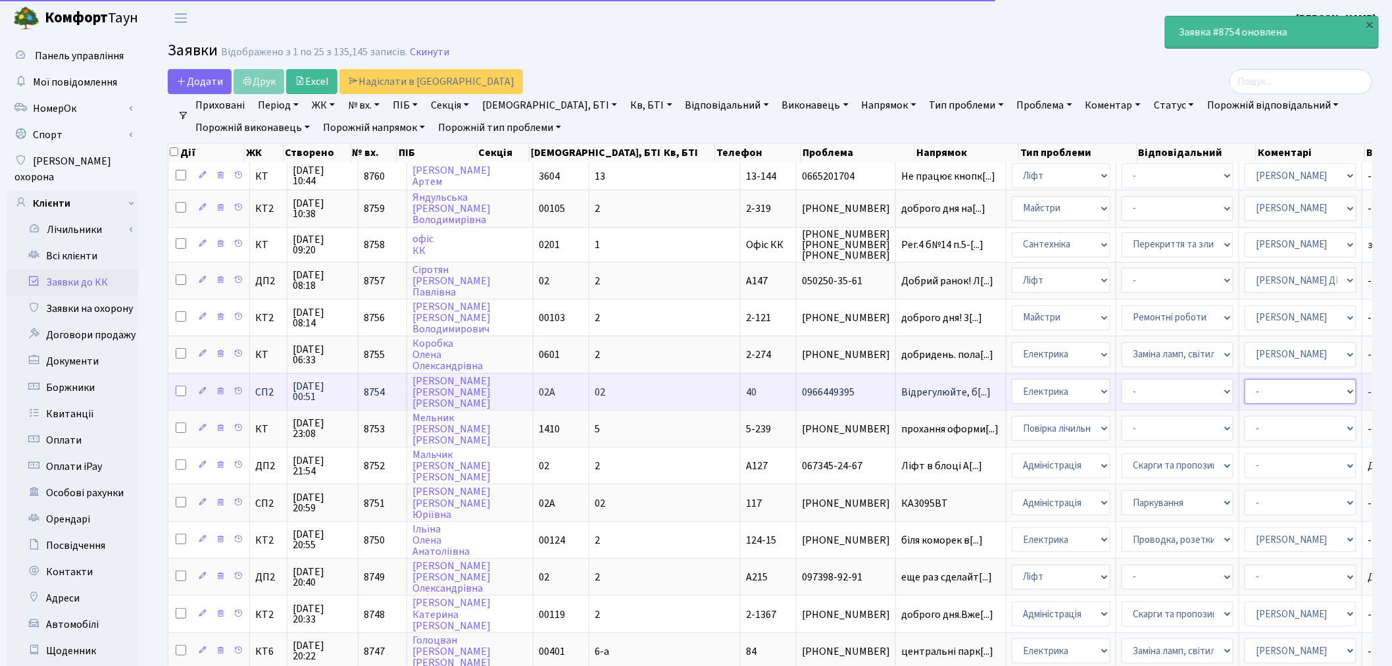
click at [1244, 385] on select "- Адміністратор ЖК ДП Адміністратор ЖК КТ Адміністратор ЖК СП [PERSON_NAME] [PE…" at bounding box center [1300, 391] width 112 height 25
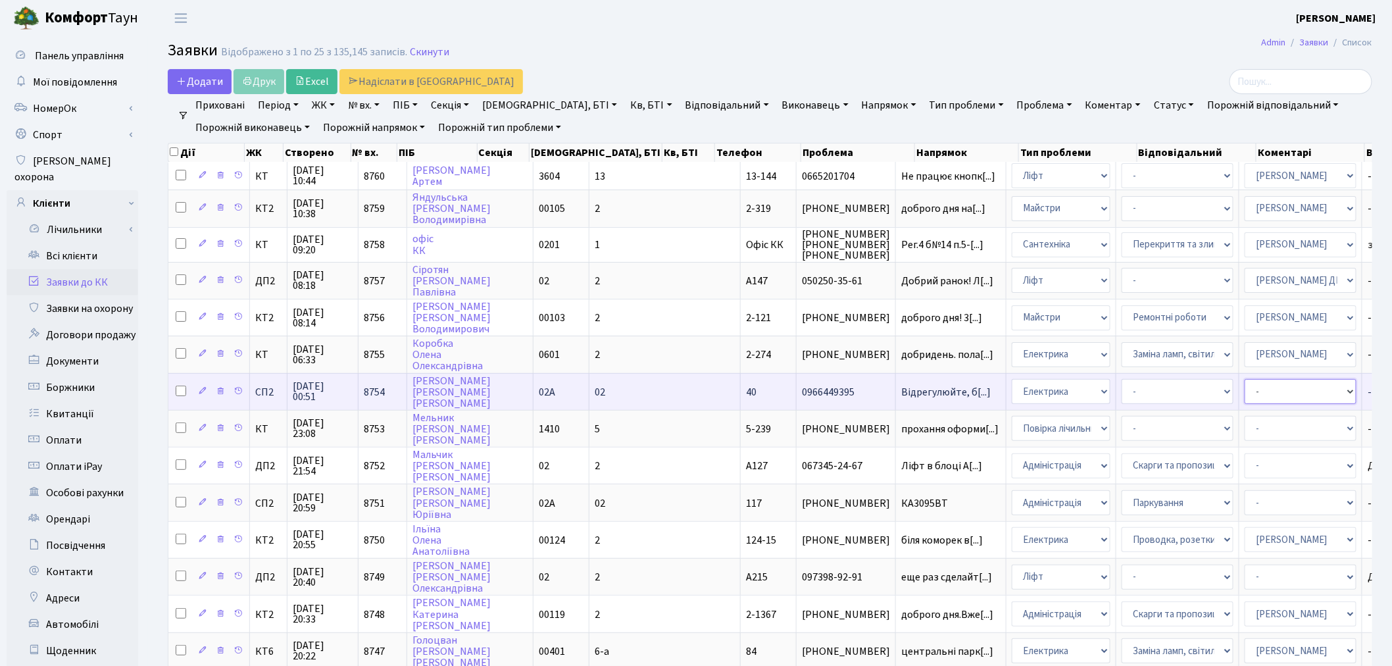
select select "85"
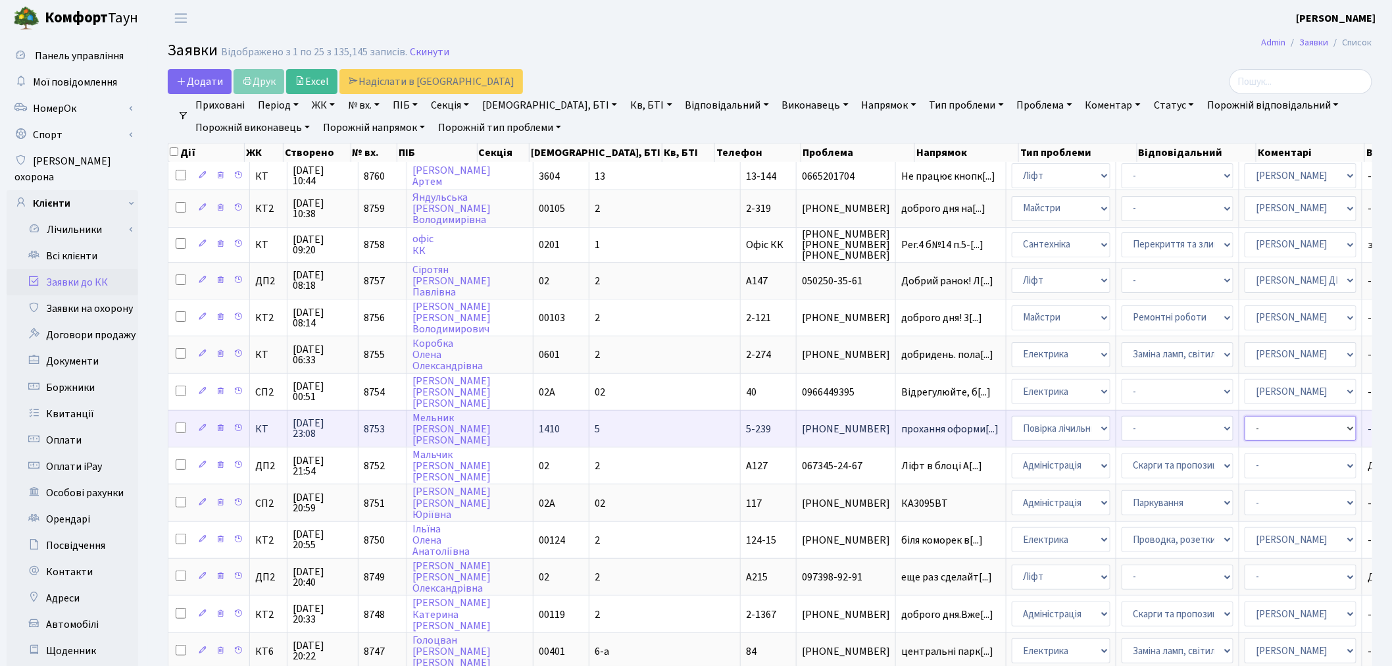
click at [1244, 421] on select "- Адміністратор ЖК ДП Адміністратор ЖК КТ Адміністратор ЖК СП [PERSON_NAME] [PE…" at bounding box center [1300, 428] width 112 height 25
select select "113"
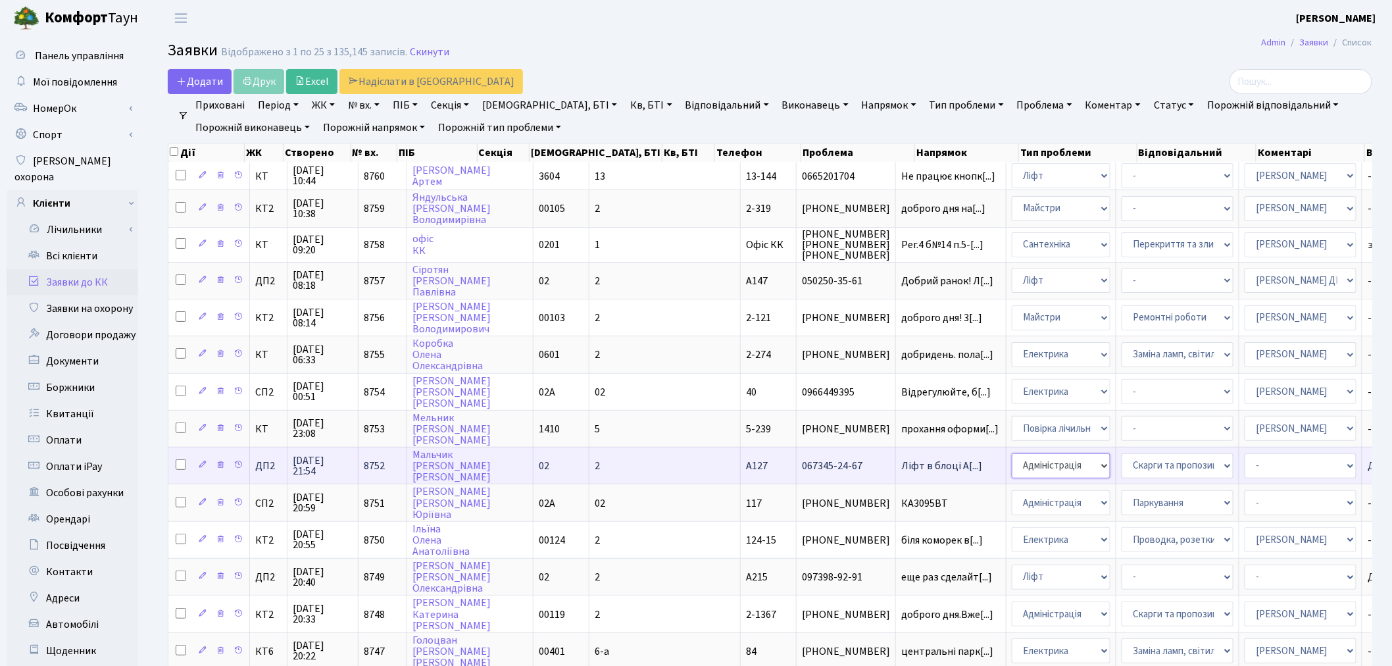
click at [1012, 454] on select "- Адміністрація Домофон, СКД Ліфт Майстри Сантехніка Економічний відділ Електри…" at bounding box center [1061, 465] width 99 height 25
select select "16"
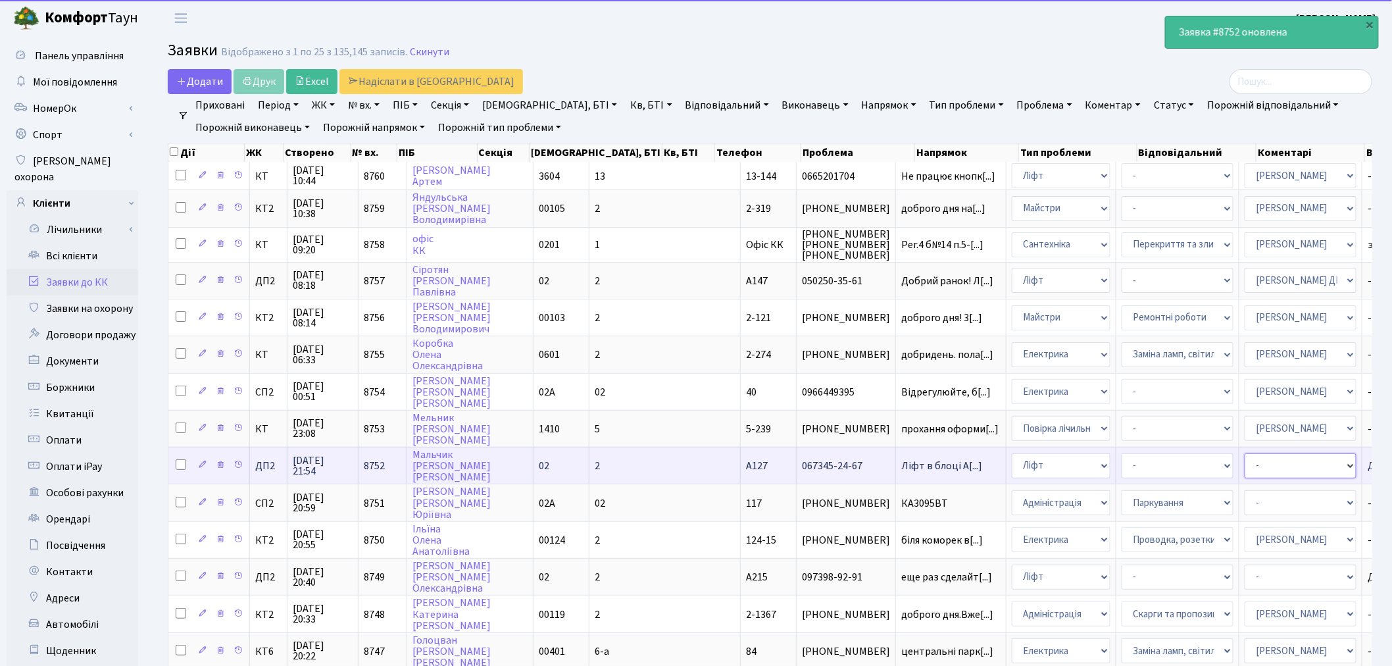
click at [1244, 461] on select "- Адміністратор ЖК ДП Адміністратор ЖК КТ Адміністратор ЖК СП [PERSON_NAME] [PE…" at bounding box center [1300, 465] width 112 height 25
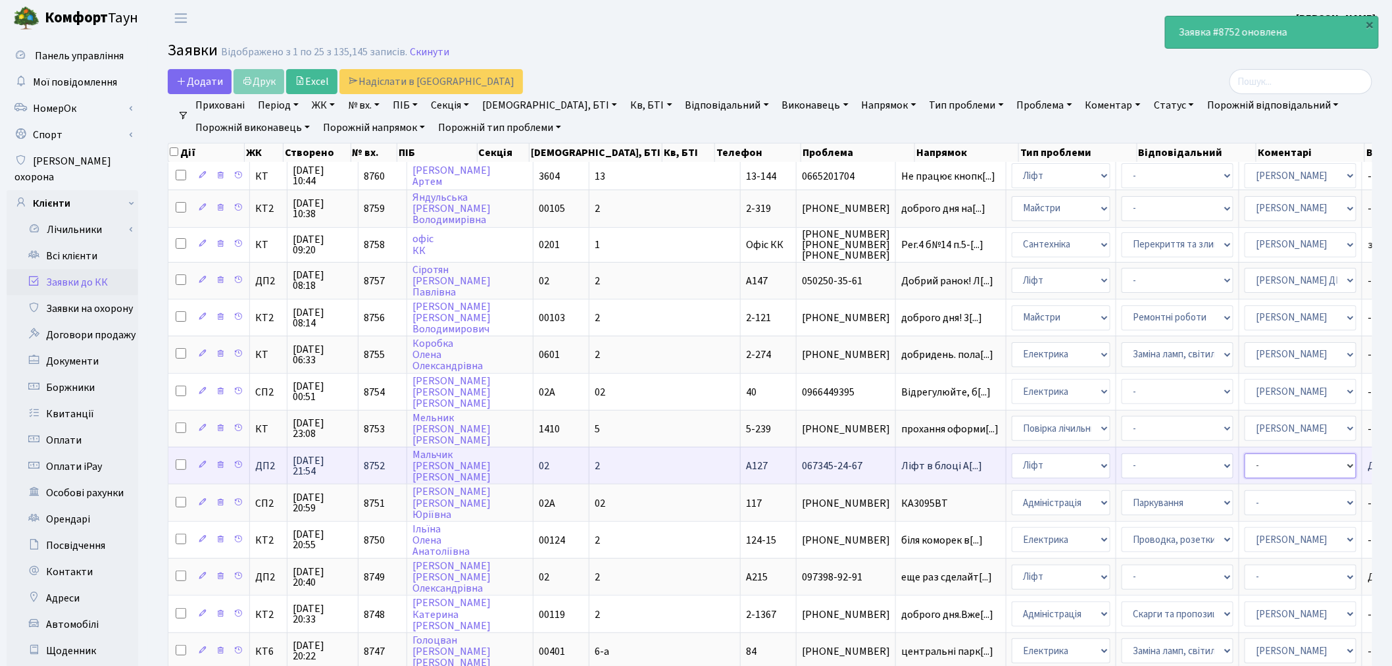
select select "94"
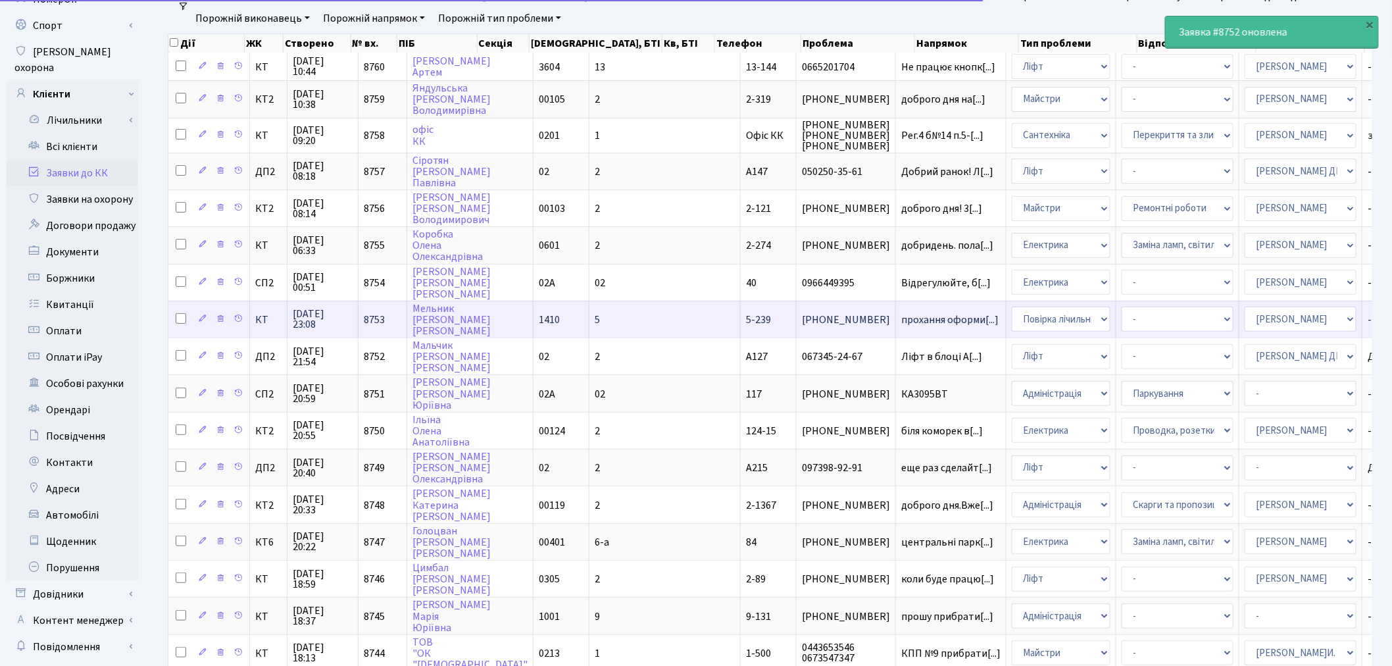
scroll to position [146, 0]
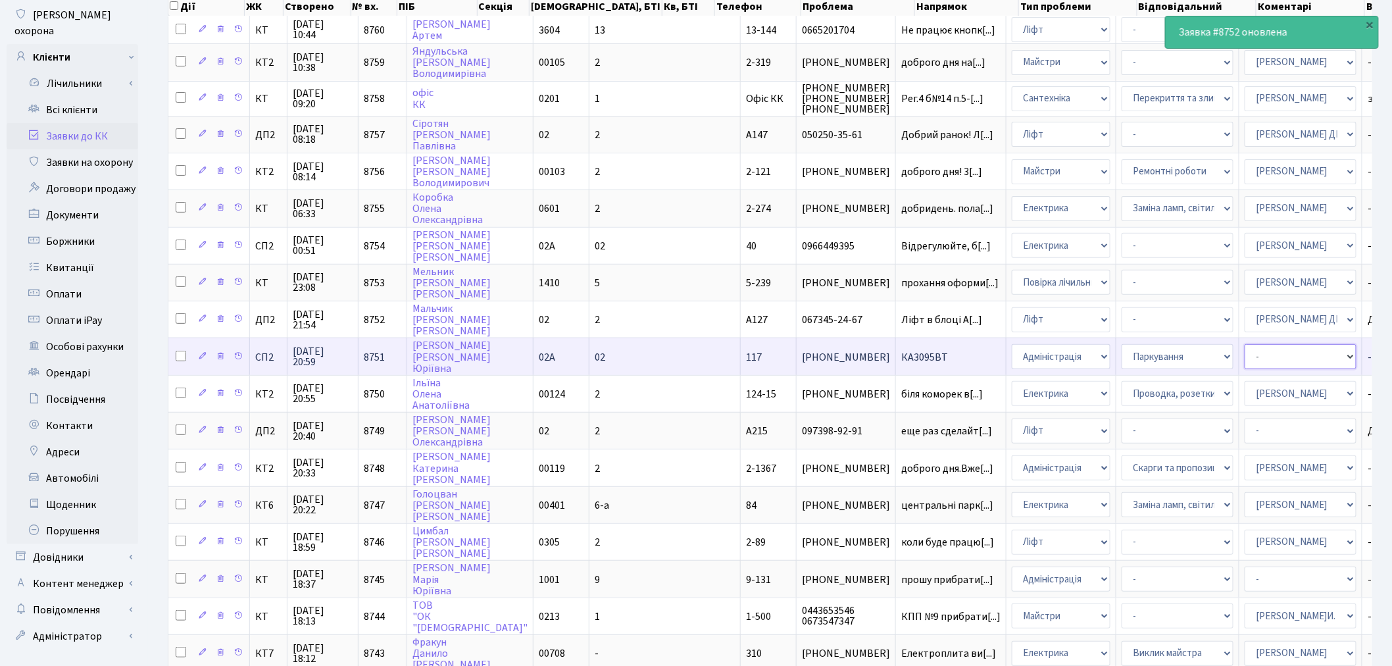
click at [1244, 344] on select "- Адміністратор ЖК ДП Адміністратор ЖК КТ Адміністратор ЖК СП [PERSON_NAME] [PE…" at bounding box center [1300, 356] width 112 height 25
select select "85"
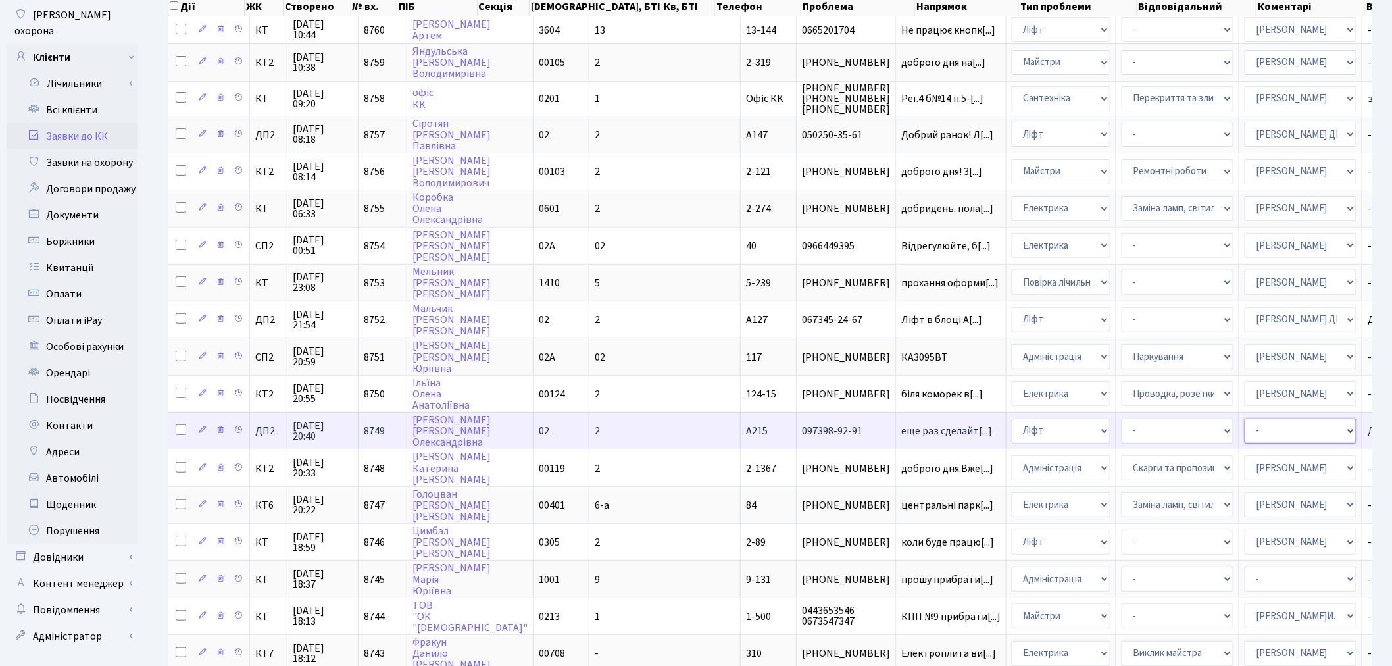
drag, startPoint x: 1130, startPoint y: 417, endPoint x: 1131, endPoint y: 404, distance: 12.6
click at [1244, 418] on select "- Адміністратор ЖК ДП Адміністратор ЖК КТ Адміністратор ЖК СП [PERSON_NAME] [PE…" at bounding box center [1300, 430] width 112 height 25
select select "94"
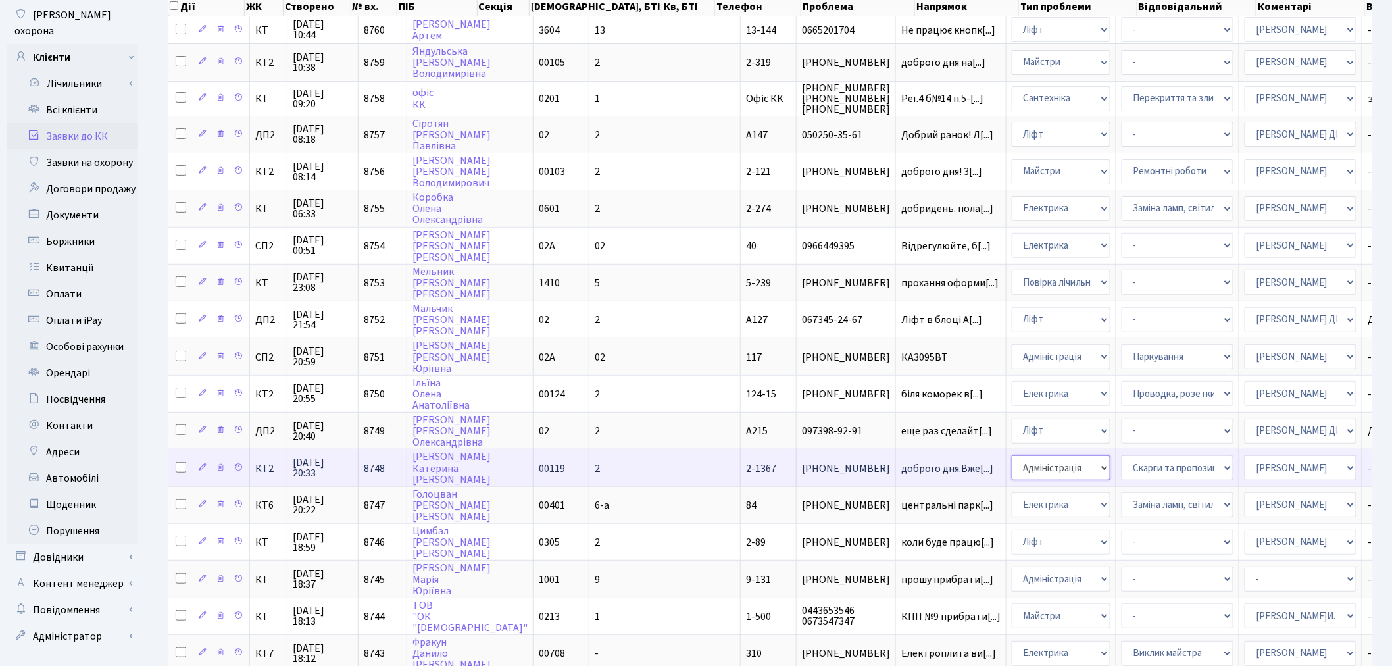
click at [1012, 455] on select "- Адміністрація Домофон, СКД Ліфт Майстри Сантехніка Економічний відділ Електри…" at bounding box center [1061, 467] width 99 height 25
select select "16"
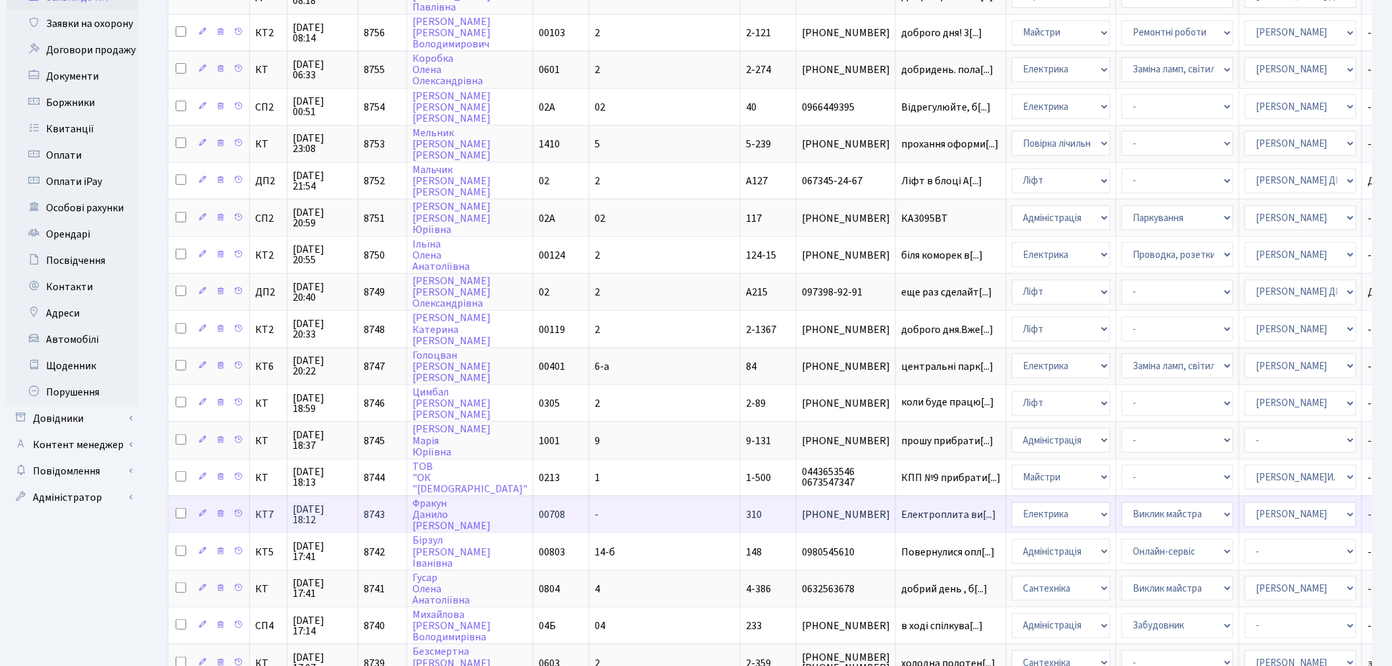
scroll to position [292, 0]
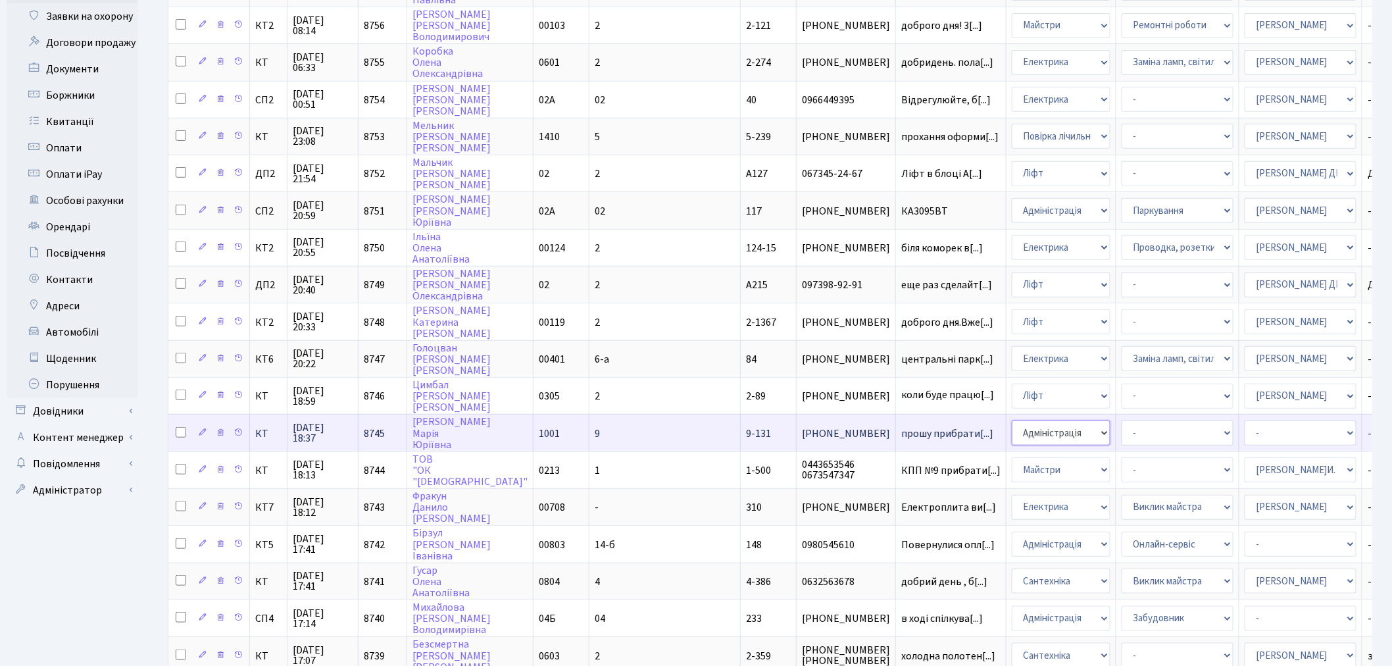
click at [1012, 420] on select "- Адміністрація Домофон, СКД Ліфт Майстри Сантехніка Економічний відділ Електри…" at bounding box center [1061, 432] width 99 height 25
select select "1"
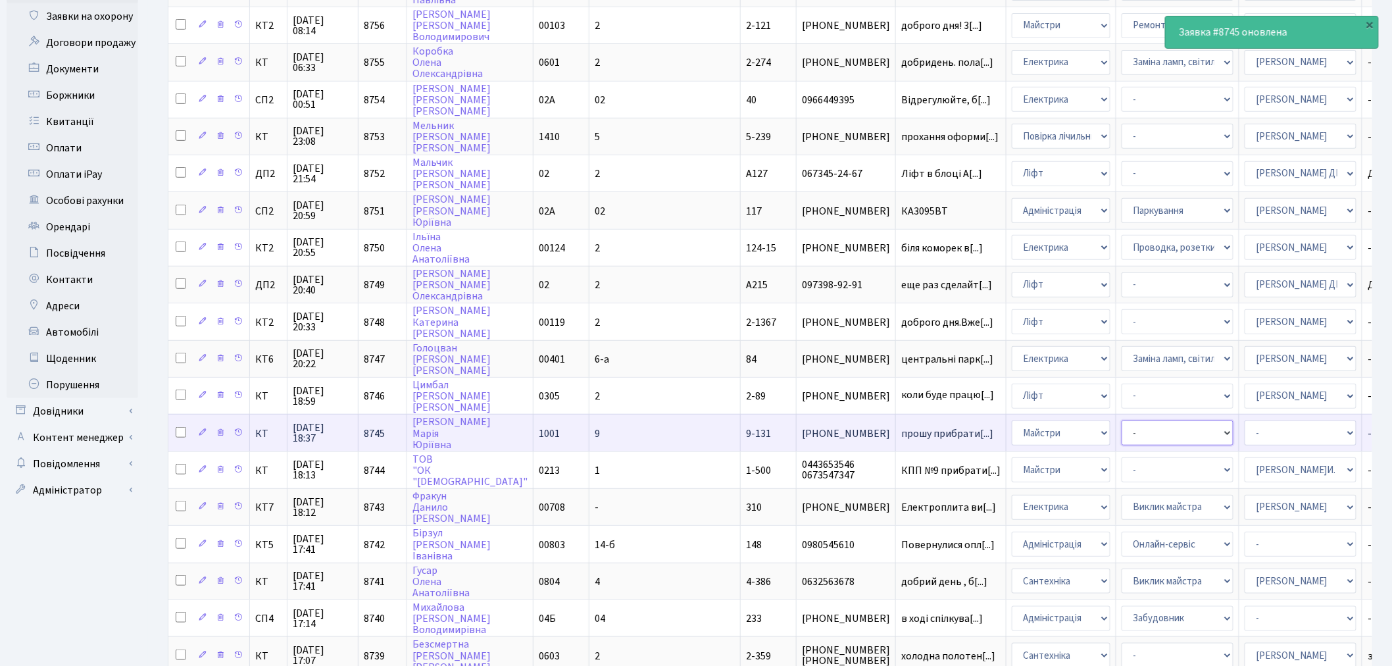
click at [1121, 421] on select "- Дитячі майданчики Замовлення плану комунікацій Озеленення Прибирання в будинк…" at bounding box center [1177, 432] width 112 height 25
select select "58"
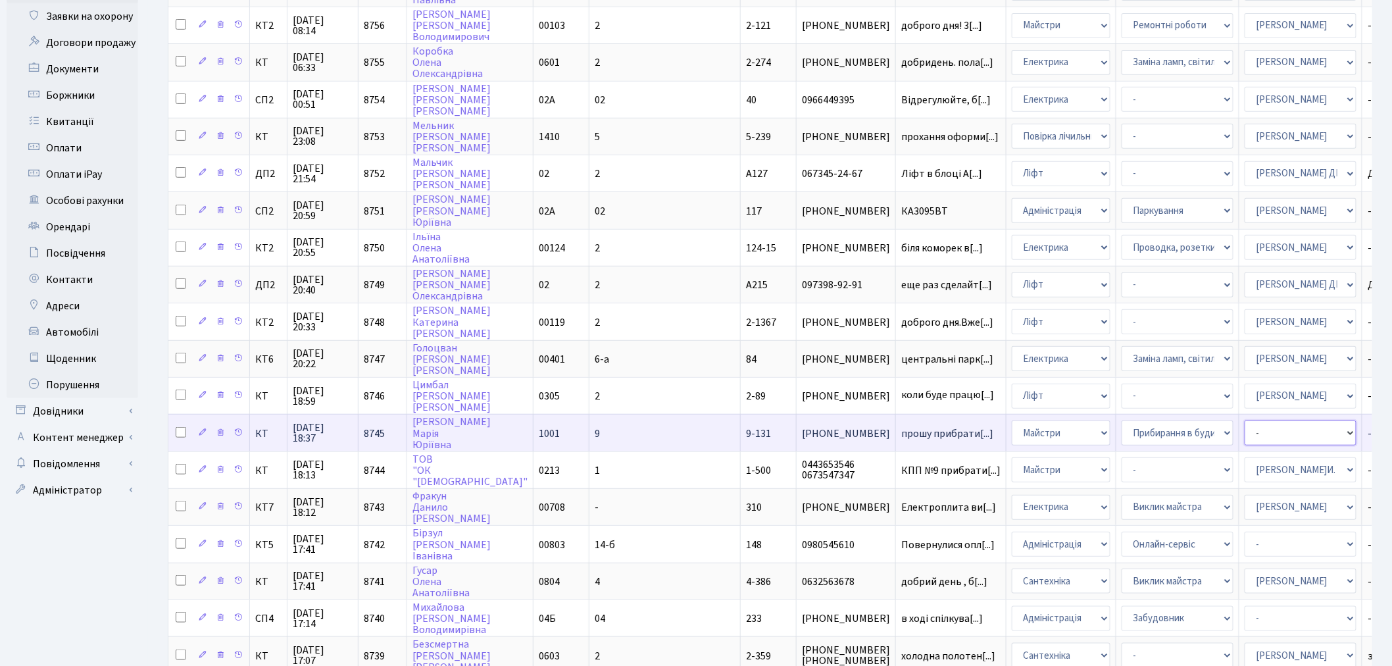
click at [1244, 420] on select "- Адміністратор ЖК ДП Адміністратор ЖК КТ Адміністратор ЖК СП [PERSON_NAME] [PE…" at bounding box center [1300, 432] width 112 height 25
select select "42"
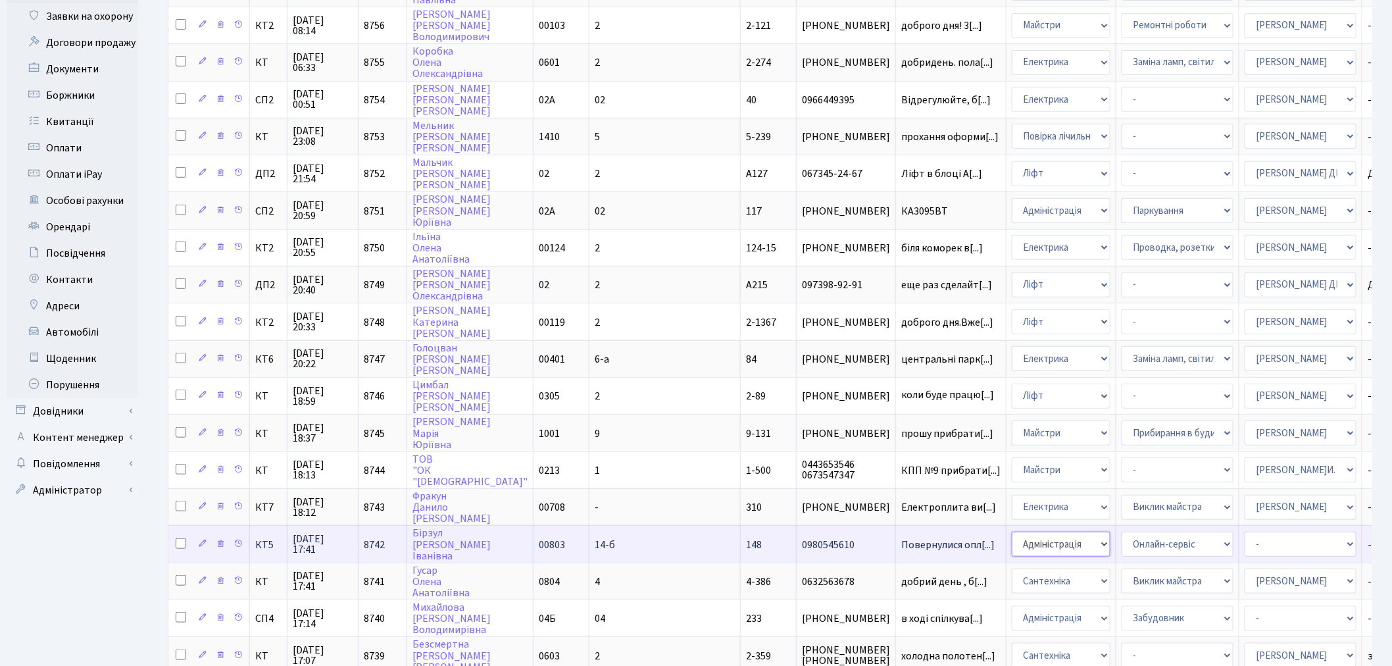
click at [1012, 531] on select "- Адміністрація Домофон, СКД Ліфт Майстри Сантехніка Економічний відділ Електри…" at bounding box center [1061, 543] width 99 height 25
select select "9"
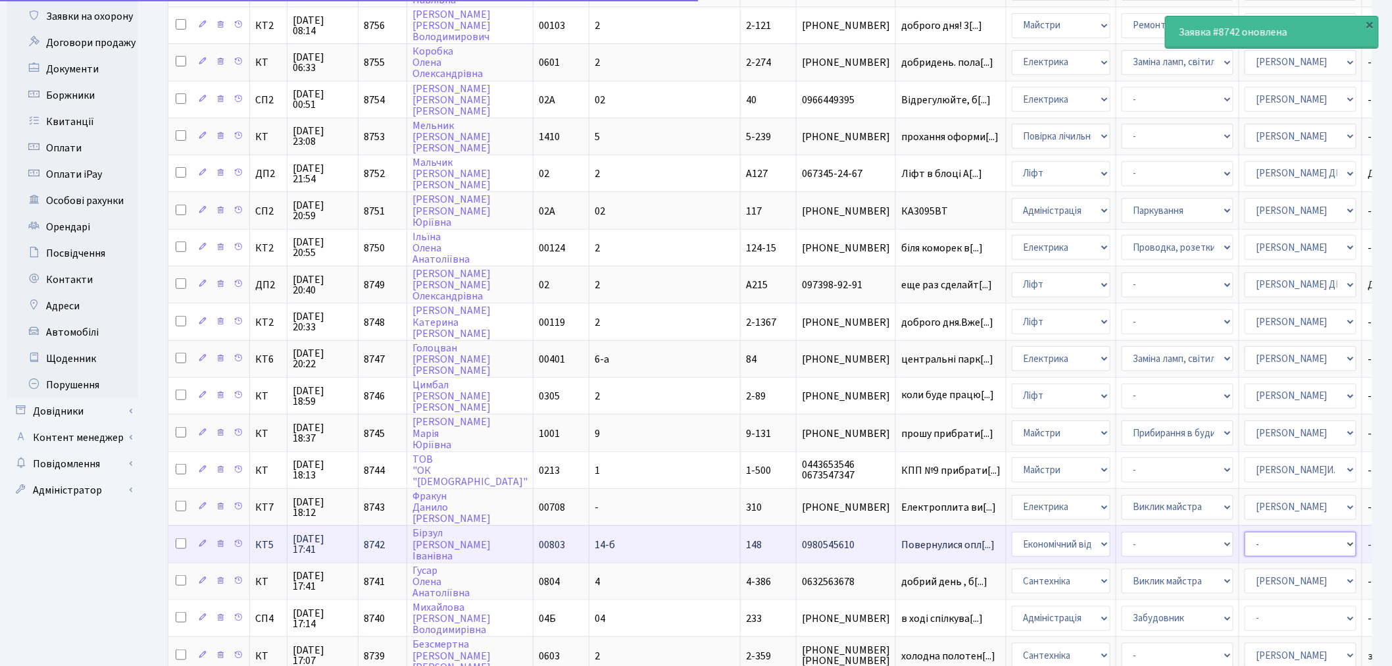
click at [1244, 531] on select "- Адміністратор ЖК ДП Адміністратор ЖК КТ Адміністратор ЖК СП [PERSON_NAME] [PE…" at bounding box center [1300, 543] width 112 height 25
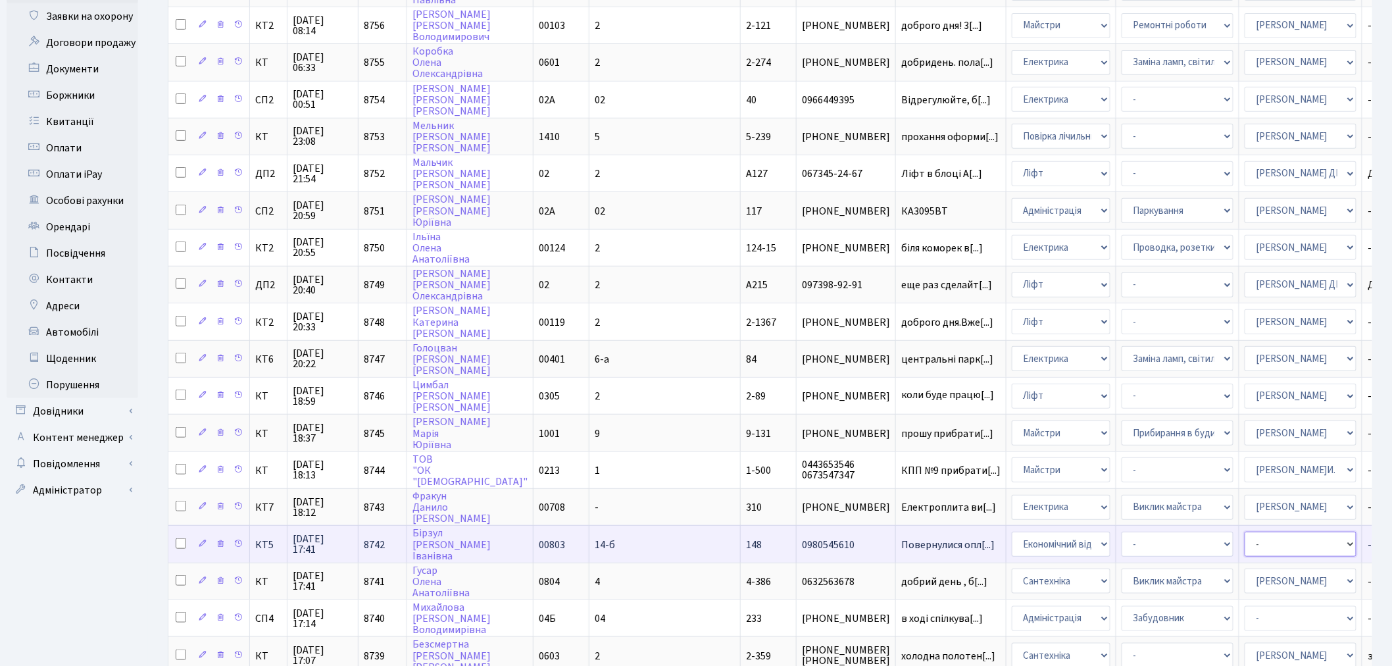
select select "33"
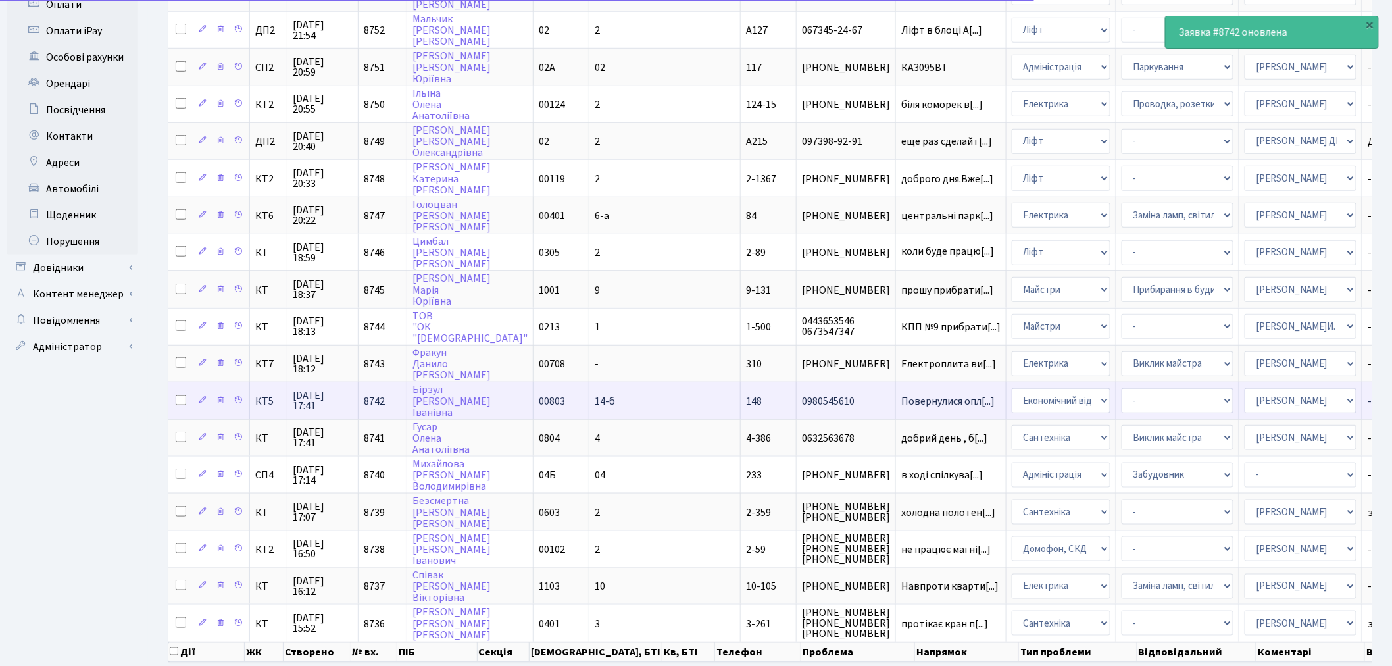
scroll to position [438, 0]
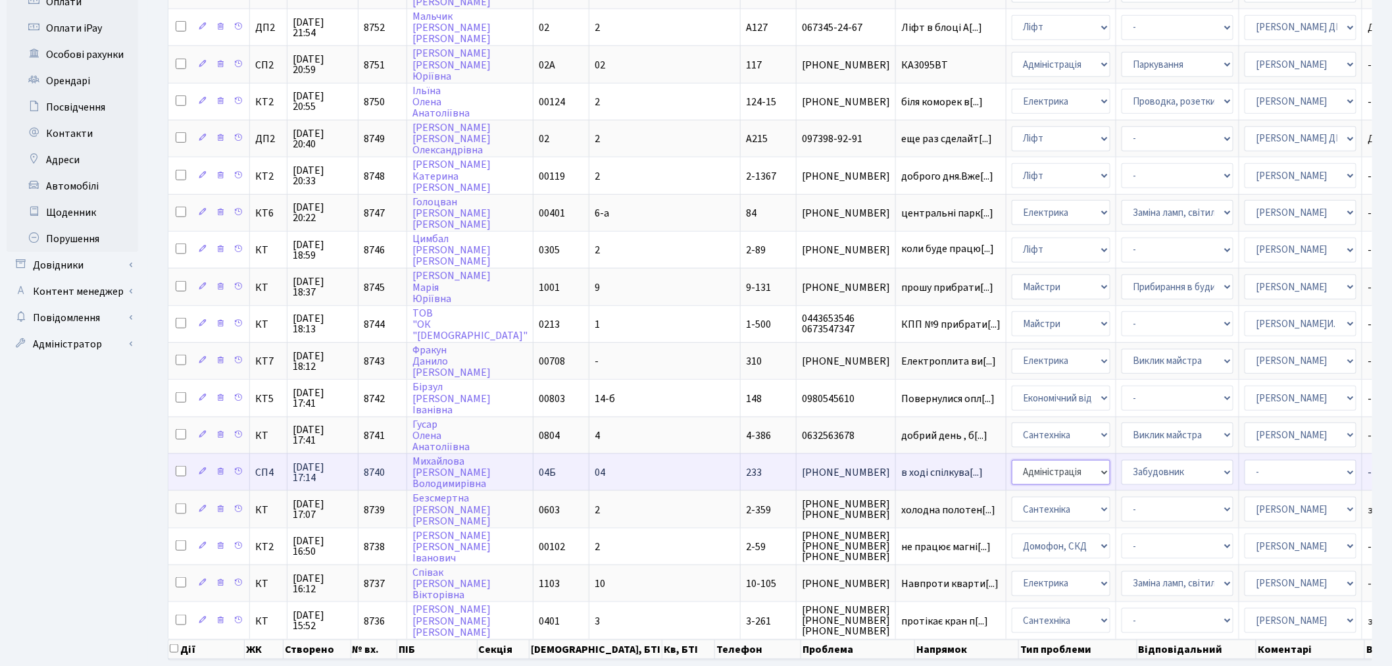
click at [1012, 460] on select "- Адміністрація Домофон, СКД Ліфт Майстри Сантехніка Економічний відділ Електри…" at bounding box center [1061, 472] width 99 height 25
select select "2"
click at [1244, 460] on select "- Адміністратор ЖК ДП Адміністратор ЖК КТ Адміністратор ЖК СП [PERSON_NAME] [PE…" at bounding box center [1300, 472] width 112 height 25
select select "85"
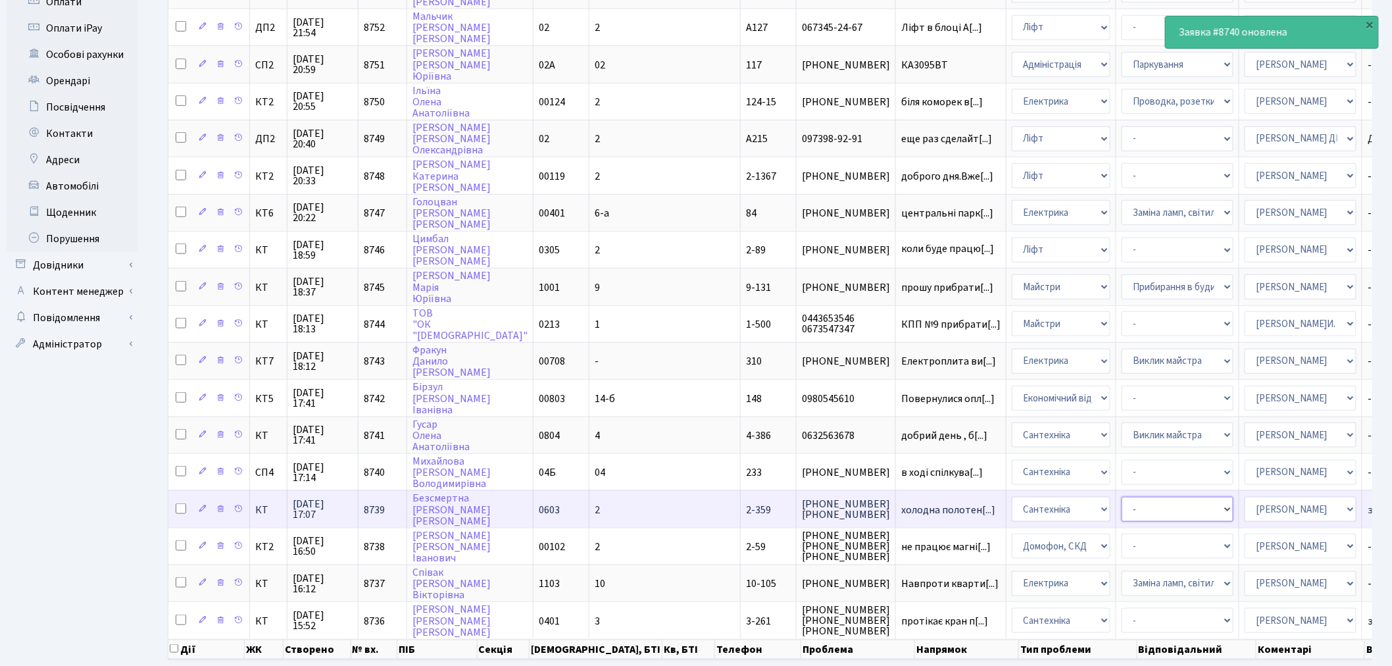
click at [1121, 497] on select "- Виклик майстра Замовлення технічних умов Заміна елементу інженерного вузла те…" at bounding box center [1177, 509] width 112 height 25
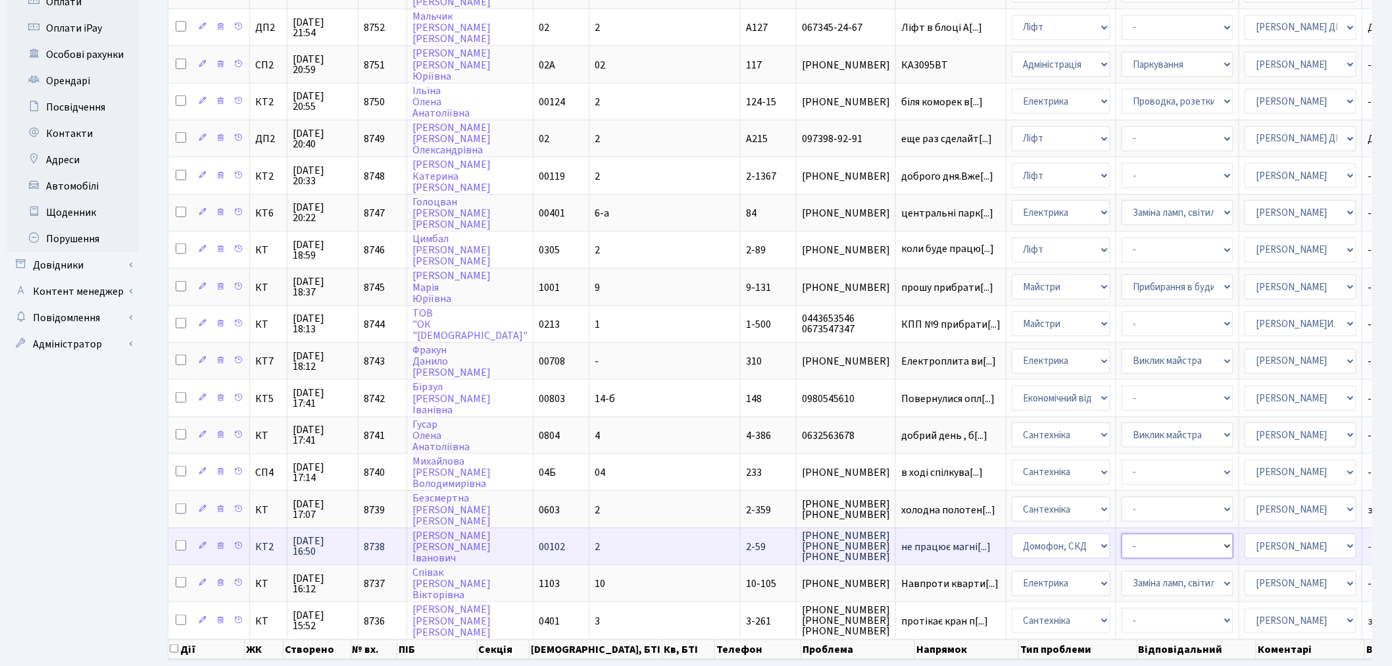
click at [1121, 533] on select "- Некоректна робота домофону Встановлення трубки домофону" at bounding box center [1177, 545] width 112 height 25
select select "38"
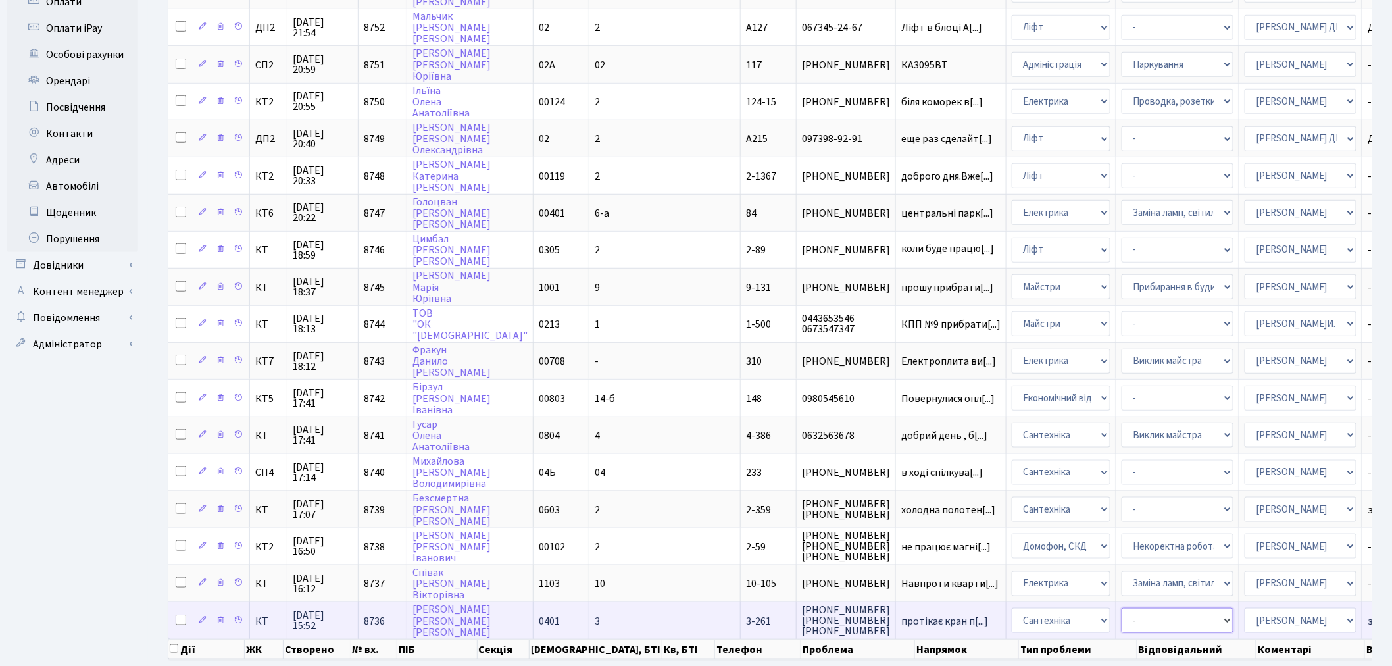
click at [1121, 608] on select "- Виклик майстра Замовлення технічних умов Заміна елементу інженерного вузла те…" at bounding box center [1177, 620] width 112 height 25
select select "32"
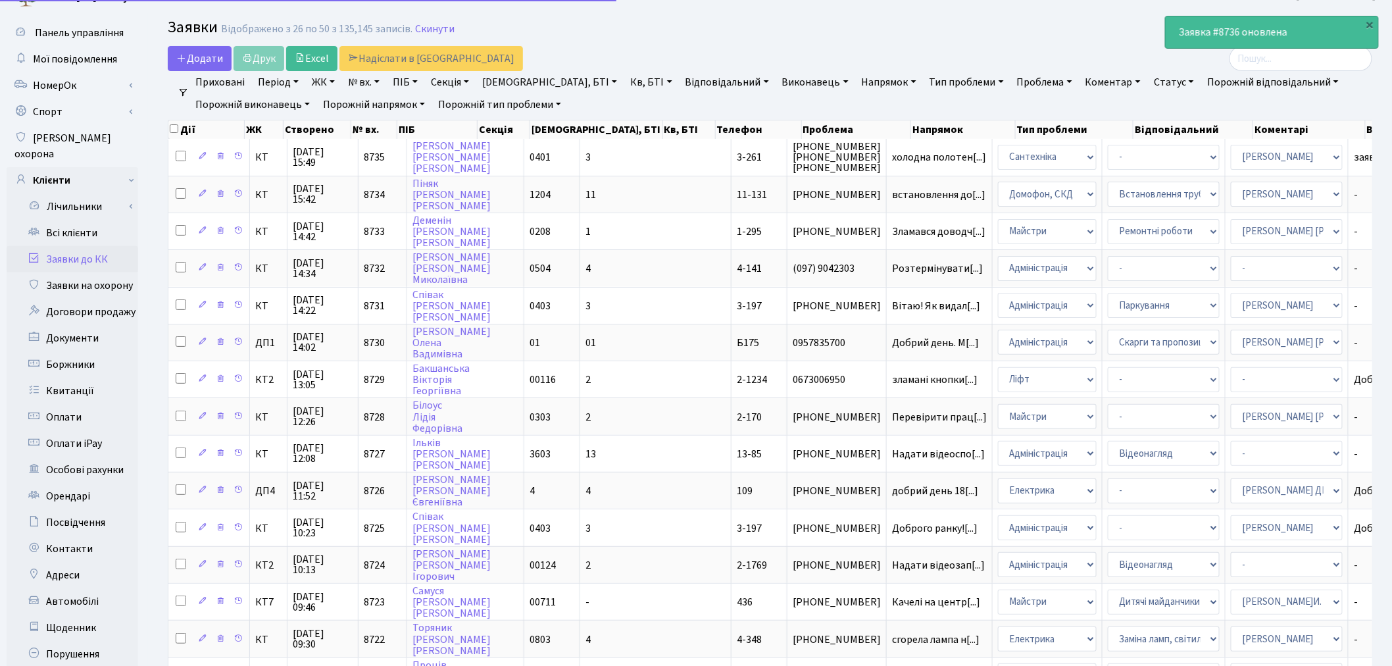
scroll to position [0, 0]
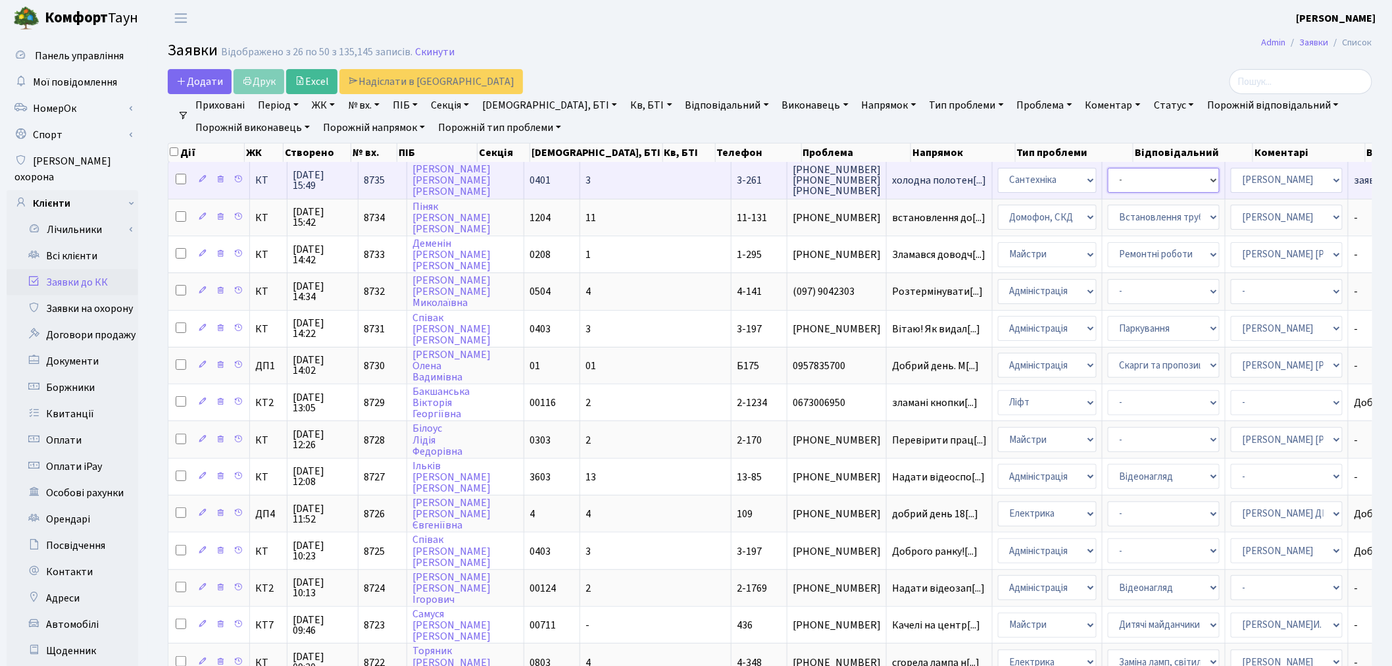
click at [1108, 176] on select "- Виклик майстра Замовлення технічних умов Заміна елементу інженерного вузла те…" at bounding box center [1164, 180] width 112 height 25
select select "32"
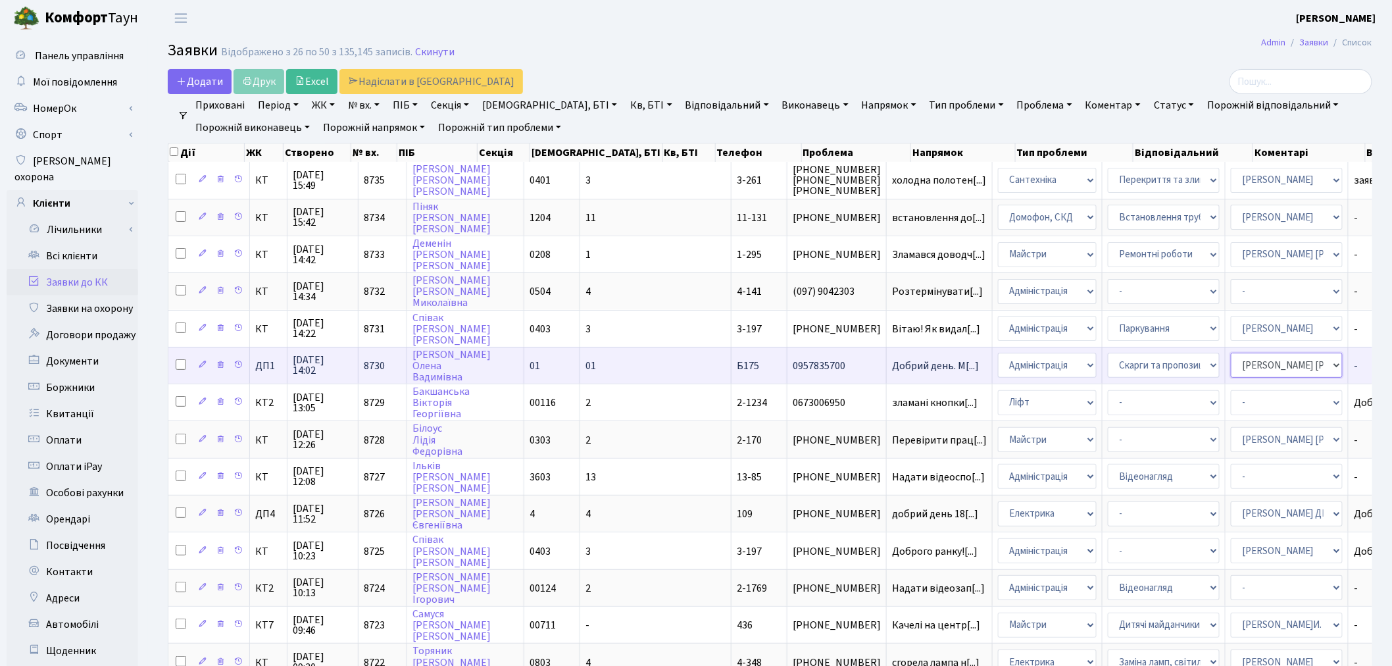
click at [1231, 358] on select "- Адміністратор ЖК ДП Адміністратор ЖК КТ Адміністратор ЖК СП [PERSON_NAME] [PE…" at bounding box center [1287, 365] width 112 height 25
select select "94"
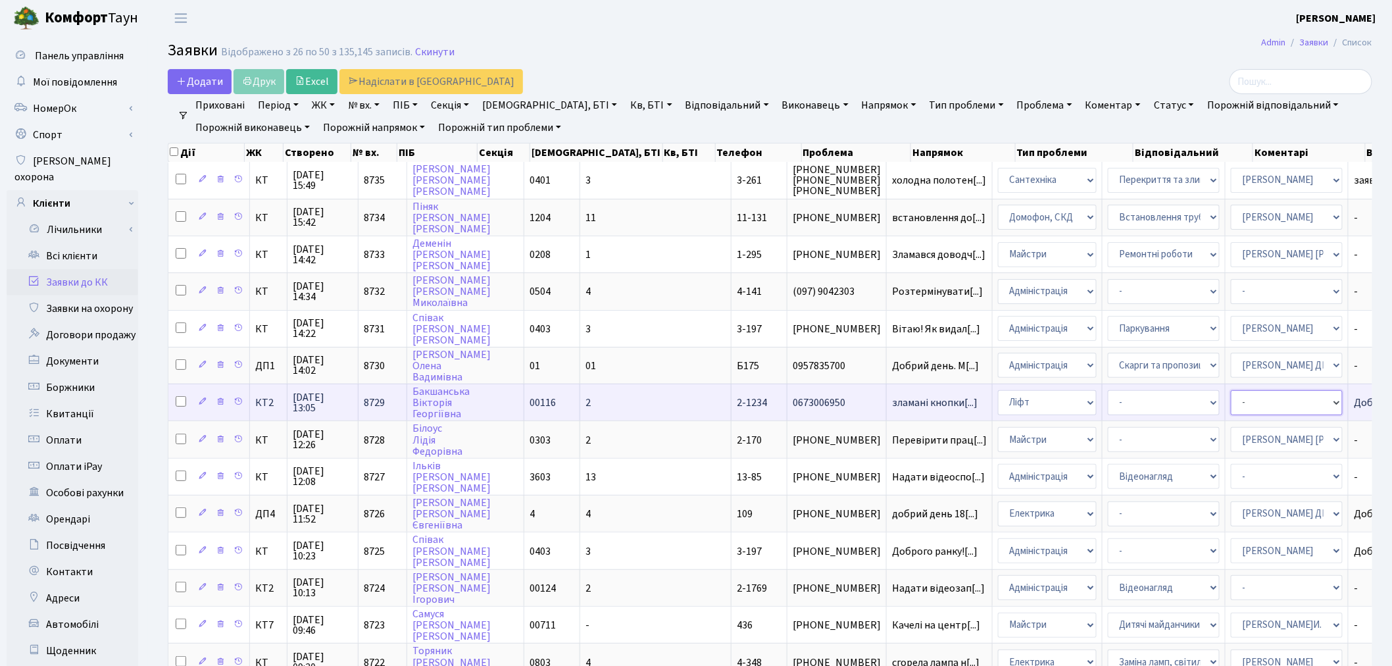
click at [1231, 393] on select "- Адміністратор ЖК ДП Адміністратор ЖК КТ Адміністратор ЖК СП [PERSON_NAME] [PE…" at bounding box center [1287, 402] width 112 height 25
select select "11"
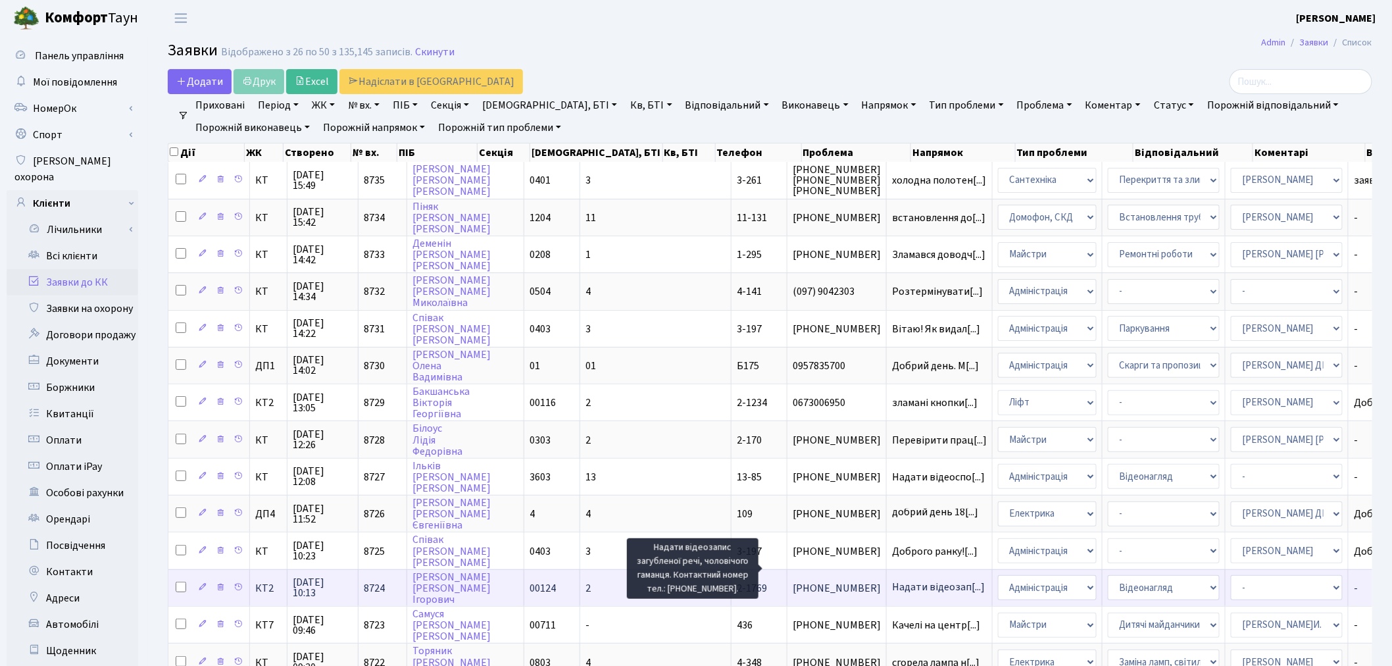
scroll to position [2, 0]
click at [892, 579] on span "Надати відеозап[...]" at bounding box center [938, 586] width 93 height 14
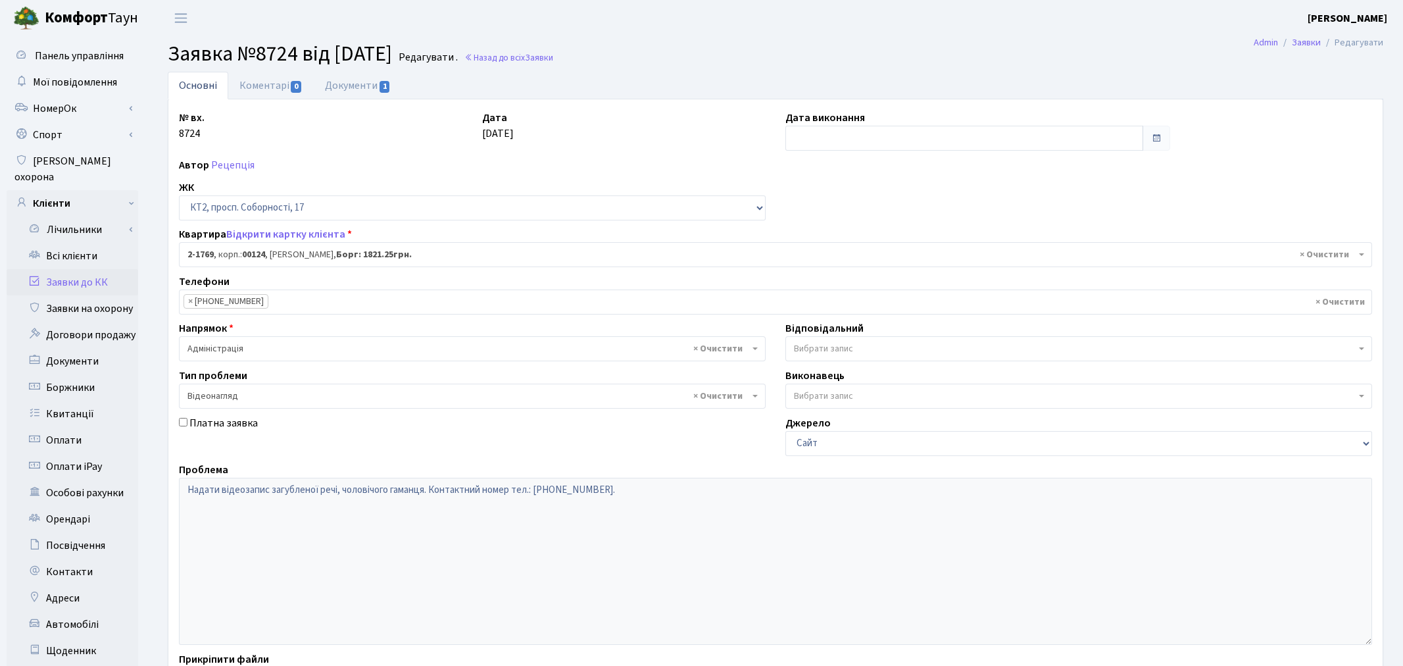
select select "13384"
select select "45"
click at [818, 134] on input "text" at bounding box center [957, 138] width 354 height 25
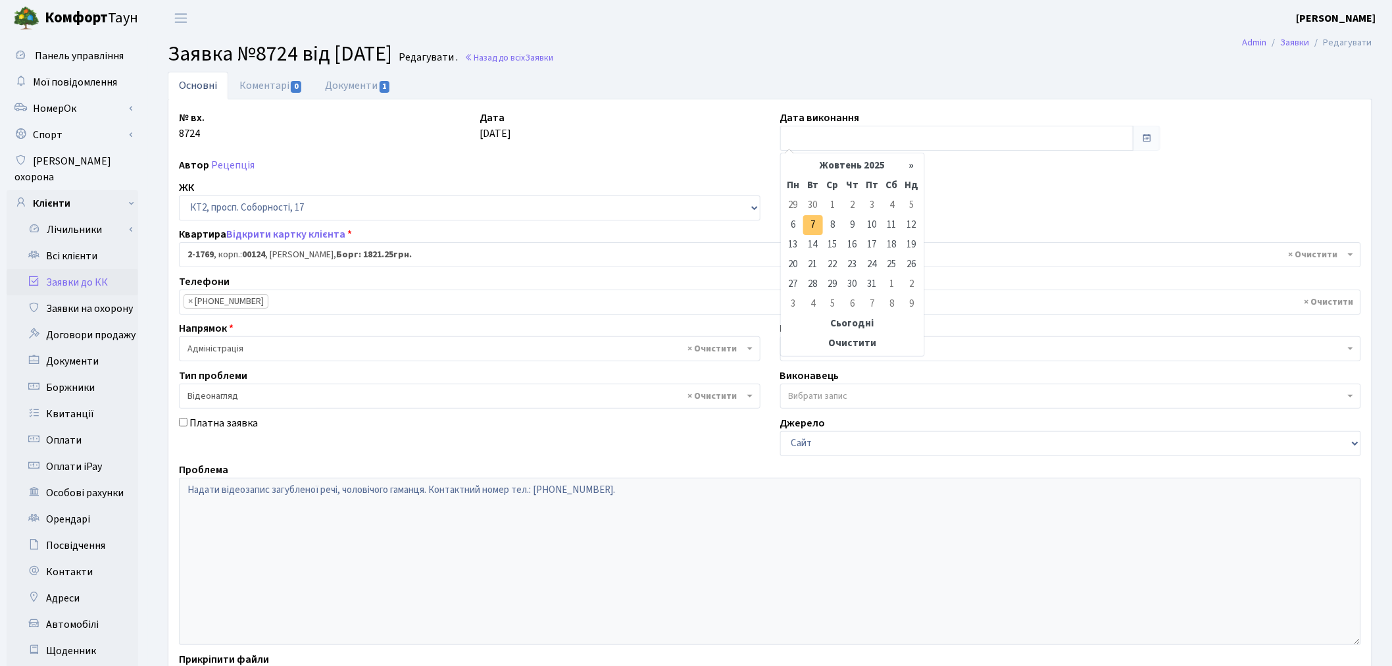
click at [804, 225] on td "7" at bounding box center [813, 225] width 20 height 20
type input "[DATE]"
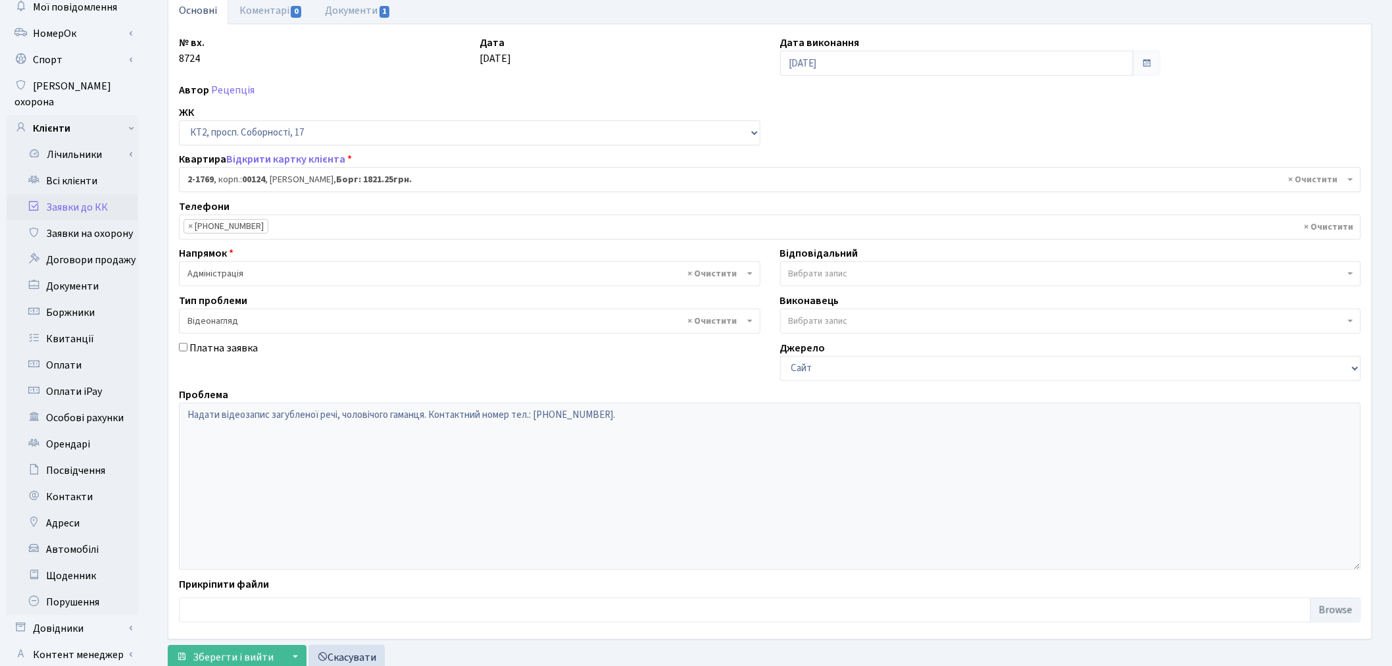
scroll to position [153, 0]
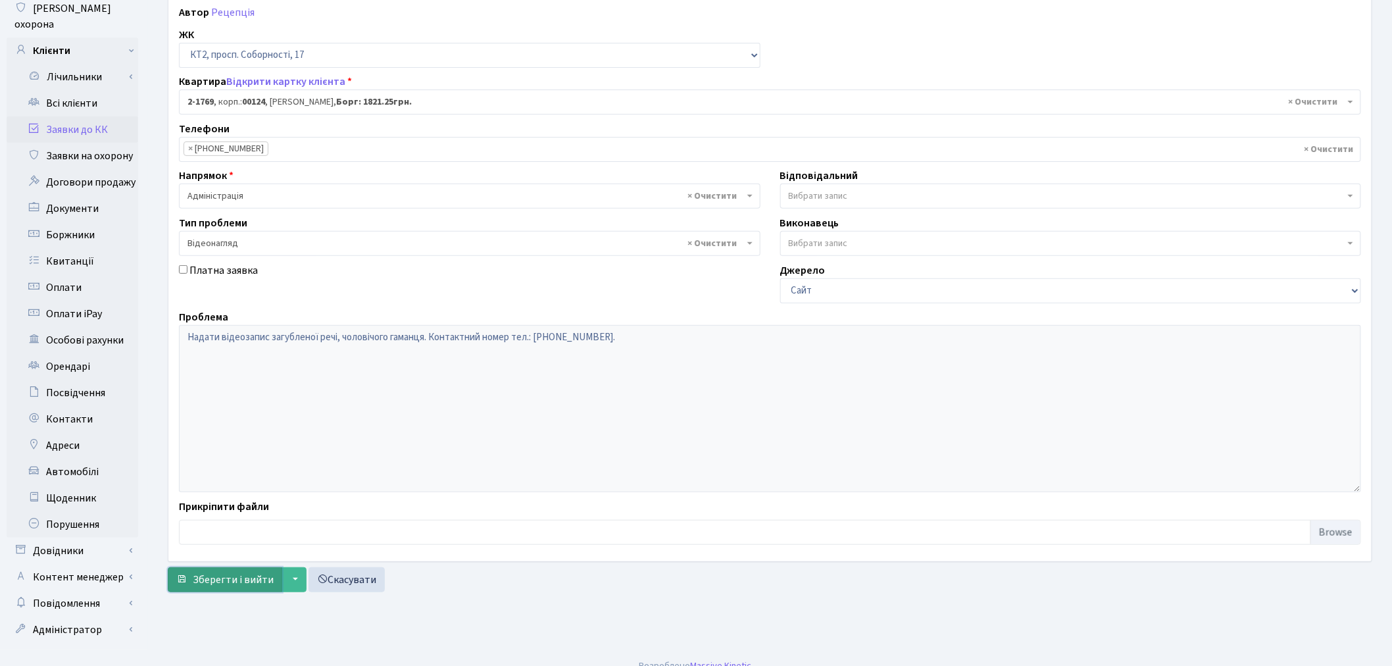
click at [246, 583] on span "Зберегти і вийти" at bounding box center [233, 579] width 81 height 14
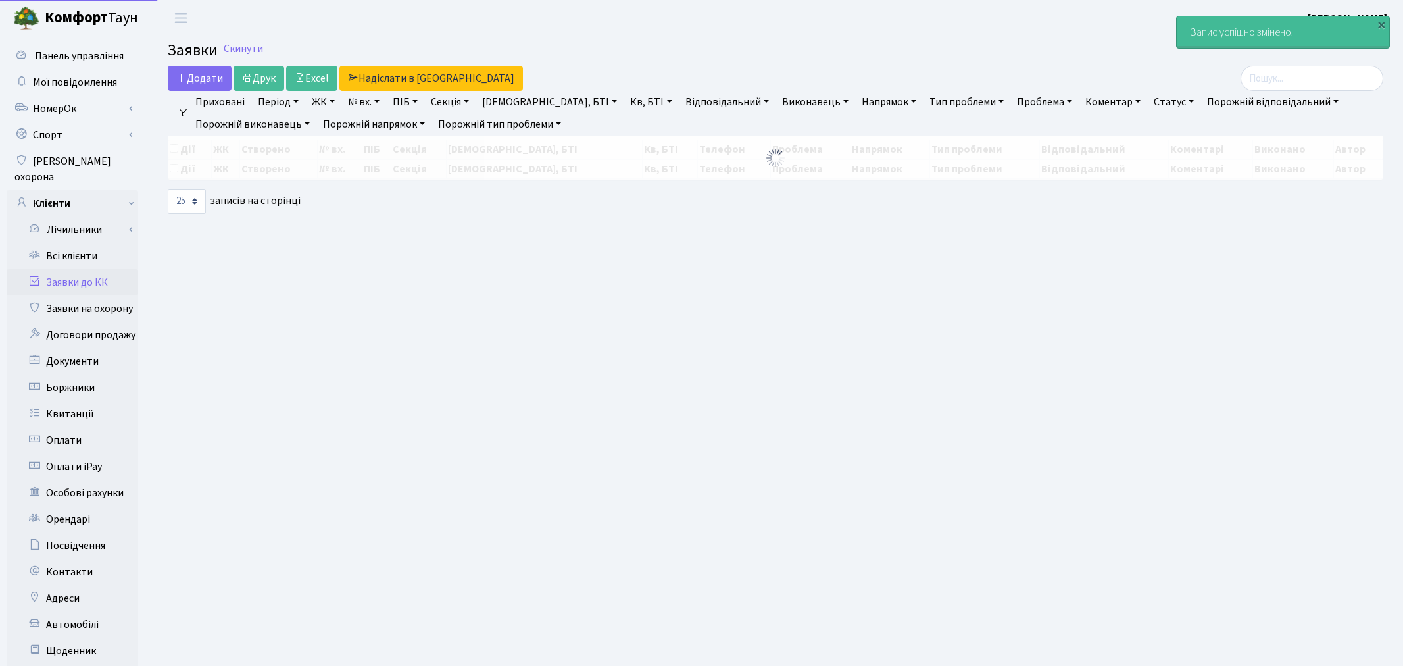
select select "25"
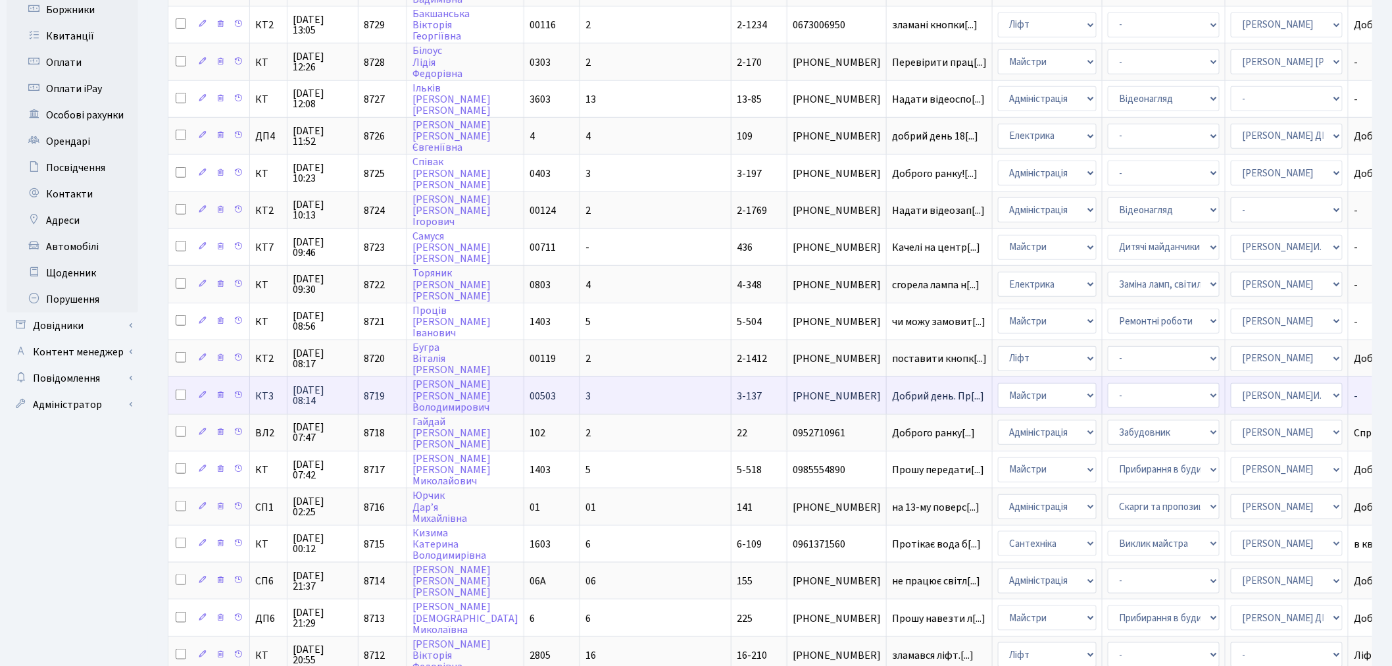
scroll to position [339, 0]
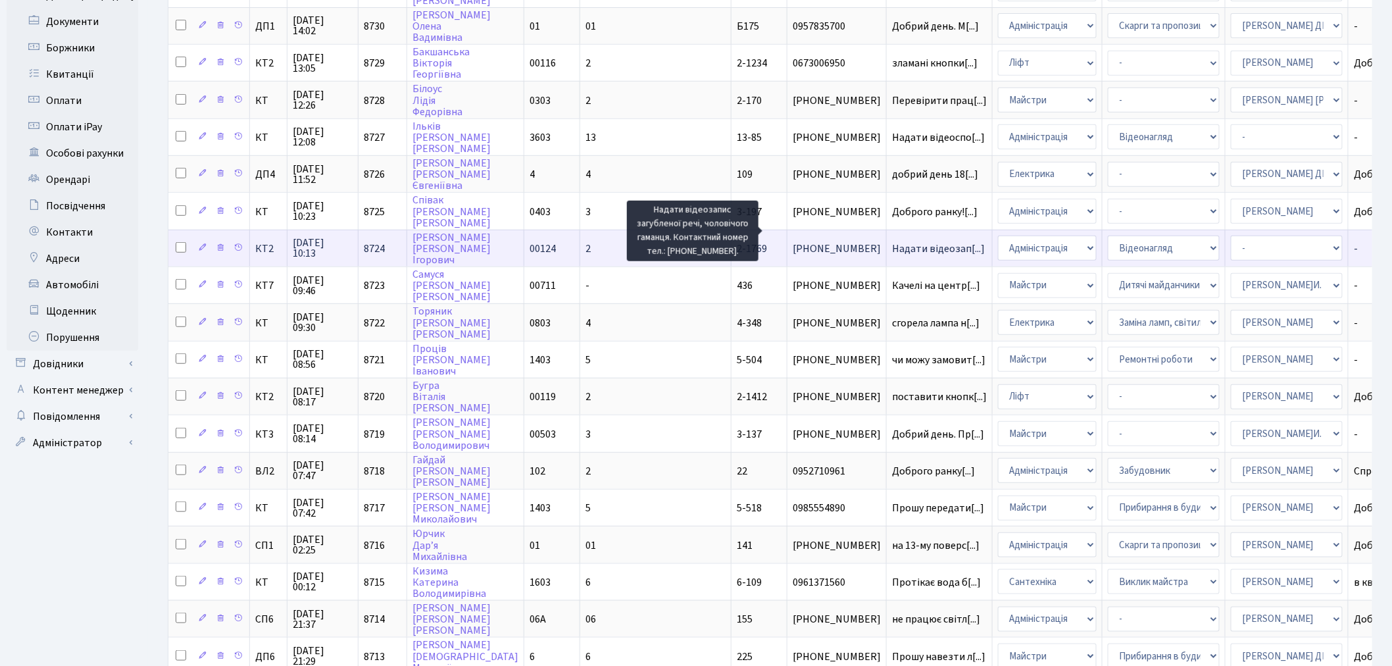
click at [892, 241] on span "Надати відеозап[...]" at bounding box center [938, 248] width 93 height 14
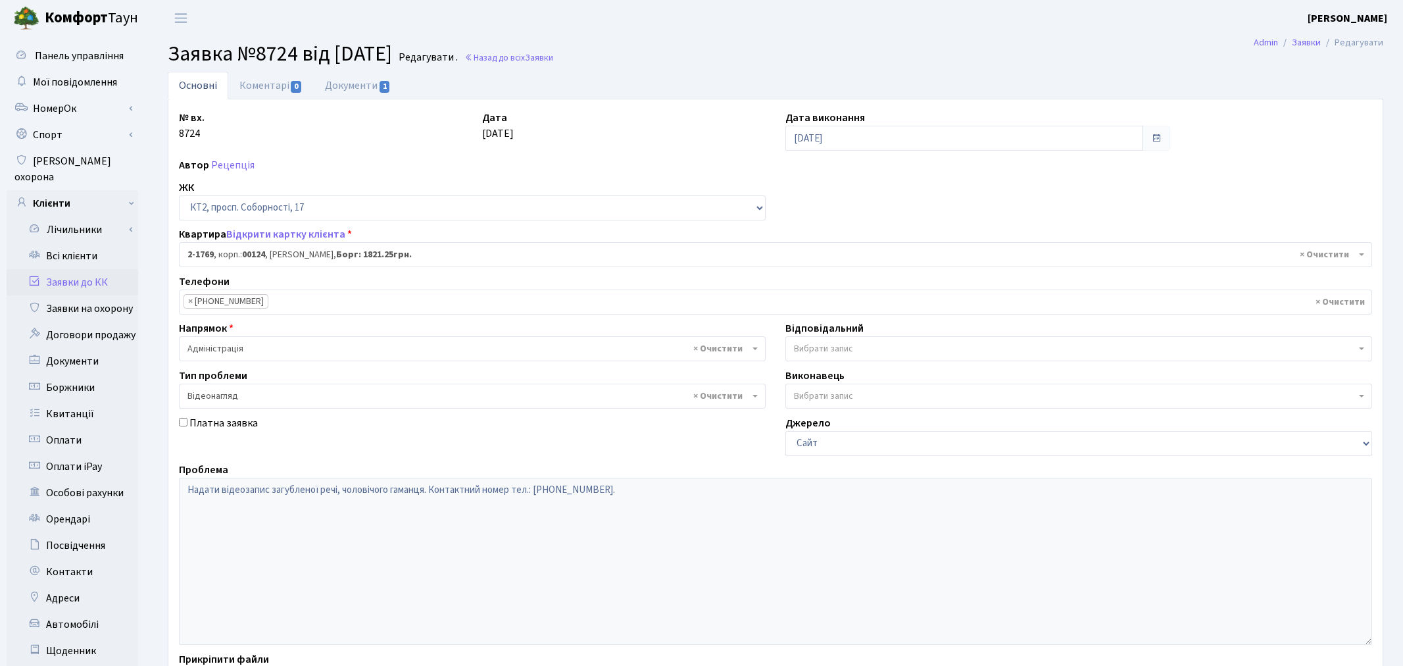
select select "13384"
select select "45"
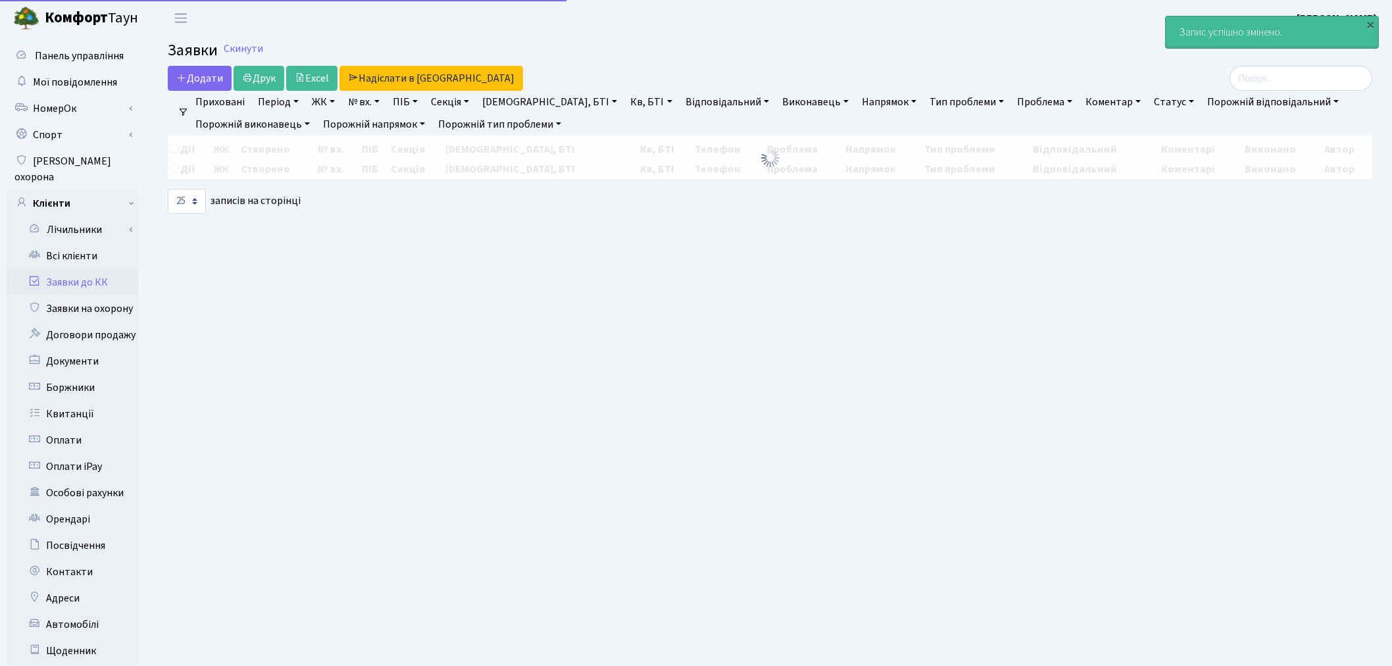
select select "25"
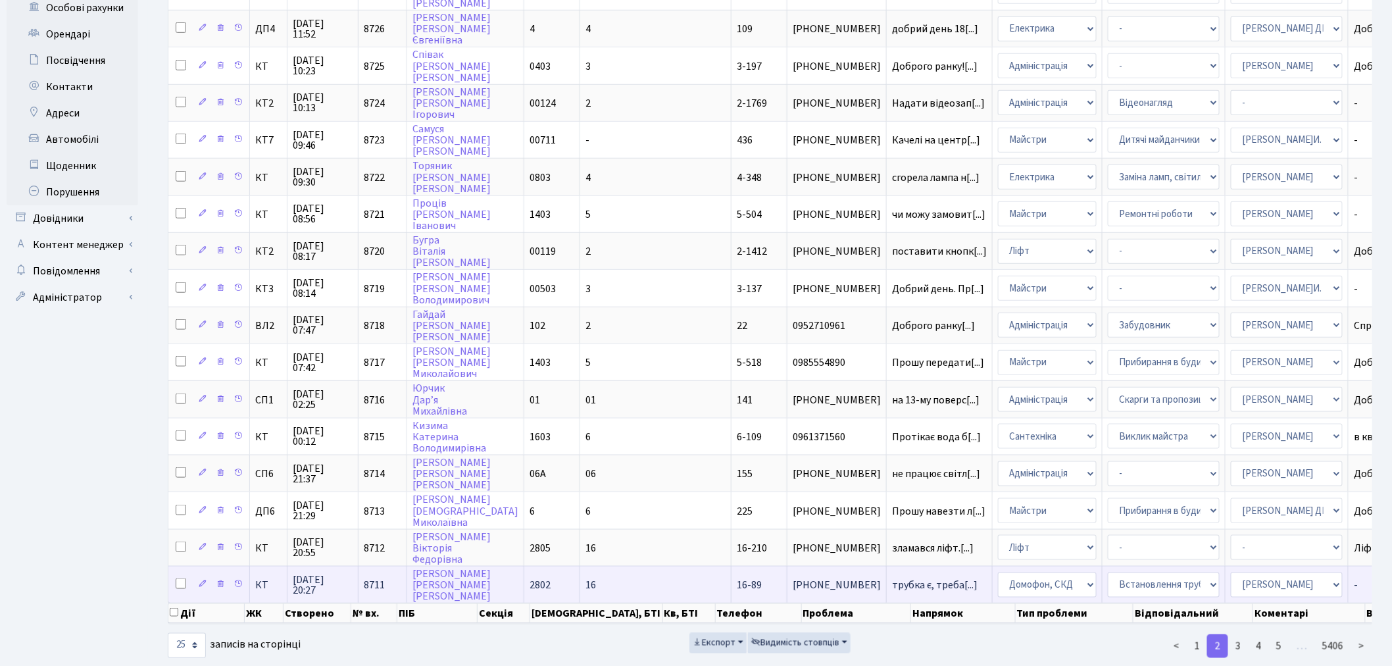
scroll to position [485, 0]
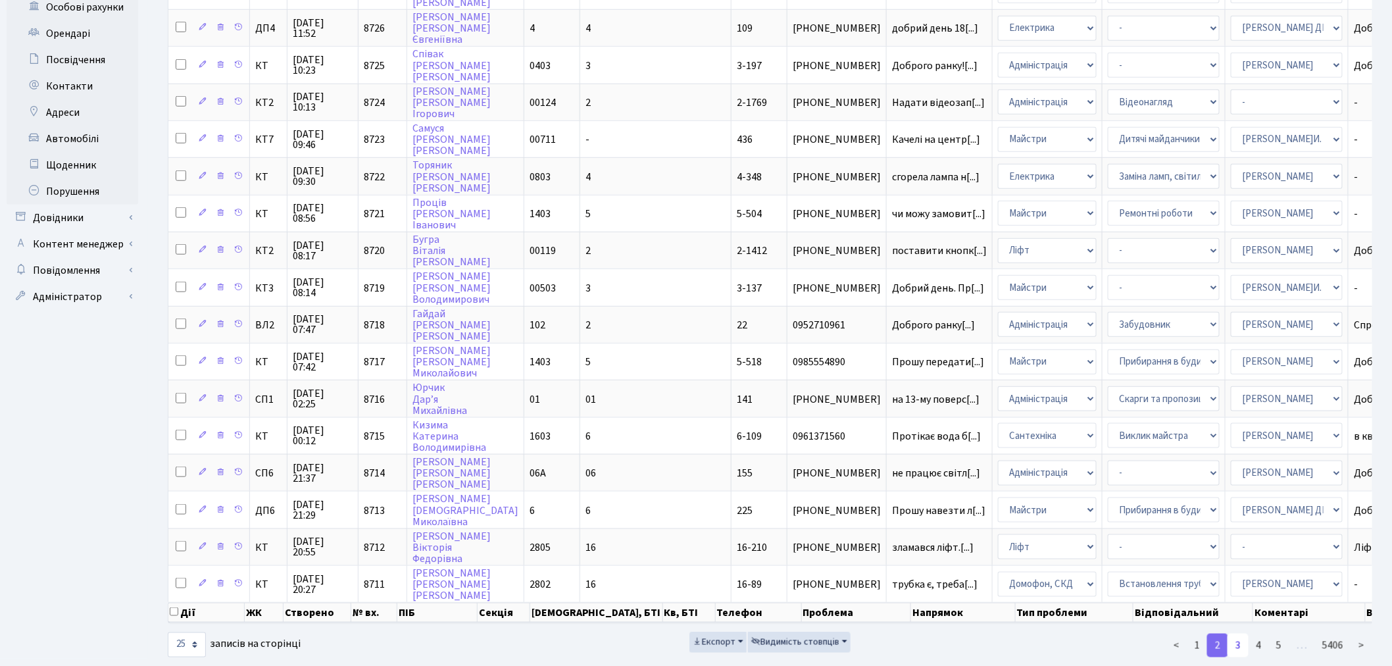
click at [1238, 633] on link "3" at bounding box center [1237, 645] width 21 height 24
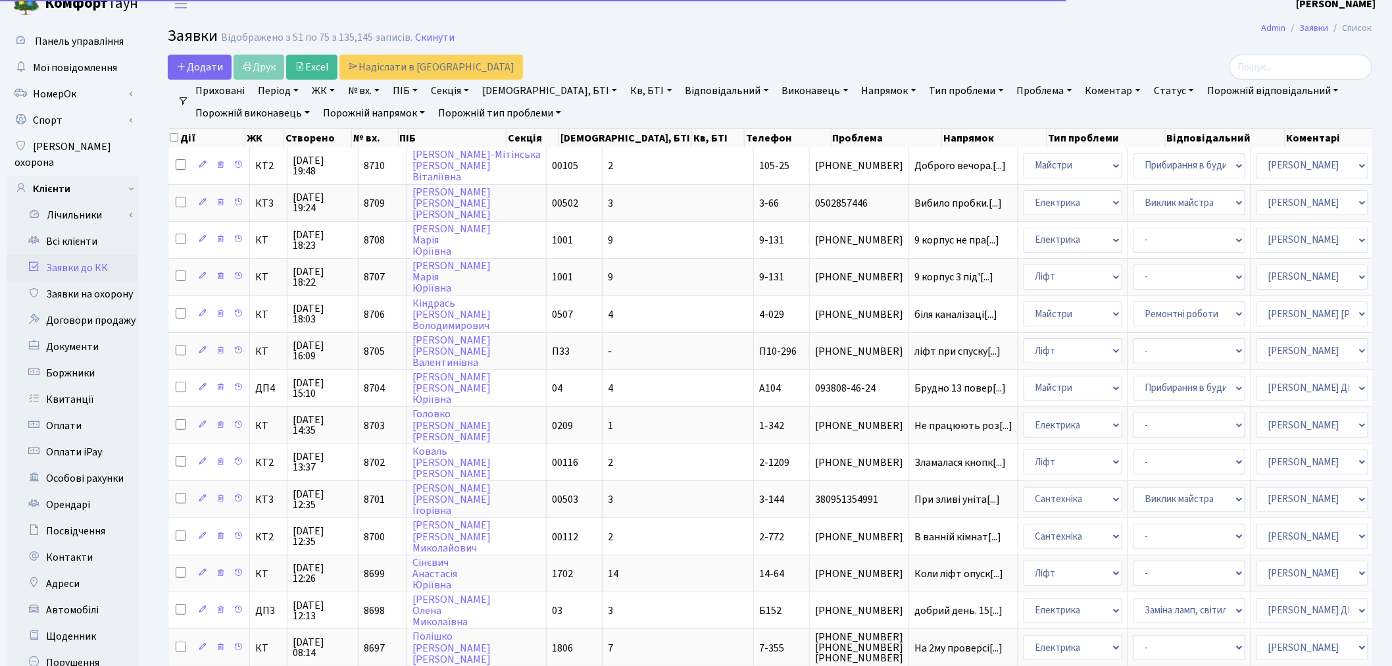
scroll to position [0, 0]
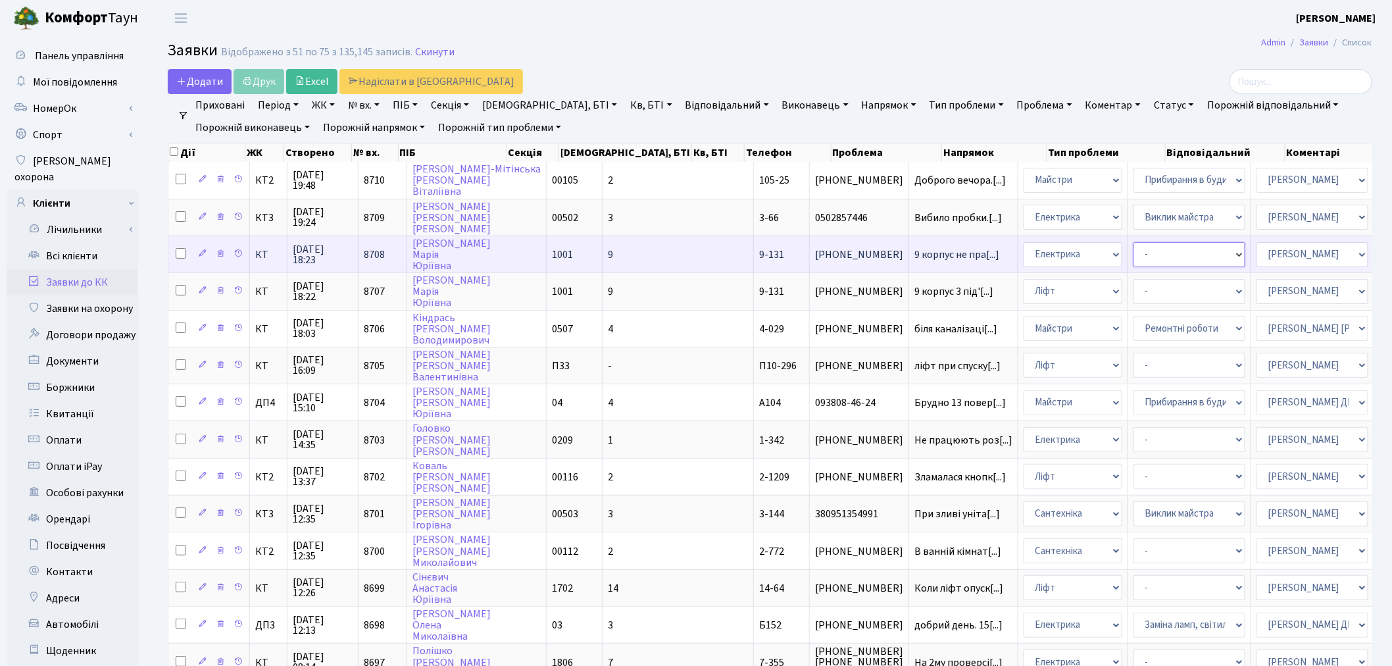
click at [1133, 258] on select "- Виклик майстра Монтаж/демонтаж електролічильника Опломбування\розпломбування …" at bounding box center [1189, 254] width 112 height 25
select select "40"
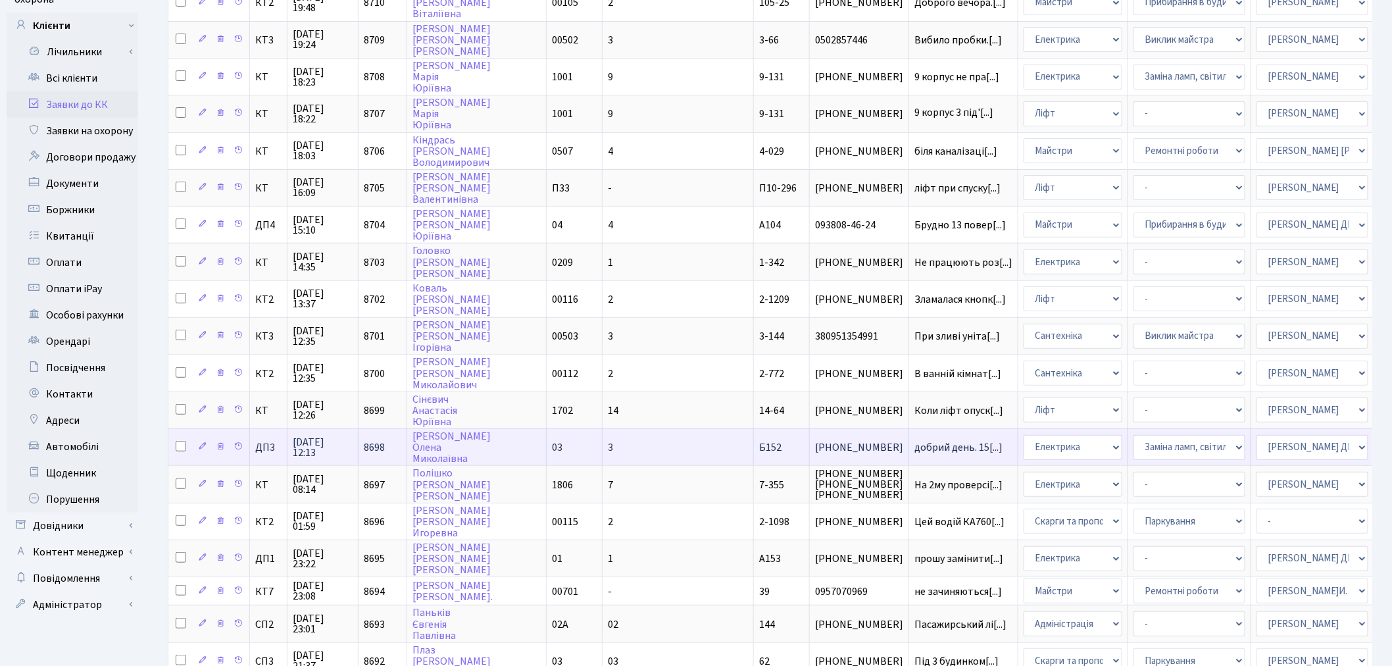
scroll to position [219, 0]
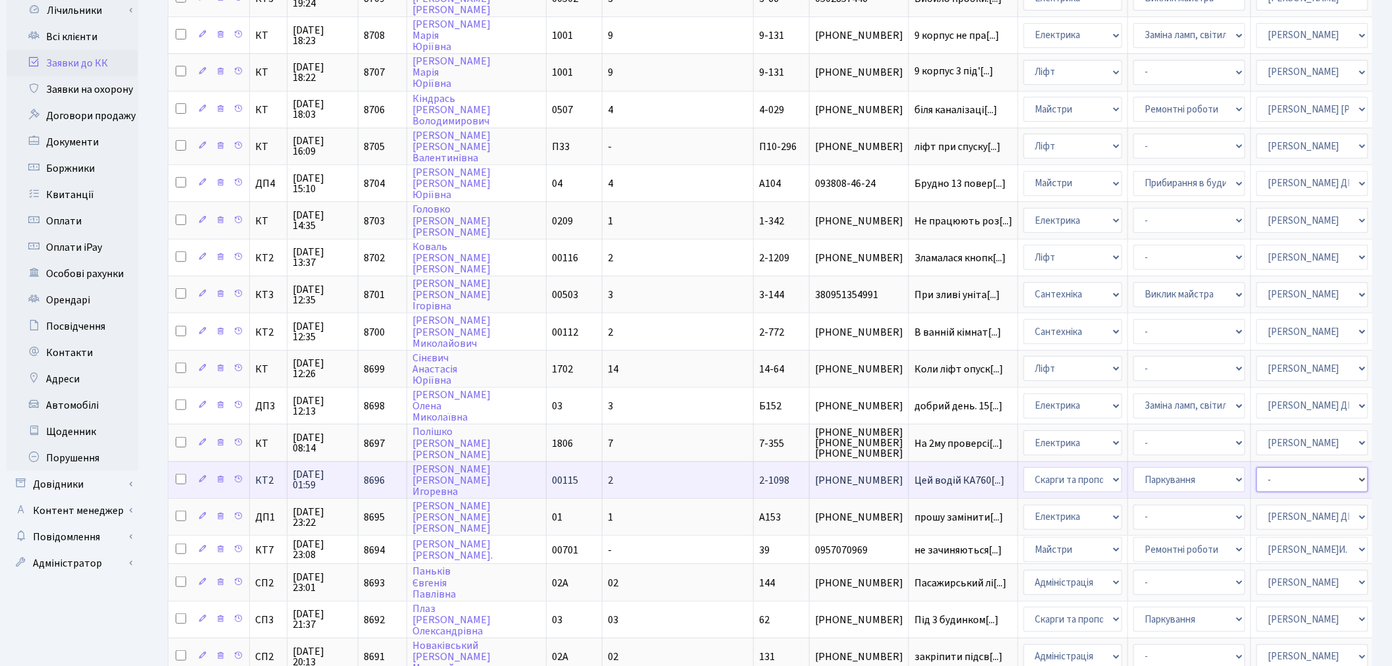
click at [1256, 467] on select "- Адміністратор ЖК ДП Адміністратор ЖК КТ Адміністратор ЖК СП [PERSON_NAME] [PE…" at bounding box center [1312, 479] width 112 height 25
select select "82"
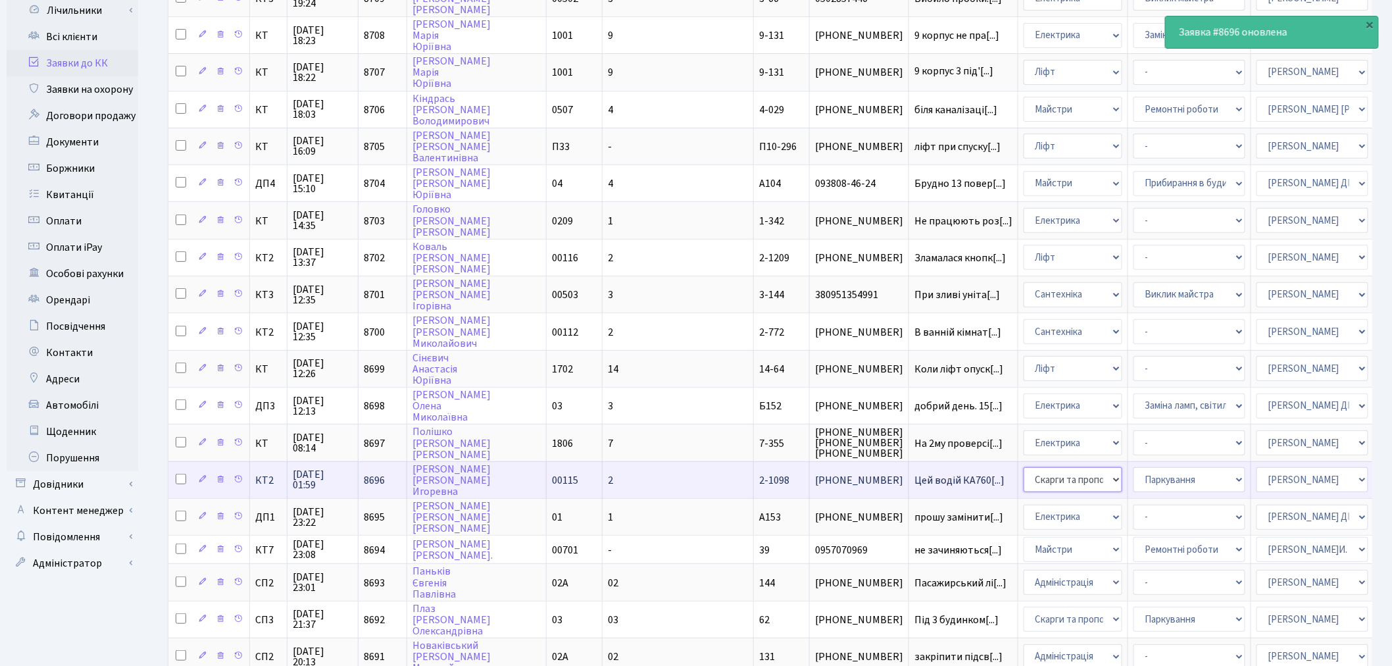
click at [1023, 467] on select "- Адміністрація Домофон, СКД Ліфт Майстри Сантехніка Економічний відділ Електри…" at bounding box center [1072, 479] width 99 height 25
select select "5"
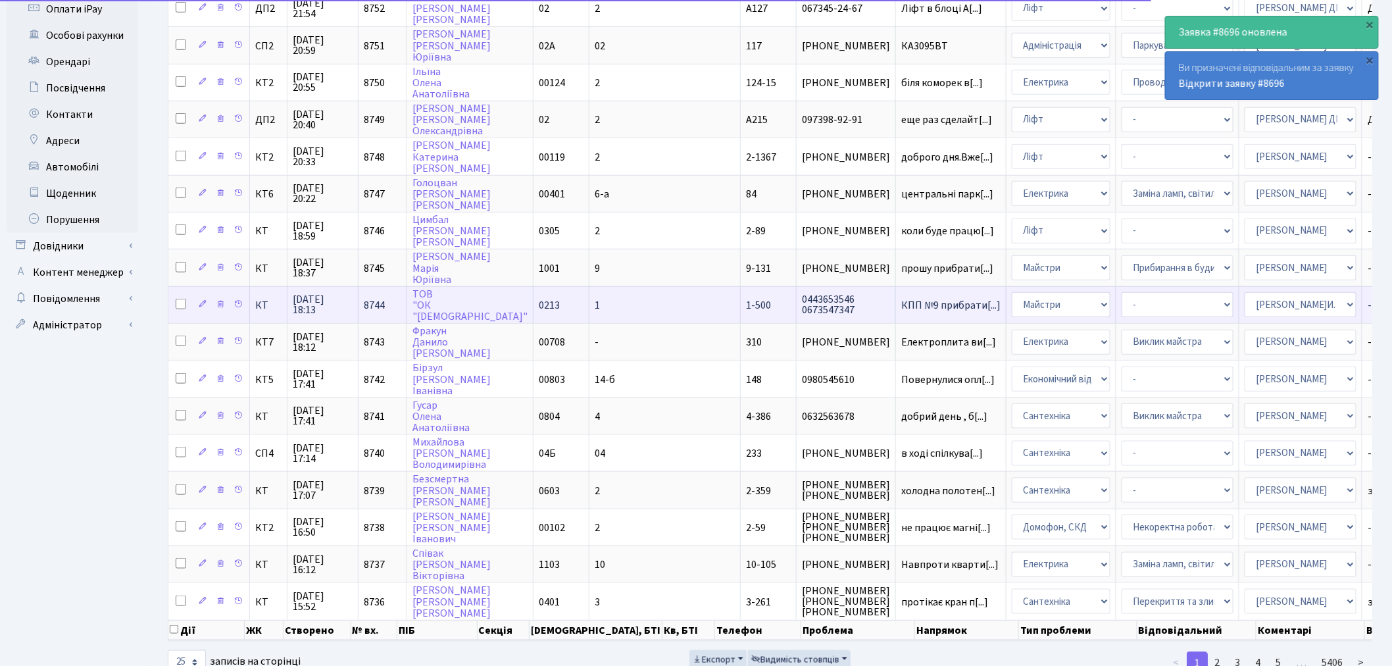
scroll to position [477, 0]
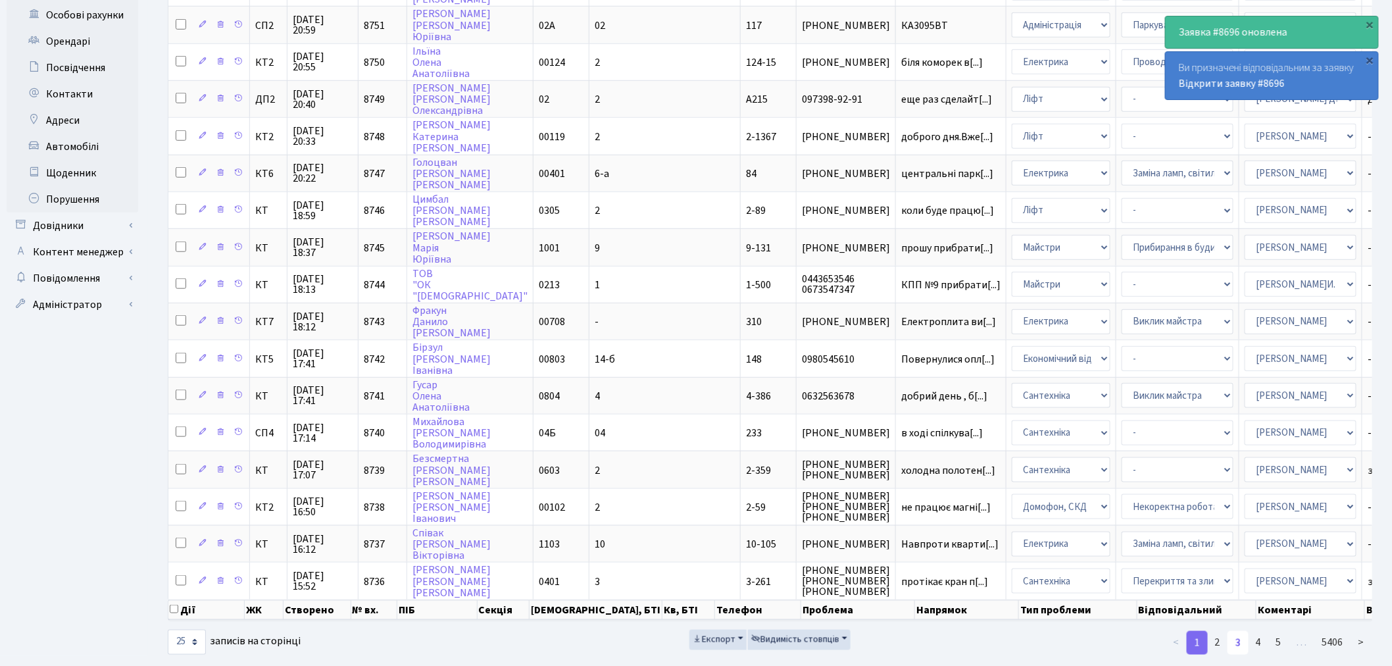
click at [1238, 631] on link "3" at bounding box center [1237, 643] width 21 height 24
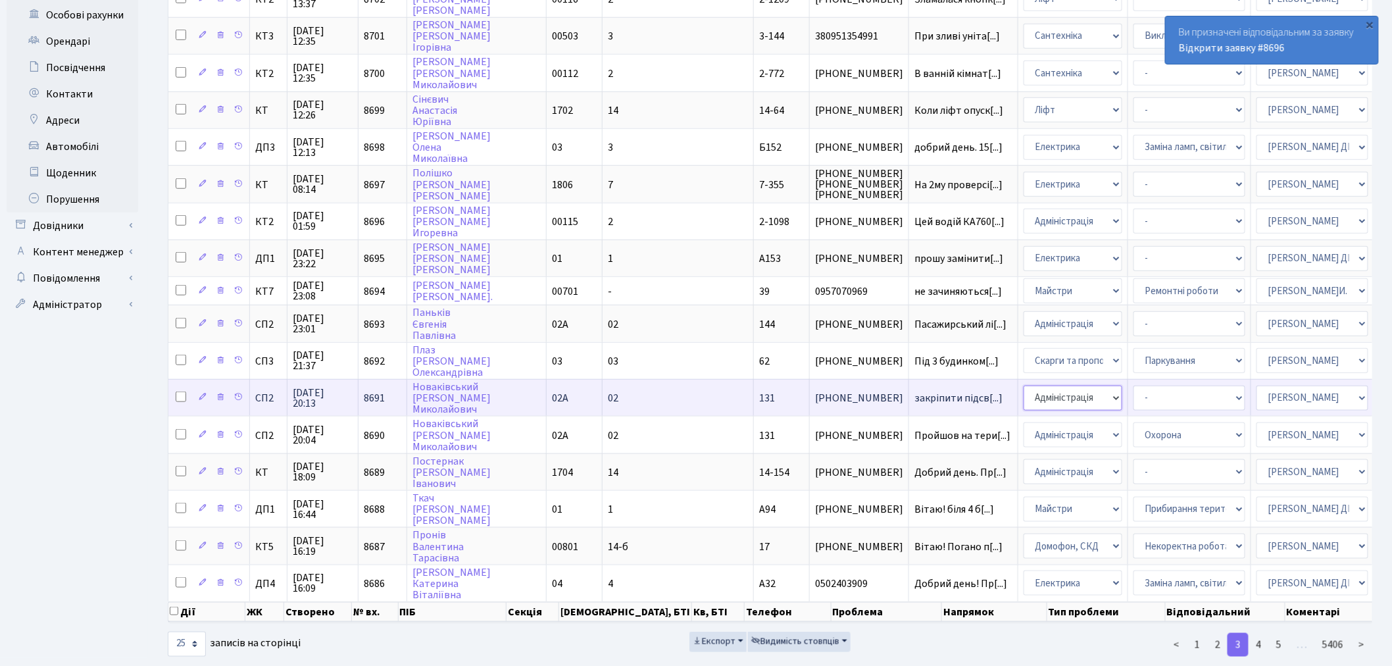
click at [1023, 385] on select "- Адміністрація Домофон, СКД Ліфт Майстри Сантехніка Економічний відділ Електри…" at bounding box center [1072, 397] width 99 height 25
select select "1"
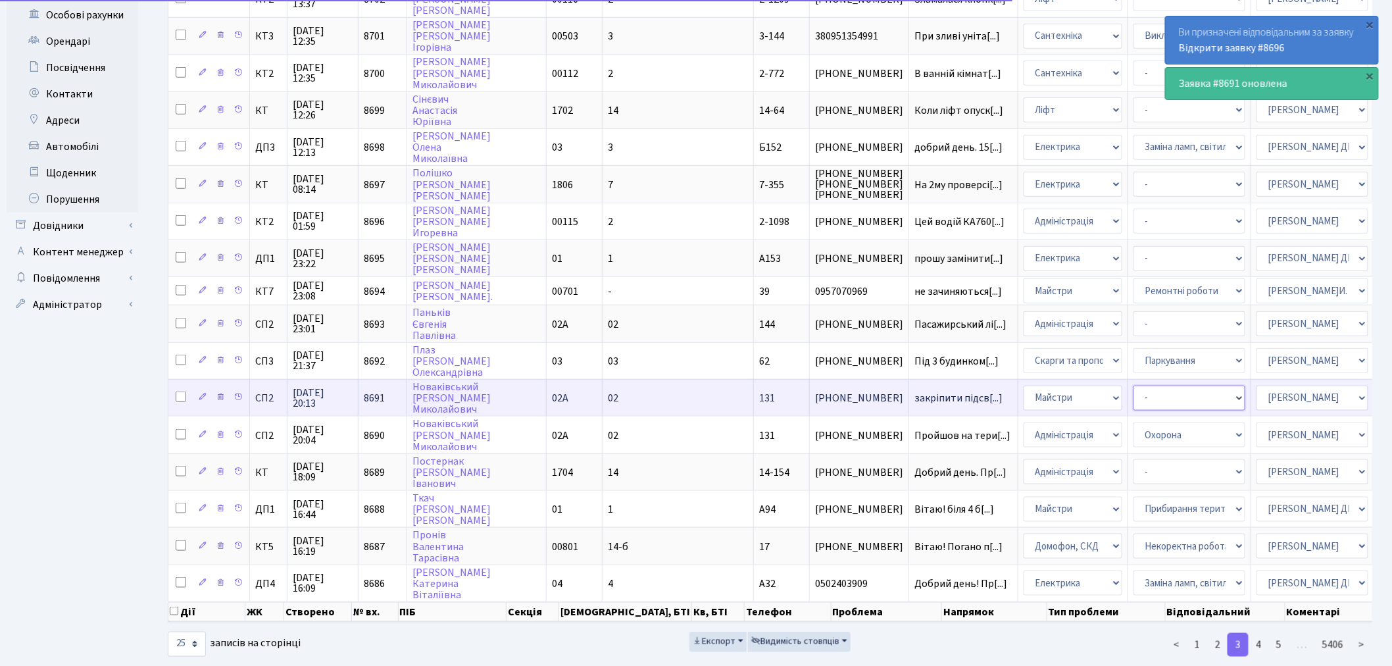
click at [1133, 385] on select "- Дитячі майданчики Замовлення плану комунікацій Озеленення Прибирання в будинк…" at bounding box center [1189, 397] width 112 height 25
select select "62"
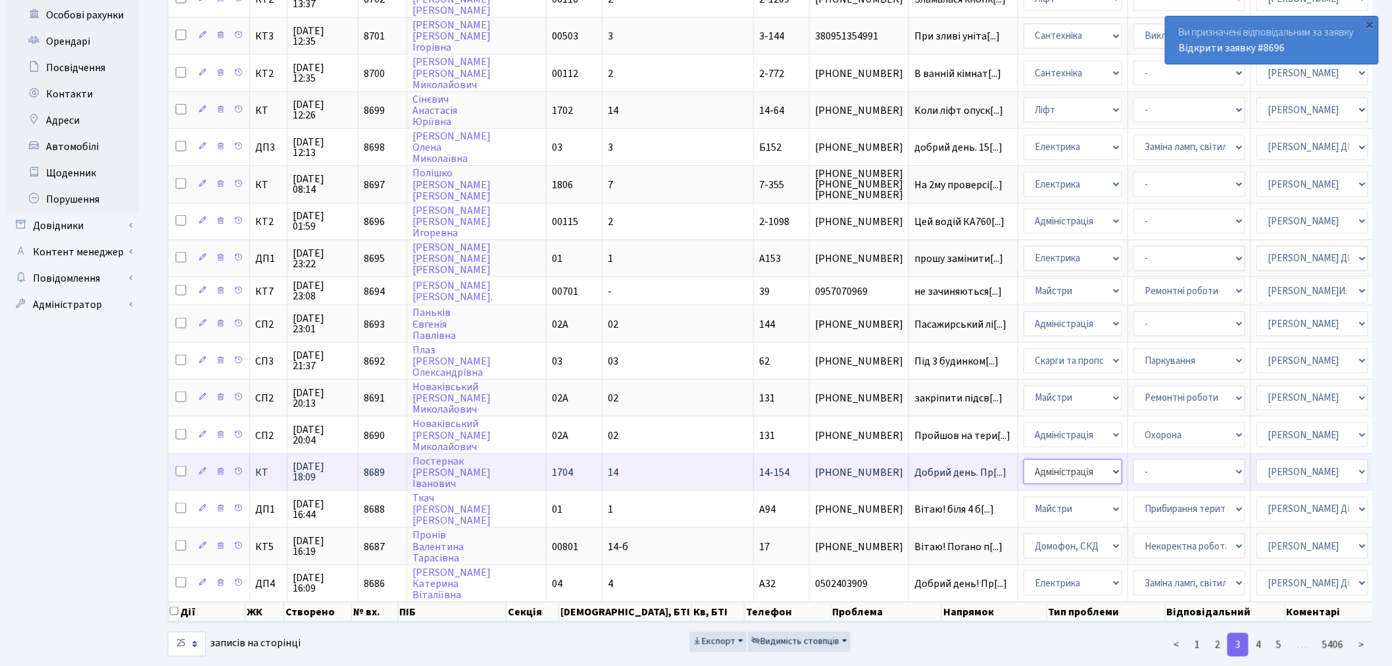
click at [1023, 459] on select "- Адміністрація Домофон, СКД Ліфт Майстри Сантехніка Економічний відділ Електри…" at bounding box center [1072, 471] width 99 height 25
select select "1"
click at [1133, 459] on select "- Дитячі майданчики Замовлення плану комунікацій Озеленення Прибирання в будинк…" at bounding box center [1189, 471] width 112 height 25
select select "62"
click at [1256, 459] on select "- Адміністратор ЖК ДП Адміністратор ЖК КТ Адміністратор ЖК СП [PERSON_NAME] [PE…" at bounding box center [1312, 471] width 112 height 25
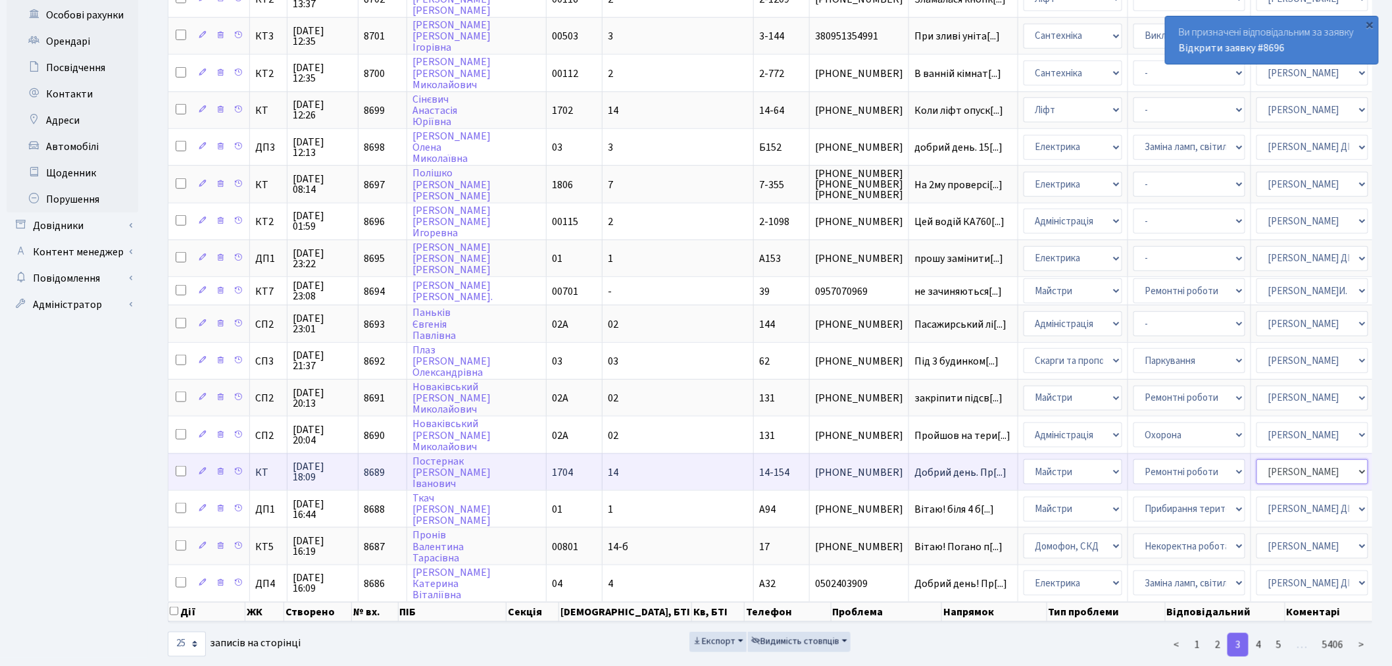
select select "18"
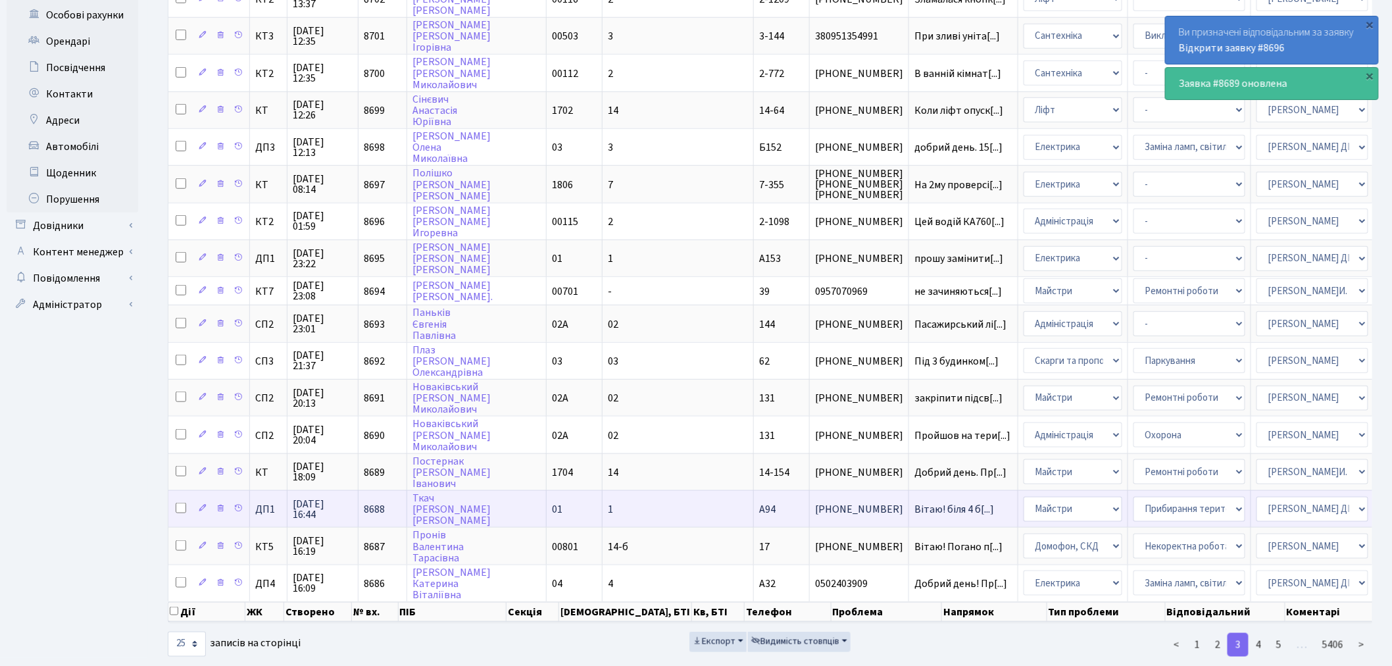
scroll to position [478, 0]
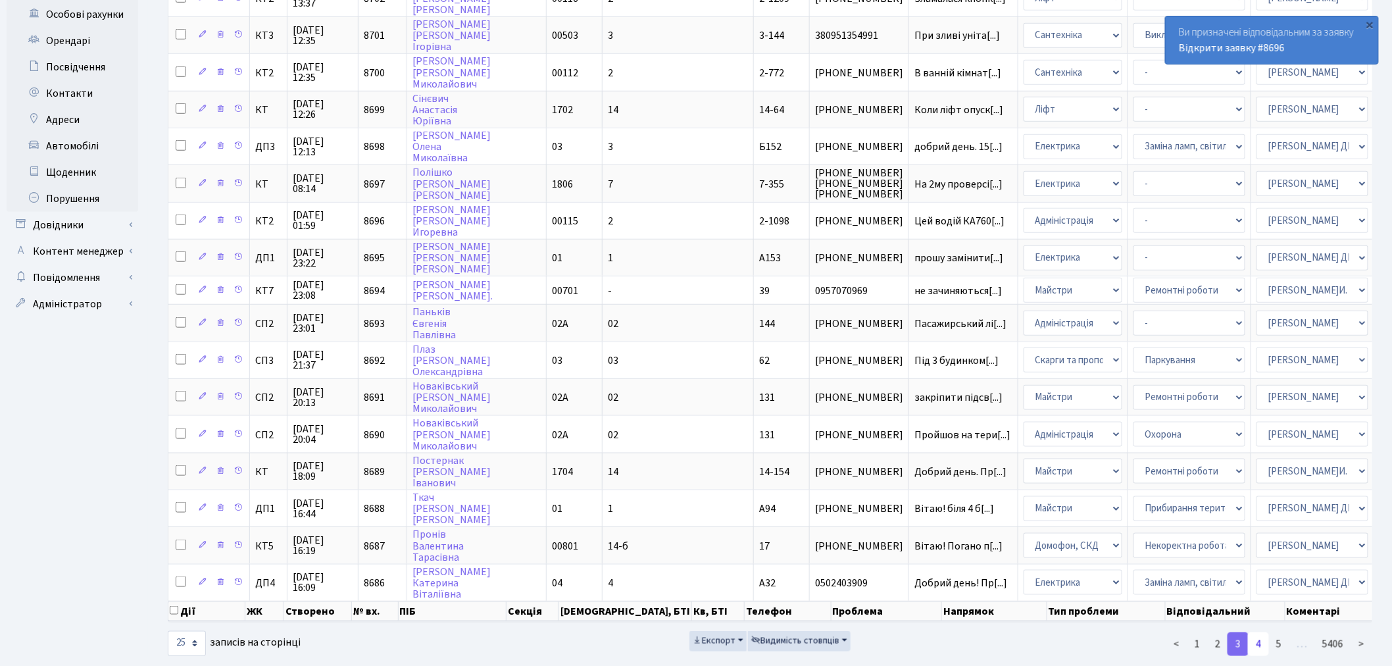
click at [1265, 632] on link "4" at bounding box center [1258, 644] width 21 height 24
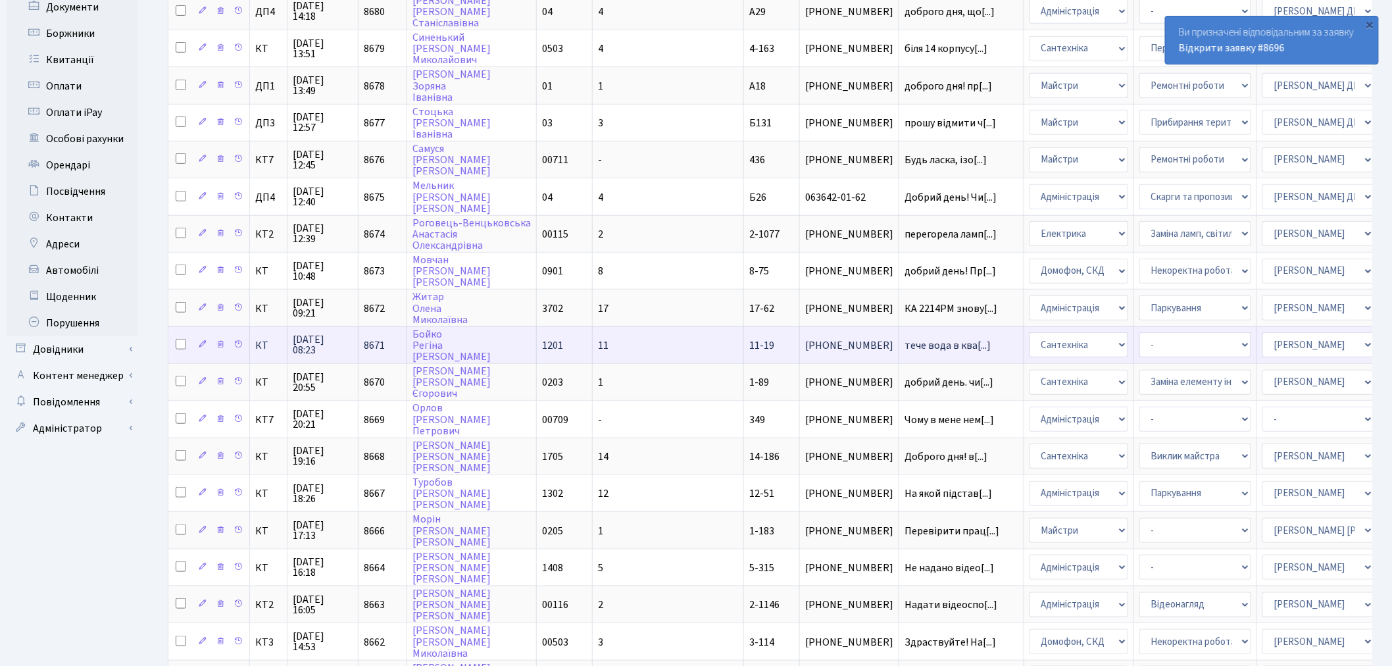
scroll to position [405, 0]
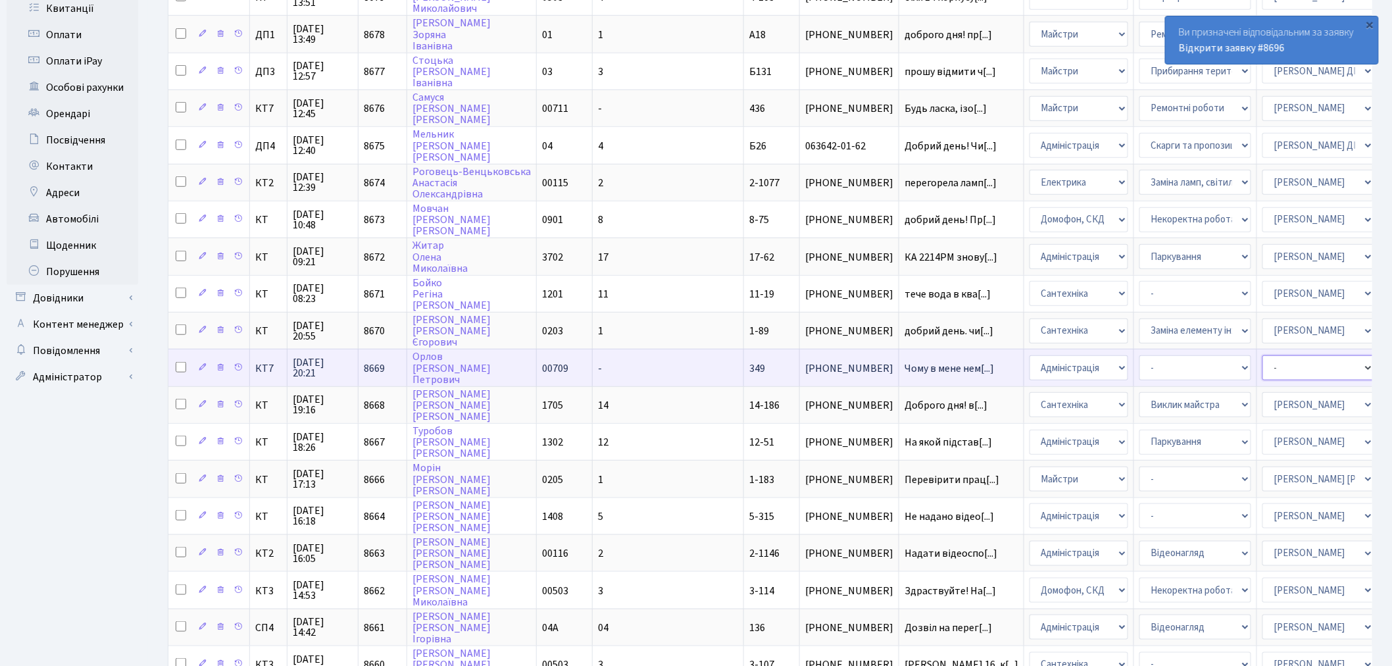
click at [1262, 355] on select "- Адміністратор ЖК ДП Адміністратор ЖК КТ Адміністратор ЖК СП [PERSON_NAME] [PE…" at bounding box center [1318, 367] width 112 height 25
select select "57"
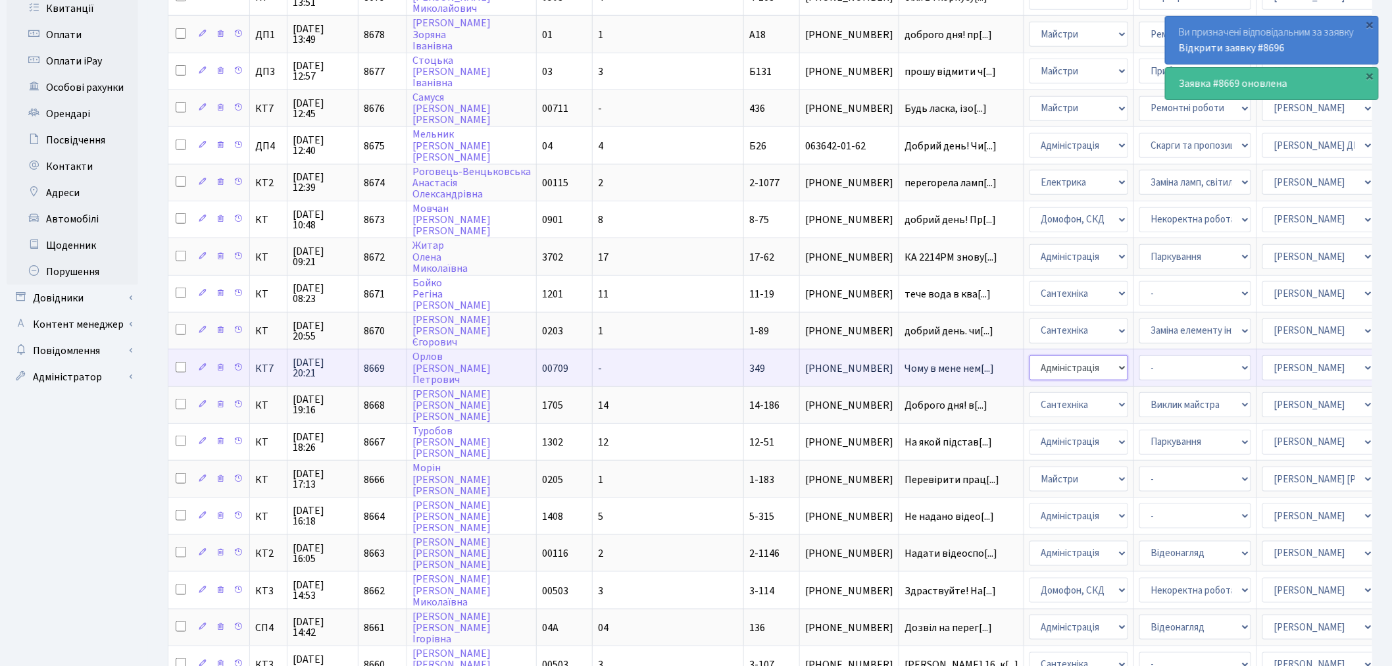
click at [1029, 355] on select "- Адміністрація Домофон, СКД Ліфт Майстри Сантехніка Економічний відділ Електри…" at bounding box center [1078, 367] width 99 height 25
select select "3"
click at [1262, 355] on select "- Адміністратор ЖК ДП Адміністратор ЖК КТ Адміністратор ЖК СП [PERSON_NAME] [PE…" at bounding box center [1318, 367] width 112 height 25
select select "22"
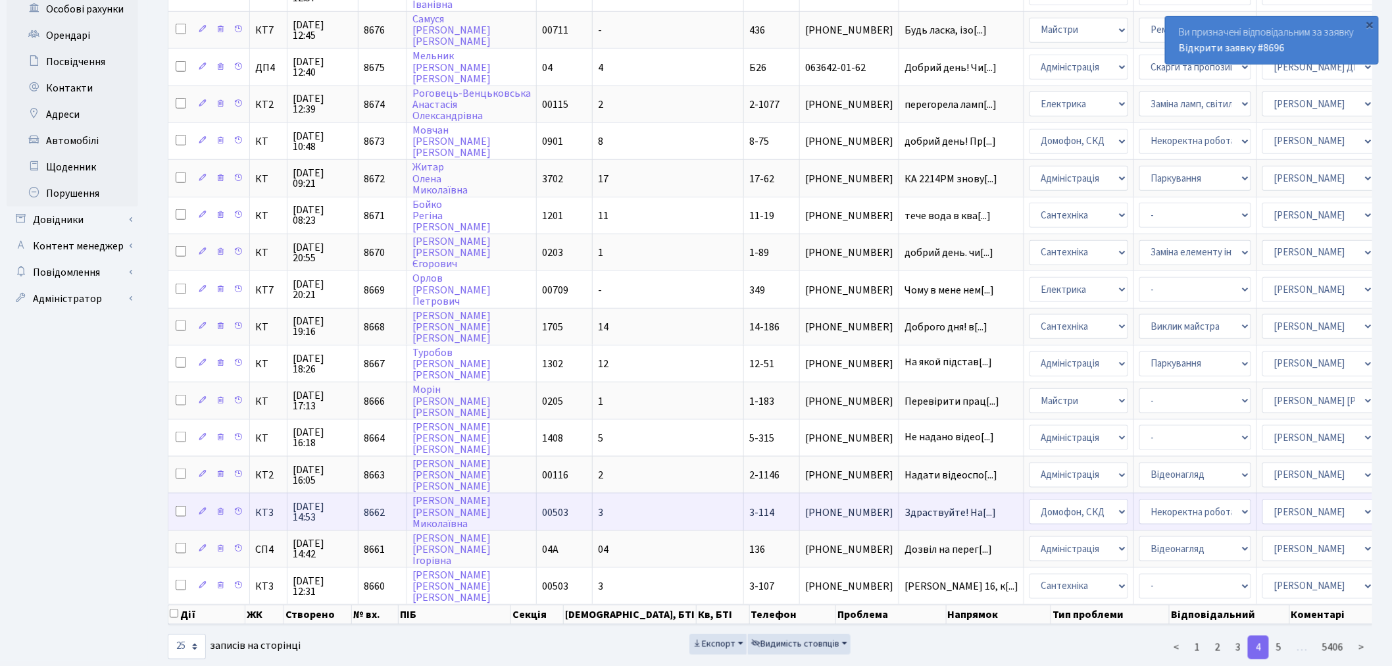
scroll to position [485, 0]
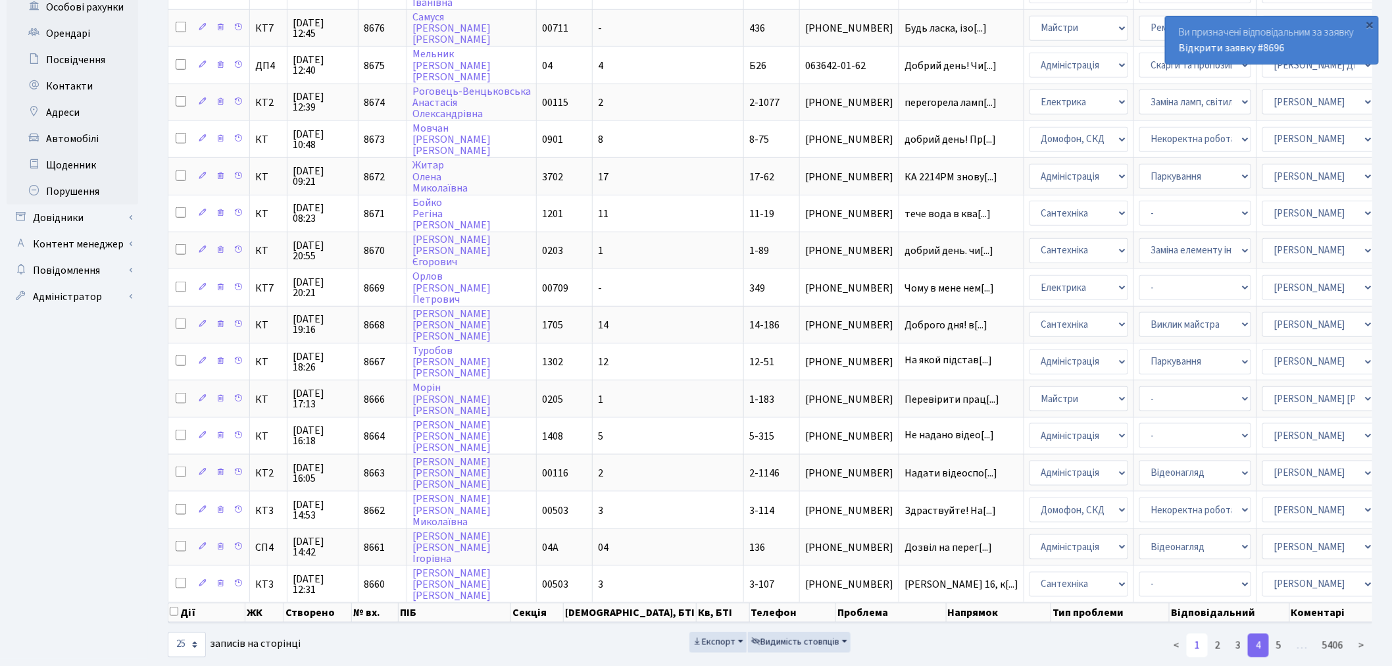
click at [1202, 633] on link "1" at bounding box center [1196, 645] width 21 height 24
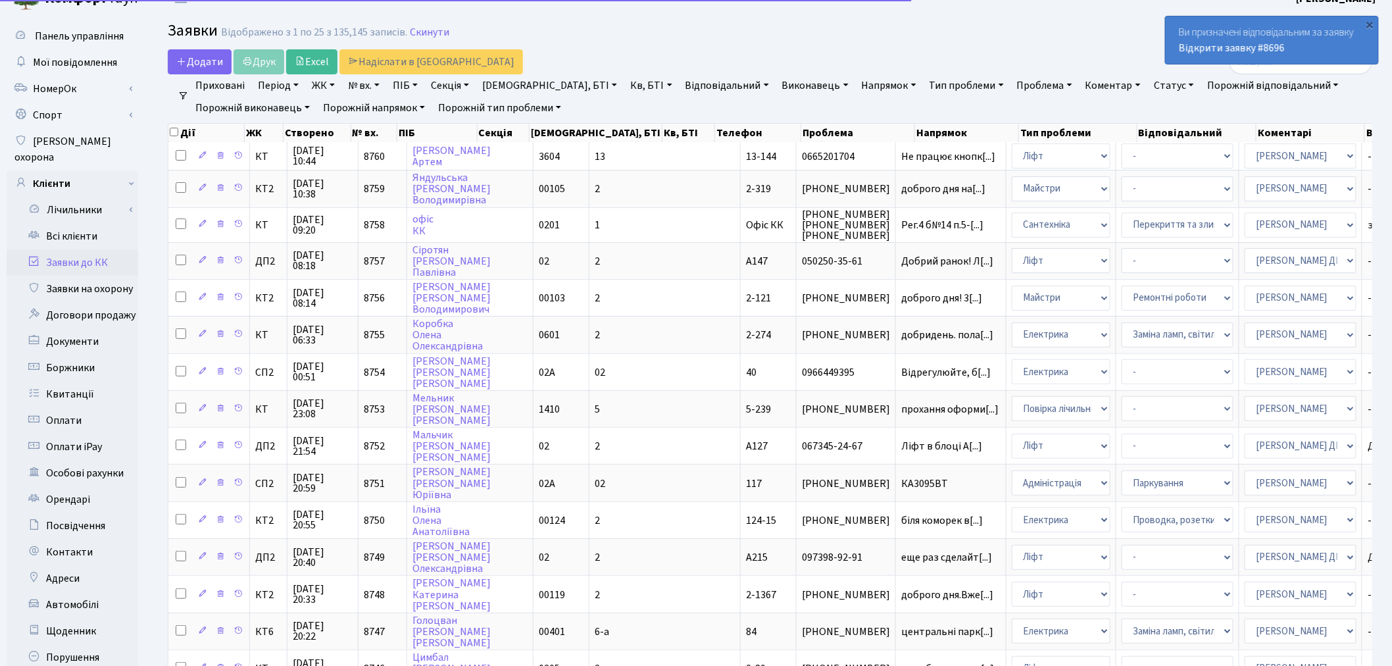
scroll to position [0, 0]
